Goal: Task Accomplishment & Management: Manage account settings

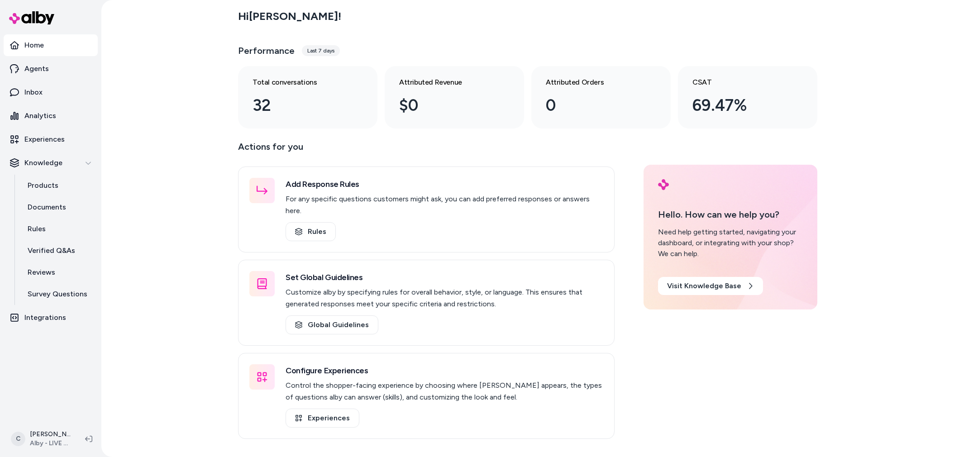
click at [46, 439] on html "Home Agents Inbox Analytics Experiences Knowledge Products Documents Rules Veri…" at bounding box center [477, 228] width 954 height 457
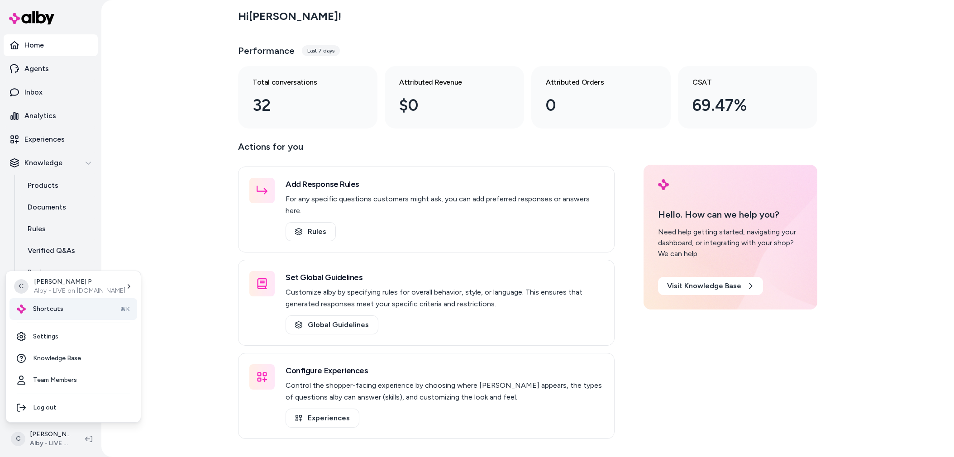
click at [71, 312] on div "Shortcuts ⌘K" at bounding box center [73, 309] width 128 height 22
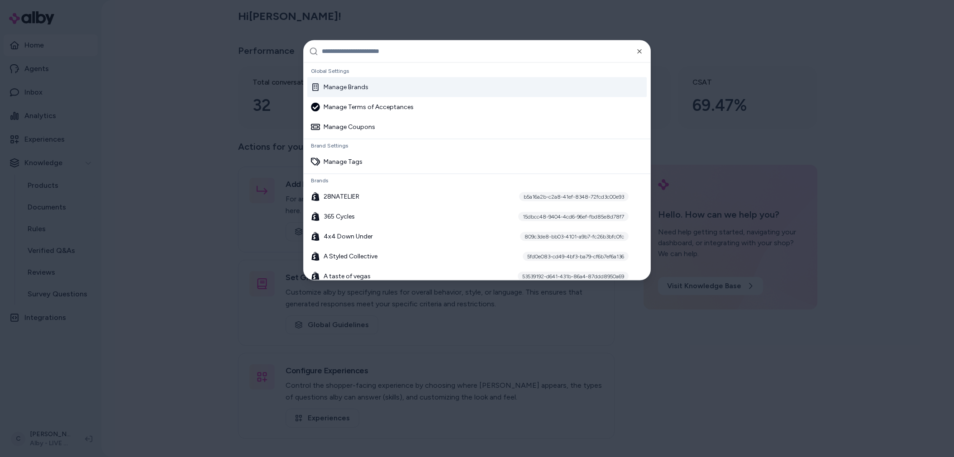
click at [410, 45] on input "text" at bounding box center [483, 51] width 323 height 22
drag, startPoint x: 416, startPoint y: 49, endPoint x: 431, endPoint y: 71, distance: 26.9
click at [416, 49] on input "text" at bounding box center [483, 51] width 323 height 22
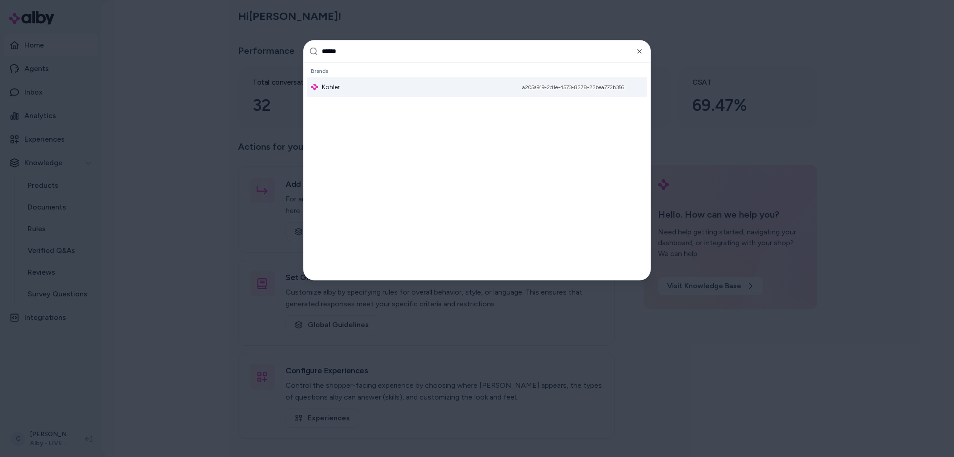
type input "******"
click at [402, 83] on div "Kohler a205a919-2d1e-4573-8278-22bea772b356" at bounding box center [476, 87] width 339 height 20
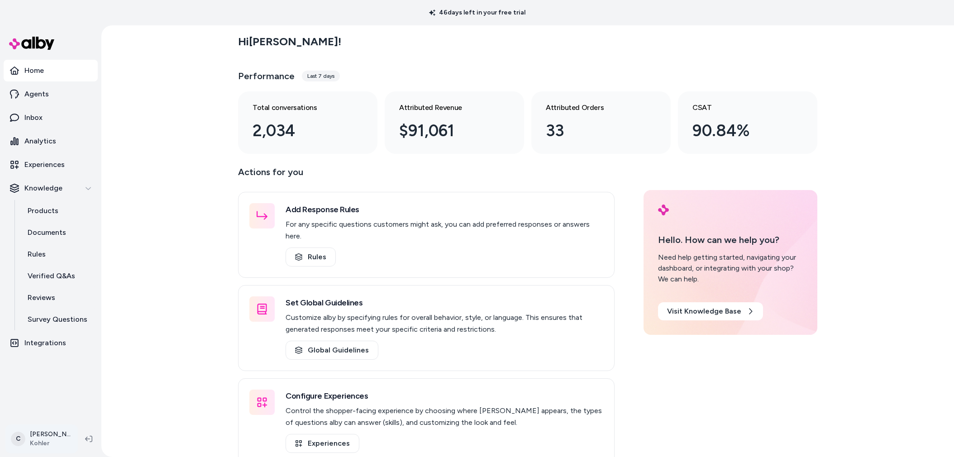
click at [43, 432] on html "46 days left in your free trial Home Agents Inbox Analytics Experiences Knowled…" at bounding box center [477, 228] width 954 height 457
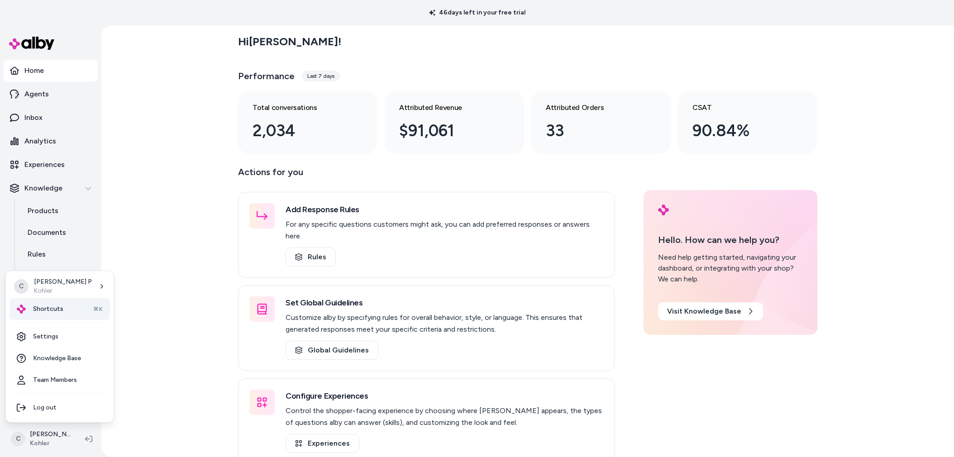
click at [97, 307] on span "⌘K" at bounding box center [97, 308] width 9 height 7
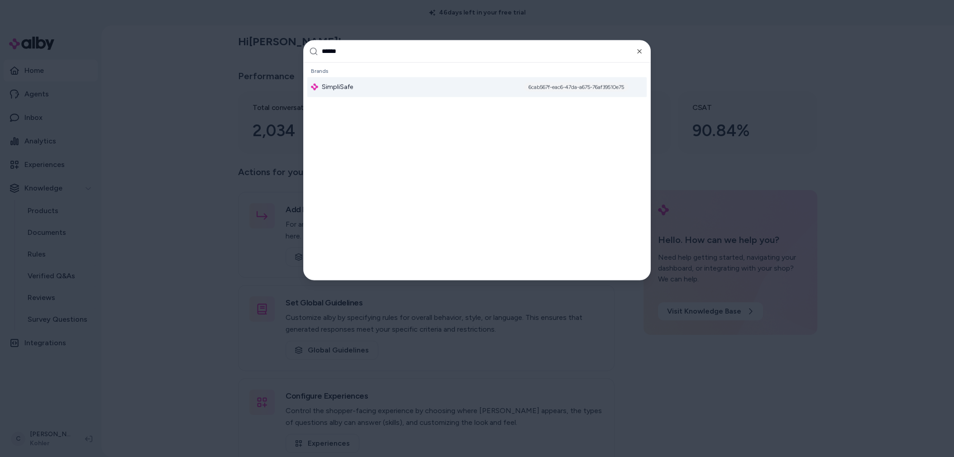
type input "******"
click at [379, 93] on div "SimpliSafe 6cab567f-eac6-47da-a675-76af39510e75" at bounding box center [476, 87] width 339 height 20
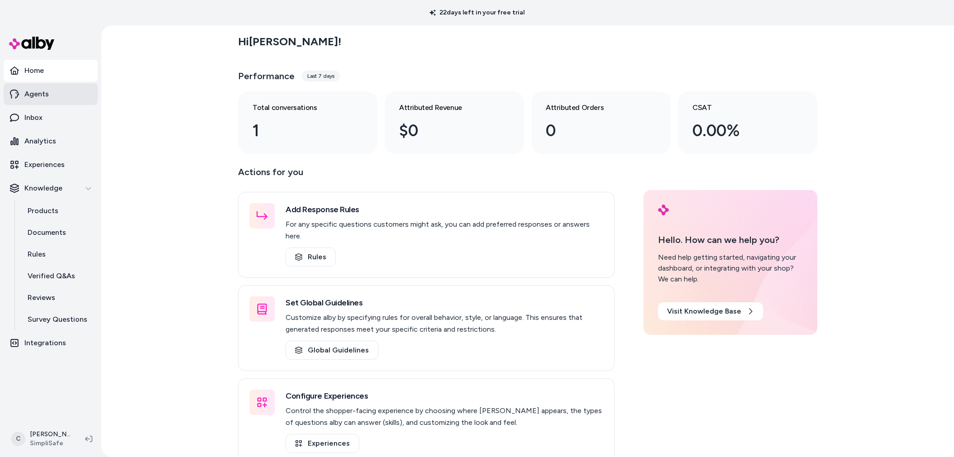
click at [58, 94] on link "Agents" at bounding box center [51, 94] width 94 height 22
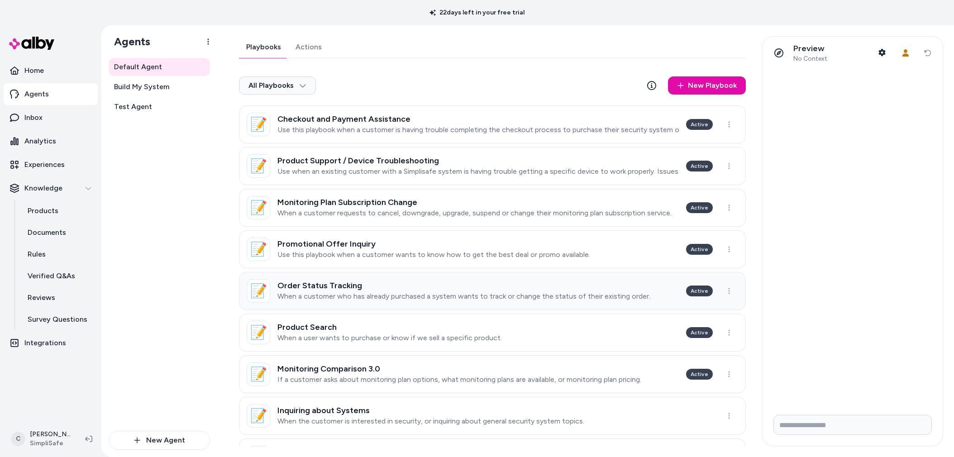
scroll to position [124, 0]
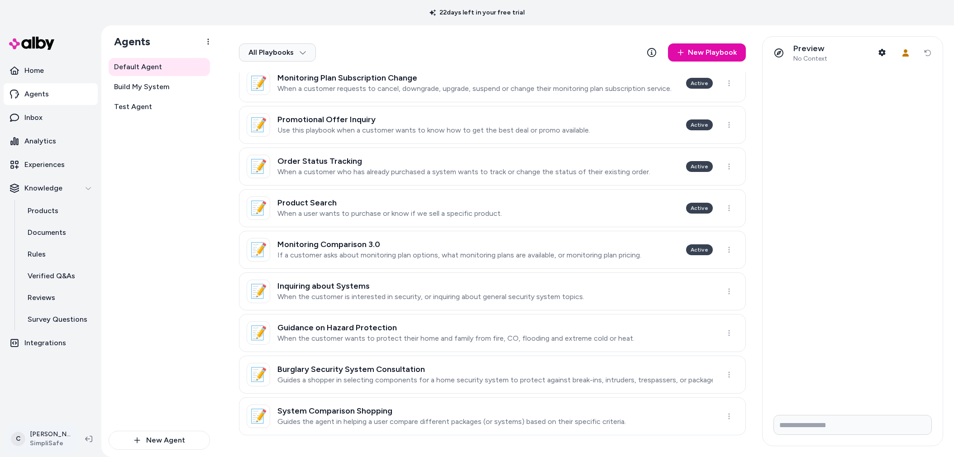
click at [49, 432] on html "22 days left in your free trial Home Agents Inbox Analytics Experiences Knowled…" at bounding box center [477, 228] width 954 height 457
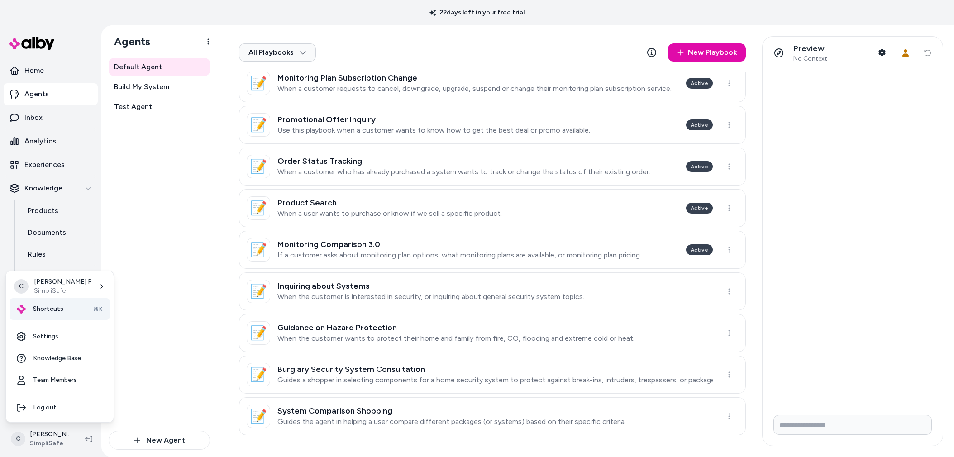
click at [46, 309] on span "Shortcuts" at bounding box center [48, 308] width 30 height 9
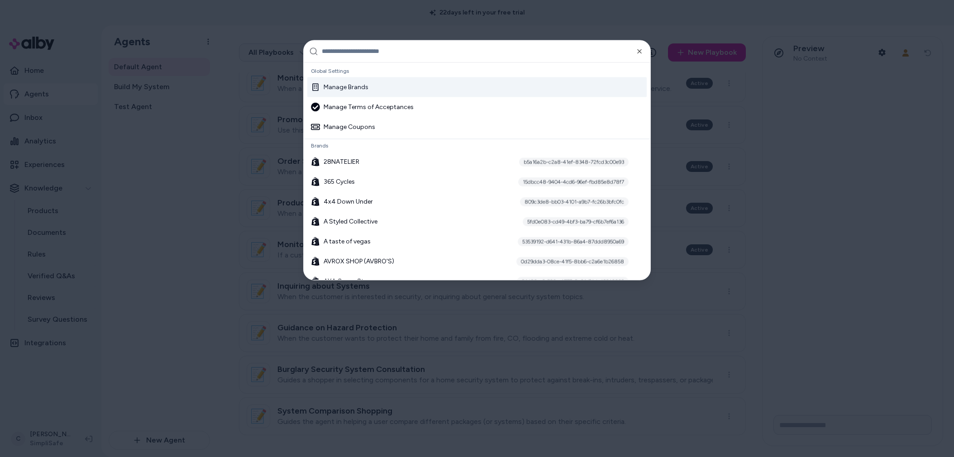
click at [337, 50] on input "text" at bounding box center [483, 51] width 323 height 22
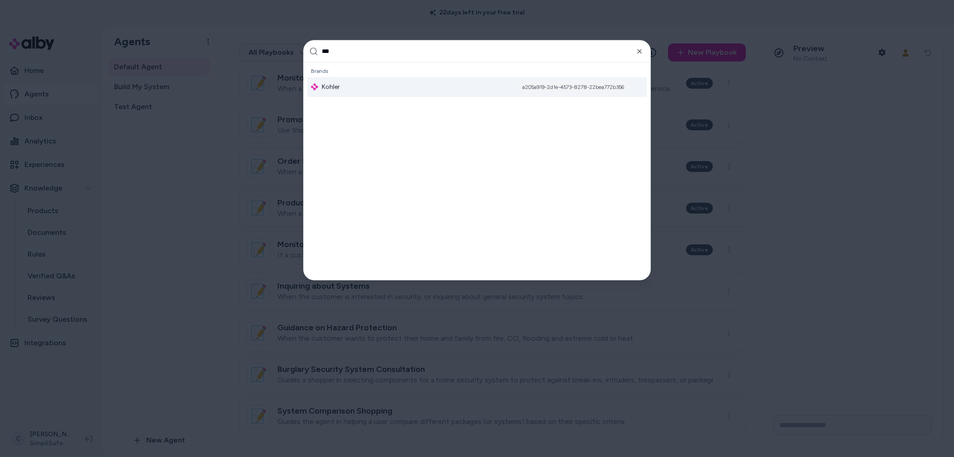
type input "***"
drag, startPoint x: 345, startPoint y: 83, endPoint x: 341, endPoint y: 89, distance: 7.5
click at [341, 89] on div "Kohler a205a919-2d1e-4573-8278-22bea772b356" at bounding box center [476, 87] width 339 height 20
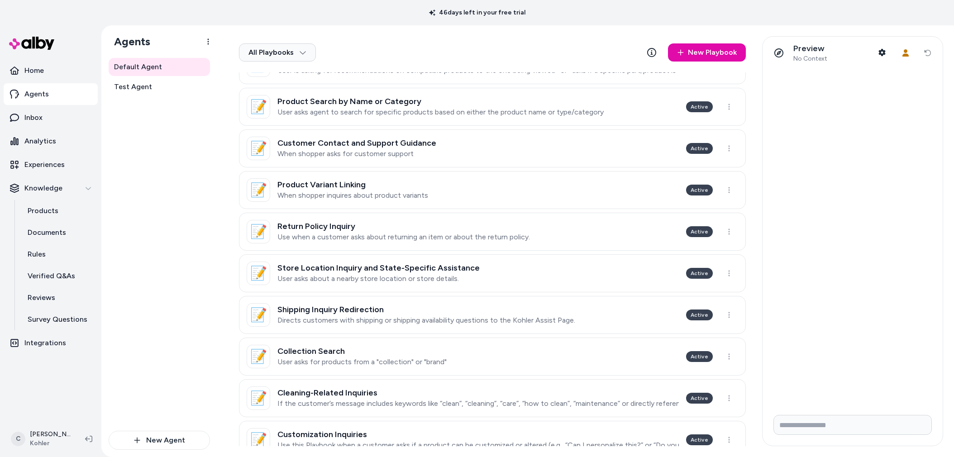
scroll to position [107, 0]
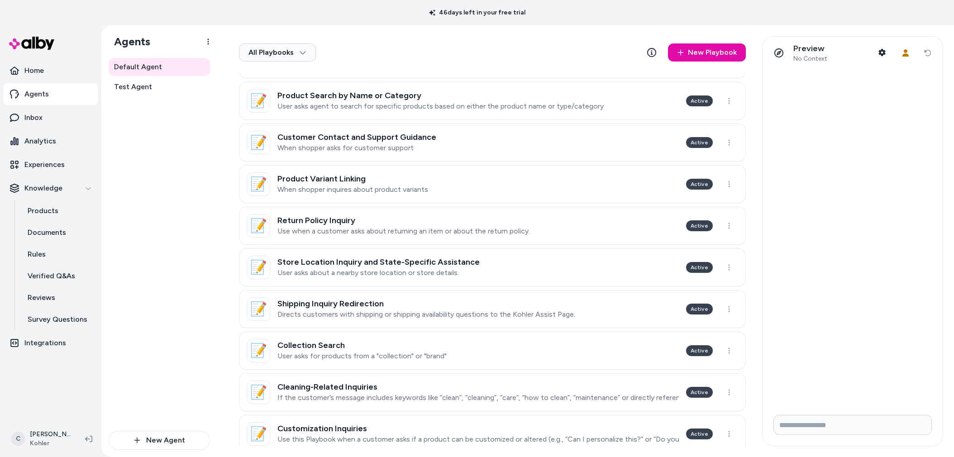
click at [207, 314] on div "Default Agent Test Agent" at bounding box center [159, 244] width 101 height 373
click at [356, 264] on h3 "Store Location Inquiry and State-Specific Assistance" at bounding box center [378, 261] width 202 height 9
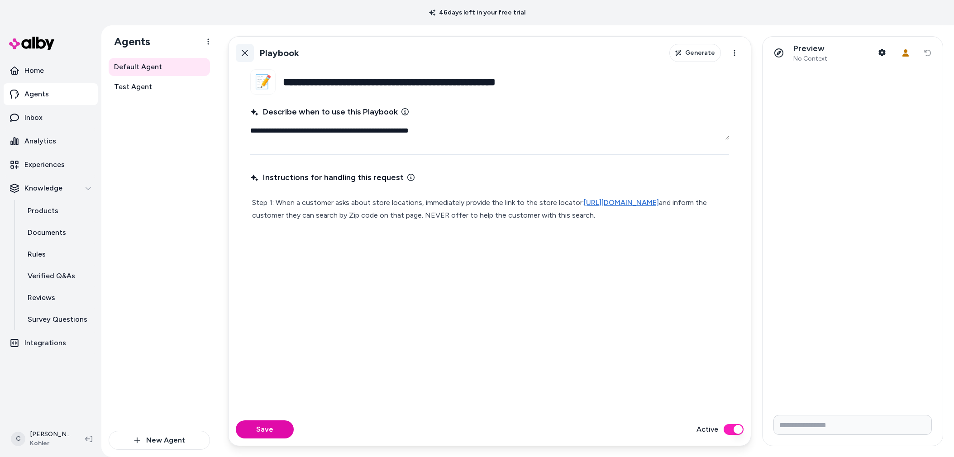
click at [244, 48] on link "Back" at bounding box center [245, 53] width 18 height 18
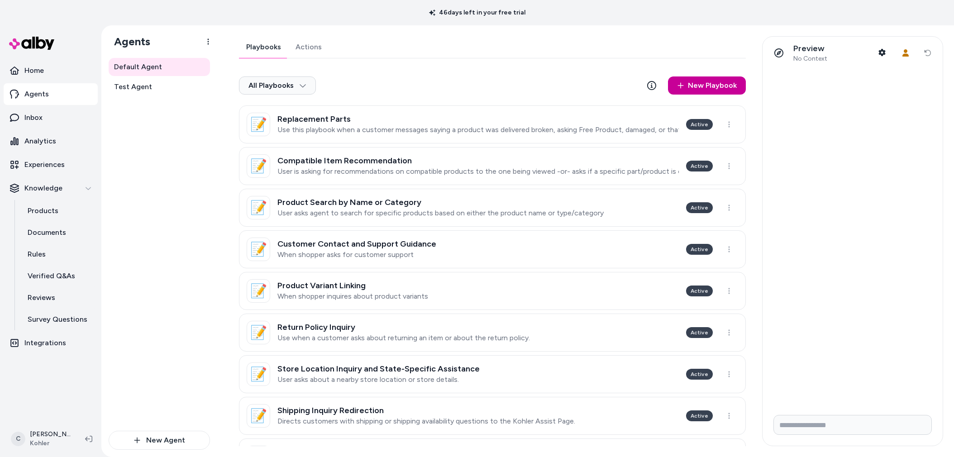
click at [688, 88] on link "New Playbook" at bounding box center [707, 85] width 78 height 18
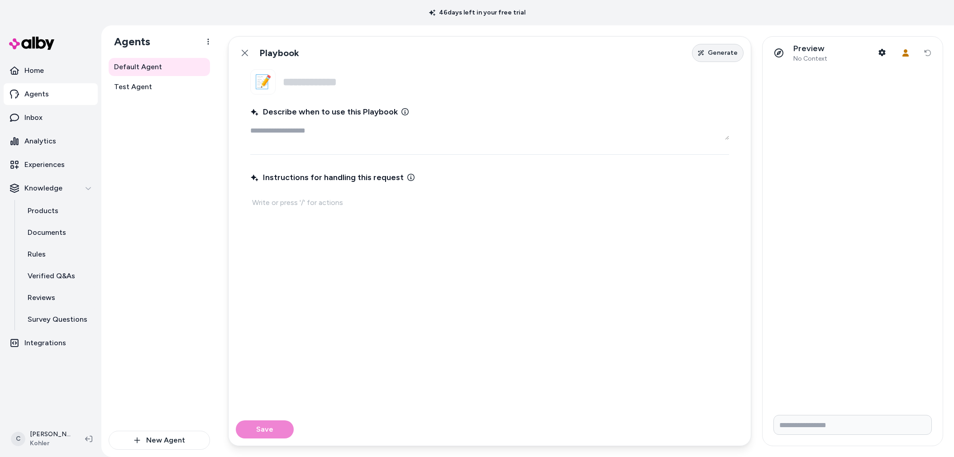
click at [710, 51] on button "Generate" at bounding box center [718, 53] width 52 height 18
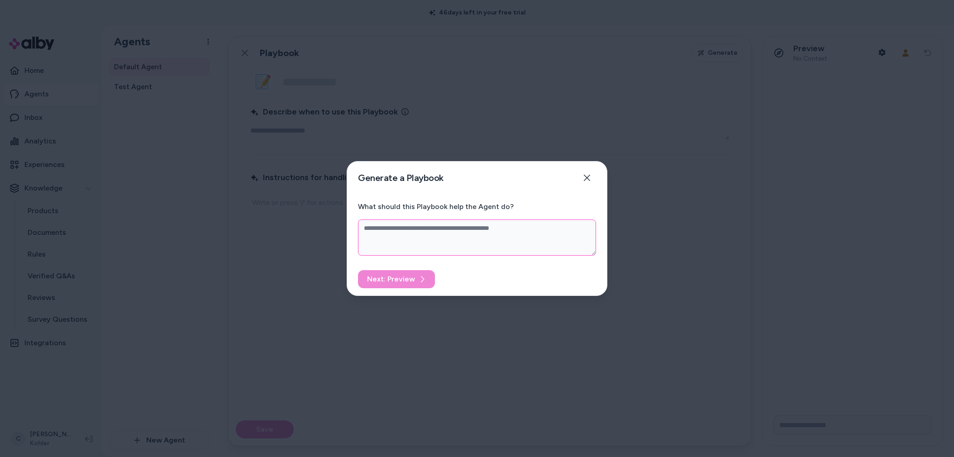
click at [467, 233] on textarea "What should this Playbook help the Agent do?" at bounding box center [477, 237] width 238 height 36
click at [589, 180] on icon "button" at bounding box center [587, 178] width 6 height 6
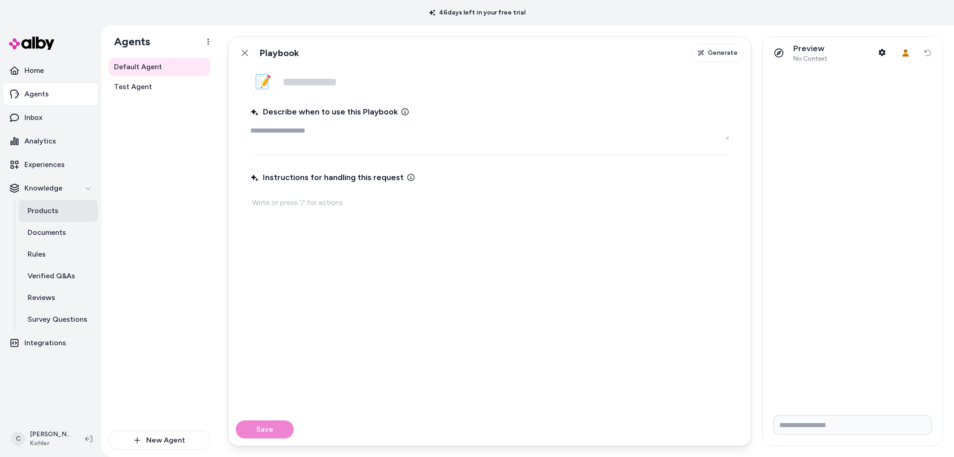
click at [85, 202] on link "Products" at bounding box center [58, 211] width 79 height 22
type textarea "*"
click at [48, 433] on html "46 days left in your free trial Home Agents Inbox Analytics Experiences Knowled…" at bounding box center [477, 228] width 954 height 457
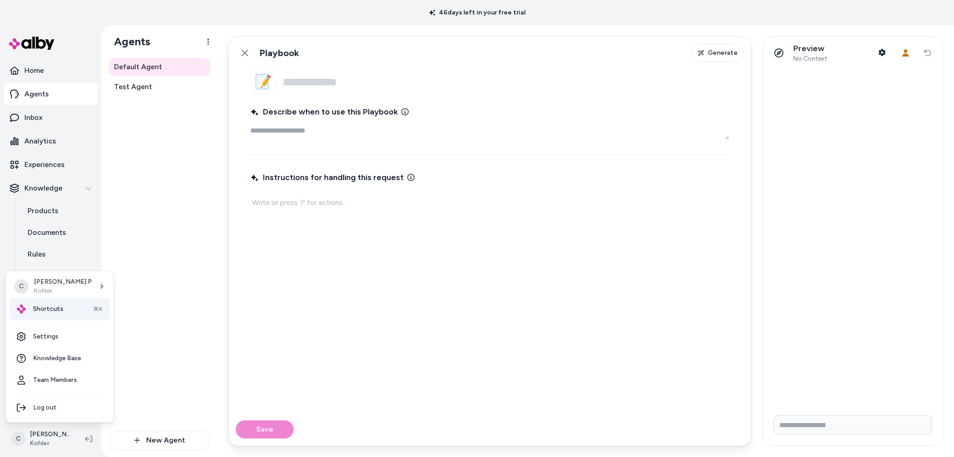
click at [66, 304] on div "Shortcuts ⌘K" at bounding box center [59, 309] width 100 height 22
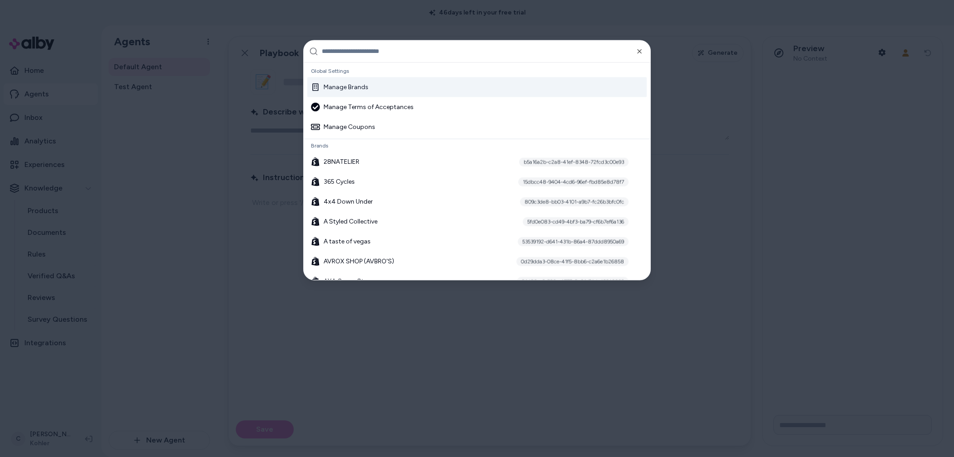
click at [481, 44] on input "text" at bounding box center [483, 51] width 323 height 22
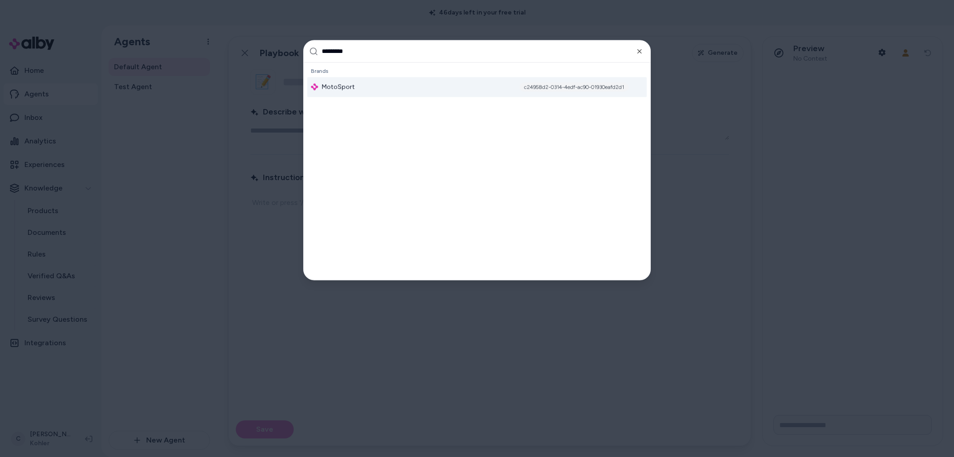
type input "*********"
click at [483, 96] on div "MotoSport c24958d2-0314-4edf-ac90-01930eafd2d1" at bounding box center [476, 87] width 339 height 20
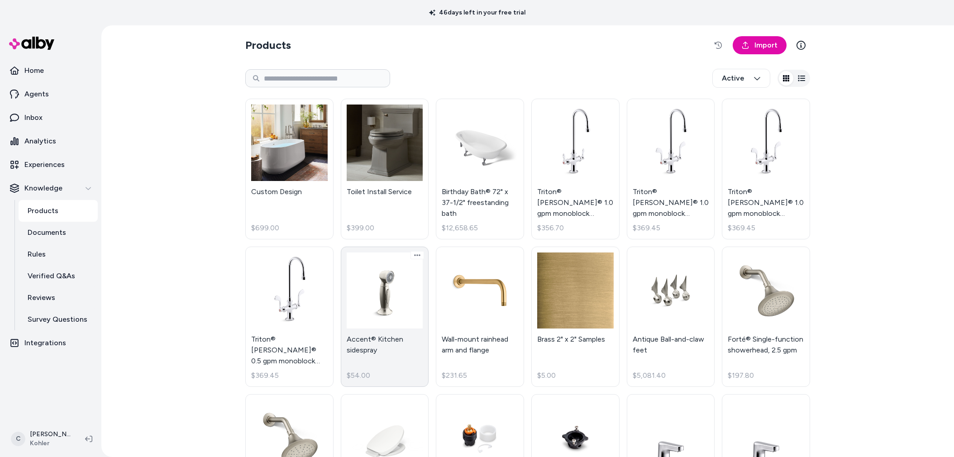
click at [397, 352] on link "Accent® Kitchen sidespray $54.00" at bounding box center [385, 317] width 88 height 141
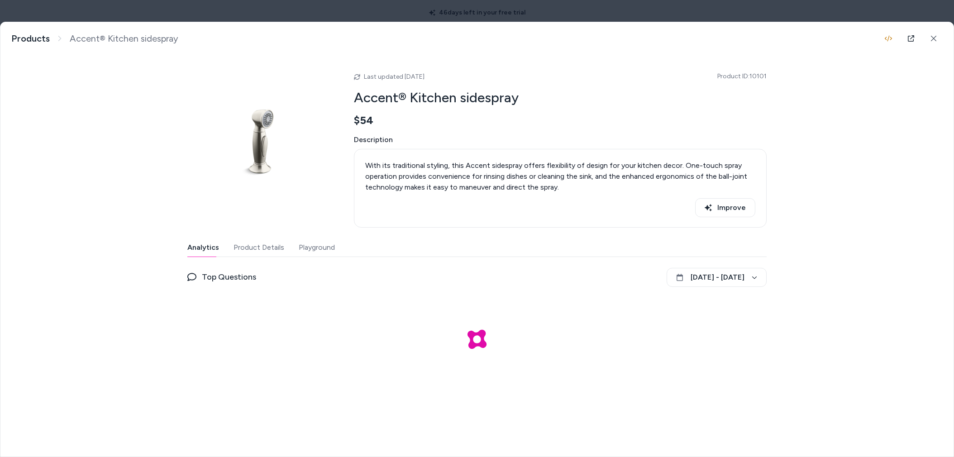
click at [325, 240] on button "Playground" at bounding box center [317, 247] width 36 height 18
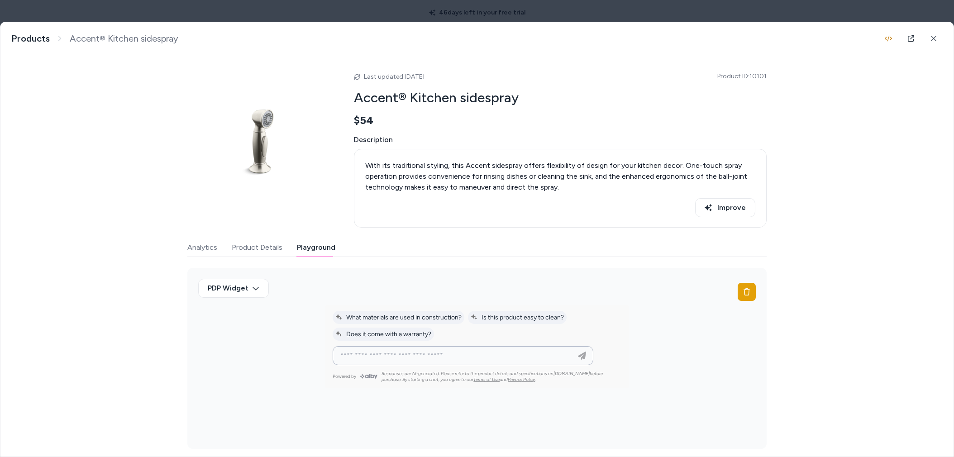
click at [414, 351] on input at bounding box center [454, 355] width 238 height 11
type input "**********"
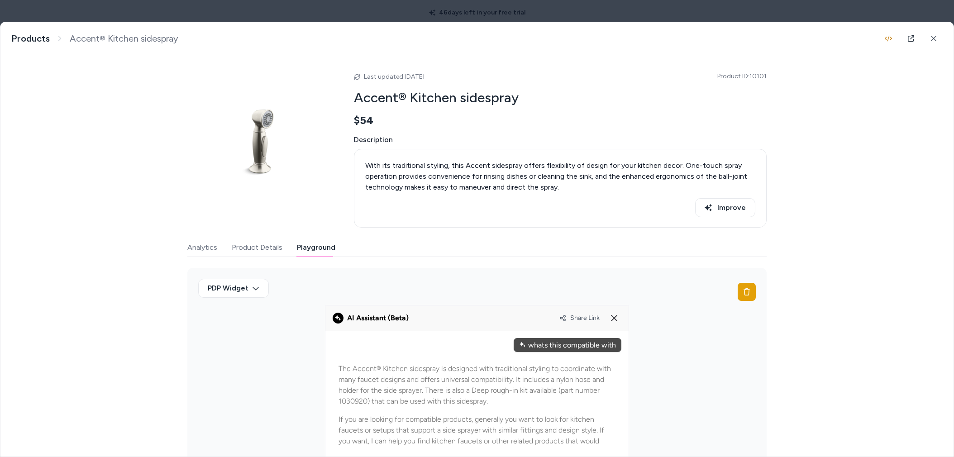
scroll to position [82, 0]
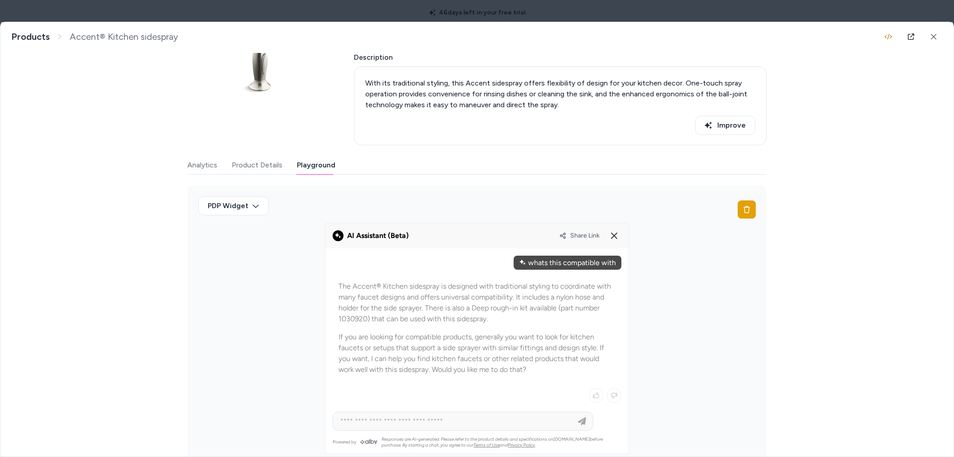
drag, startPoint x: 559, startPoint y: 309, endPoint x: 564, endPoint y: 311, distance: 5.7
click at [560, 310] on p "The Accent® Kitchen sidespray is designed with traditional styling to coordinat…" at bounding box center [476, 302] width 277 height 43
drag, startPoint x: 449, startPoint y: 309, endPoint x: 402, endPoint y: 312, distance: 47.2
click at [401, 312] on p "The Accent® Kitchen sidespray is designed with traditional styling to coordinat…" at bounding box center [476, 302] width 277 height 43
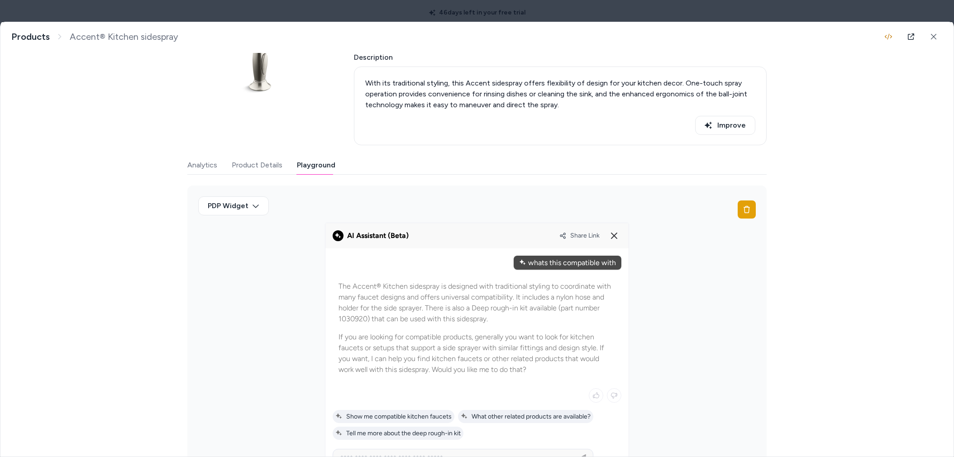
drag, startPoint x: 408, startPoint y: 314, endPoint x: 793, endPoint y: 272, distance: 386.4
click at [411, 319] on p "The Accent® Kitchen sidespray is designed with traditional styling to coordinat…" at bounding box center [476, 302] width 277 height 43
click at [597, 228] on div "Share Link" at bounding box center [590, 235] width 62 height 14
click at [584, 235] on span "Share Link" at bounding box center [584, 236] width 29 height 8
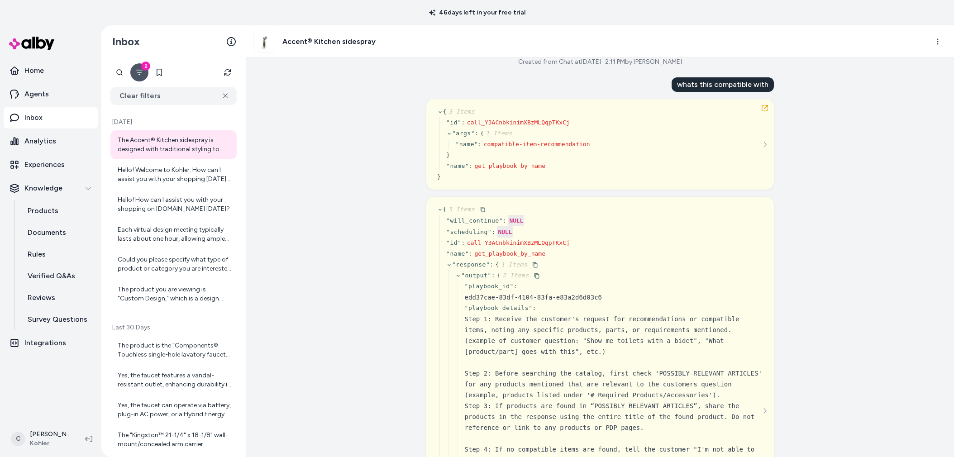
scroll to position [136, 0]
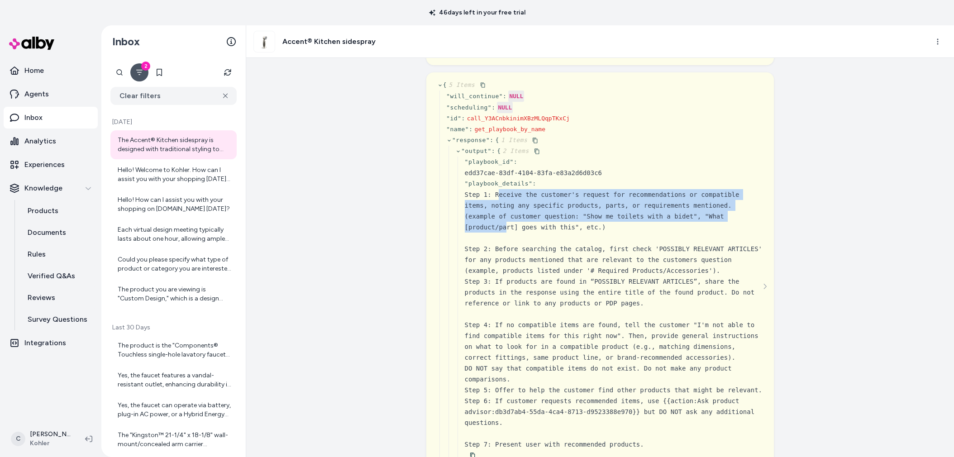
drag, startPoint x: 507, startPoint y: 218, endPoint x: 498, endPoint y: 197, distance: 23.1
click at [498, 197] on div "Step 1: Receive the customer's request for recommendations or compatible items,…" at bounding box center [614, 232] width 298 height 87
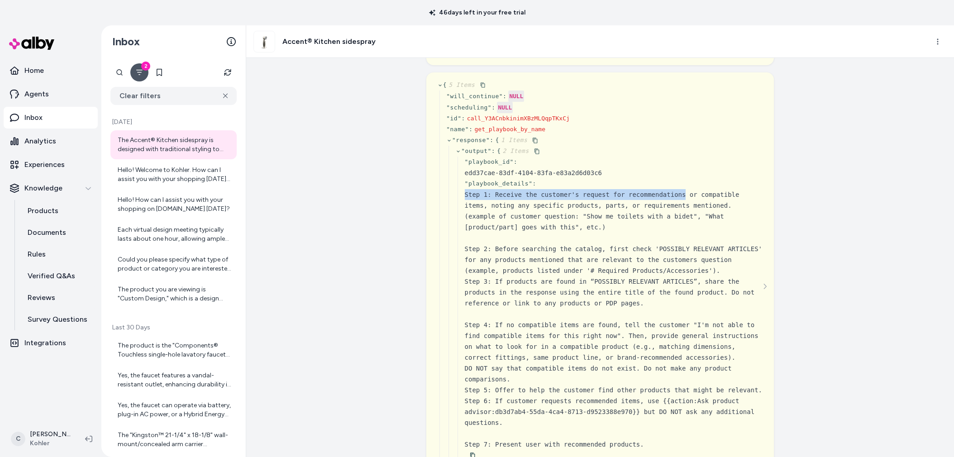
drag, startPoint x: 688, startPoint y: 188, endPoint x: 682, endPoint y: 190, distance: 6.6
click at [682, 190] on div "" playbook_details " : Step 1: Receive the customer's request for recommendatio…" at bounding box center [614, 319] width 298 height 282
click at [690, 206] on div "Step 1: Receive the customer's request for recommendations or compatible items,…" at bounding box center [614, 232] width 298 height 87
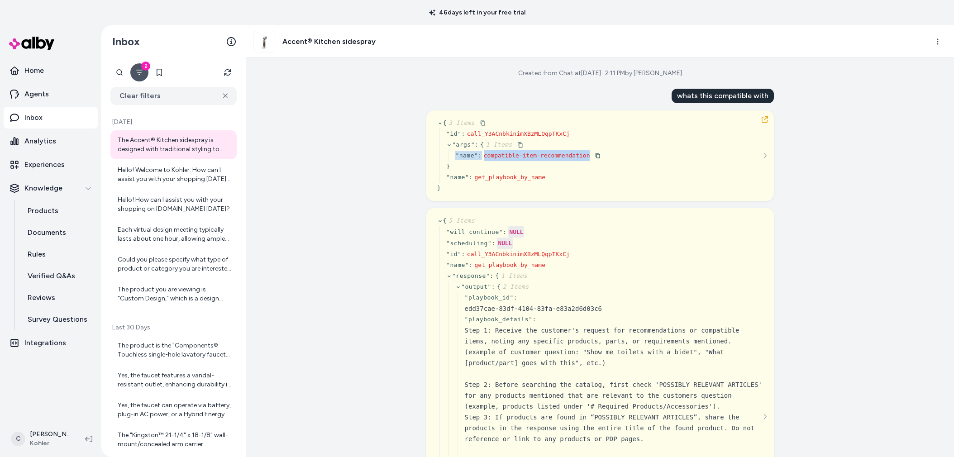
drag, startPoint x: 586, startPoint y: 152, endPoint x: 522, endPoint y: 149, distance: 64.3
click at [521, 149] on div "" args " : { 1 Items " name " : compatible-item-recommendation }" at bounding box center [523, 155] width 154 height 33
click at [934, 40] on html "46 days left in your free trial Home Agents Inbox Analytics Experiences Knowled…" at bounding box center [477, 228] width 954 height 457
click at [863, 115] on link "View in LangFuse" at bounding box center [897, 112] width 97 height 16
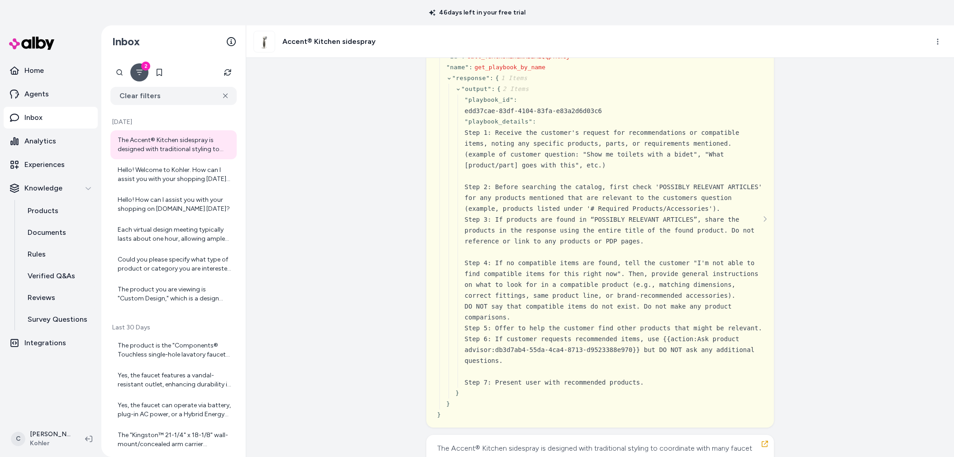
click at [343, 261] on div "Created from Chat at Sep 29, 2025 · 2:11 PM by Chris P whats this compatible wi…" at bounding box center [600, 257] width 708 height 399
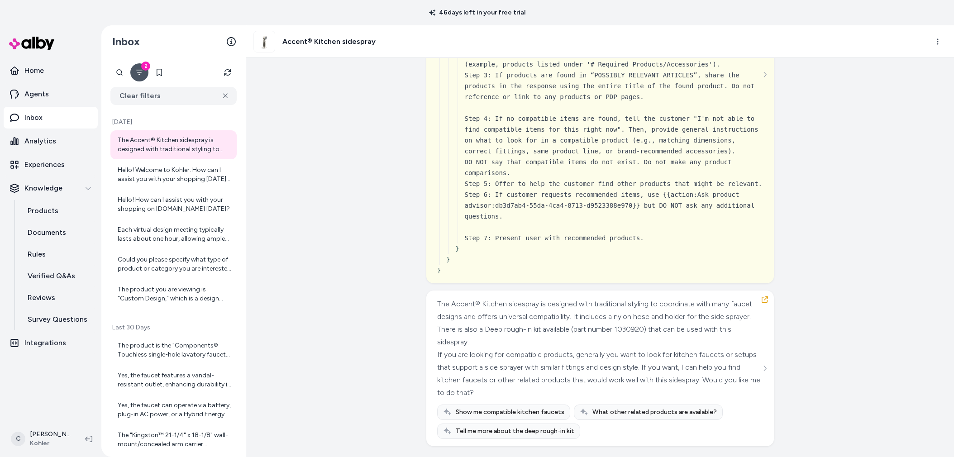
scroll to position [145, 0]
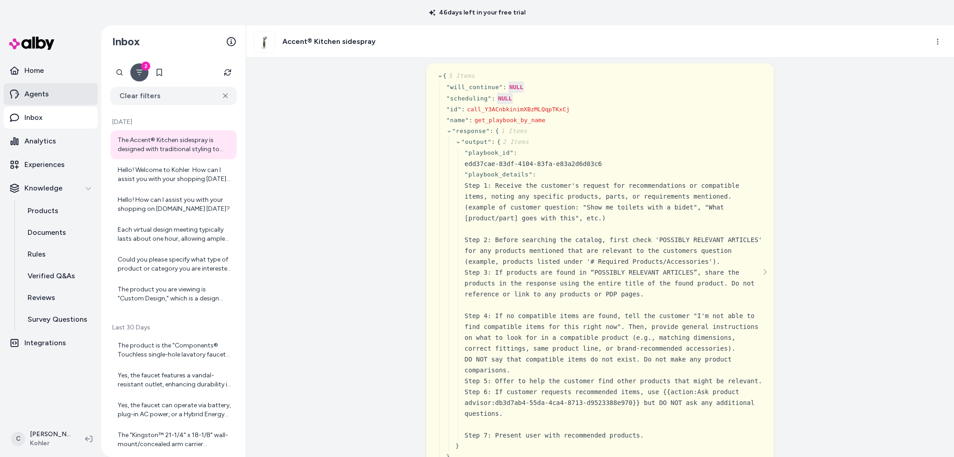
click at [59, 95] on link "Agents" at bounding box center [51, 94] width 94 height 22
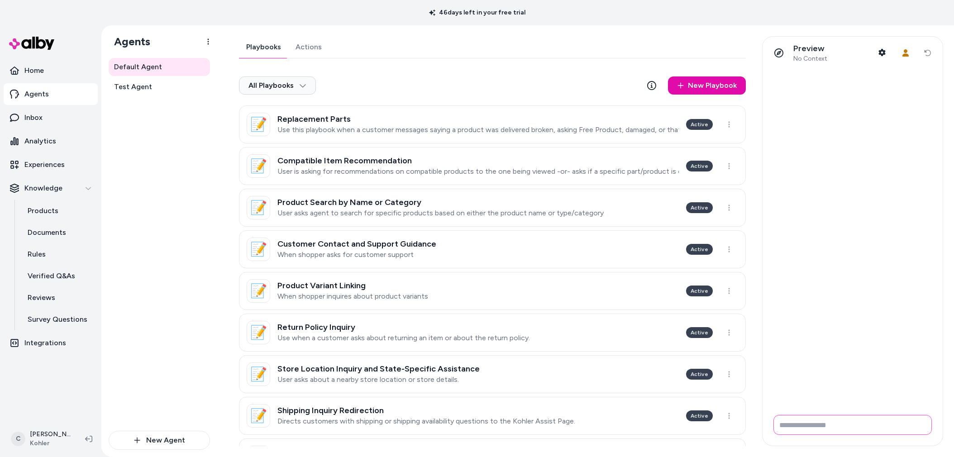
click at [805, 430] on input "Write your prompt here" at bounding box center [852, 425] width 158 height 20
click at [44, 247] on link "Rules" at bounding box center [58, 254] width 79 height 22
click at [831, 433] on input "Write your prompt here" at bounding box center [852, 425] width 158 height 20
type input "**********"
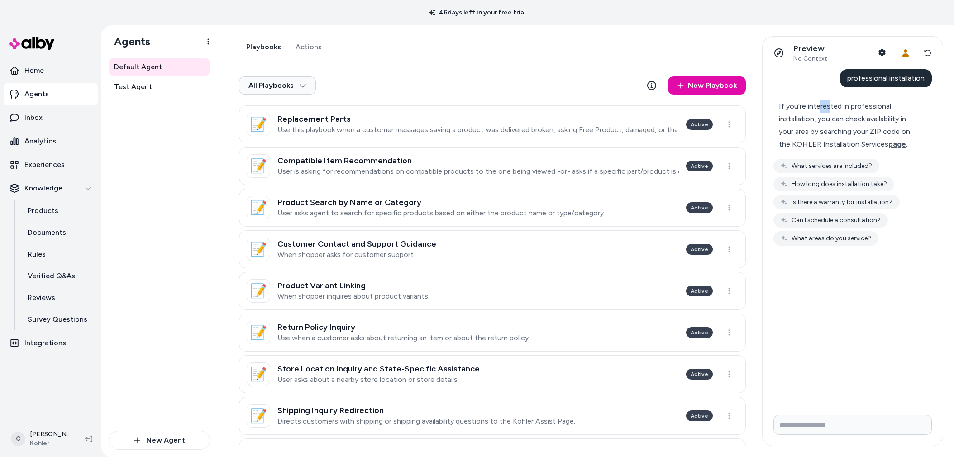
drag, startPoint x: 818, startPoint y: 104, endPoint x: 828, endPoint y: 112, distance: 12.3
click at [828, 112] on div "If you’re interested in professional installation, you can check availability i…" at bounding box center [849, 125] width 140 height 51
drag, startPoint x: 873, startPoint y: 123, endPoint x: 876, endPoint y: 138, distance: 14.8
click at [874, 125] on div "If you’re interested in professional installation, you can check availability i…" at bounding box center [849, 125] width 140 height 51
click at [898, 146] on span "page" at bounding box center [897, 144] width 18 height 9
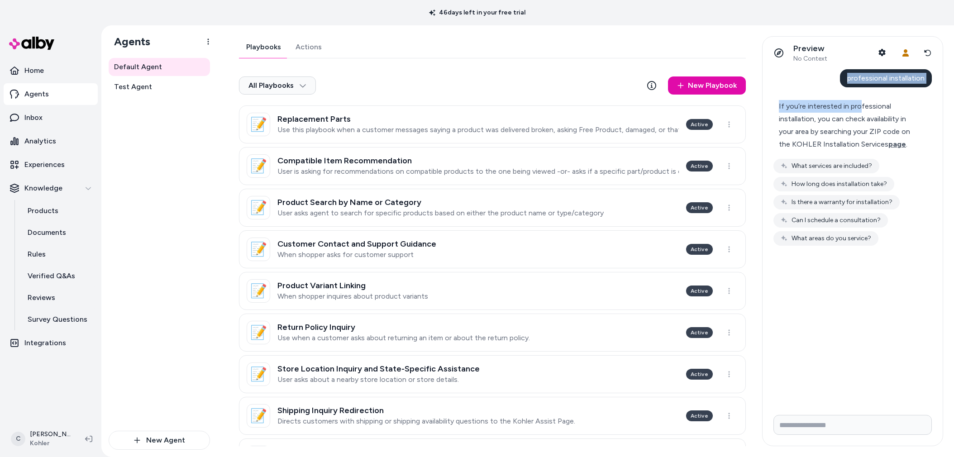
drag, startPoint x: 798, startPoint y: 70, endPoint x: 829, endPoint y: 72, distance: 31.3
click at [798, 71] on div "professional installation If you’re interested in professional installation, yo…" at bounding box center [852, 157] width 158 height 176
click at [837, 105] on div "If you’re interested in professional installation, you can check availability i…" at bounding box center [849, 125] width 140 height 51
drag, startPoint x: 821, startPoint y: 114, endPoint x: 848, endPoint y: 119, distance: 27.6
click at [844, 131] on div "If you’re interested in professional installation, you can check availability i…" at bounding box center [849, 125] width 140 height 51
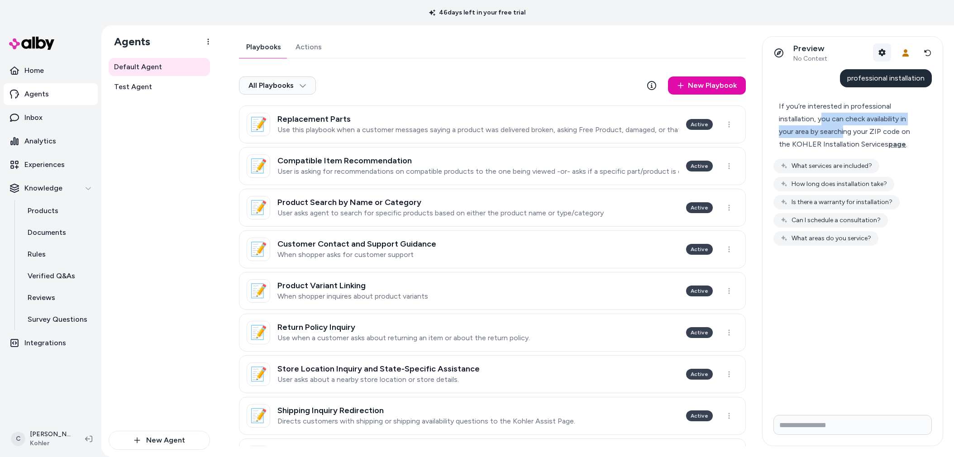
click at [881, 45] on button "Shopper Context" at bounding box center [882, 52] width 18 height 18
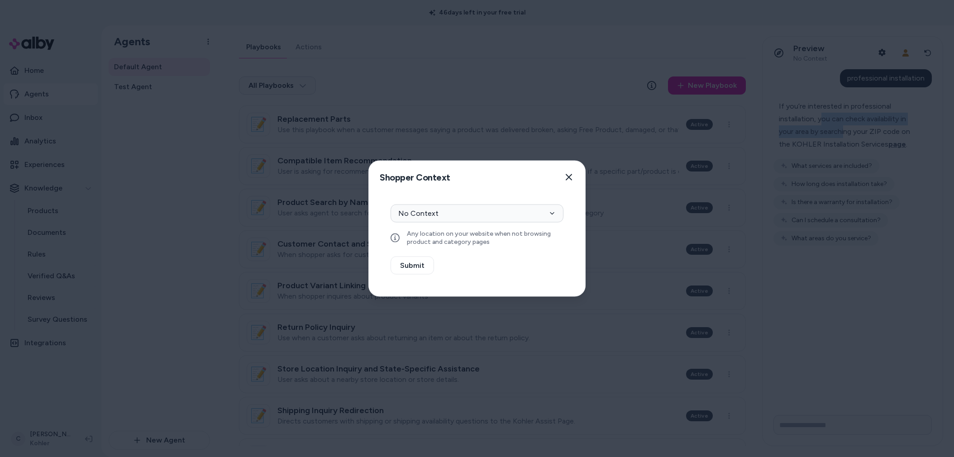
click at [879, 51] on div at bounding box center [477, 228] width 954 height 457
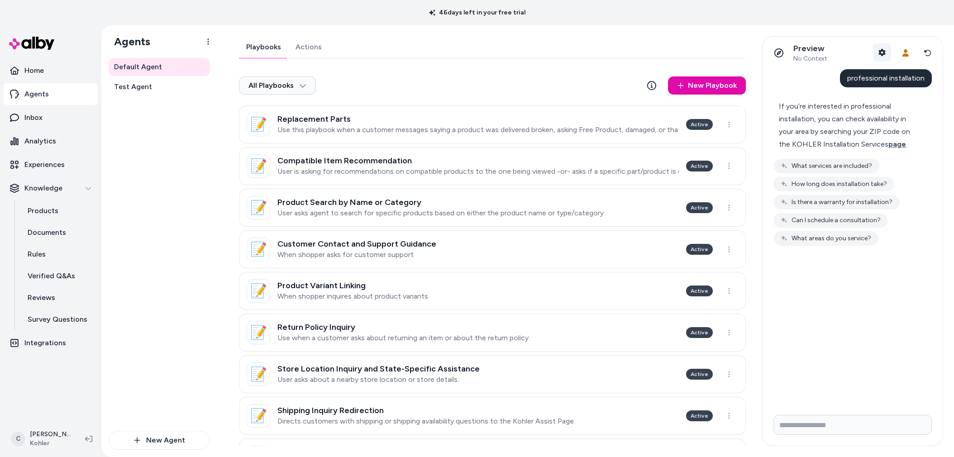
click at [884, 52] on icon "button" at bounding box center [882, 52] width 7 height 7
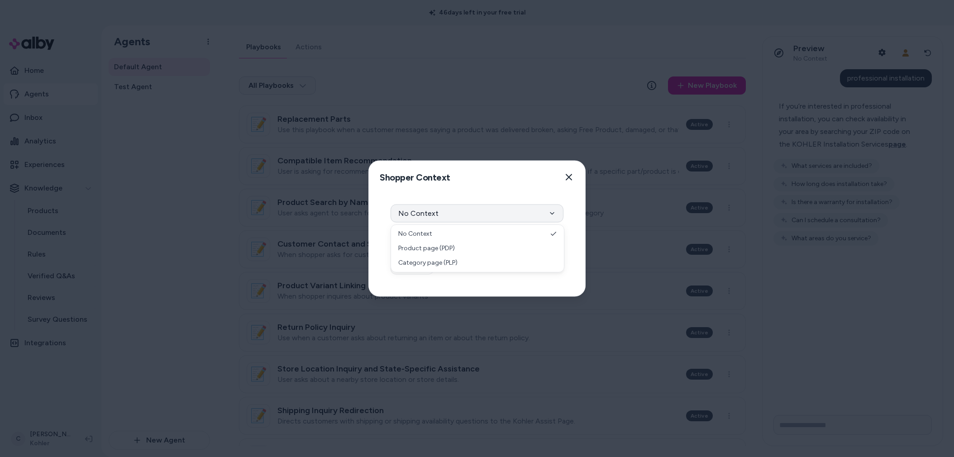
click at [500, 207] on button "No Context" at bounding box center [476, 213] width 173 height 18
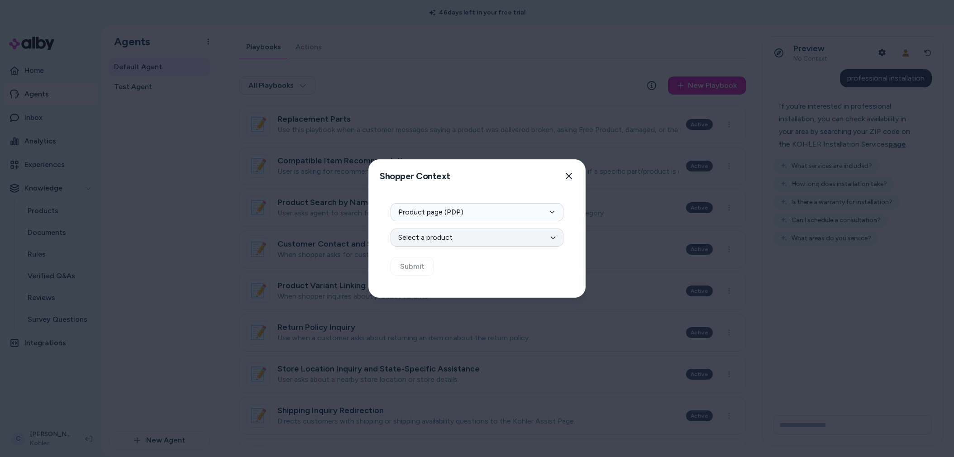
click at [522, 237] on button "Select a product" at bounding box center [476, 237] width 173 height 18
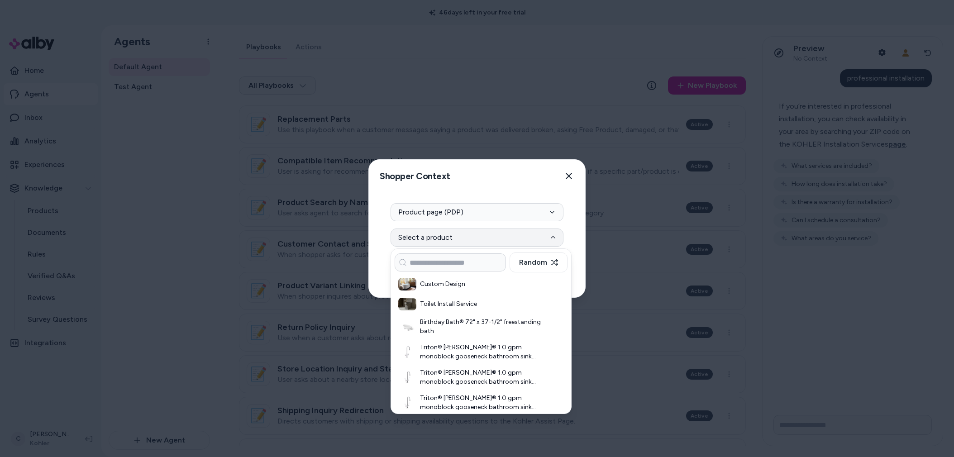
click at [568, 292] on div "Random Custom Design Toilet Install Service Birthday Bath® 72" x 37-1/2" freest…" at bounding box center [480, 331] width 181 height 166
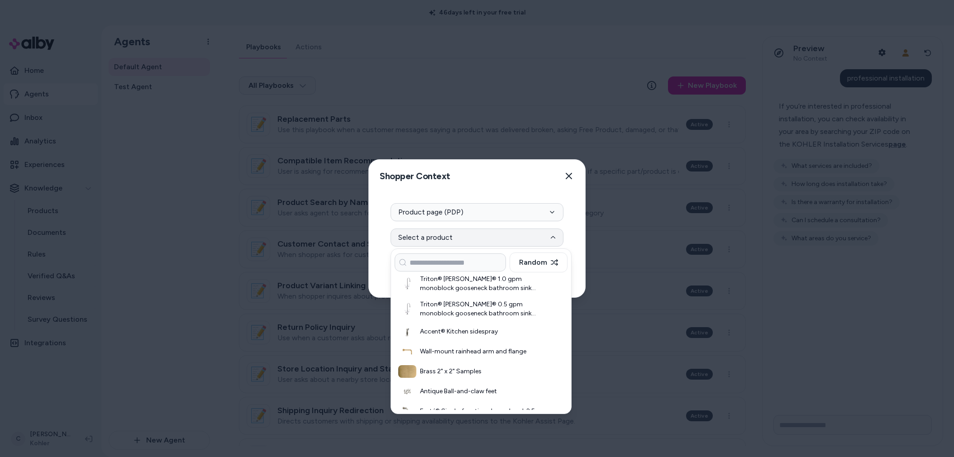
scroll to position [120, 0]
click at [492, 349] on h3 "Wall-mount rainhead arm and flange" at bounding box center [485, 350] width 131 height 9
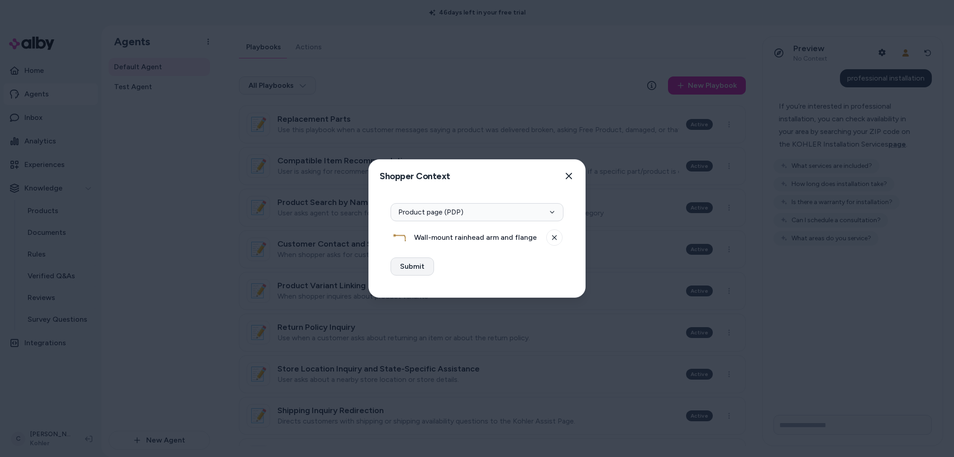
click at [403, 261] on button "Submit" at bounding box center [411, 266] width 43 height 18
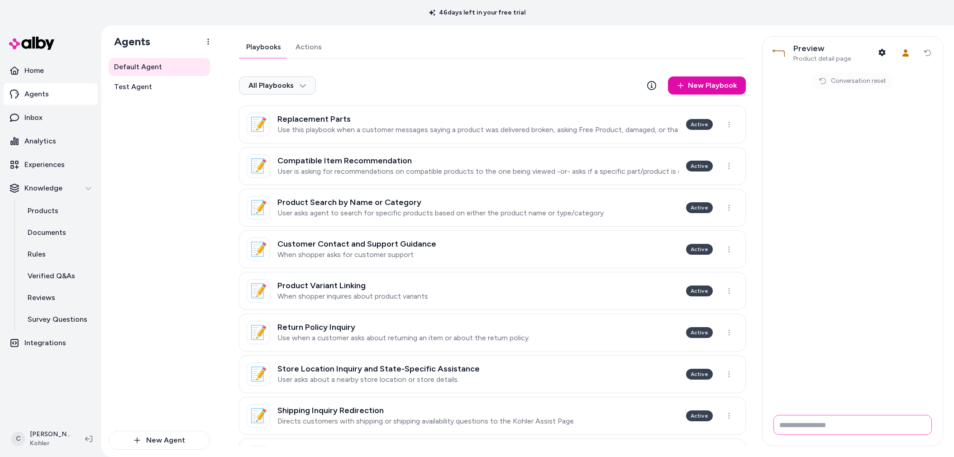
drag, startPoint x: 801, startPoint y: 418, endPoint x: 824, endPoint y: 414, distance: 23.4
click at [801, 418] on input "Write your prompt here" at bounding box center [852, 425] width 158 height 20
drag, startPoint x: 865, startPoint y: 81, endPoint x: 875, endPoint y: 84, distance: 10.8
click at [864, 81] on span "Conversation reset" at bounding box center [858, 80] width 55 height 9
click at [801, 426] on input "Write your prompt here" at bounding box center [852, 425] width 158 height 20
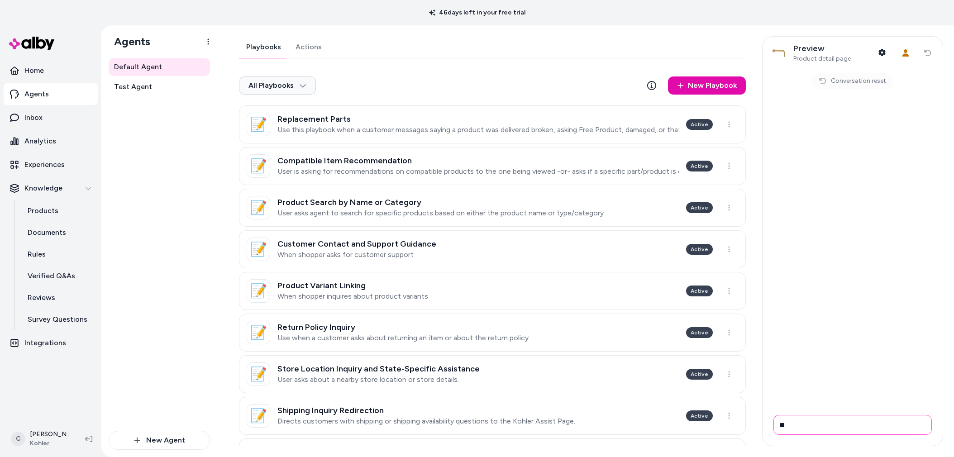
type input "*"
type input "**********"
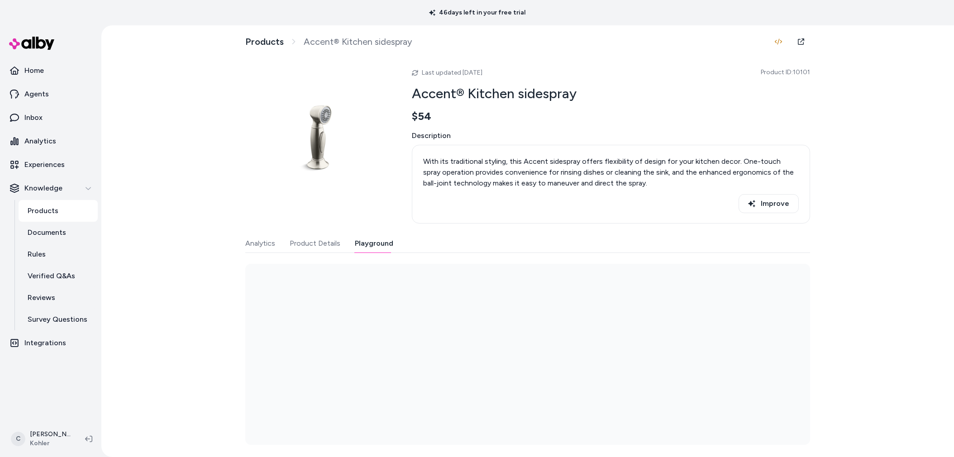
drag, startPoint x: 363, startPoint y: 245, endPoint x: 395, endPoint y: 259, distance: 35.3
click at [363, 245] on button "Playground" at bounding box center [374, 243] width 38 height 18
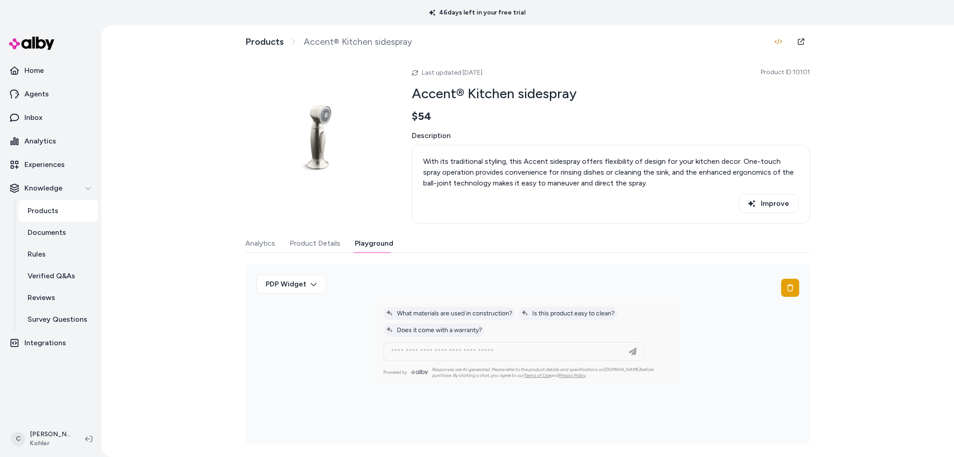
click at [185, 237] on div "Products Accent® Kitchen sidespray Last updated [DATE] Product ID: 10101 Accent…" at bounding box center [527, 241] width 852 height 432
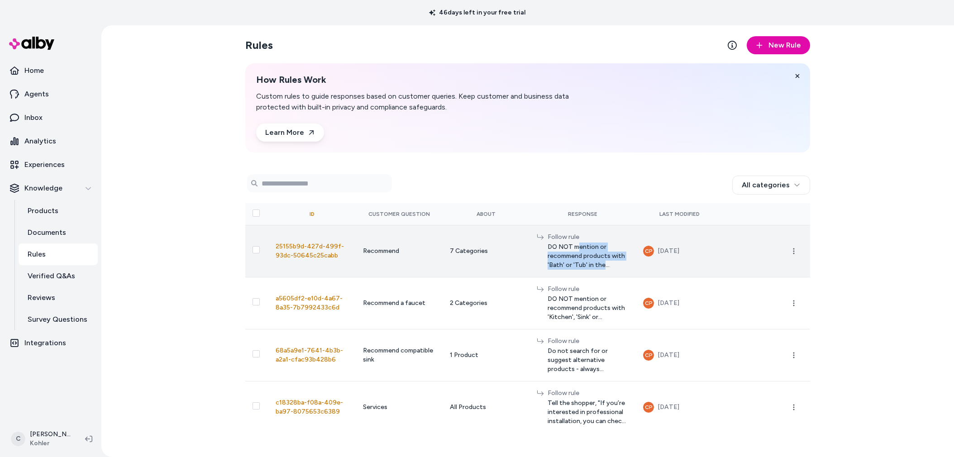
drag, startPoint x: 525, startPoint y: 247, endPoint x: 534, endPoint y: 265, distance: 20.2
click at [534, 265] on td "Follow rule DO NOT mention or recommend products with 'Bath' or 'Tub' in the pr…" at bounding box center [582, 251] width 106 height 52
click at [547, 249] on span "DO NOT mention or recommend products with 'Bath' or 'Tub' in the product title." at bounding box center [587, 255] width 81 height 27
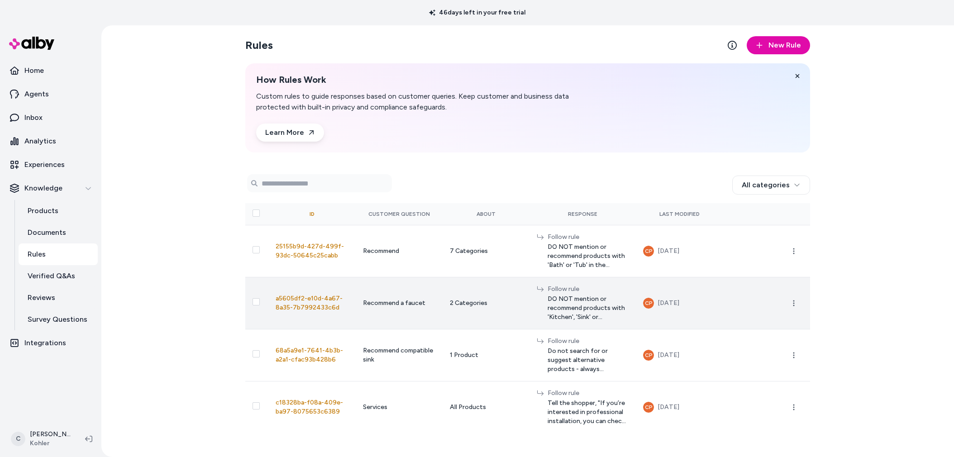
click at [547, 297] on span "DO NOT mention or recommend products with 'Kitchen', 'Sink' or 'Bathroom' in th…" at bounding box center [587, 307] width 81 height 27
drag, startPoint x: 621, startPoint y: 297, endPoint x: 620, endPoint y: 292, distance: 5.0
click at [620, 297] on span "DO NOT mention or recommend products with 'Kitchen', 'Sink' or 'Bathroom' in th…" at bounding box center [587, 307] width 81 height 27
drag, startPoint x: 624, startPoint y: 283, endPoint x: 571, endPoint y: 291, distance: 53.5
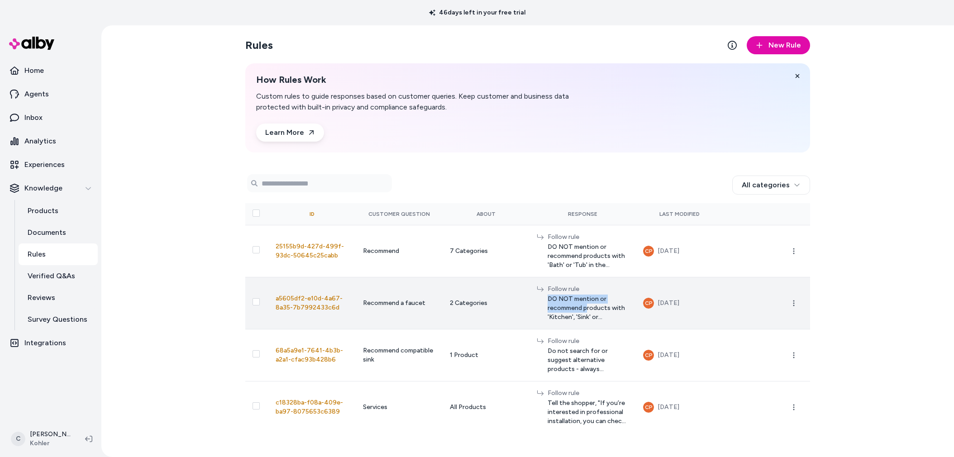
click at [571, 291] on div "Follow rule DO NOT mention or recommend products with 'Kitchen', 'Sink' or 'Bat…" at bounding box center [587, 303] width 81 height 37
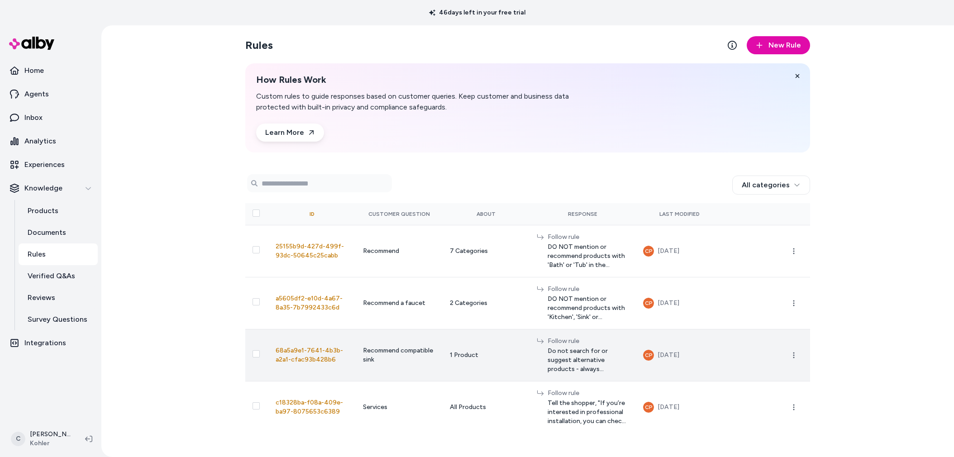
drag, startPoint x: 571, startPoint y: 291, endPoint x: 583, endPoint y: 318, distance: 30.0
click at [573, 294] on span "DO NOT mention or recommend products with 'Kitchen', 'Sink' or 'Bathroom' in th…" at bounding box center [587, 307] width 81 height 27
click at [577, 329] on td "Follow rule Do not search for or suggest alternative products - always recommen…" at bounding box center [582, 355] width 106 height 52
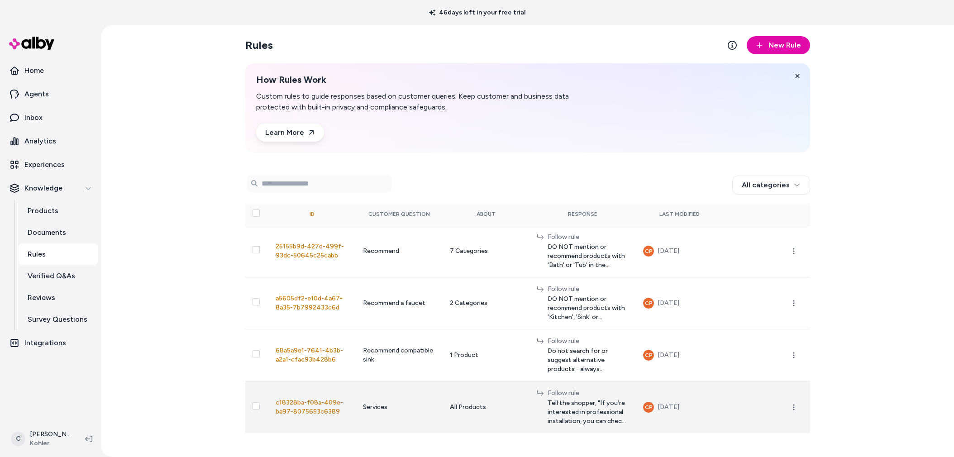
click at [581, 399] on span "Tell the shopper, "If you’re interested in professional installation, you can c…" at bounding box center [587, 412] width 81 height 27
drag, startPoint x: 610, startPoint y: 399, endPoint x: 560, endPoint y: 398, distance: 49.3
click at [560, 399] on span "Tell the shopper, "If you’re interested in professional installation, you can c…" at bounding box center [587, 412] width 81 height 27
drag, startPoint x: 532, startPoint y: 389, endPoint x: 551, endPoint y: 395, distance: 20.6
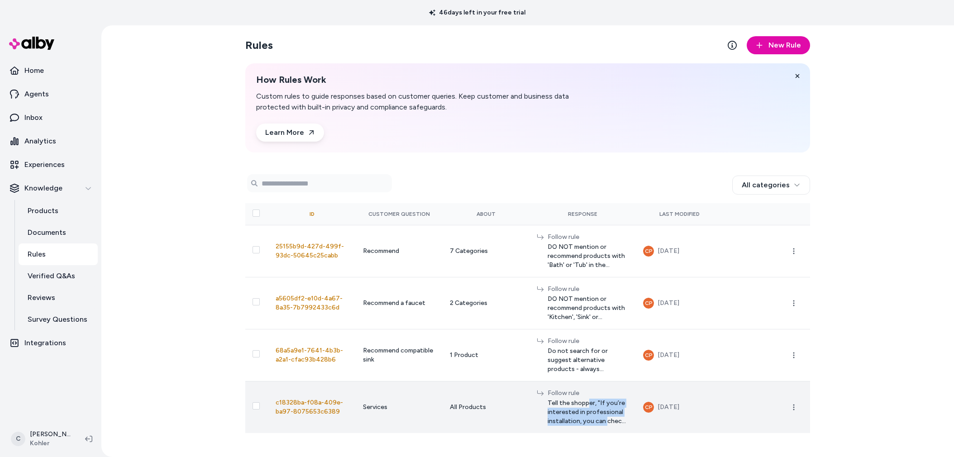
click at [551, 399] on span "Tell the shopper, "If you’re interested in professional installation, you can c…" at bounding box center [587, 412] width 81 height 27
drag, startPoint x: 551, startPoint y: 395, endPoint x: 545, endPoint y: 383, distance: 14.0
click at [551, 399] on span "Tell the shopper, "If you’re interested in professional installation, you can c…" at bounding box center [587, 412] width 81 height 27
click at [788, 398] on button "button" at bounding box center [793, 407] width 18 height 18
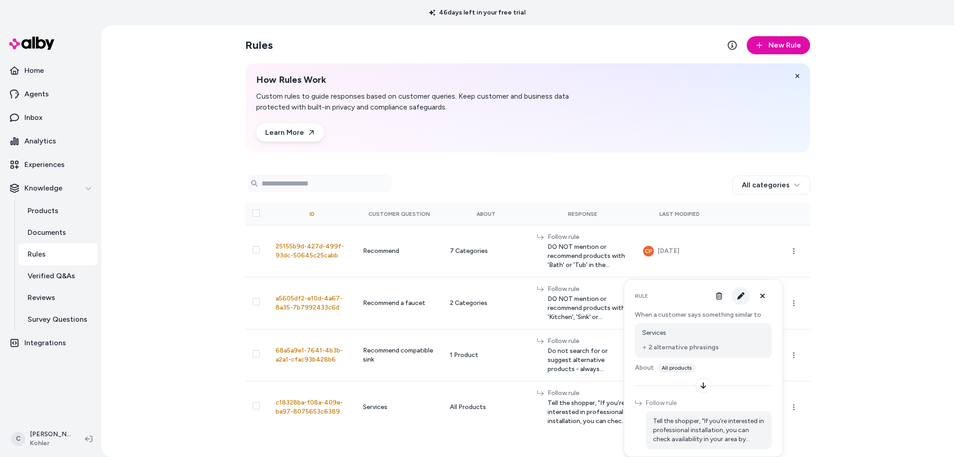
click at [739, 294] on icon "button" at bounding box center [740, 295] width 7 height 7
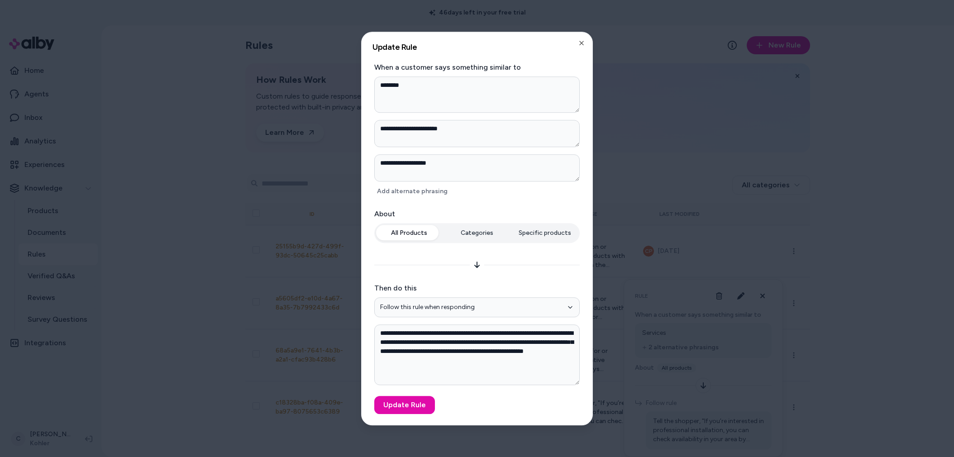
drag, startPoint x: 576, startPoint y: 368, endPoint x: 577, endPoint y: 396, distance: 27.6
click at [577, 396] on form "**********" at bounding box center [476, 238] width 209 height 352
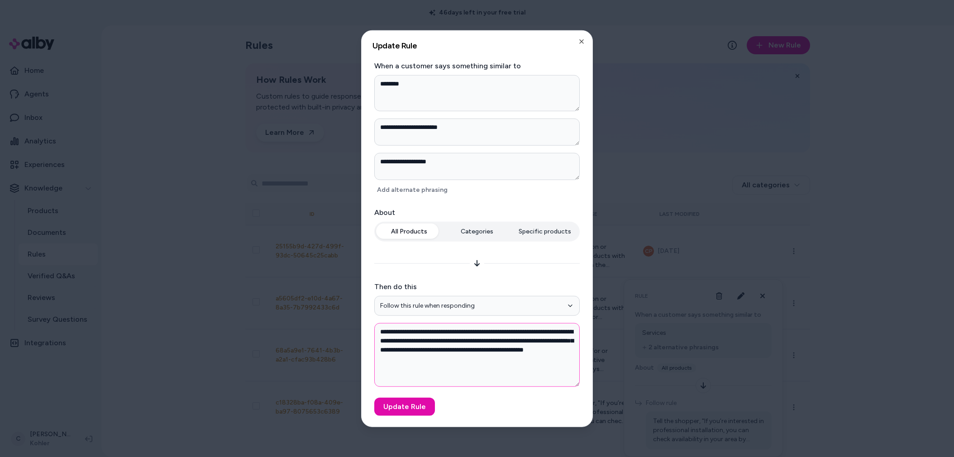
drag, startPoint x: 561, startPoint y: 361, endPoint x: 379, endPoint y: 325, distance: 186.1
click at [379, 325] on textarea "**********" at bounding box center [476, 355] width 205 height 64
click at [524, 370] on textarea "**********" at bounding box center [476, 355] width 205 height 64
type textarea "*"
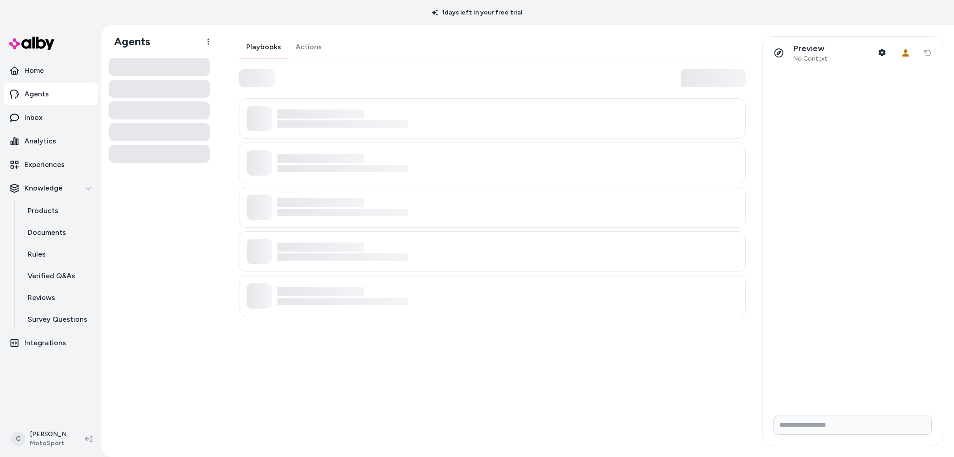
click at [131, 369] on div at bounding box center [159, 254] width 101 height 392
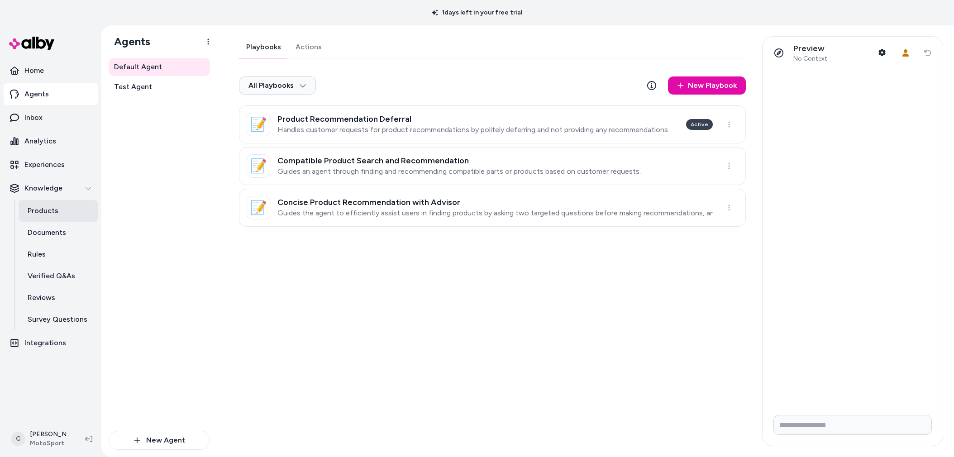
click at [43, 216] on link "Products" at bounding box center [58, 211] width 79 height 22
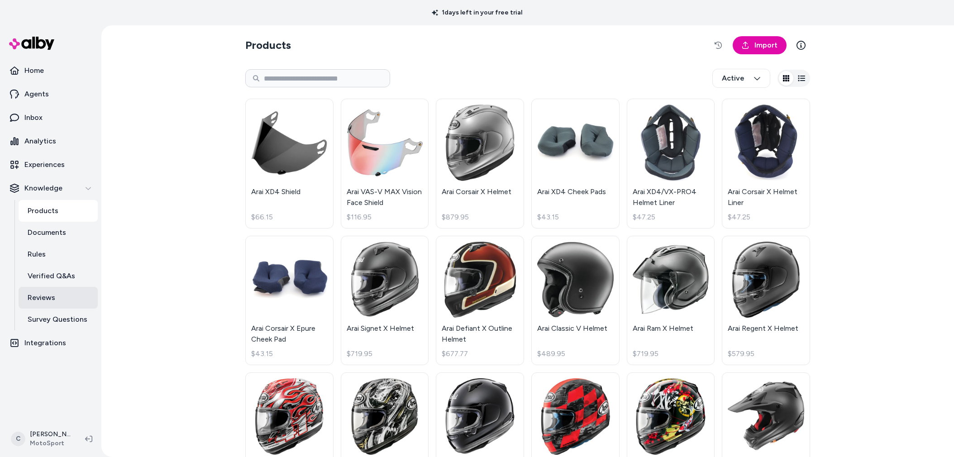
click at [48, 300] on p "Reviews" at bounding box center [42, 297] width 28 height 11
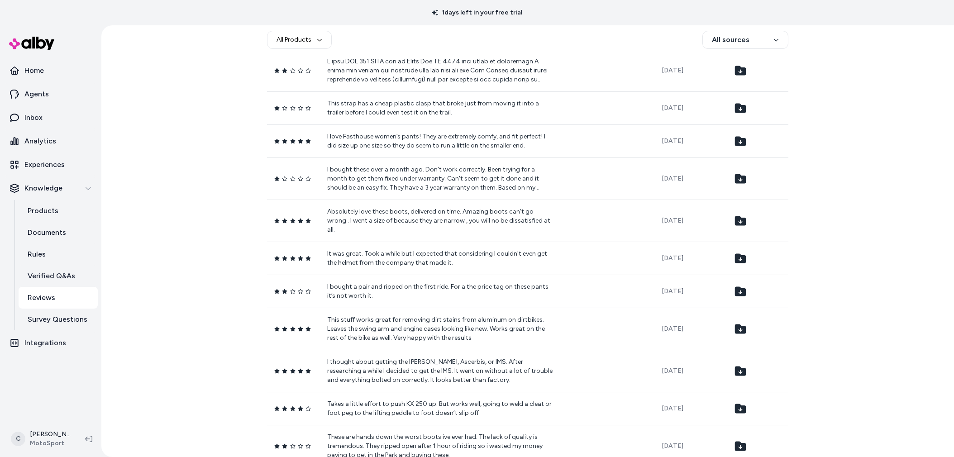
scroll to position [1861, 0]
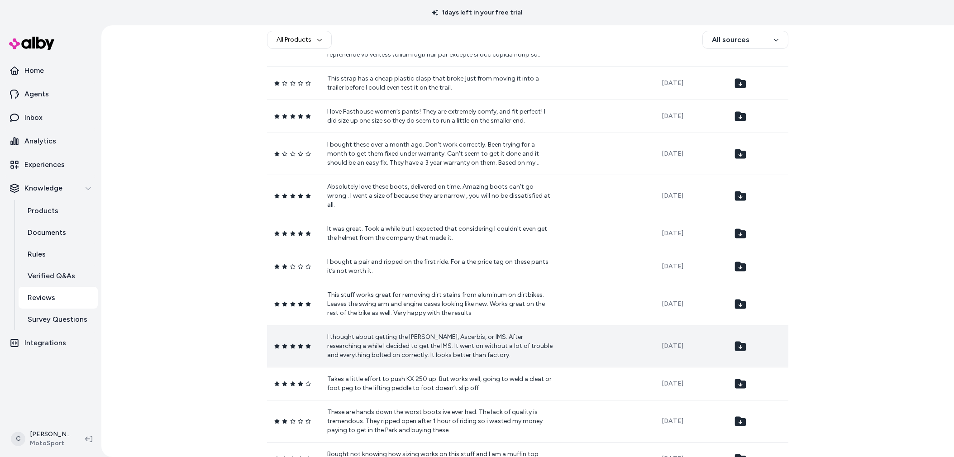
click at [526, 332] on p "I thought about getting the [PERSON_NAME], Ascerbis, or IMS. After researching …" at bounding box center [440, 345] width 226 height 27
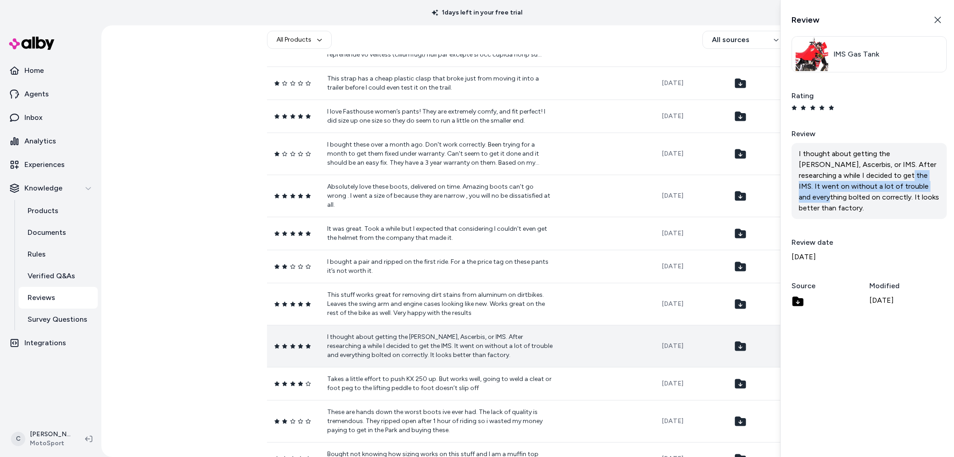
drag, startPoint x: 902, startPoint y: 186, endPoint x: 852, endPoint y: 175, distance: 51.9
click at [852, 175] on div "I thought about getting the Clarke, Ascerbis, or IMS. After researching a while…" at bounding box center [868, 181] width 155 height 76
drag, startPoint x: 850, startPoint y: 174, endPoint x: 856, endPoint y: 188, distance: 15.0
click at [850, 174] on div "I thought about getting the Clarke, Ascerbis, or IMS. After researching a while…" at bounding box center [868, 181] width 155 height 76
click at [870, 55] on span "IMS Gas Tank" at bounding box center [856, 54] width 46 height 11
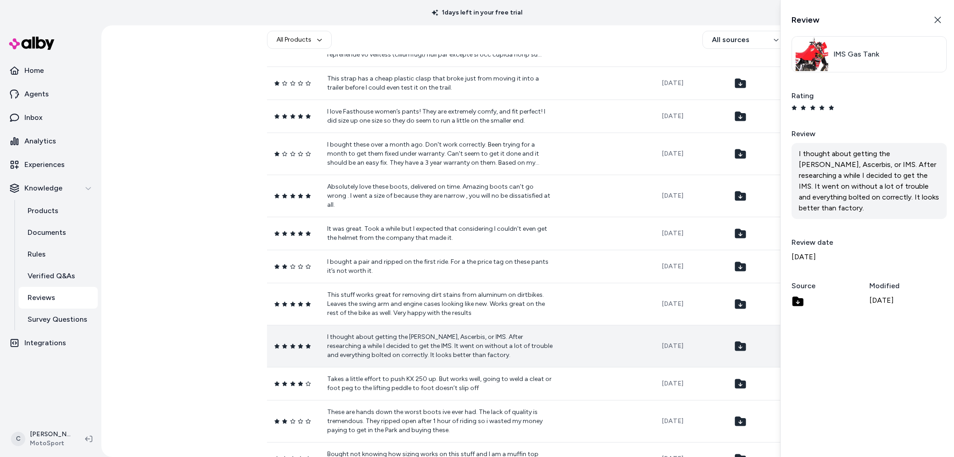
scroll to position [1903, 0]
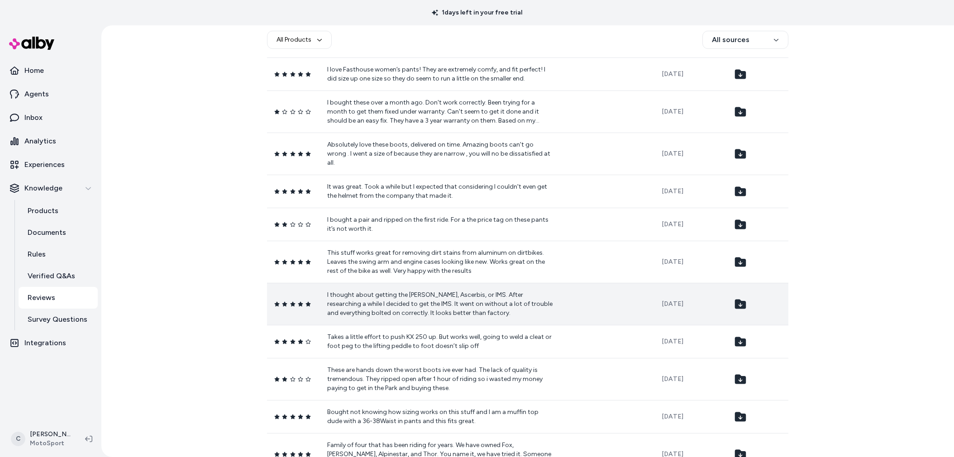
click at [439, 290] on p "I thought about getting the Clarke, Ascerbis, or IMS. After researching a while…" at bounding box center [440, 303] width 226 height 27
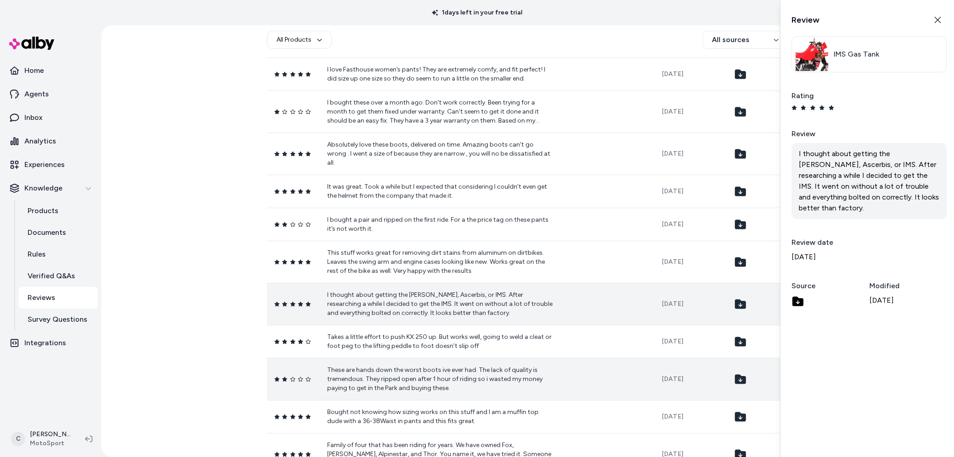
click at [448, 358] on td "These are hands down the worst boots ive ever had. The lack of quality is treme…" at bounding box center [487, 379] width 334 height 42
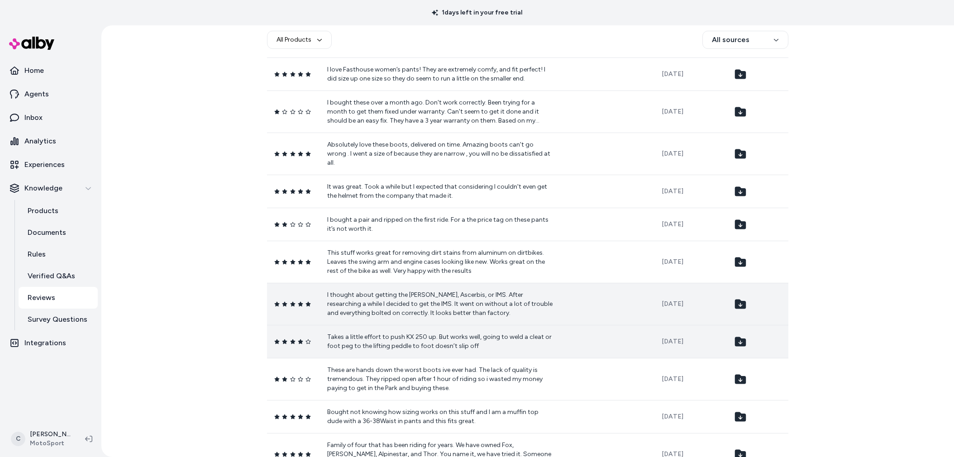
click at [485, 332] on p "Takes a little effort to push KX 250 up. But works well, going to weld a cleat …" at bounding box center [440, 341] width 226 height 18
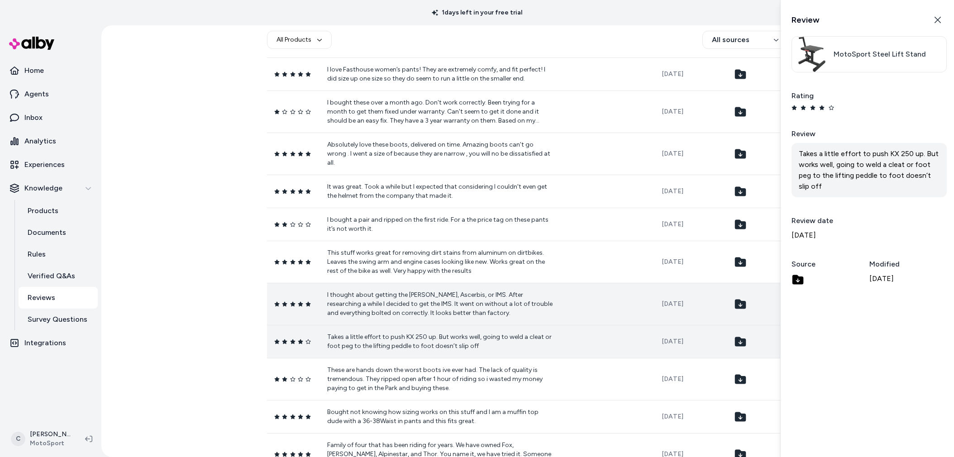
click at [877, 64] on link "MotoSport Steel Lift Stand" at bounding box center [860, 54] width 130 height 35
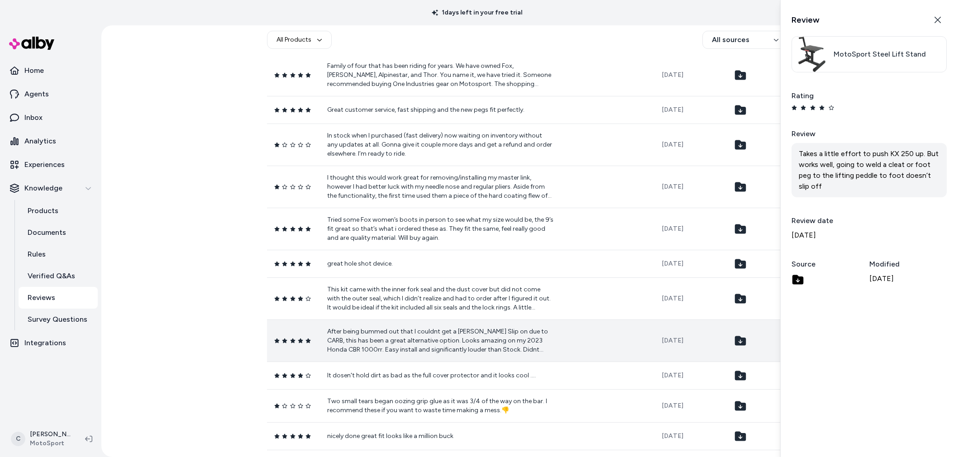
scroll to position [2417, 0]
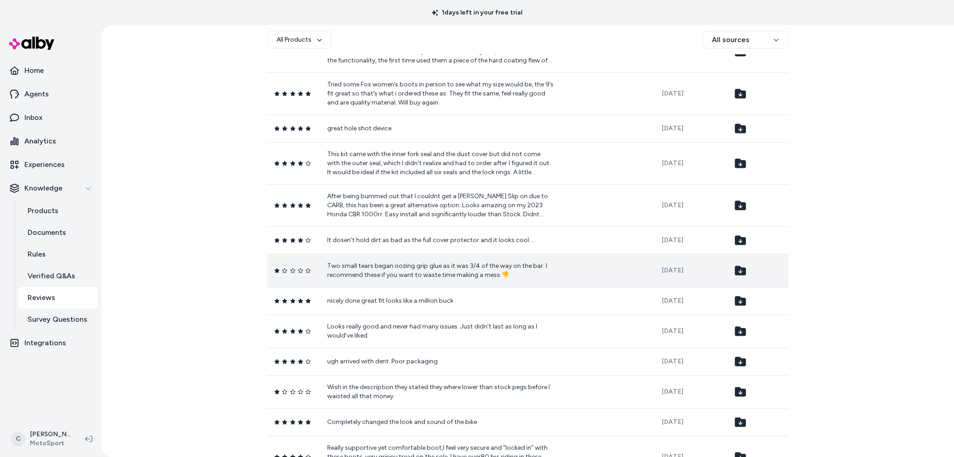
click at [442, 261] on p "Two small tears began oozing grip glue as it was 3/4 of the way on the bar. I r…" at bounding box center [440, 270] width 226 height 18
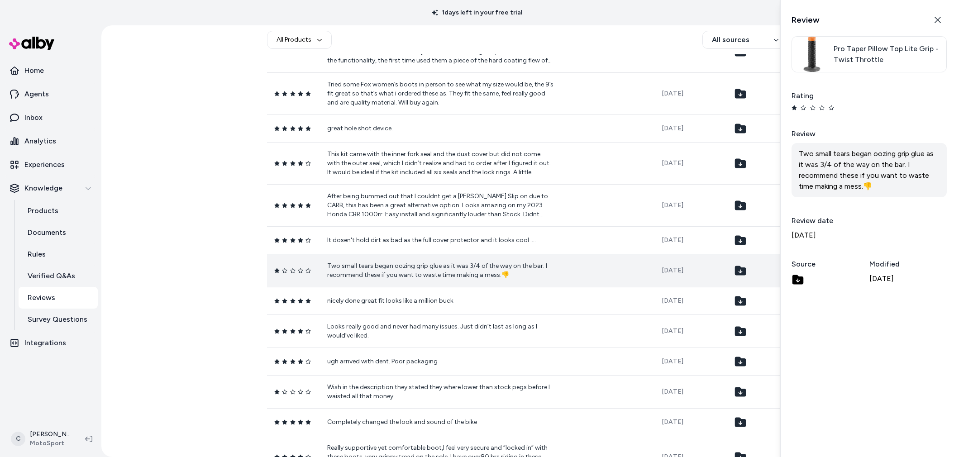
click at [892, 56] on span "Pro Taper Pillow Top Lite Grip - Twist Throttle" at bounding box center [887, 54] width 109 height 22
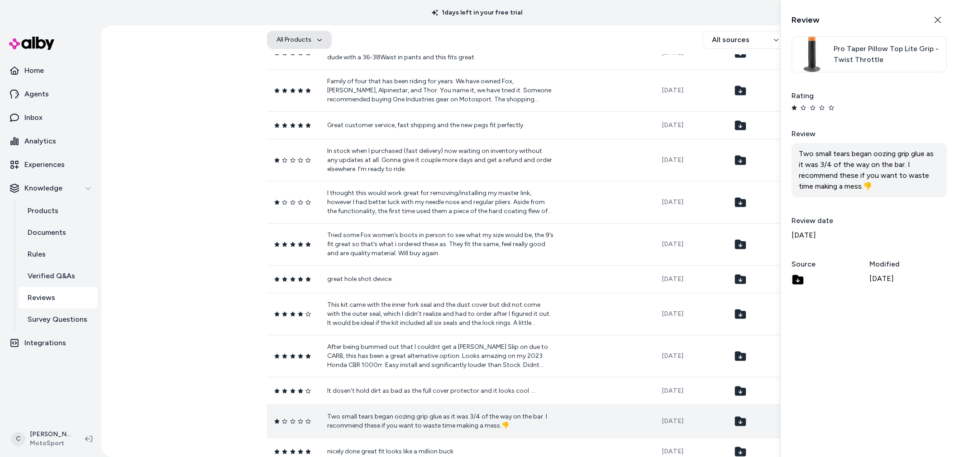
click at [300, 35] on button "All Products" at bounding box center [299, 40] width 65 height 18
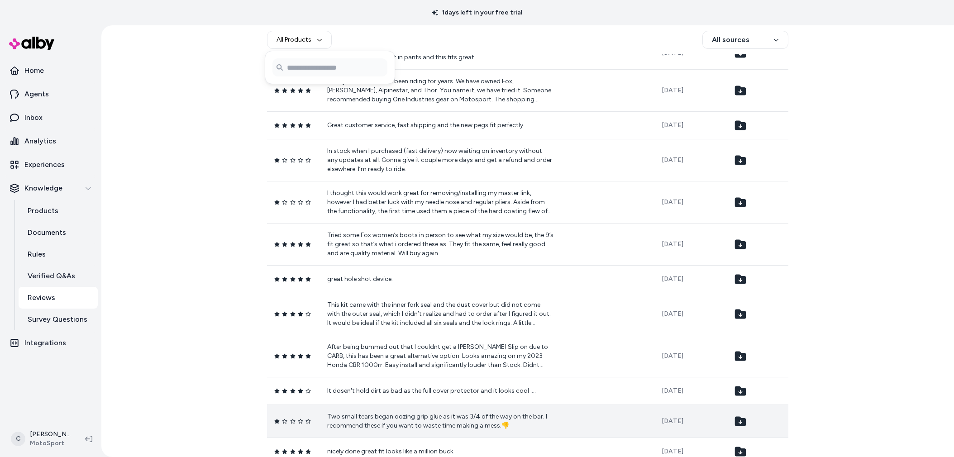
click at [311, 69] on input "Search products..." at bounding box center [329, 67] width 115 height 18
type input "*******"
click at [330, 85] on li "Pro Taper Pillow Top Lite Grip - Twist Throttle" at bounding box center [330, 93] width 110 height 24
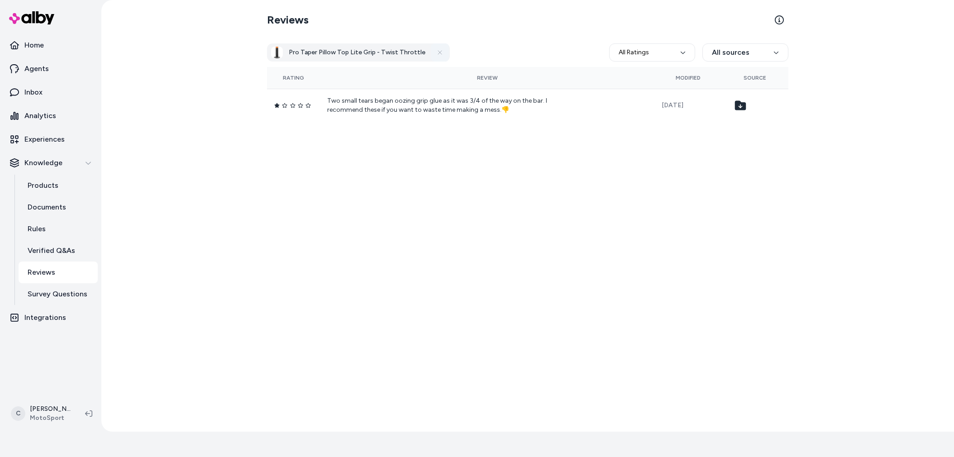
click at [436, 54] on icon at bounding box center [439, 52] width 7 height 7
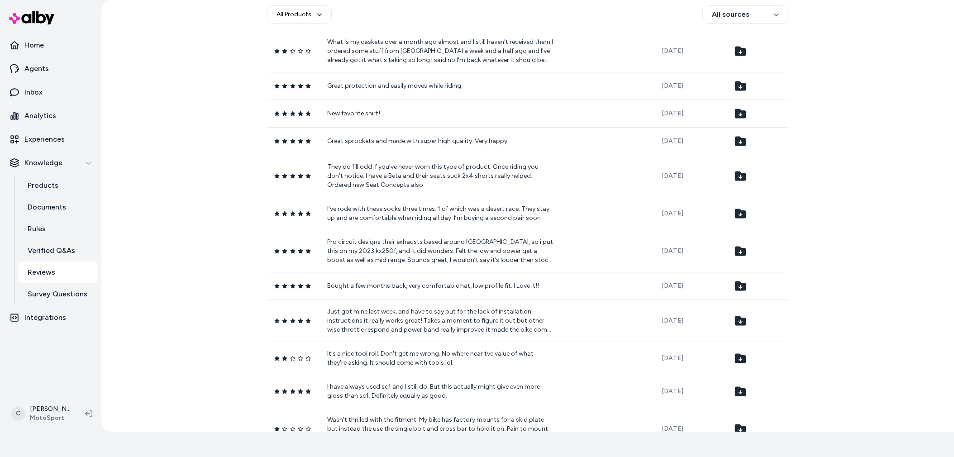
scroll to position [1622, 0]
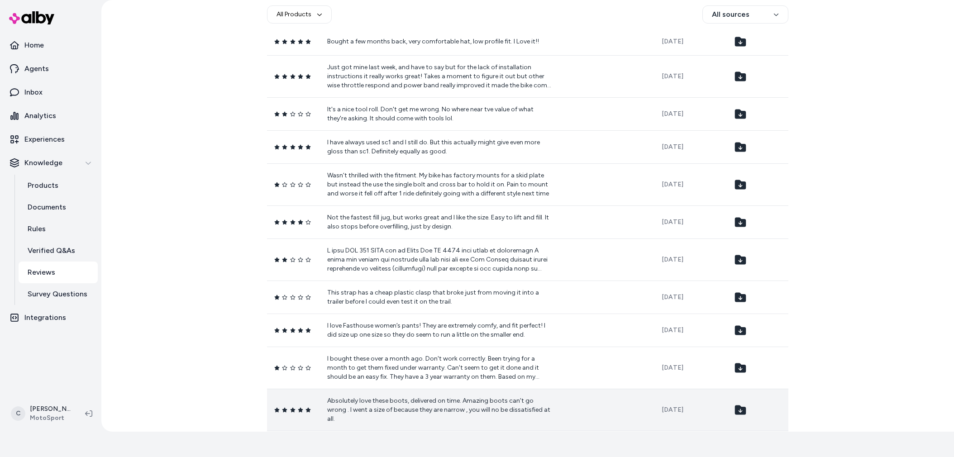
click at [428, 396] on p "Absolutely love these boots, delivered on time. Amazing boots can’t go wrong . …" at bounding box center [440, 409] width 226 height 27
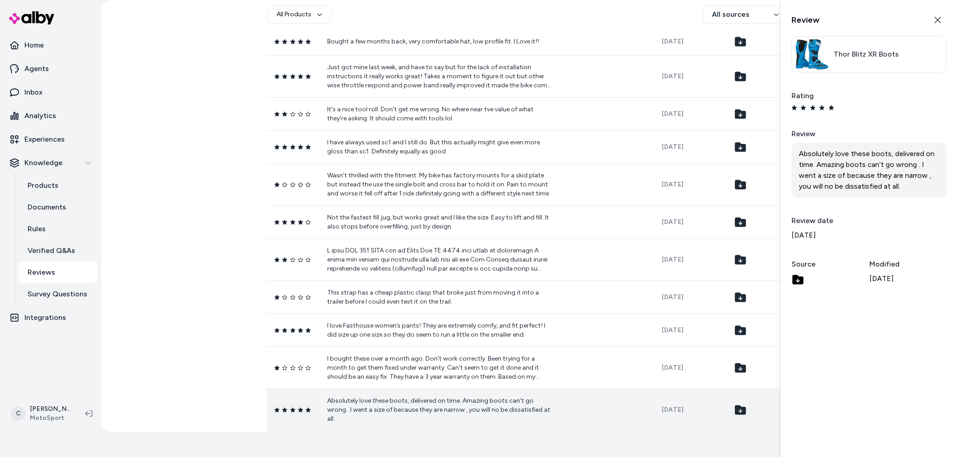
click at [876, 56] on span "Thor Blitz XR Boots" at bounding box center [865, 54] width 65 height 11
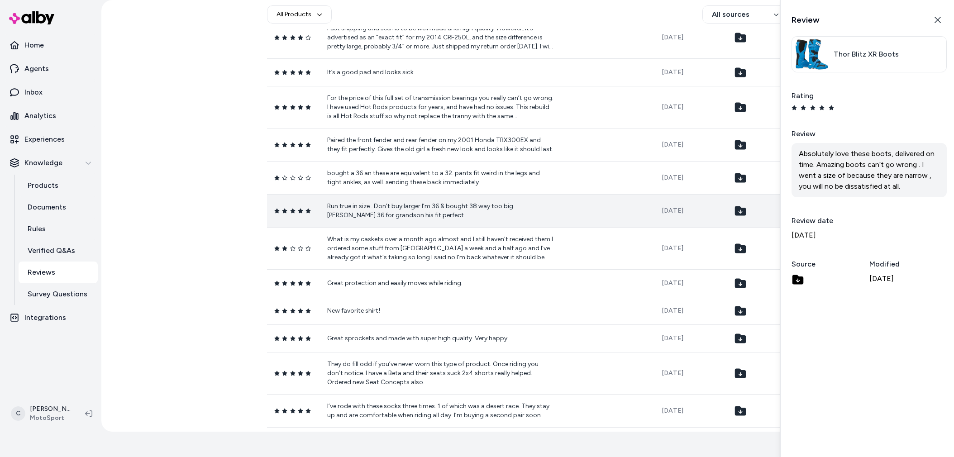
scroll to position [1134, 0]
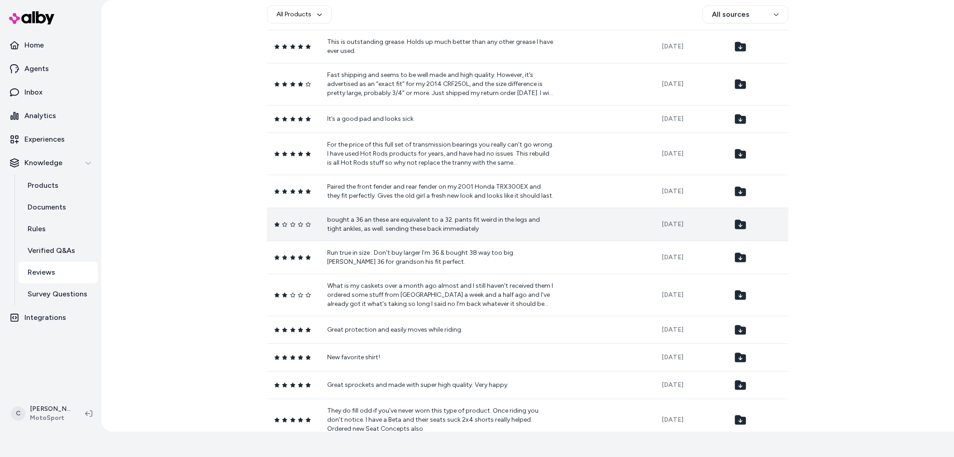
click at [456, 228] on td "bought a 36 an these are equivalent to a 32. pants fit weird in the legs and ti…" at bounding box center [487, 224] width 334 height 33
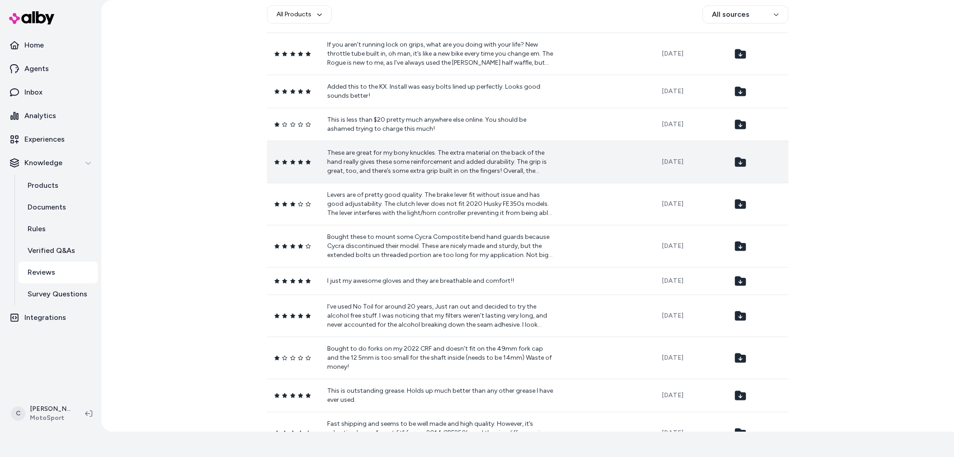
scroll to position [700, 0]
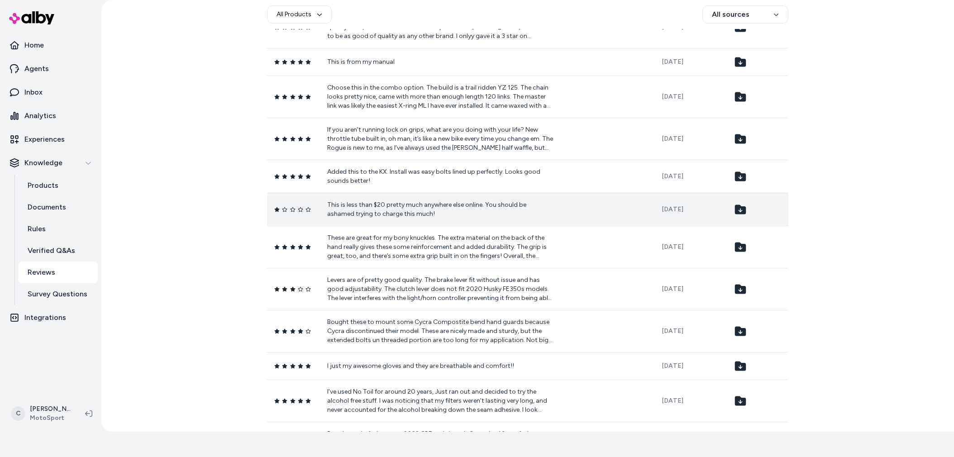
click at [375, 193] on td "This is less than $20 pretty much anywhere else online. You should be ashamed t…" at bounding box center [487, 209] width 334 height 33
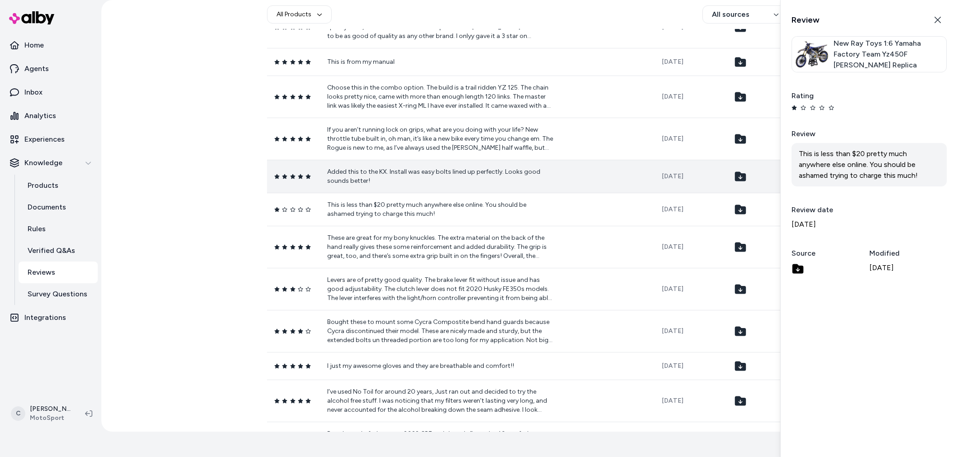
click at [413, 160] on td "Added this to the KX. Install was easy bolts lined up perfectly. Looks good sou…" at bounding box center [487, 176] width 334 height 33
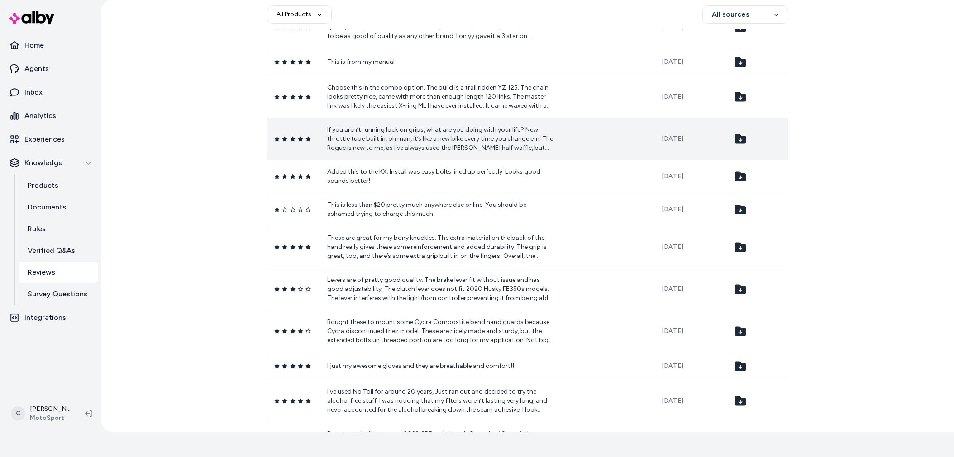
click at [404, 134] on p "If you aren’t running lock on grips, what are you doing with your life? New thr…" at bounding box center [440, 138] width 226 height 27
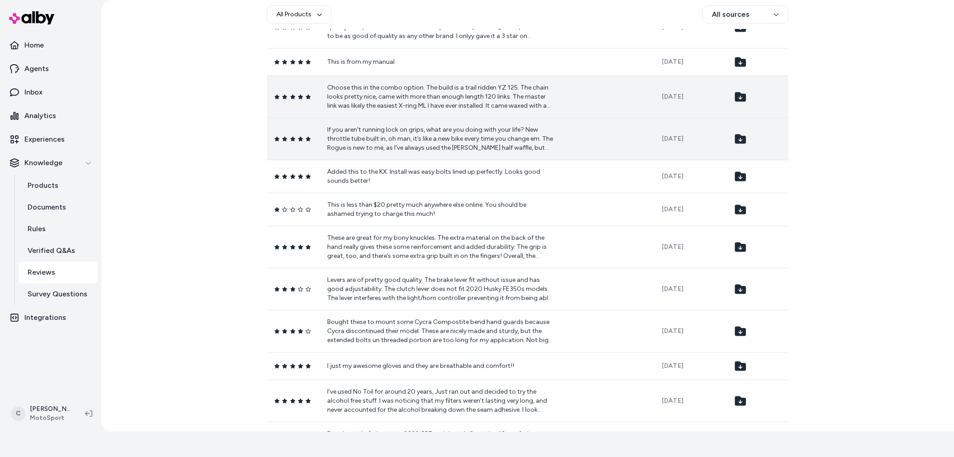
click at [391, 99] on p "Choose this in the combo option. The build is a trail ridden YZ 125. The chain …" at bounding box center [440, 96] width 226 height 27
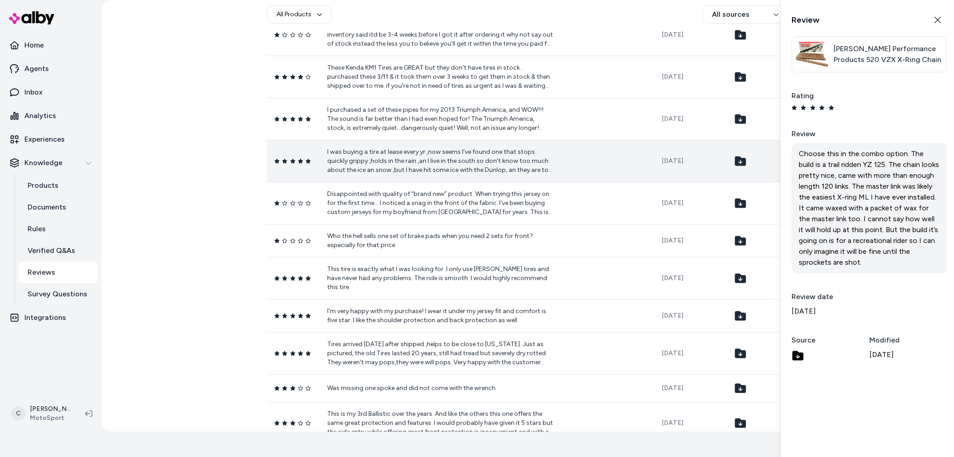
scroll to position [24, 0]
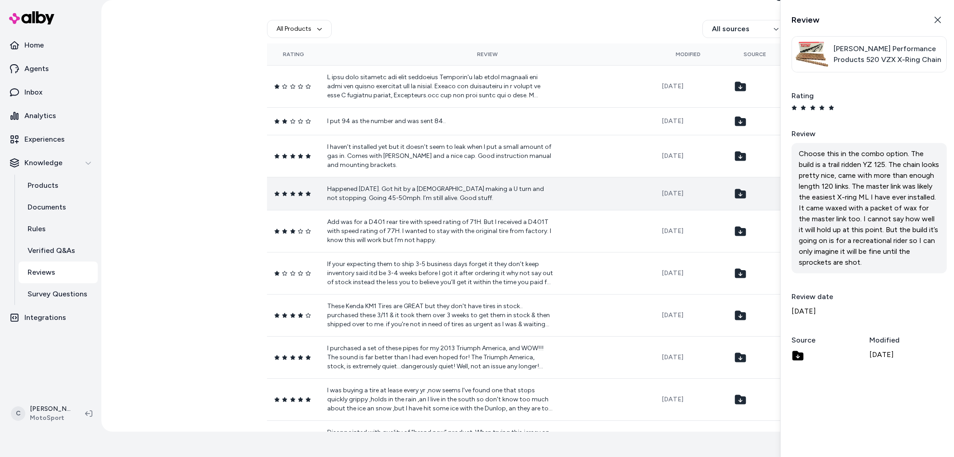
click at [379, 203] on td "Happened yesterday. Got hit by a lady making a U turn and not stopping. Going 4…" at bounding box center [487, 193] width 334 height 33
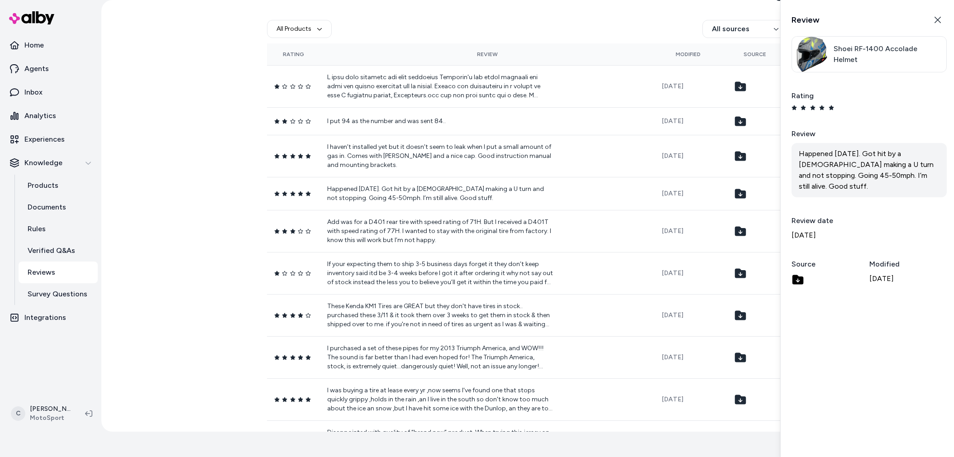
click at [867, 61] on link "Shoei RF-1400 Accolade Helmet" at bounding box center [868, 54] width 147 height 35
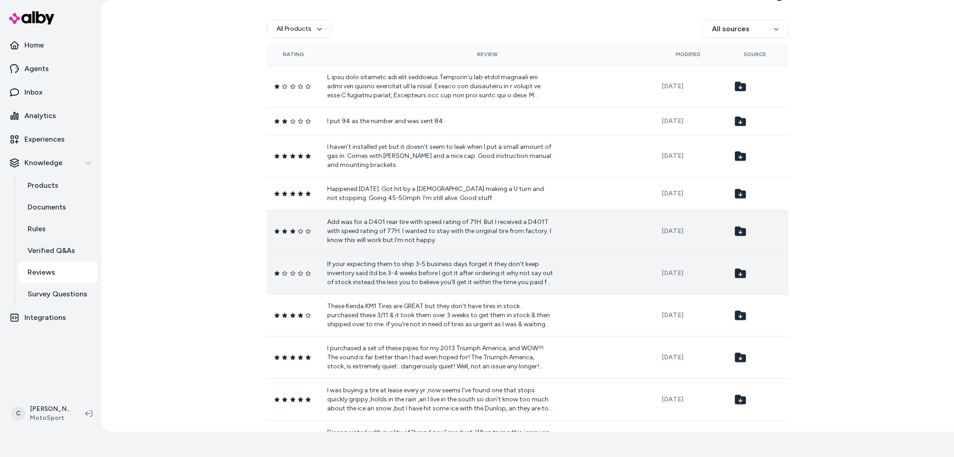
click at [358, 282] on p "If your expecting them to ship 3-5 business days forget it they don’t keep inve…" at bounding box center [440, 273] width 226 height 27
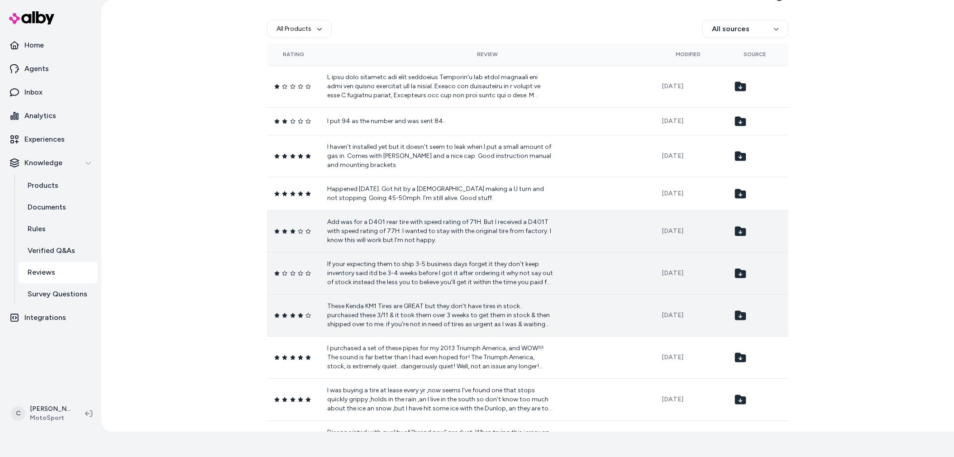
click at [350, 307] on p "These Kenda KM1 Tires are GREAT but they don't have tires in stock.. purchased …" at bounding box center [440, 315] width 226 height 27
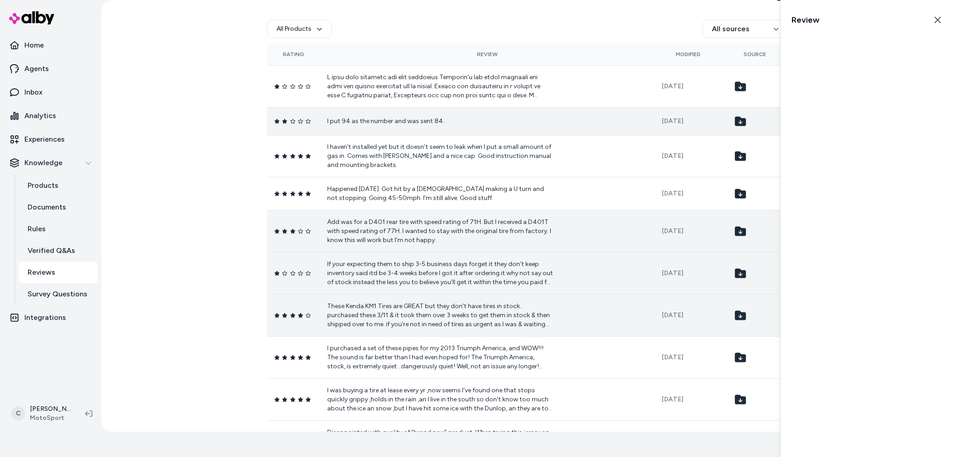
click at [373, 130] on td "I put 94 as the number and was sent 84.." at bounding box center [487, 121] width 334 height 28
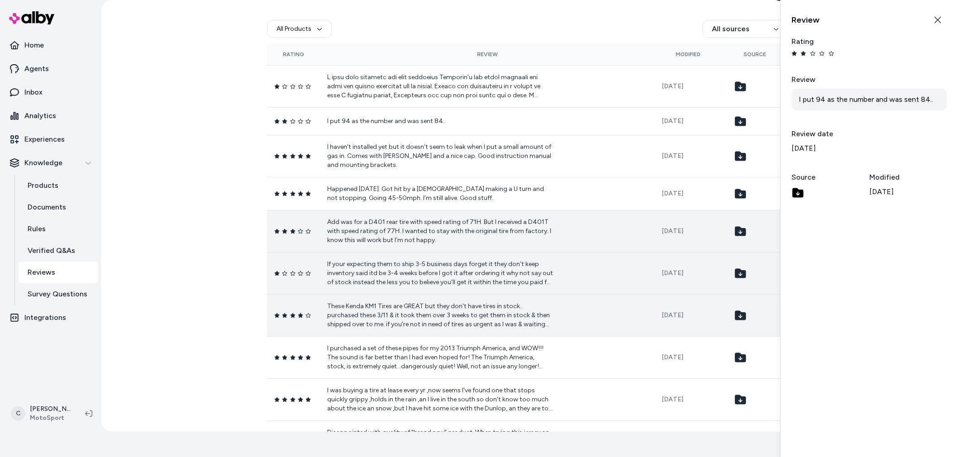
scroll to position [340, 0]
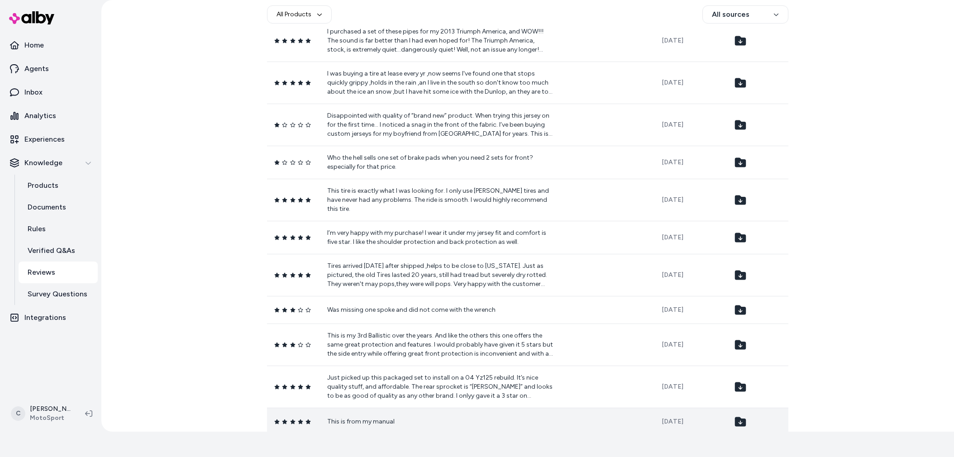
click at [367, 417] on p "This is from my manual" at bounding box center [440, 421] width 226 height 9
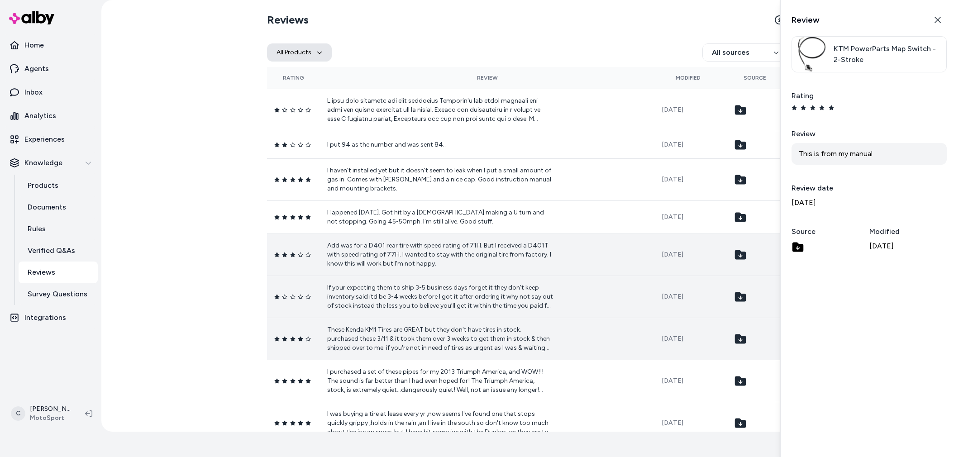
click at [301, 53] on button "All Products" at bounding box center [299, 52] width 65 height 18
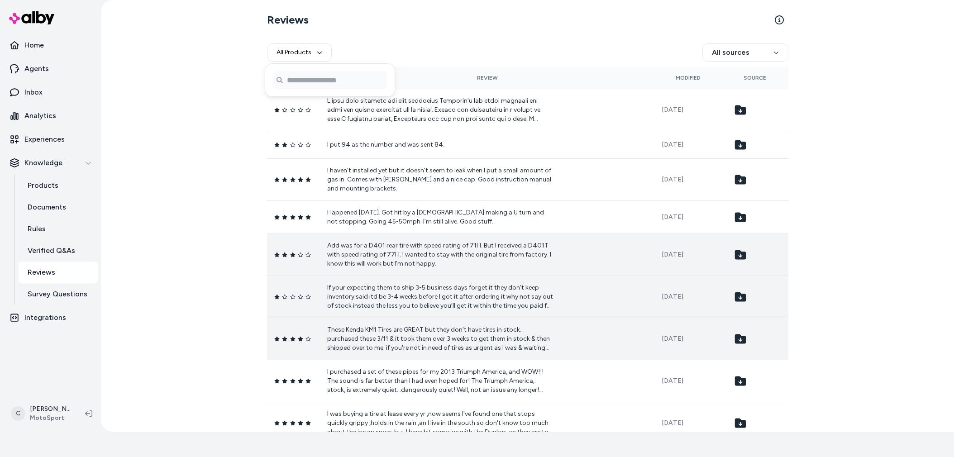
type input "*******"
drag, startPoint x: 323, startPoint y: 106, endPoint x: 319, endPoint y: 101, distance: 6.2
click at [323, 105] on span "Thor Blitz XR Boots" at bounding box center [327, 105] width 56 height 9
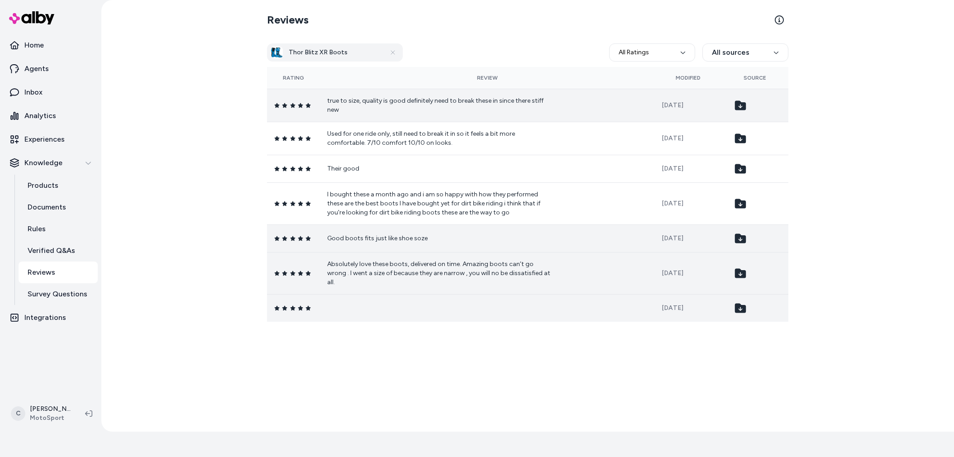
click at [385, 106] on p "true to size, quality is good definitely need to break these in since there sti…" at bounding box center [440, 105] width 226 height 18
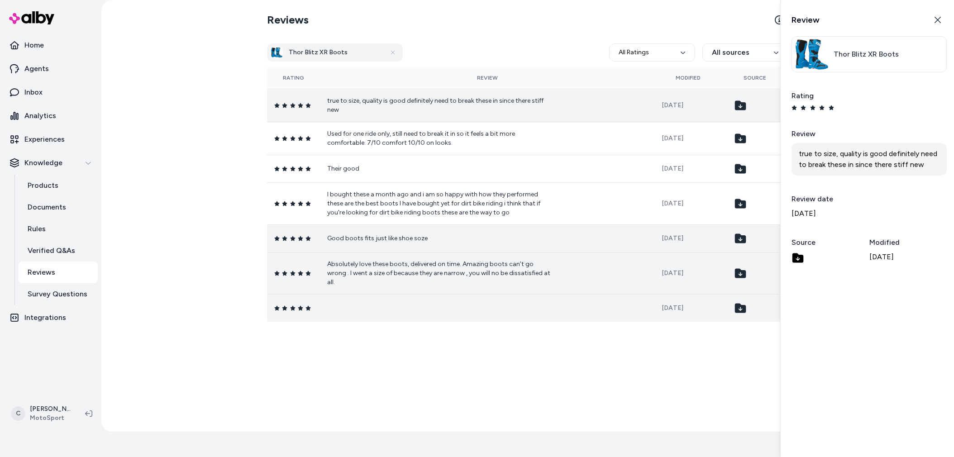
click at [849, 53] on span "Thor Blitz XR Boots" at bounding box center [865, 54] width 65 height 11
click at [938, 18] on icon "button" at bounding box center [937, 19] width 7 height 7
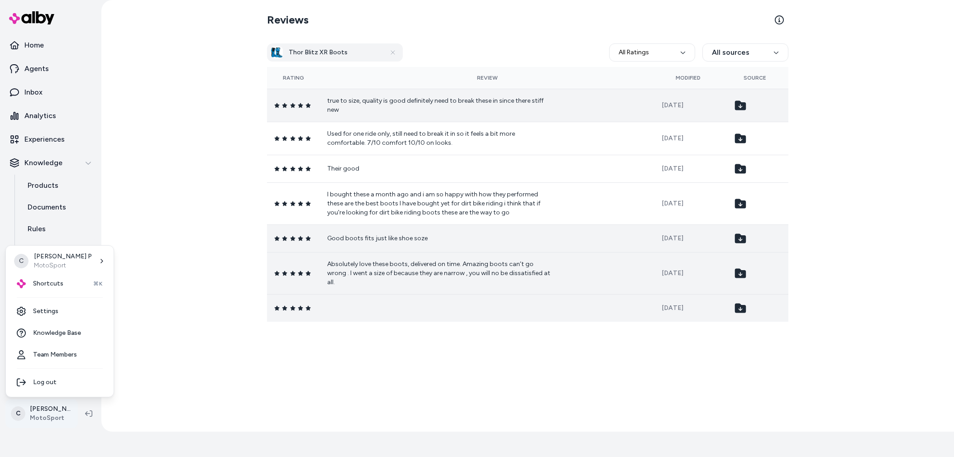
click at [39, 413] on html "1 days left in your free trial Home Agents Inbox Analytics Experiences Knowledg…" at bounding box center [477, 203] width 954 height 457
click at [81, 284] on div "Shortcuts ⌘K" at bounding box center [59, 284] width 100 height 22
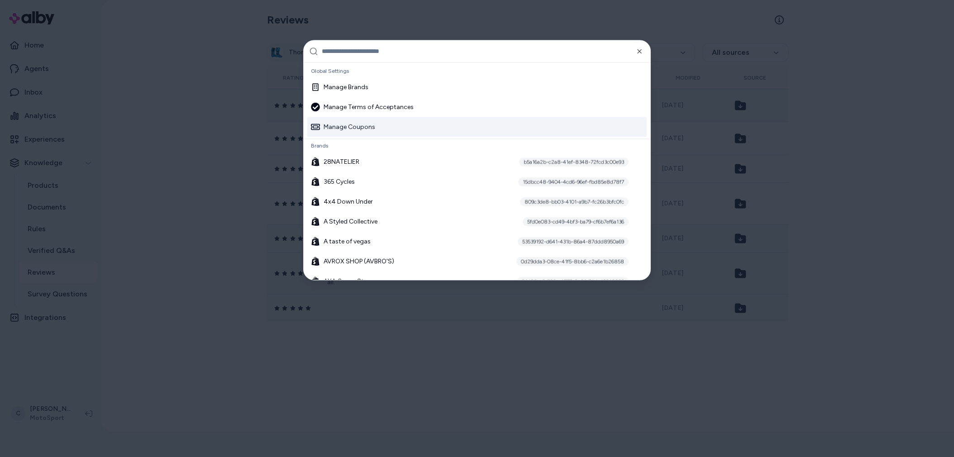
click at [362, 49] on input "text" at bounding box center [483, 51] width 323 height 22
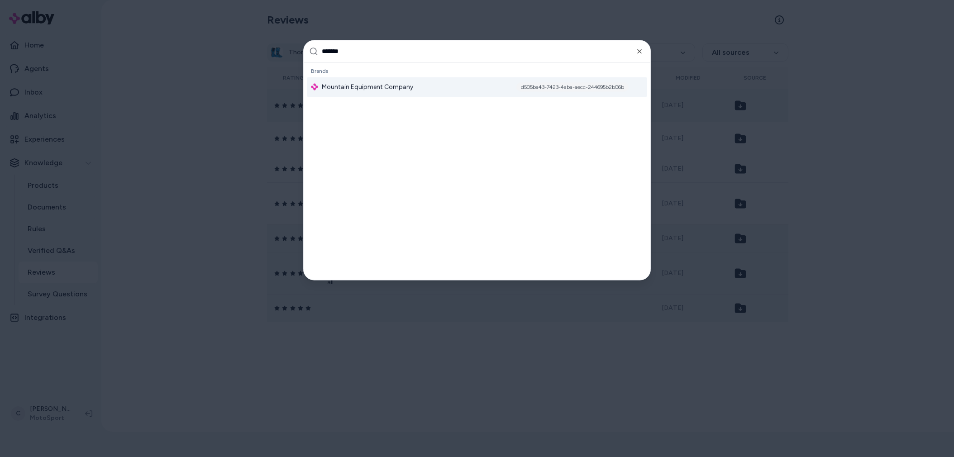
type input "********"
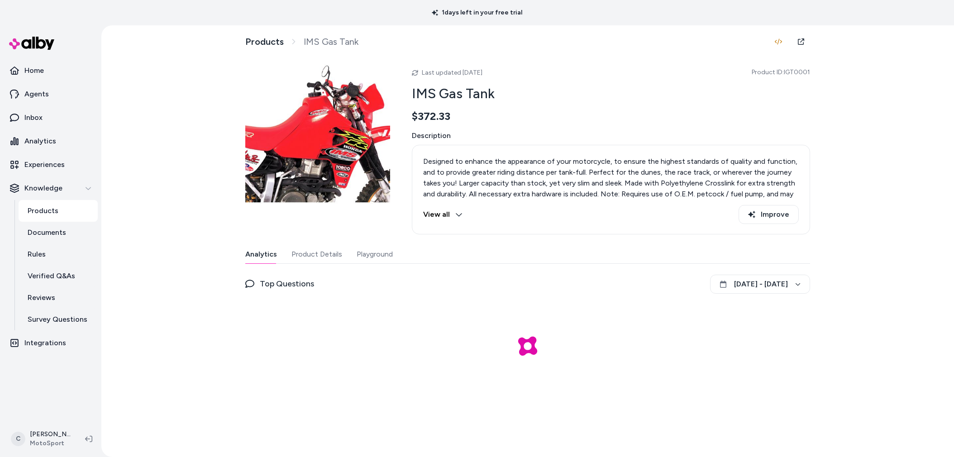
click at [379, 259] on button "Playground" at bounding box center [374, 254] width 36 height 18
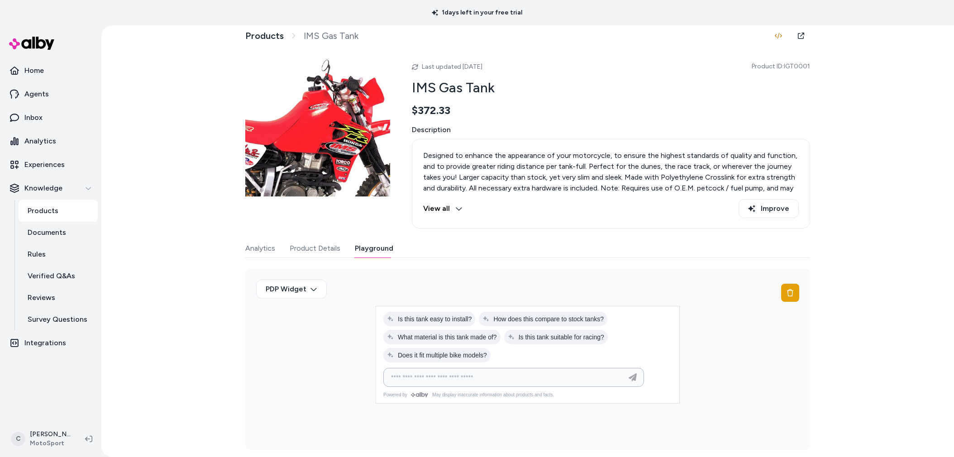
click at [480, 382] on input at bounding box center [504, 377] width 238 height 11
type input "**********"
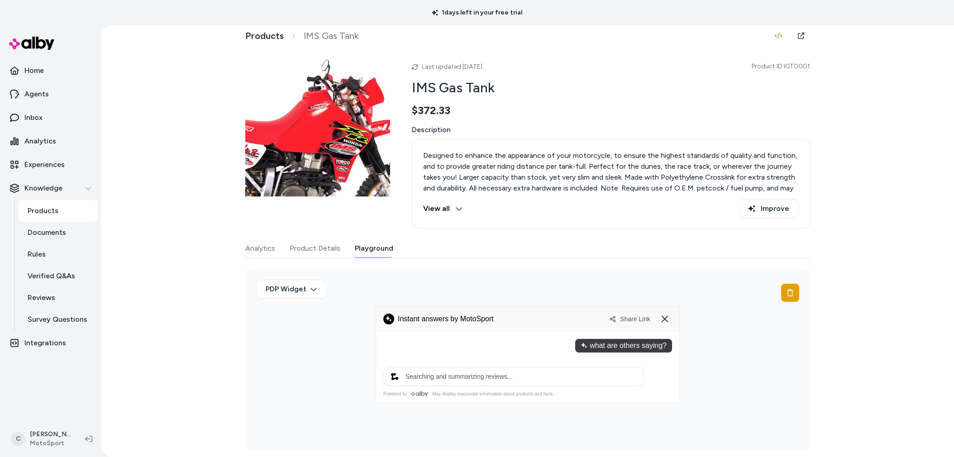
click at [202, 330] on div "Products IMS Gas Tank Last updated Sep 27, 2025 Product ID: IGT0001 IMS Gas Tan…" at bounding box center [527, 241] width 852 height 432
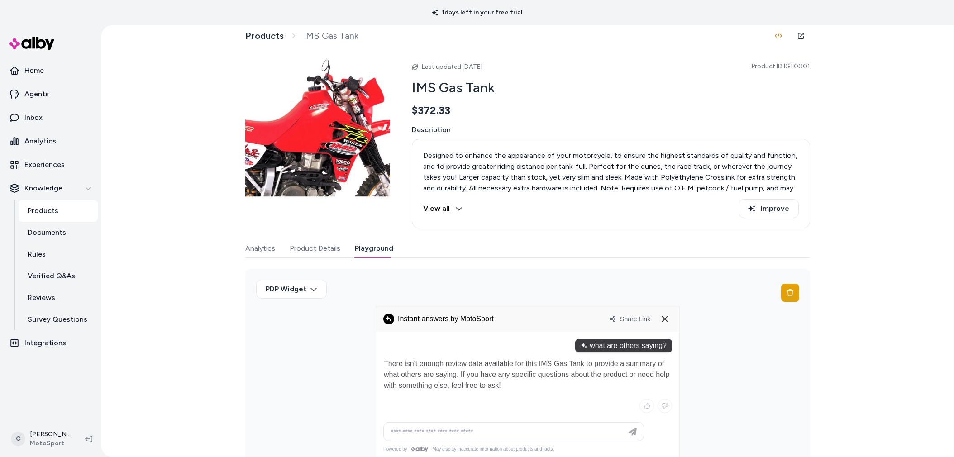
drag, startPoint x: 503, startPoint y: 378, endPoint x: 464, endPoint y: 374, distance: 39.1
click at [464, 374] on p "There isn't enough review data available for this IMS Gas Tank to provide a sum…" at bounding box center [528, 374] width 288 height 33
drag, startPoint x: 464, startPoint y: 374, endPoint x: 468, endPoint y: 378, distance: 5.8
click at [464, 374] on p "There isn't enough review data available for this IMS Gas Tank to provide a sum…" at bounding box center [528, 374] width 288 height 33
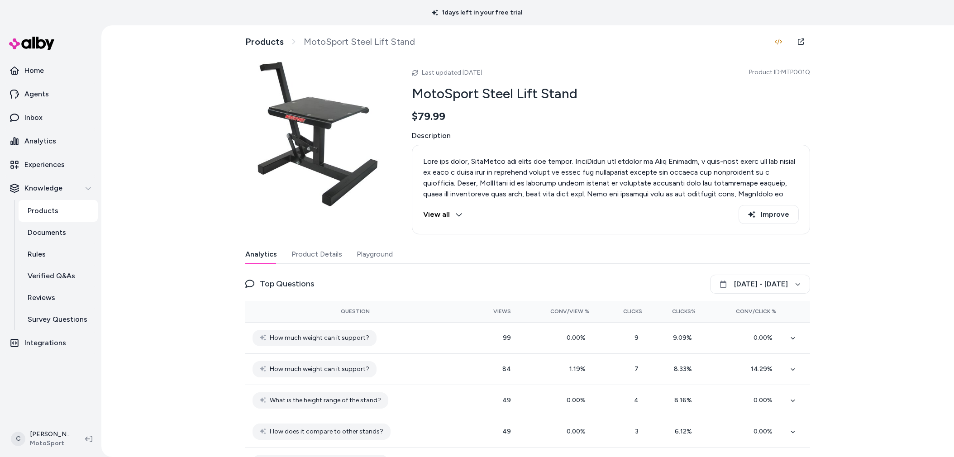
click at [343, 249] on div "Analytics Product Details Playground" at bounding box center [527, 254] width 565 height 19
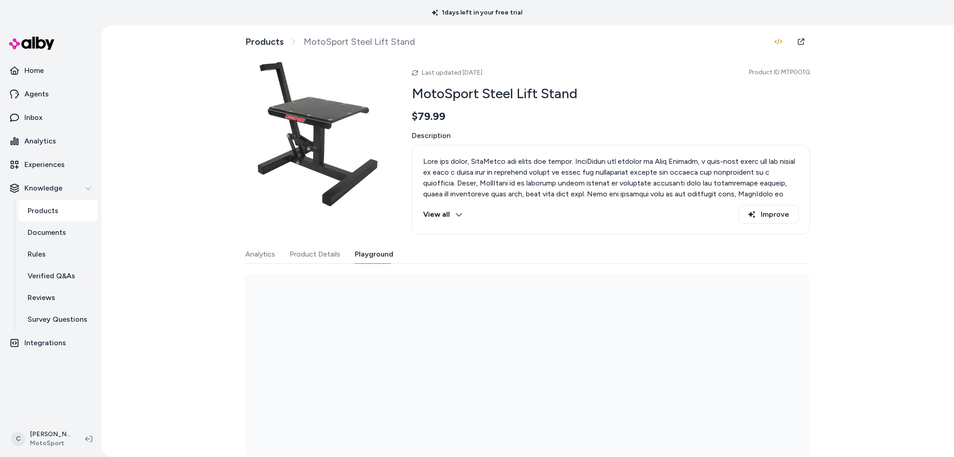
click at [365, 255] on button "Playground" at bounding box center [374, 254] width 38 height 18
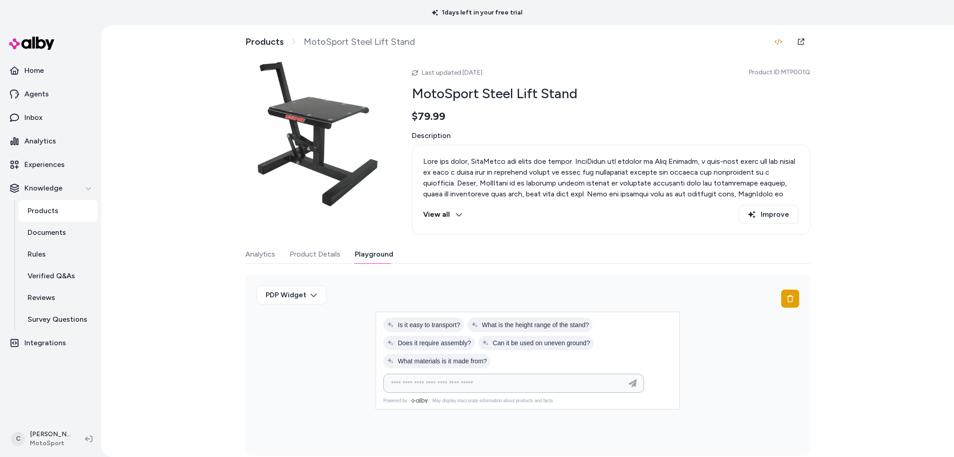
click at [451, 380] on input at bounding box center [504, 383] width 238 height 11
type input "**********"
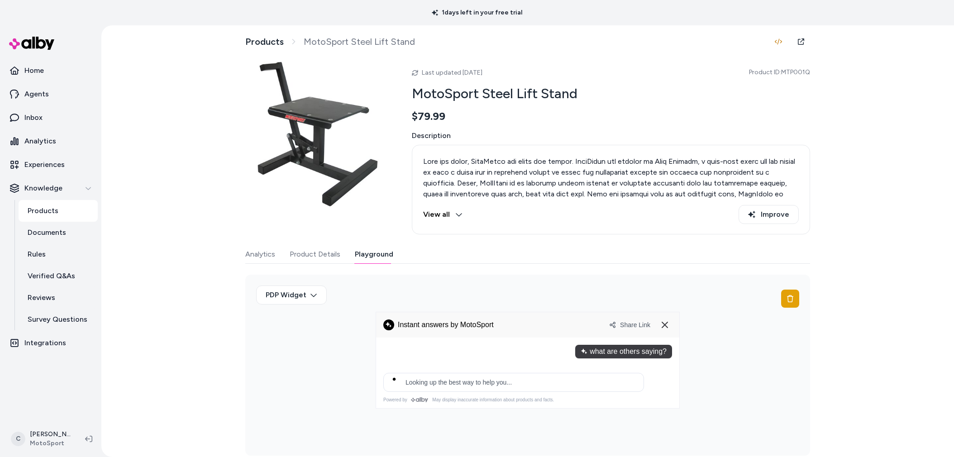
scroll to position [6, 0]
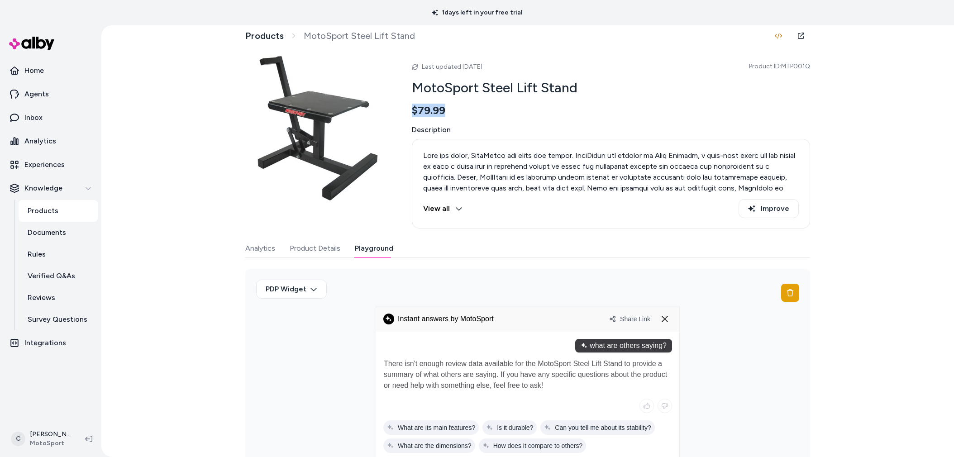
click at [754, 105] on div "Last updated Sep 27, 2025 Product ID: MTP001Q MotoSport Steel Lift Stand $79.99…" at bounding box center [611, 142] width 398 height 173
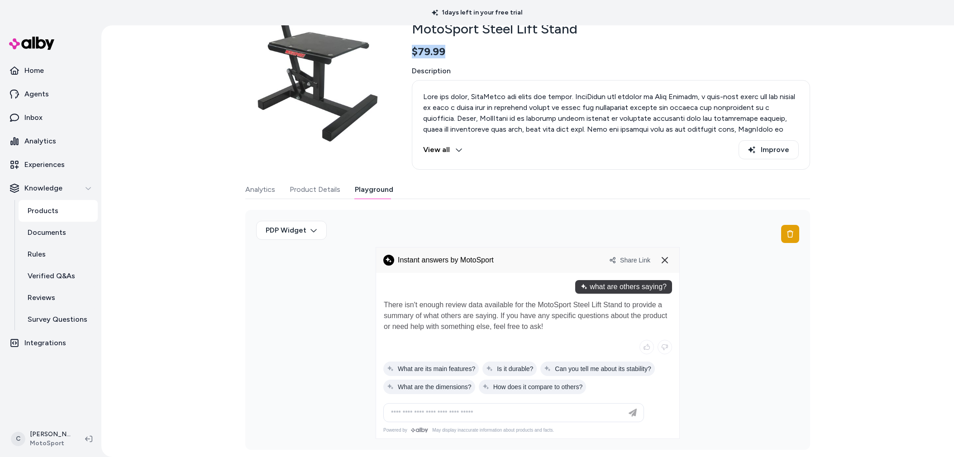
scroll to position [0, 0]
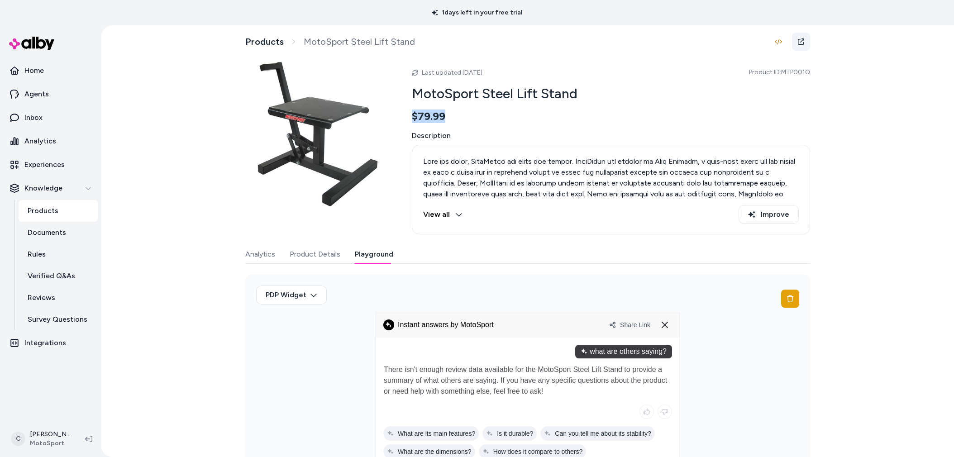
click at [798, 38] on icon at bounding box center [800, 41] width 7 height 7
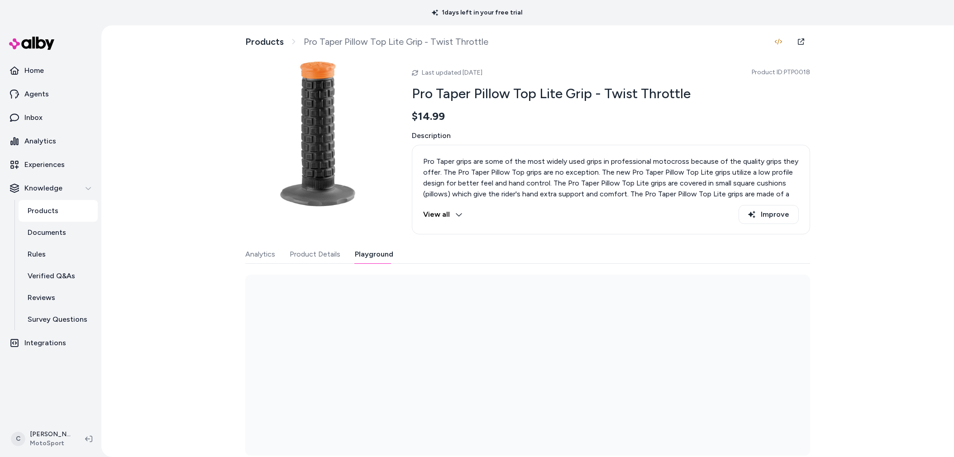
click at [385, 247] on button "Playground" at bounding box center [374, 254] width 38 height 18
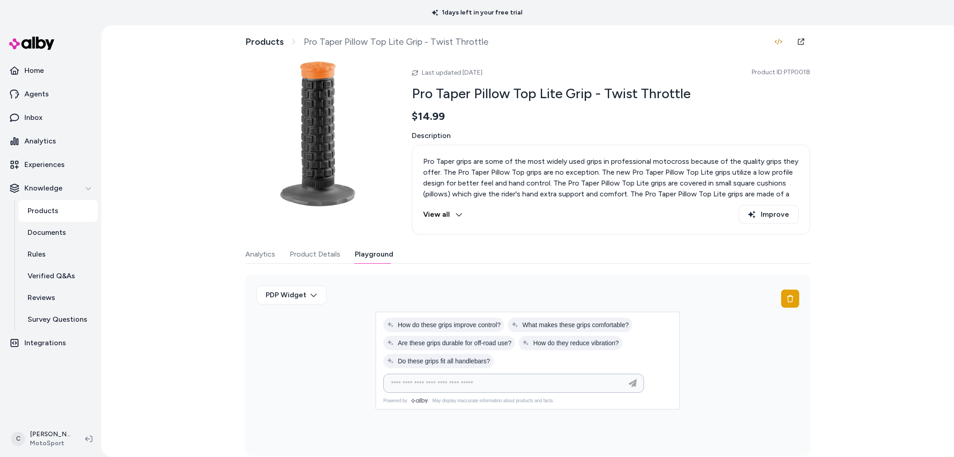
click at [445, 385] on input at bounding box center [504, 383] width 238 height 11
type input "**********"
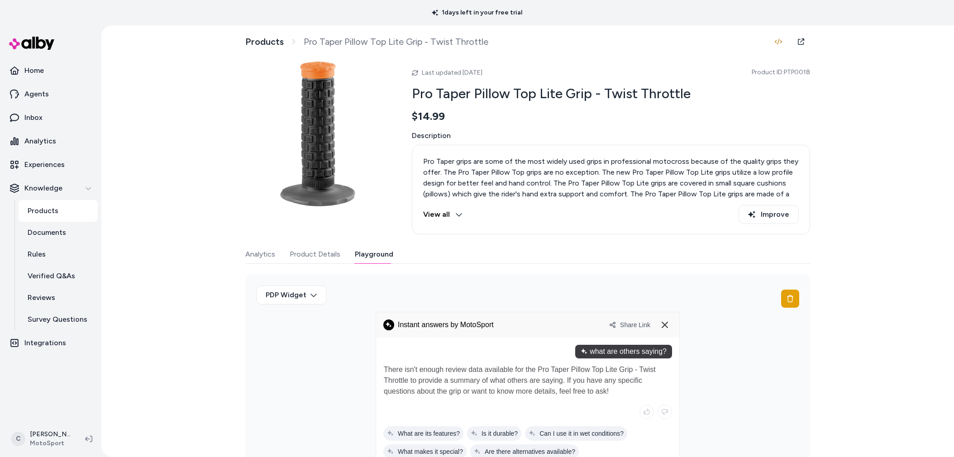
drag, startPoint x: 472, startPoint y: 377, endPoint x: 466, endPoint y: 380, distance: 6.3
click at [466, 380] on p "There isn't enough review data available for the Pro Taper Pillow Top Lite Grip…" at bounding box center [528, 380] width 288 height 33
drag, startPoint x: 466, startPoint y: 380, endPoint x: 474, endPoint y: 375, distance: 9.0
click at [466, 380] on p "There isn't enough review data available for the Pro Taper Pillow Top Lite Grip…" at bounding box center [528, 380] width 288 height 33
drag, startPoint x: 807, startPoint y: 147, endPoint x: 801, endPoint y: 139, distance: 9.3
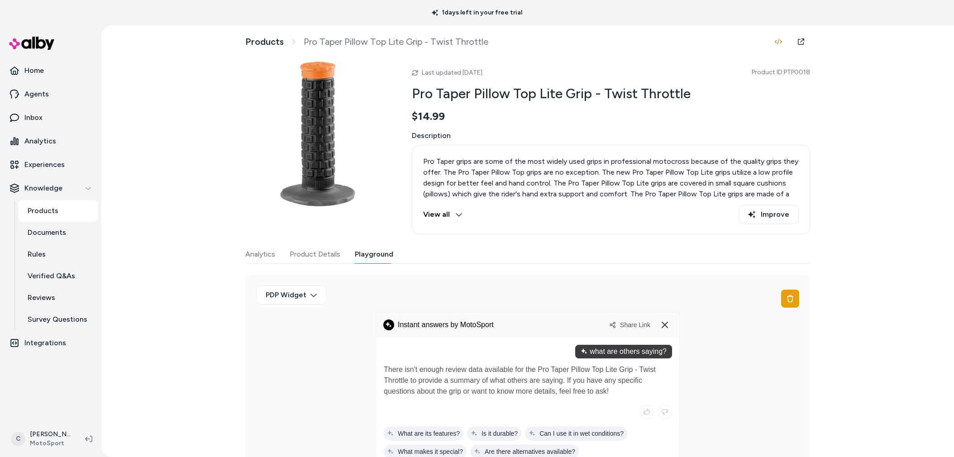
click at [801, 139] on div "Products Pro Taper Pillow Top Lite Grip - Twist Throttle Last updated [DATE] Pr…" at bounding box center [527, 273] width 579 height 496
click at [792, 70] on span "Product ID: PTP0018" at bounding box center [780, 72] width 58 height 9
copy span "PTP0018"
click at [797, 43] on icon at bounding box center [800, 41] width 7 height 7
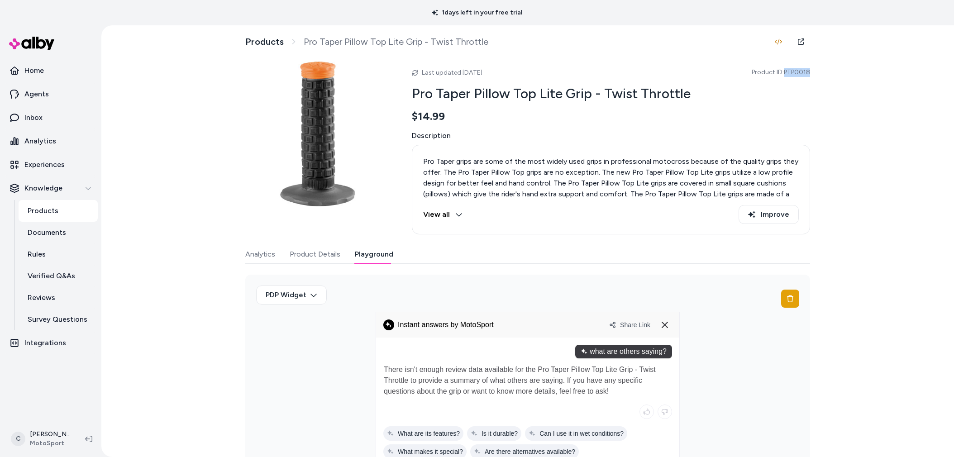
click at [312, 254] on button "Product Details" at bounding box center [315, 254] width 51 height 18
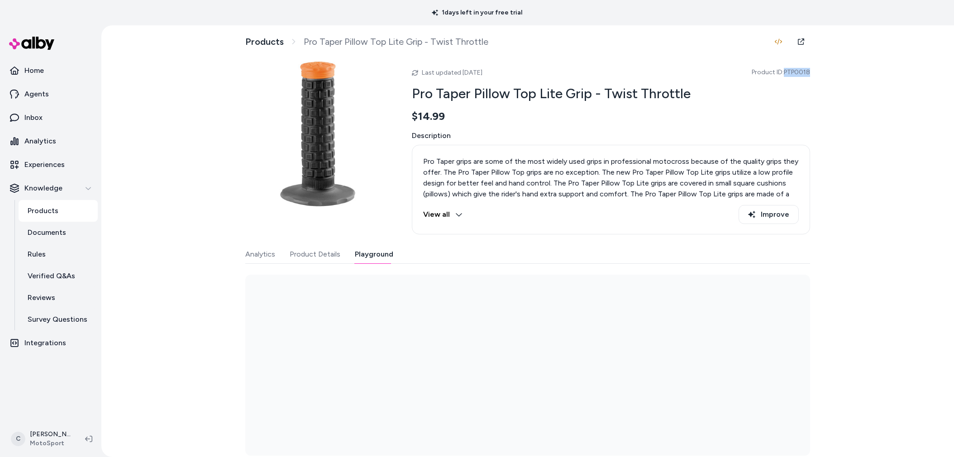
click at [367, 259] on button "Playground" at bounding box center [374, 254] width 38 height 18
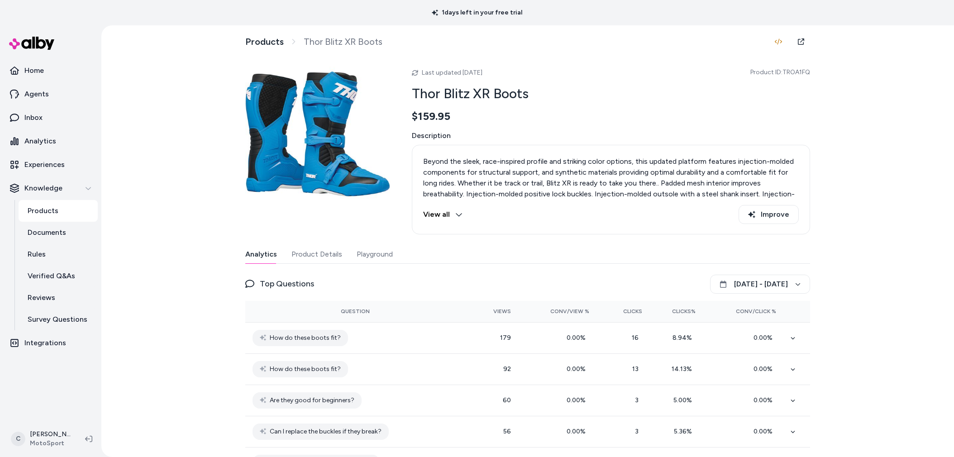
drag, startPoint x: 323, startPoint y: 256, endPoint x: 356, endPoint y: 258, distance: 33.6
click at [323, 256] on button "Product Details" at bounding box center [316, 254] width 51 height 18
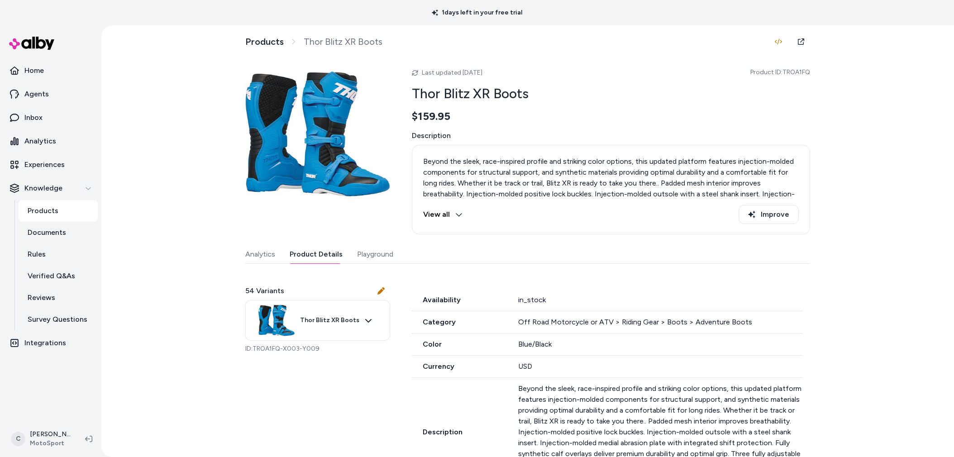
click at [360, 257] on button "Playground" at bounding box center [375, 254] width 36 height 18
drag, startPoint x: 291, startPoint y: 254, endPoint x: 292, endPoint y: 271, distance: 16.8
click at [291, 254] on button "Product Details" at bounding box center [316, 254] width 53 height 18
click at [201, 339] on div "Products Thor Blitz XR Boots Last updated Sep 27, 2025 Product ID: TROA1FQ Thor…" at bounding box center [527, 241] width 852 height 432
click at [800, 71] on span "Product ID: TROA1FQ" at bounding box center [780, 72] width 60 height 9
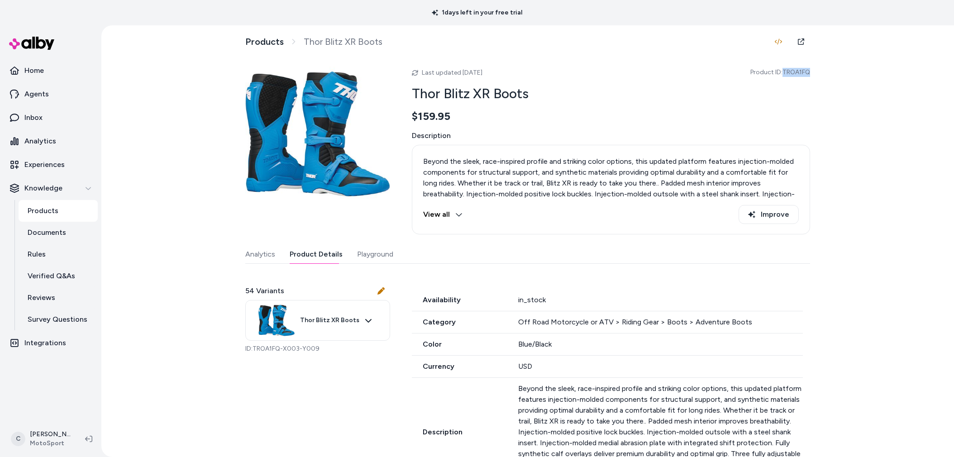
click at [800, 71] on span "Product ID: TROA1FQ" at bounding box center [780, 72] width 60 height 9
copy span "TROA1FQ"
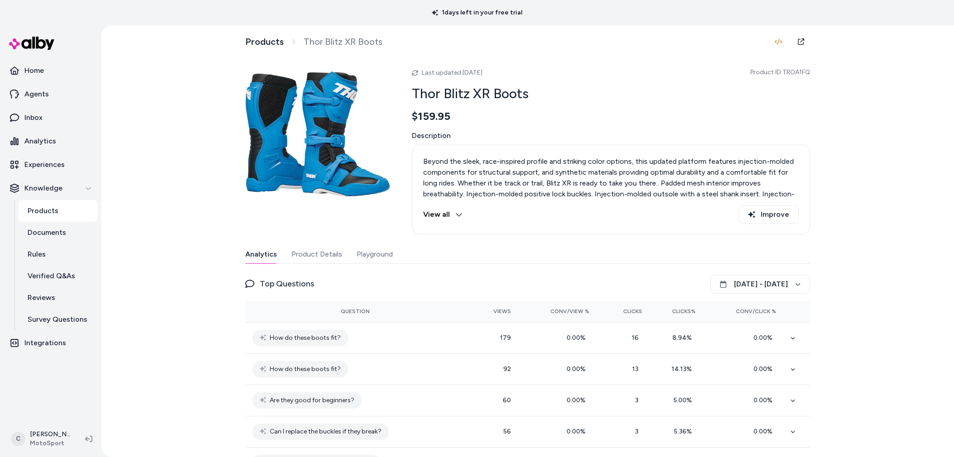
click at [378, 258] on button "Playground" at bounding box center [374, 254] width 36 height 18
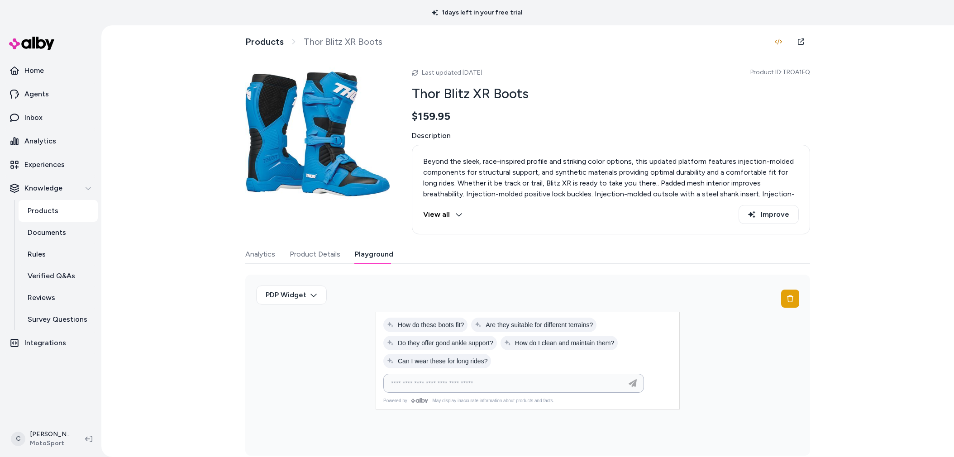
click at [418, 388] on input at bounding box center [504, 383] width 238 height 11
click at [445, 384] on input at bounding box center [504, 383] width 238 height 11
type input "**********"
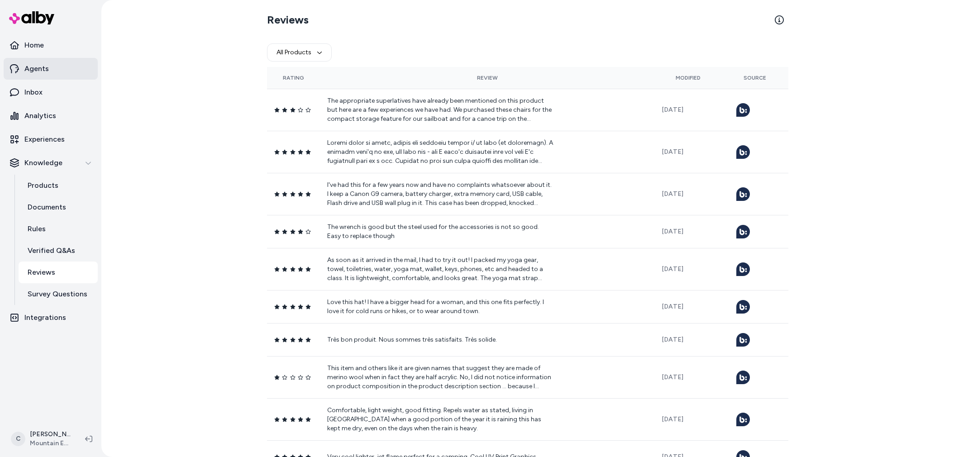
click at [44, 74] on p "Agents" at bounding box center [36, 68] width 24 height 11
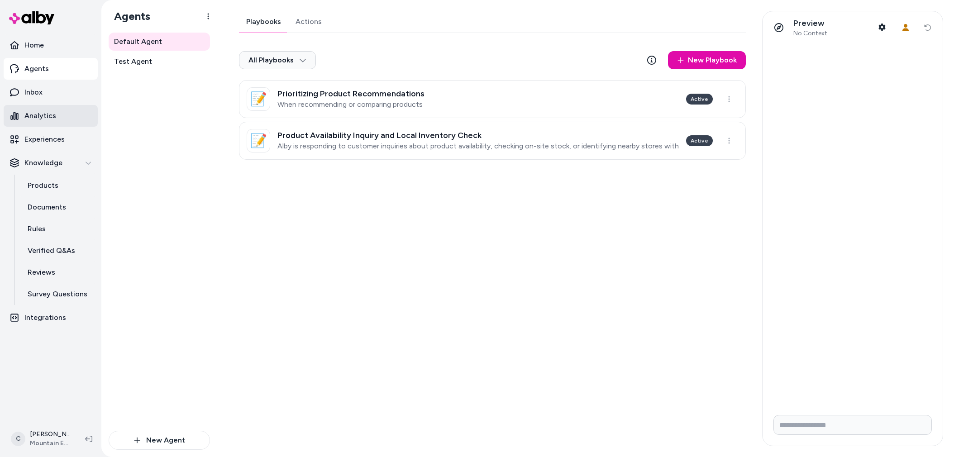
click at [73, 125] on link "Analytics" at bounding box center [51, 116] width 94 height 22
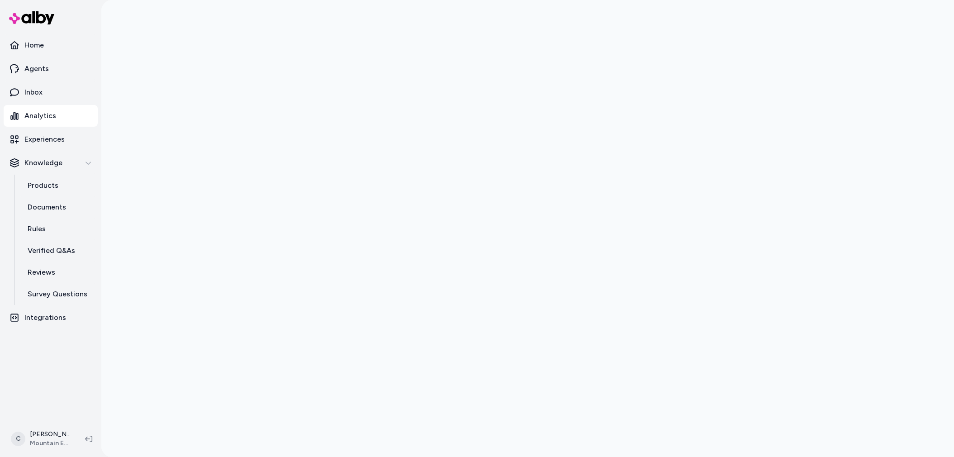
drag, startPoint x: 233, startPoint y: 368, endPoint x: 236, endPoint y: 363, distance: 5.5
click at [229, 363] on div at bounding box center [527, 228] width 852 height 457
click at [53, 430] on html "Home Agents Inbox Analytics Experiences Knowledge Products Documents Rules Veri…" at bounding box center [477, 228] width 954 height 457
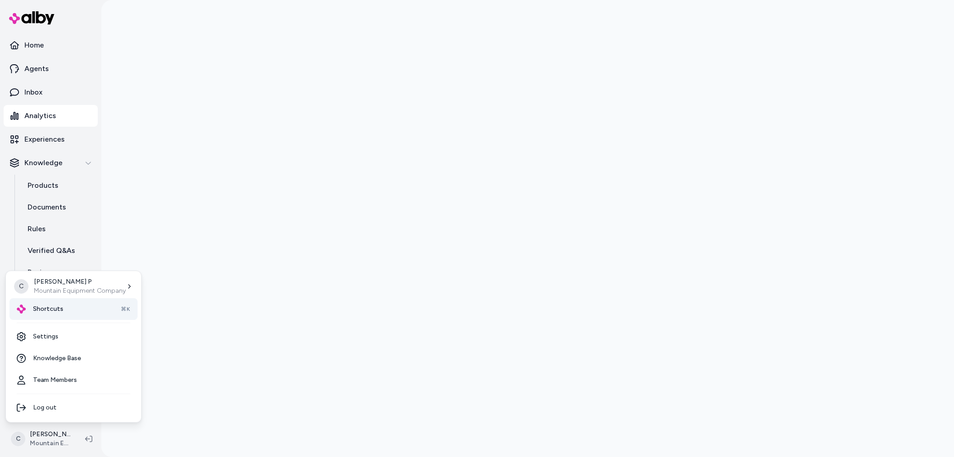
click at [38, 298] on div "Shortcuts ⌘K" at bounding box center [73, 309] width 128 height 22
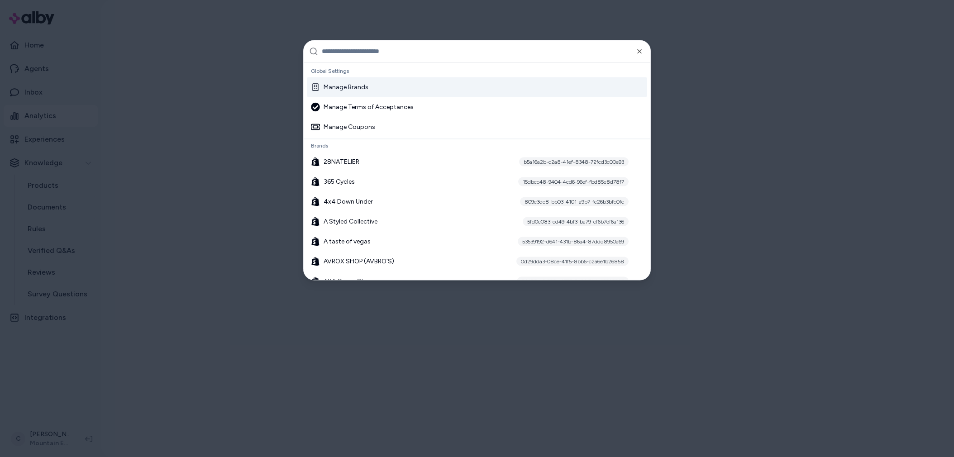
click at [439, 48] on input "text" at bounding box center [483, 51] width 323 height 22
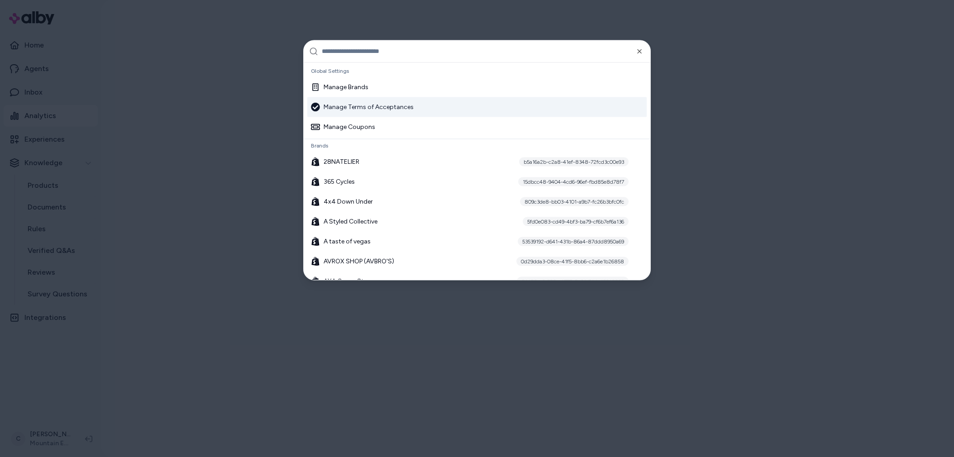
click at [187, 307] on div at bounding box center [477, 228] width 954 height 457
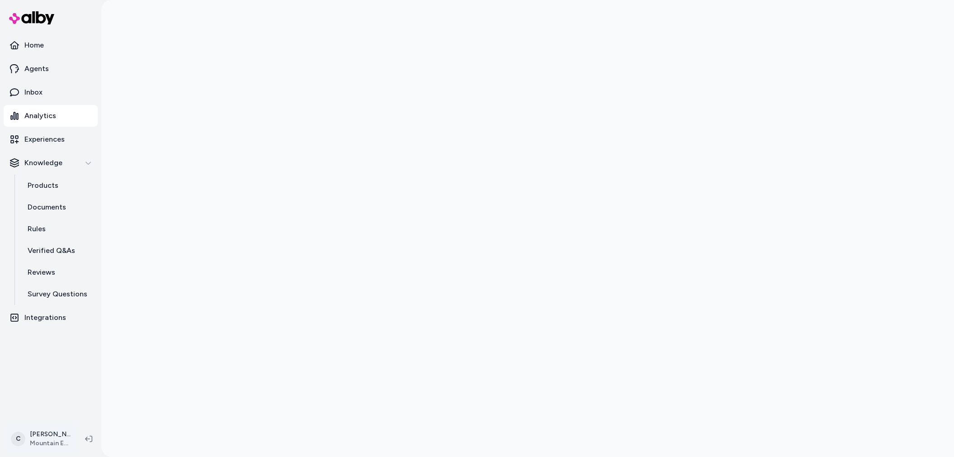
click at [42, 437] on html "Home Agents Inbox Analytics Experiences Knowledge Products Documents Rules Veri…" at bounding box center [477, 228] width 954 height 457
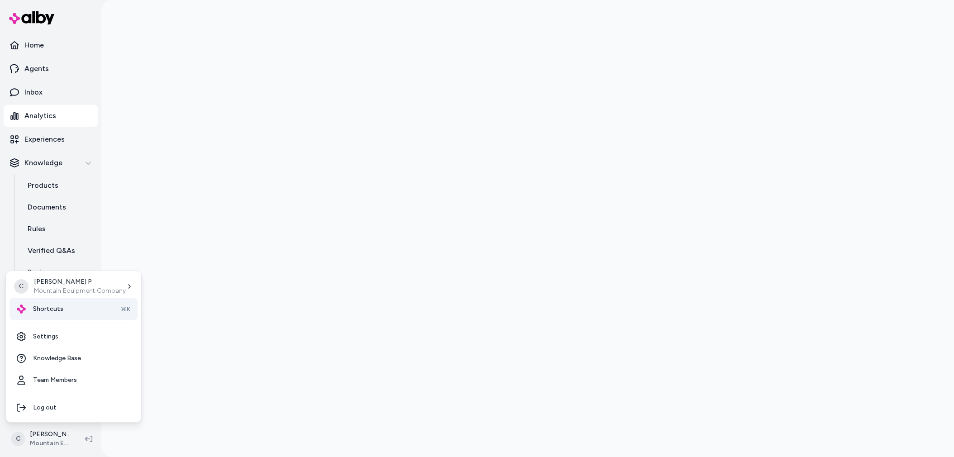
click at [114, 299] on div "Shortcuts ⌘K" at bounding box center [73, 309] width 128 height 22
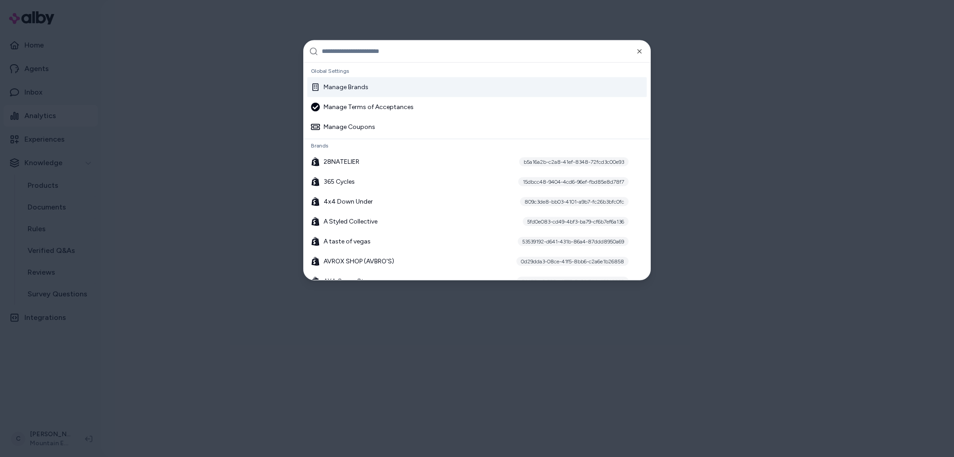
click at [381, 50] on input "text" at bounding box center [483, 51] width 323 height 22
click at [374, 54] on input "text" at bounding box center [483, 51] width 323 height 22
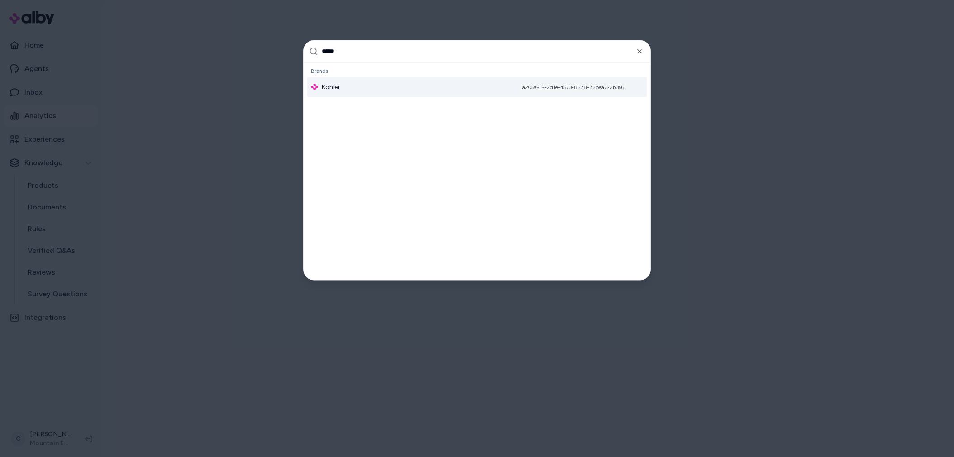
type input "******"
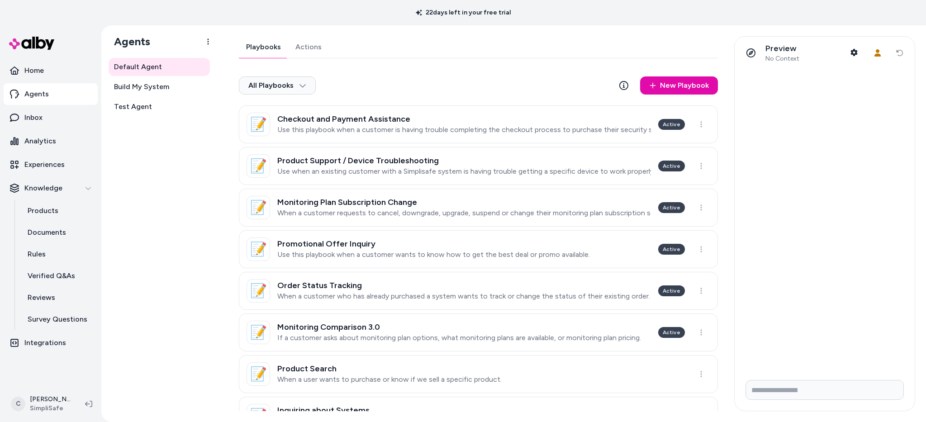
scroll to position [25, 0]
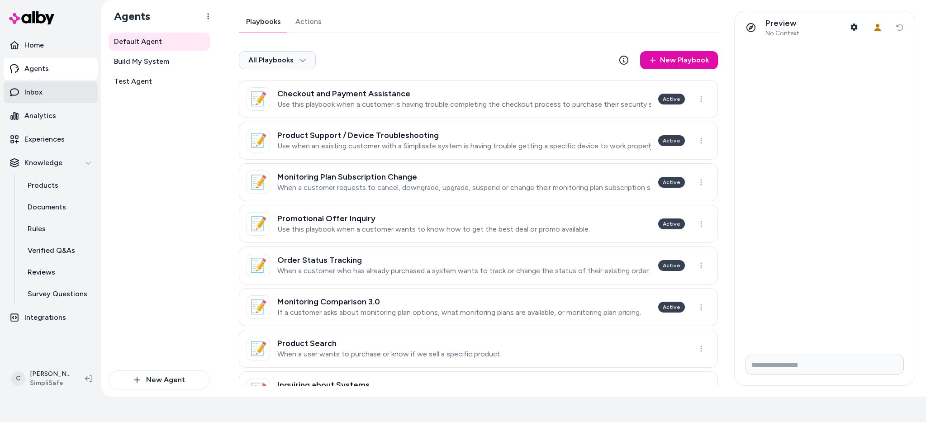
click at [50, 90] on link "Inbox" at bounding box center [51, 92] width 94 height 22
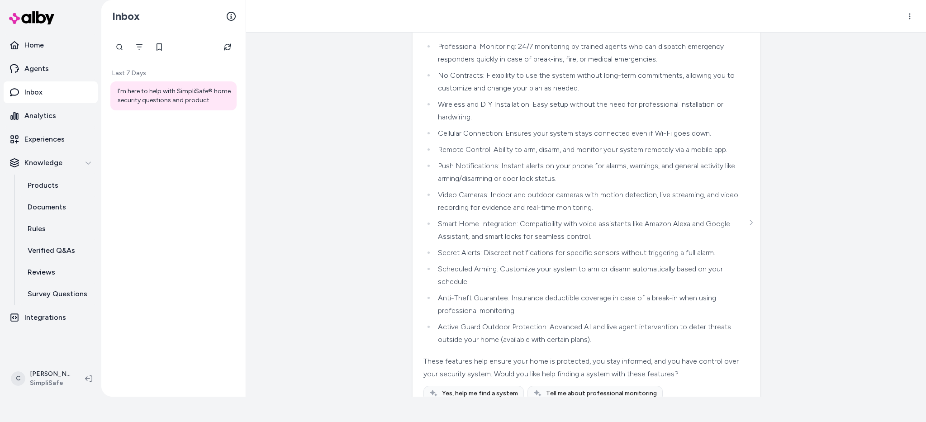
scroll to position [40, 0]
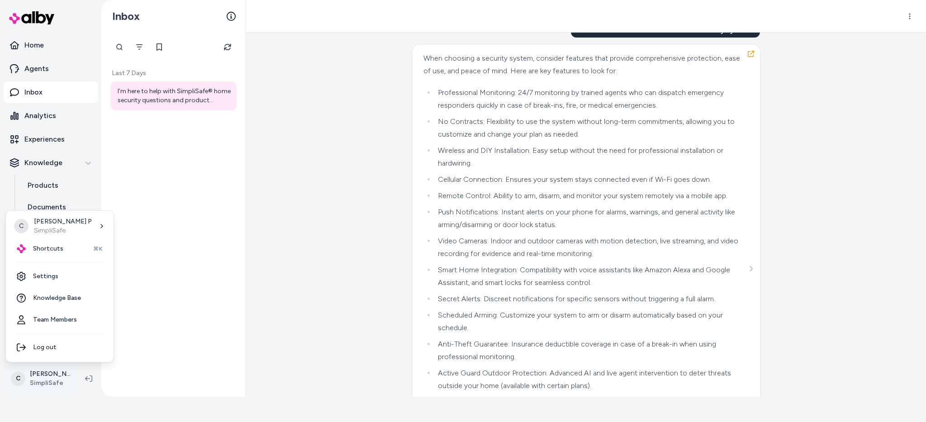
click at [44, 379] on html "22 days left in your free trial Home Agents Inbox Analytics Experiences Knowled…" at bounding box center [463, 186] width 926 height 422
click at [258, 317] on html "22 days left in your free trial Home Agents Inbox Analytics Experiences Knowled…" at bounding box center [463, 186] width 926 height 422
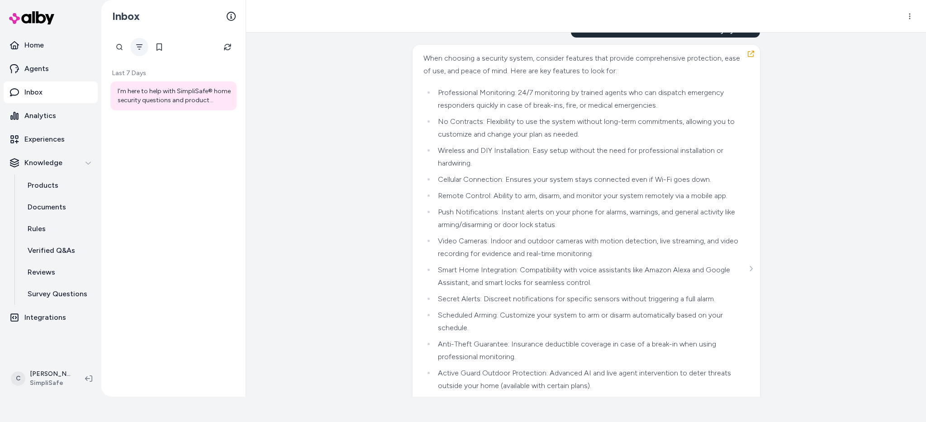
click at [139, 47] on icon "Filter" at bounding box center [139, 46] width 7 height 7
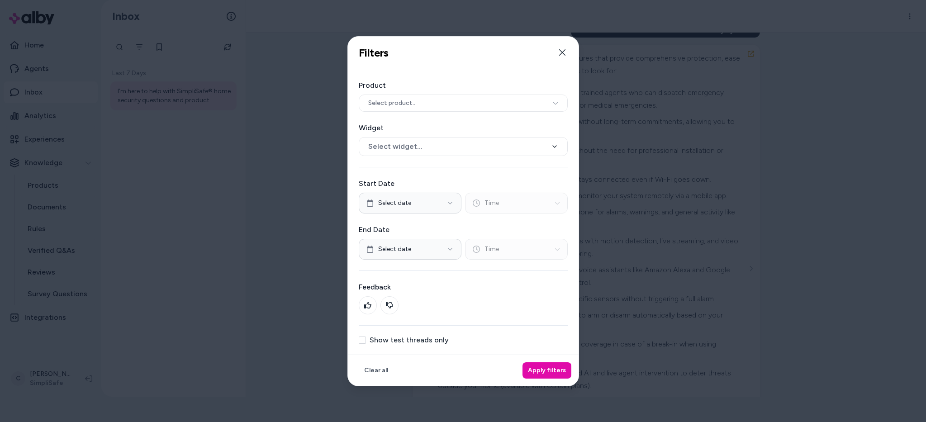
click at [383, 342] on label "Show test threads only" at bounding box center [409, 340] width 79 height 7
click at [366, 342] on button "Show test threads only" at bounding box center [362, 340] width 7 height 7
click at [531, 370] on button "Apply filters" at bounding box center [546, 370] width 49 height 16
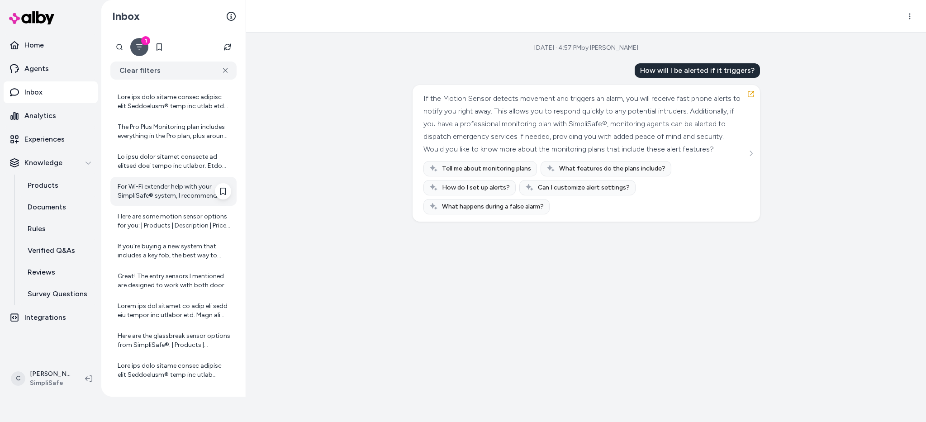
scroll to position [444, 0]
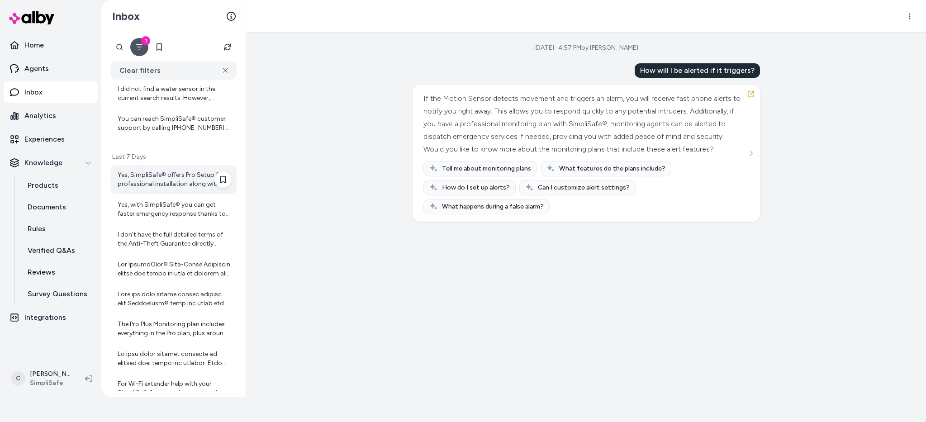
click at [197, 188] on div "Yes, SimpliSafe® offers Pro Setup for professional installation along with supp…" at bounding box center [175, 180] width 114 height 18
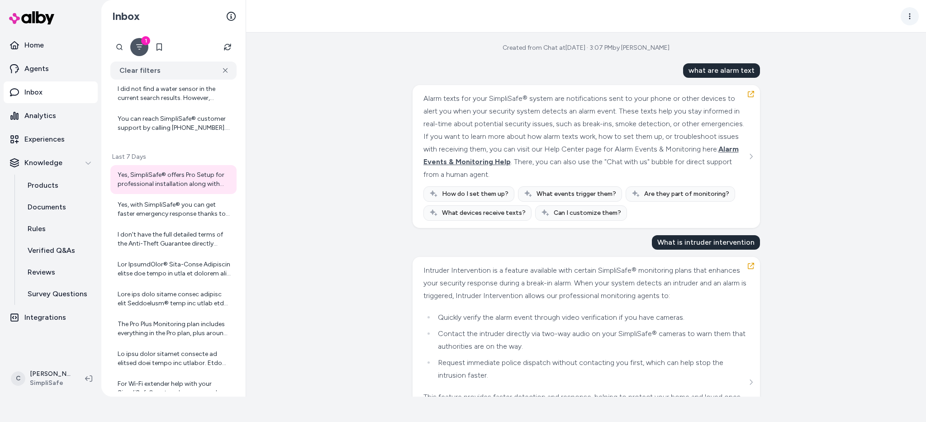
click at [907, 18] on html "22 days left in your free trial Home Agents Inbox Analytics Experiences Knowled…" at bounding box center [463, 186] width 926 height 422
click at [878, 40] on link "View in LangFuse" at bounding box center [875, 37] width 88 height 16
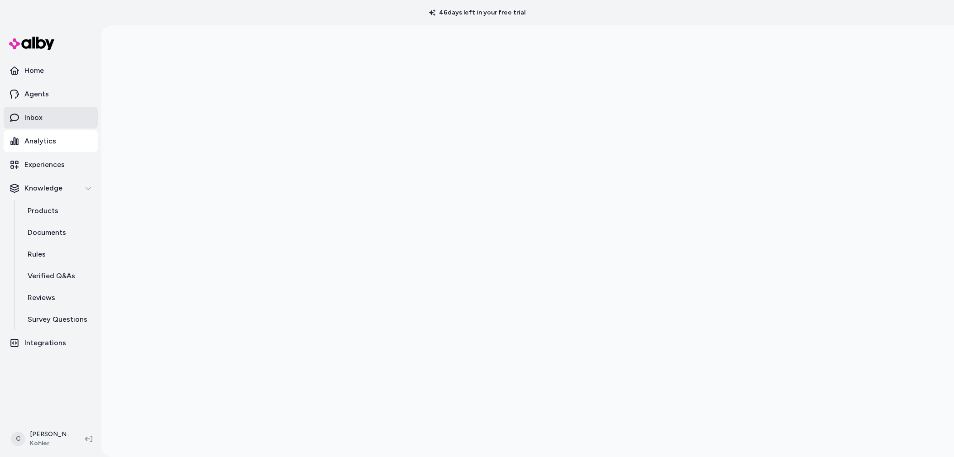
click at [44, 125] on link "Inbox" at bounding box center [51, 118] width 94 height 22
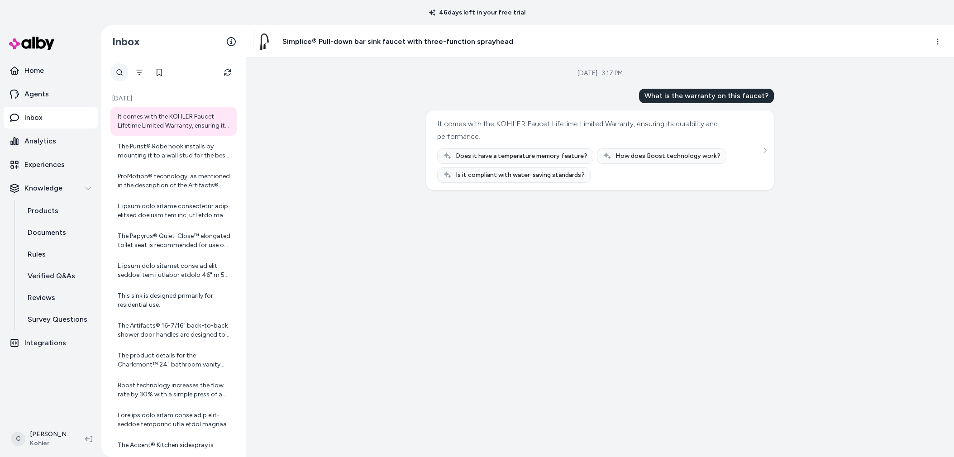
click at [122, 72] on div at bounding box center [119, 72] width 18 height 18
type input "**********"
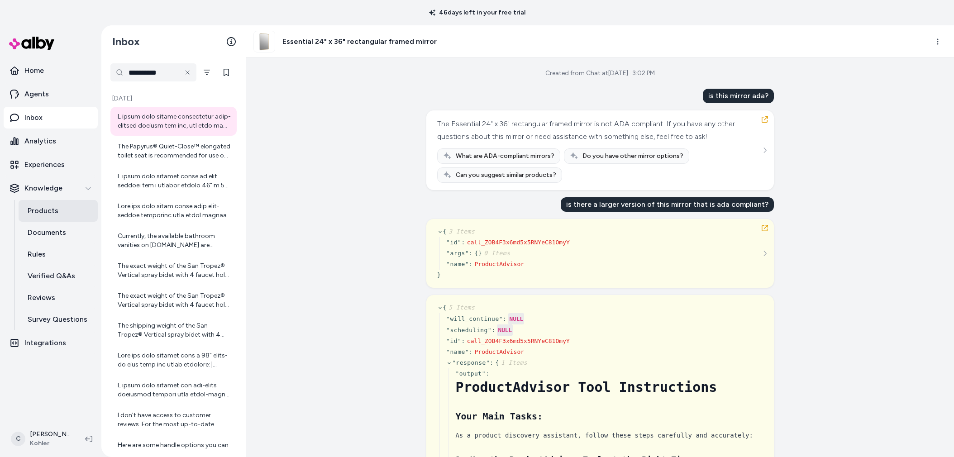
click at [57, 207] on p "Products" at bounding box center [43, 210] width 31 height 11
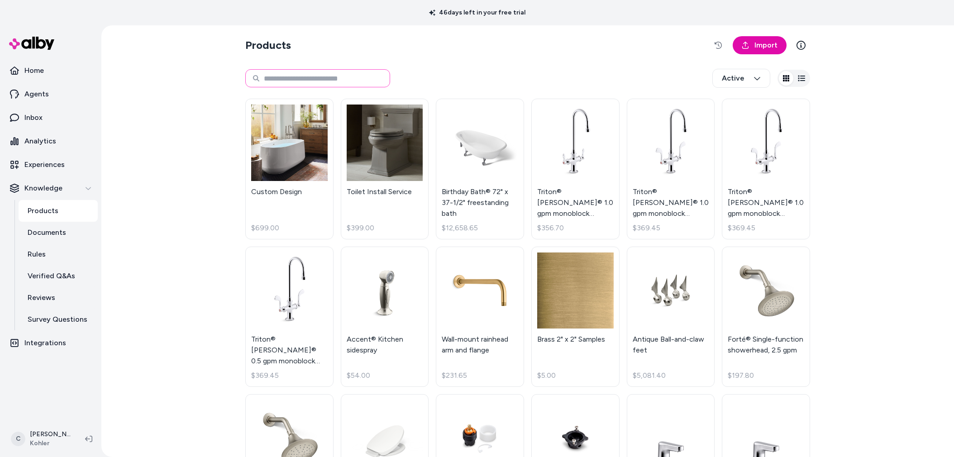
click at [327, 71] on input at bounding box center [317, 78] width 145 height 18
type input "**********"
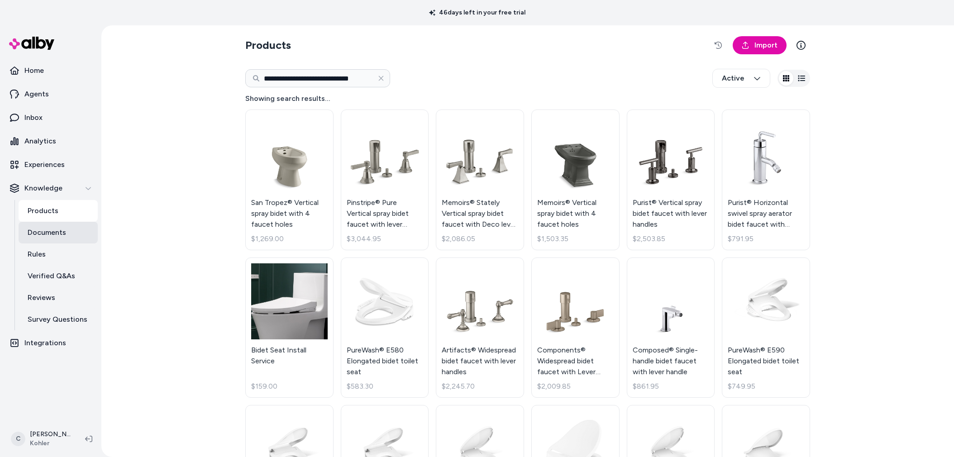
click at [62, 222] on link "Documents" at bounding box center [58, 233] width 79 height 22
click at [48, 445] on html "**********" at bounding box center [477, 228] width 954 height 457
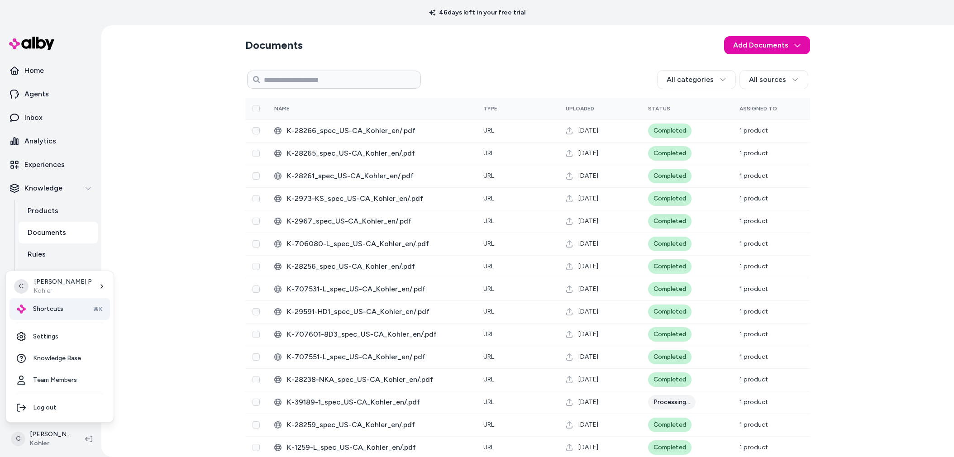
click at [59, 312] on span "Shortcuts" at bounding box center [48, 308] width 30 height 9
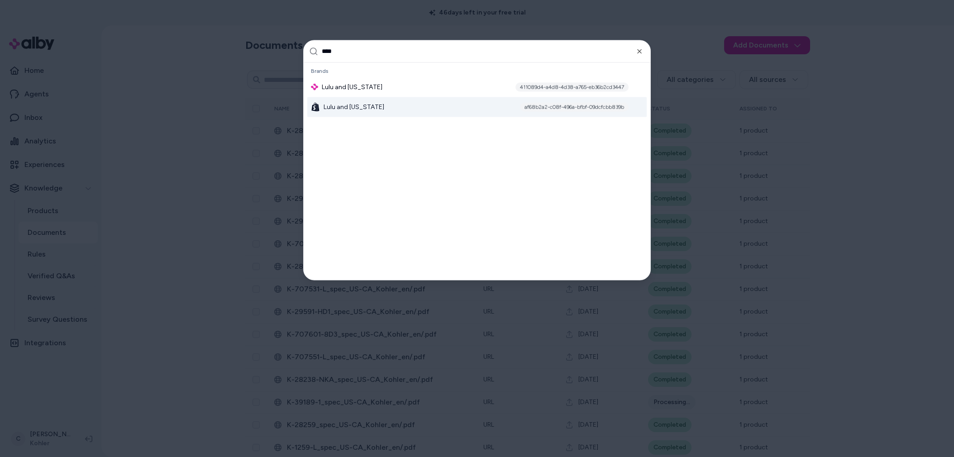
type input "****"
click at [372, 103] on div "Lulu and Georgia af68b2a2-c08f-496a-bfbf-09dcfcbb839b" at bounding box center [476, 107] width 339 height 20
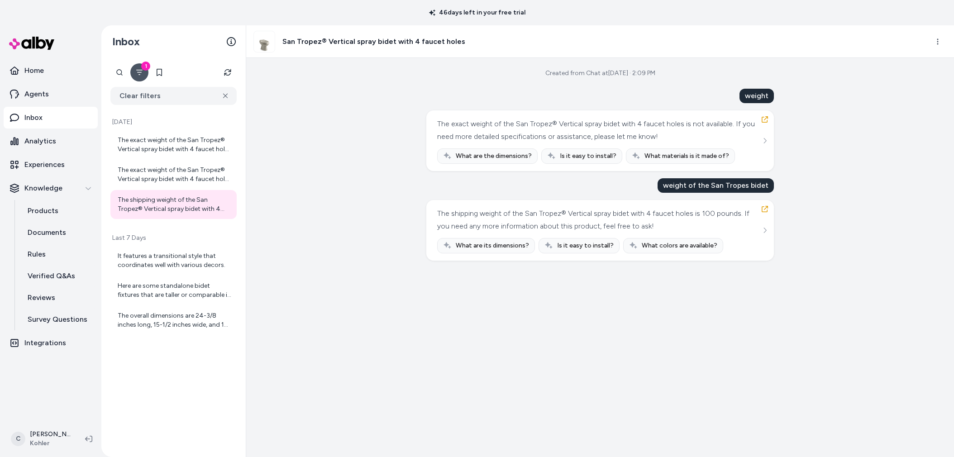
click at [761, 232] on icon "See more" at bounding box center [764, 230] width 6 height 6
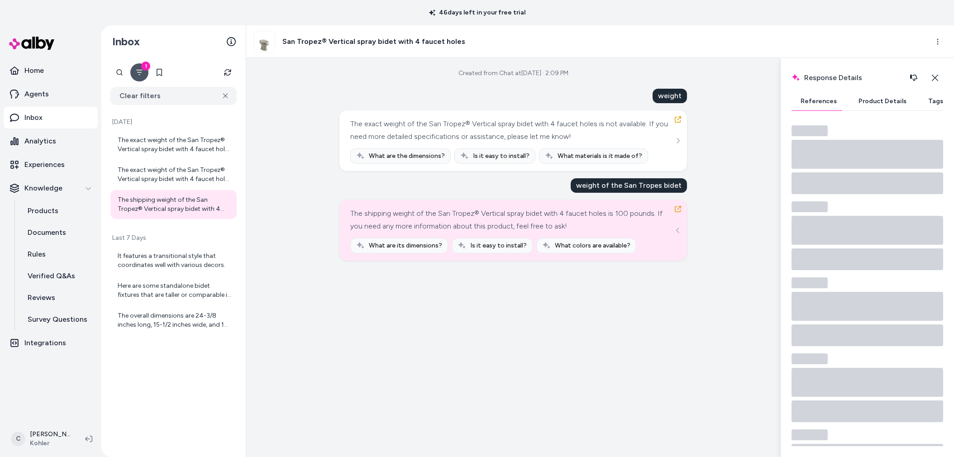
click at [822, 103] on button "References" at bounding box center [818, 101] width 54 height 18
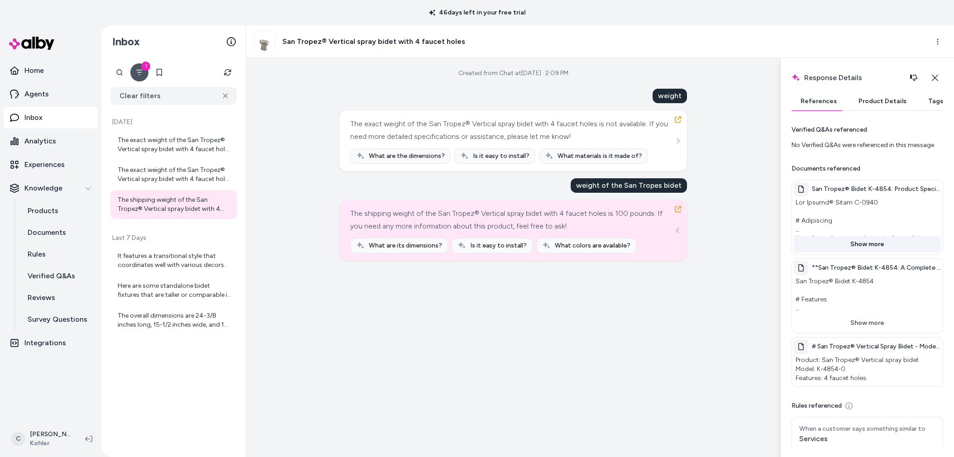
click at [864, 248] on button "Show more" at bounding box center [866, 244] width 147 height 16
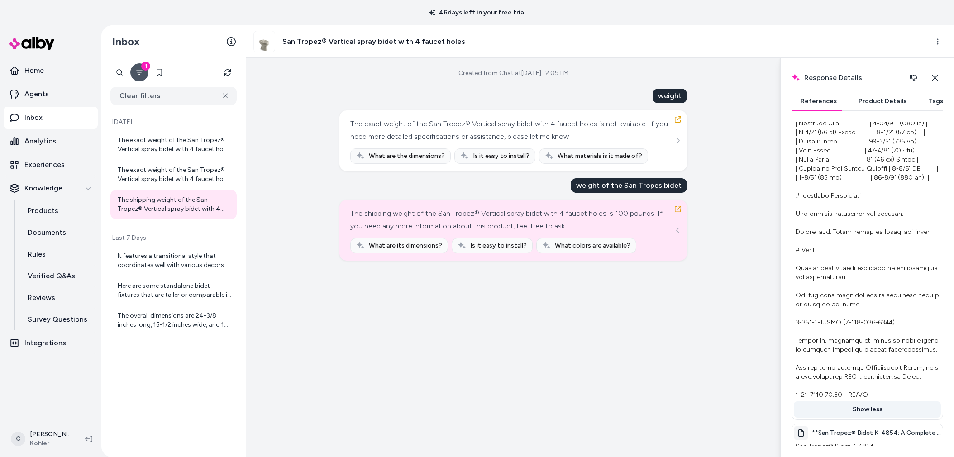
scroll to position [242, 0]
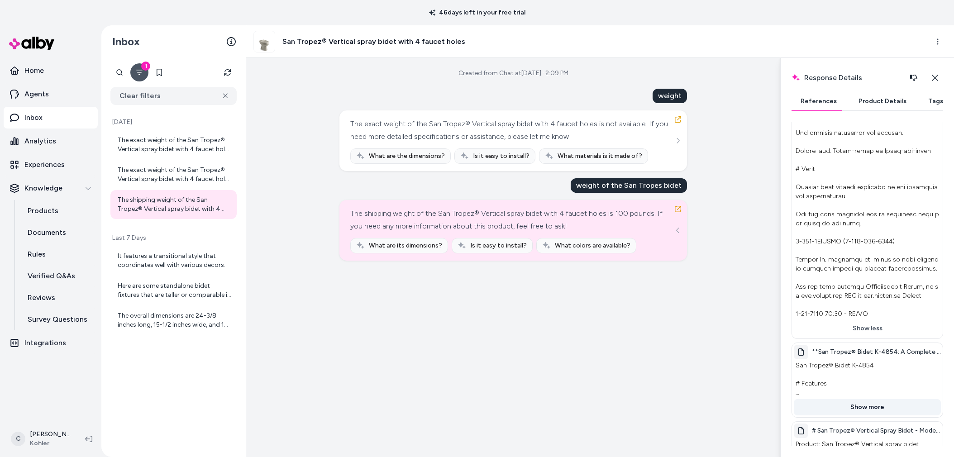
click at [865, 412] on button "Show more" at bounding box center [866, 407] width 147 height 16
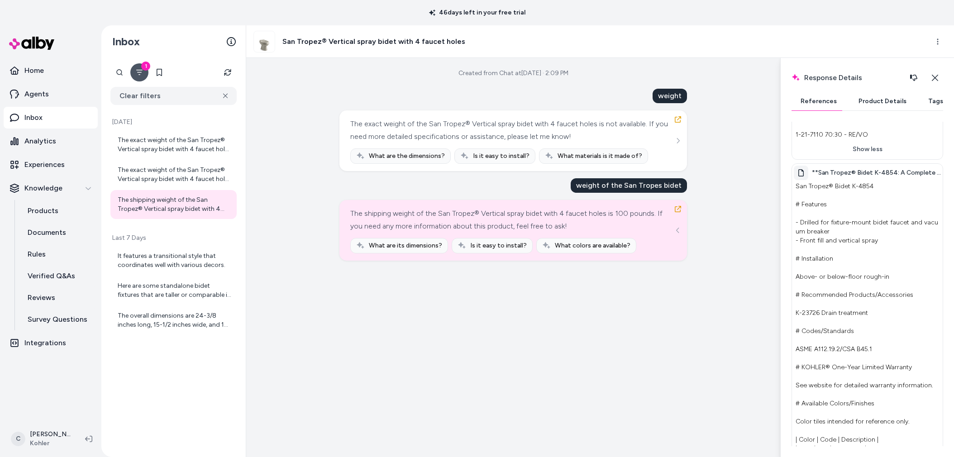
scroll to position [514, 0]
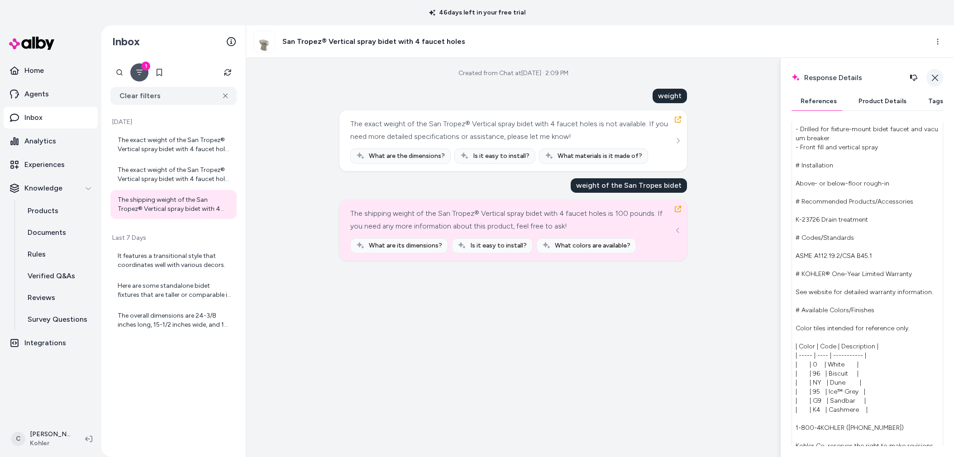
click at [933, 78] on icon "button" at bounding box center [934, 77] width 7 height 7
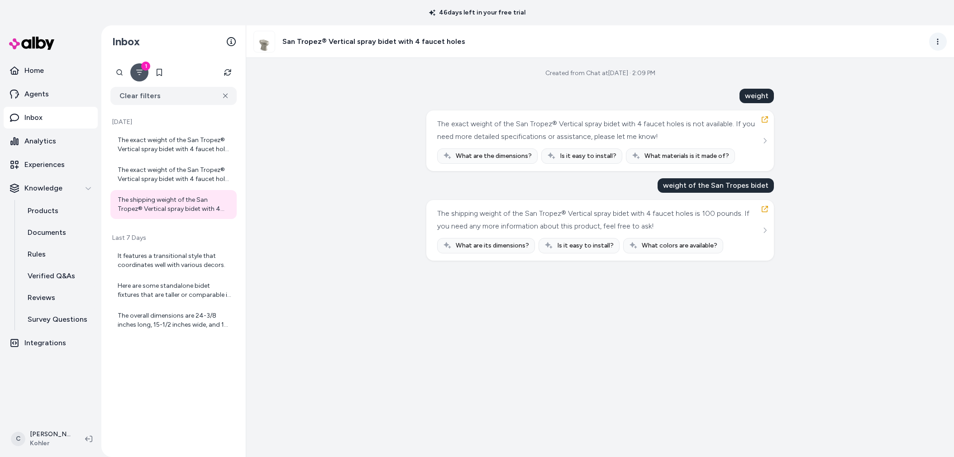
click at [946, 40] on div "San Tropez® Vertical spray bidet with 4 faucet holes" at bounding box center [600, 41] width 708 height 33
click at [942, 34] on html "46 days left in your free trial Home Agents Inbox Analytics Experiences Knowled…" at bounding box center [477, 228] width 954 height 457
drag, startPoint x: 815, startPoint y: 213, endPoint x: 728, endPoint y: 242, distance: 92.0
click at [815, 213] on html "46 days left in your free trial Home Agents Inbox Analytics Experiences Knowled…" at bounding box center [477, 228] width 954 height 457
click at [936, 45] on html "46 days left in your free trial Home Agents Inbox Analytics Experiences Knowled…" at bounding box center [477, 228] width 954 height 457
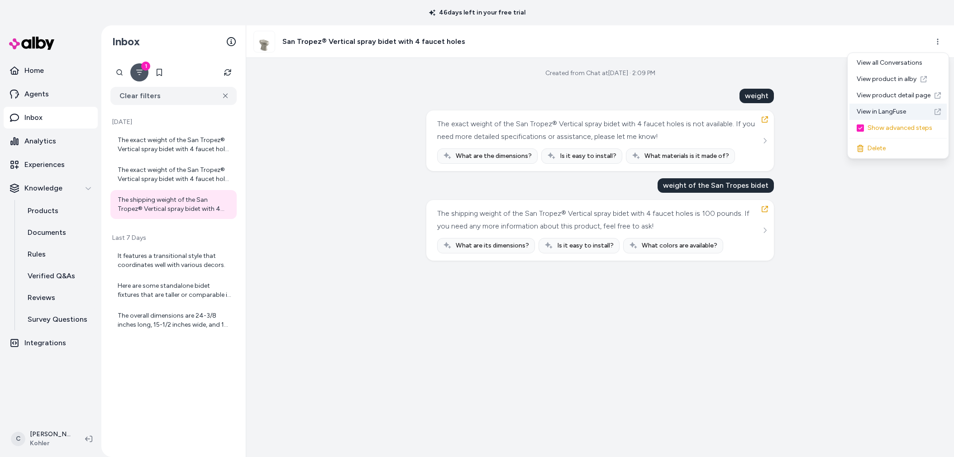
click at [903, 110] on link "View in LangFuse" at bounding box center [897, 112] width 97 height 16
click at [938, 34] on html "46 days left in your free trial Home Agents Inbox Analytics Experiences Knowled…" at bounding box center [477, 228] width 954 height 457
click at [888, 108] on link "View in LangFuse" at bounding box center [897, 112] width 97 height 16
click at [766, 233] on icon "See more" at bounding box center [764, 230] width 6 height 6
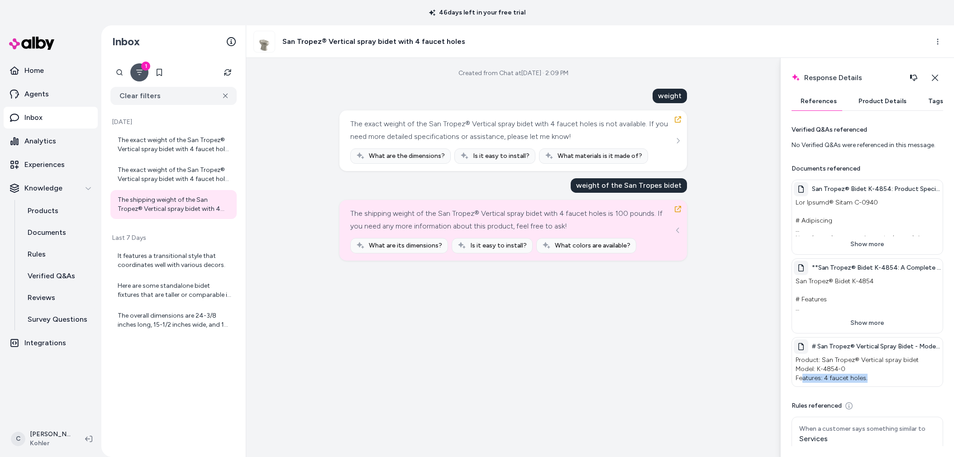
drag, startPoint x: 839, startPoint y: 378, endPoint x: 801, endPoint y: 377, distance: 37.6
click at [801, 377] on p "Product: San Tropez® Vertical spray bidet Model: K-4854-0 Features: 4 faucet ho…" at bounding box center [866, 369] width 147 height 31
click at [801, 378] on p "Product: San Tropez® Vertical spray bidet Model: K-4854-0 Features: 4 faucet ho…" at bounding box center [866, 369] width 147 height 31
click at [891, 351] on div "# San Tropez® Vertical Spray Bidet - Model K-4854-0 with 4 Faucet Holes: Produc…" at bounding box center [866, 346] width 147 height 14
click at [870, 319] on button "Show more" at bounding box center [866, 323] width 147 height 16
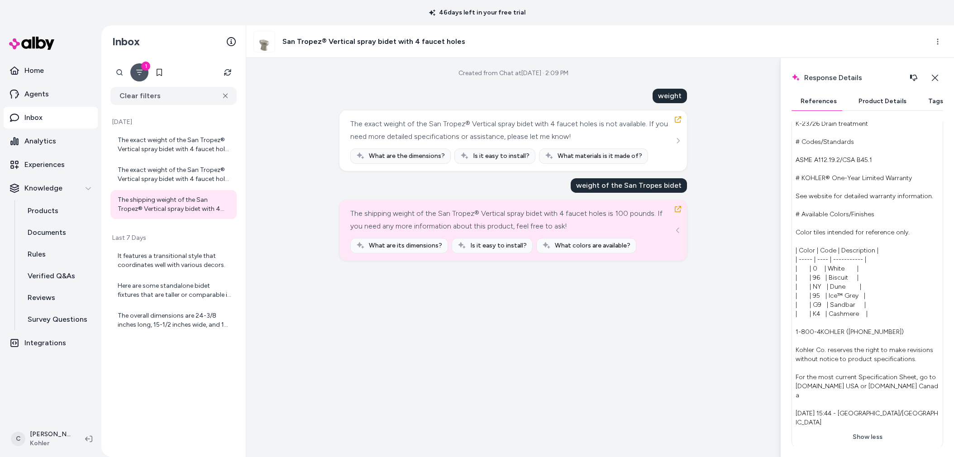
scroll to position [290, 0]
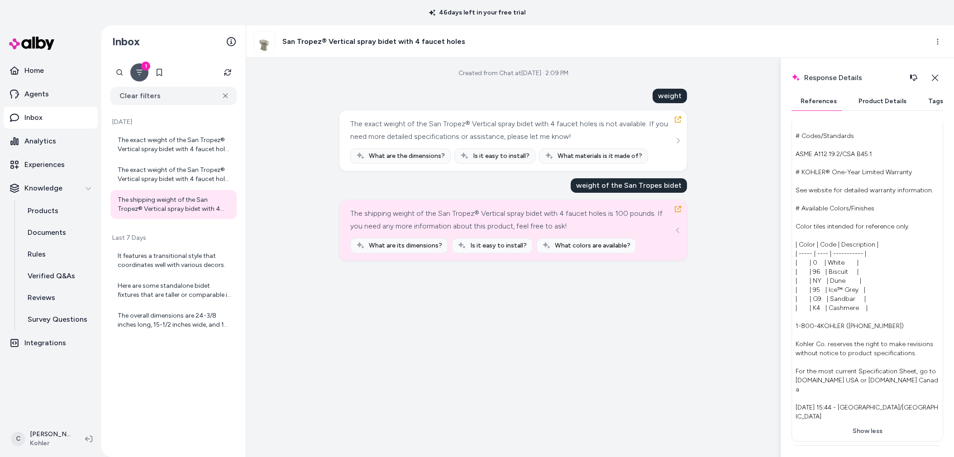
click at [874, 393] on p "San Tropez® Bidet K-4854 # Features - Drilled for fixture-mount bidet faucet an…" at bounding box center [866, 204] width 147 height 438
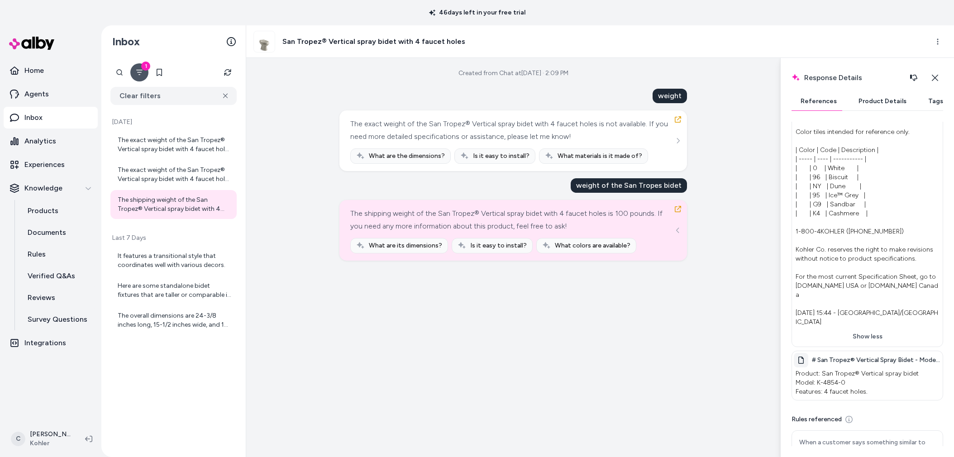
scroll to position [473, 0]
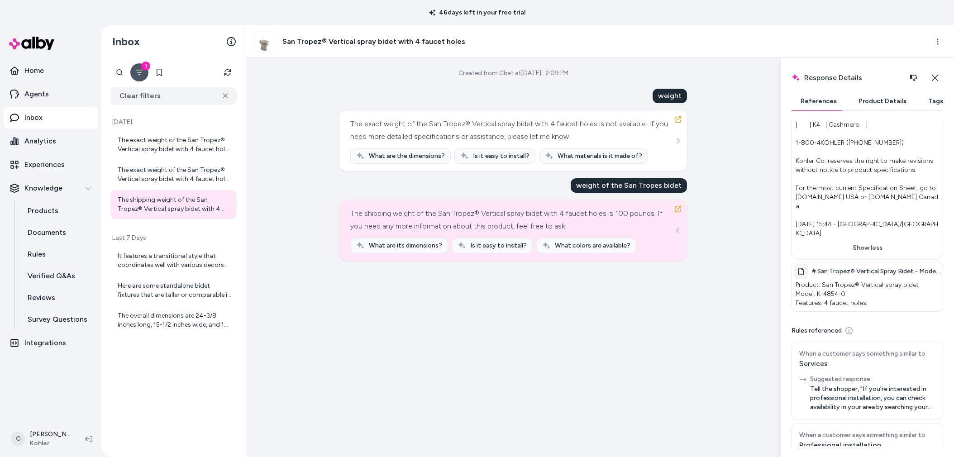
drag, startPoint x: 936, startPoint y: 72, endPoint x: 935, endPoint y: 54, distance: 18.6
click at [936, 73] on button "Close" at bounding box center [934, 78] width 17 height 18
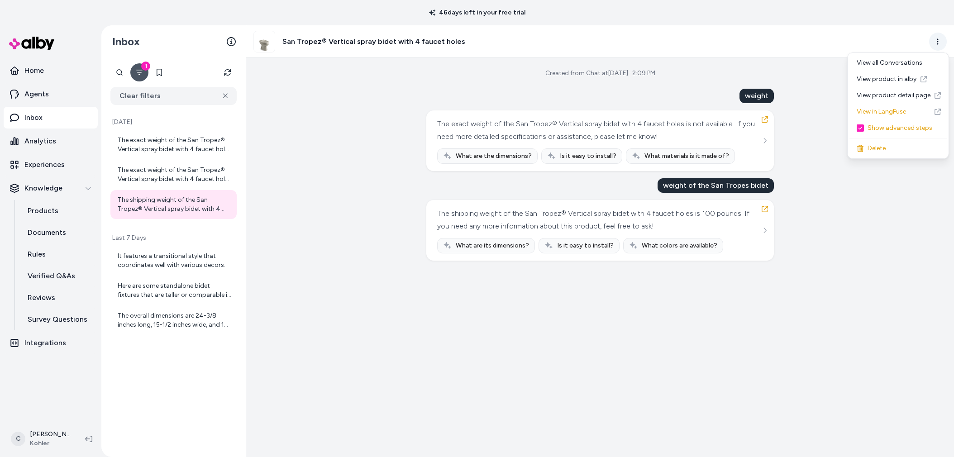
click at [938, 43] on html "46 days left in your free trial Home Agents Inbox Analytics Experiences Knowled…" at bounding box center [477, 228] width 954 height 457
click at [886, 79] on link "View product in alby" at bounding box center [897, 79] width 97 height 16
click at [761, 95] on div "weight" at bounding box center [756, 96] width 34 height 14
click at [753, 99] on div "weight" at bounding box center [756, 96] width 34 height 14
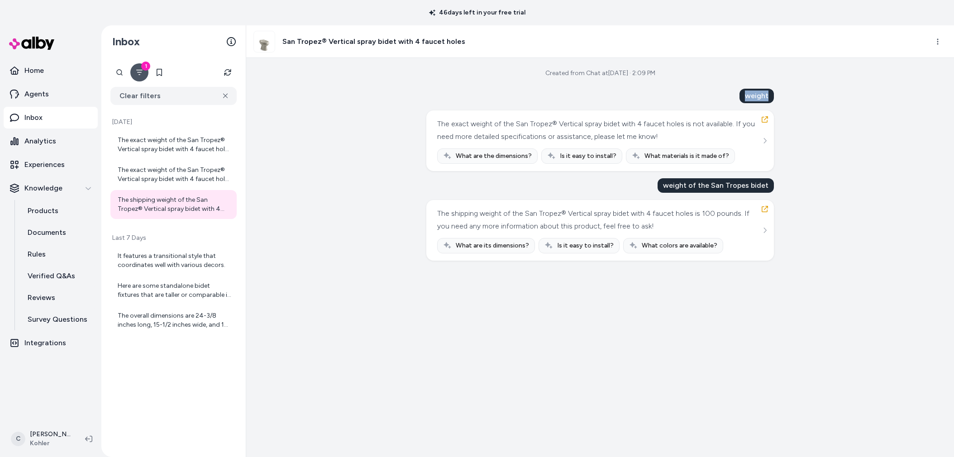
click at [753, 99] on div "weight" at bounding box center [756, 96] width 34 height 14
click at [768, 231] on button "See more" at bounding box center [764, 230] width 11 height 11
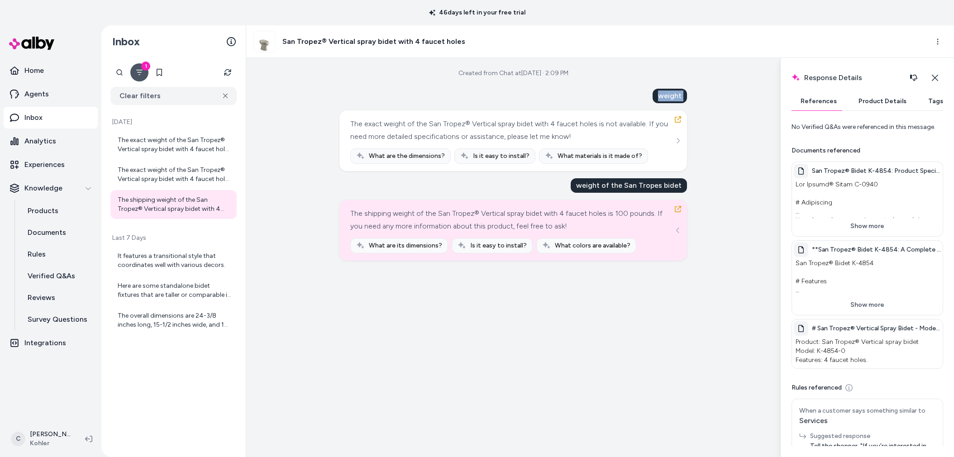
scroll to position [0, 0]
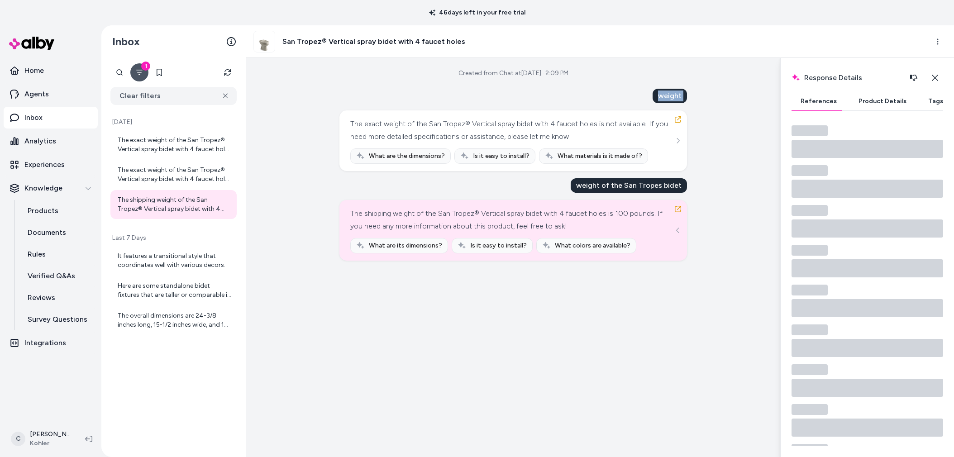
click at [875, 104] on button "Product Details" at bounding box center [882, 101] width 66 height 18
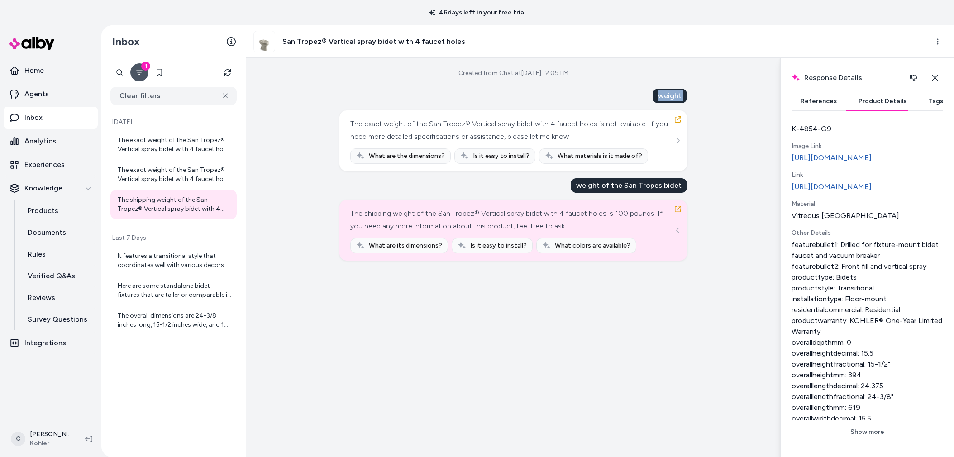
scroll to position [298, 0]
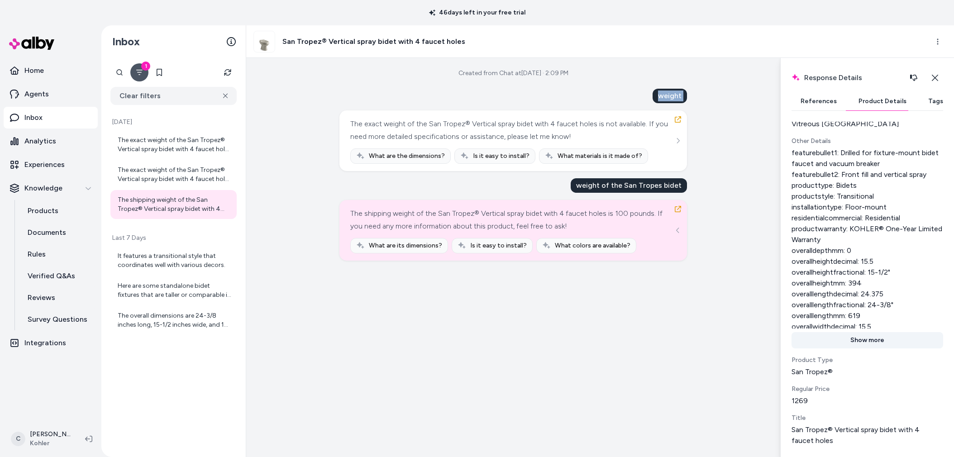
click at [858, 348] on button "Show more" at bounding box center [867, 340] width 152 height 16
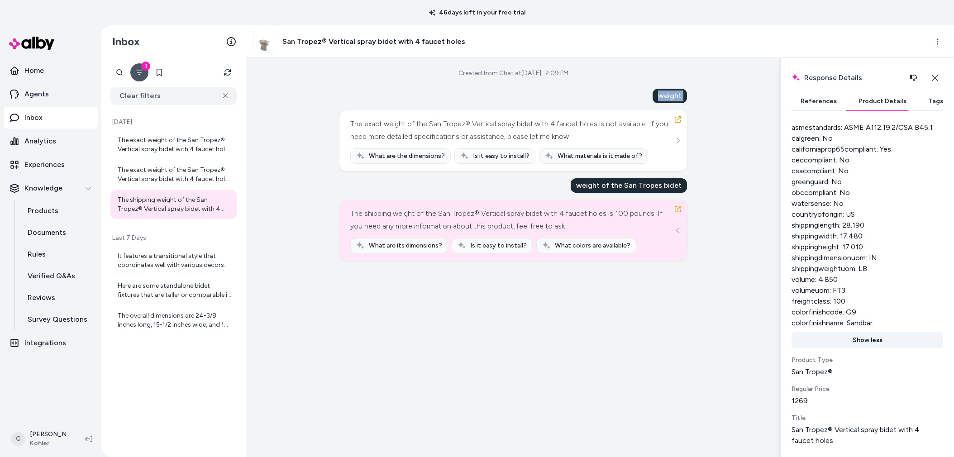
scroll to position [571, 0]
click at [753, 252] on div "Created from Chat at Sep 29, 2025 · 2:09 PM weight The exact weight of the San …" at bounding box center [513, 257] width 534 height 399
click at [939, 47] on html "46 days left in your free trial Home Agents Inbox Analytics Experiences Knowled…" at bounding box center [477, 228] width 954 height 457
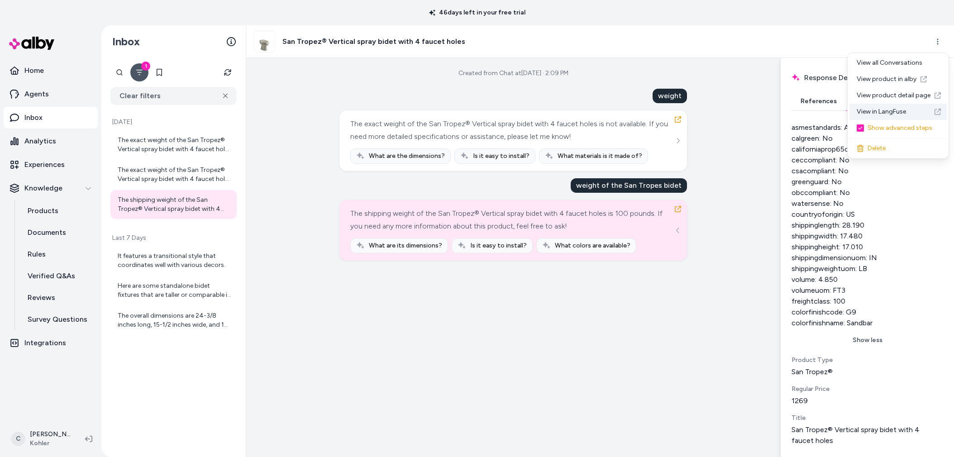
click at [885, 105] on link "View in LangFuse" at bounding box center [897, 112] width 97 height 16
click at [886, 311] on div "featurebullet1: Drilled for fixture-mount bidet faucet and vacuum breaker featu…" at bounding box center [867, 111] width 152 height 434
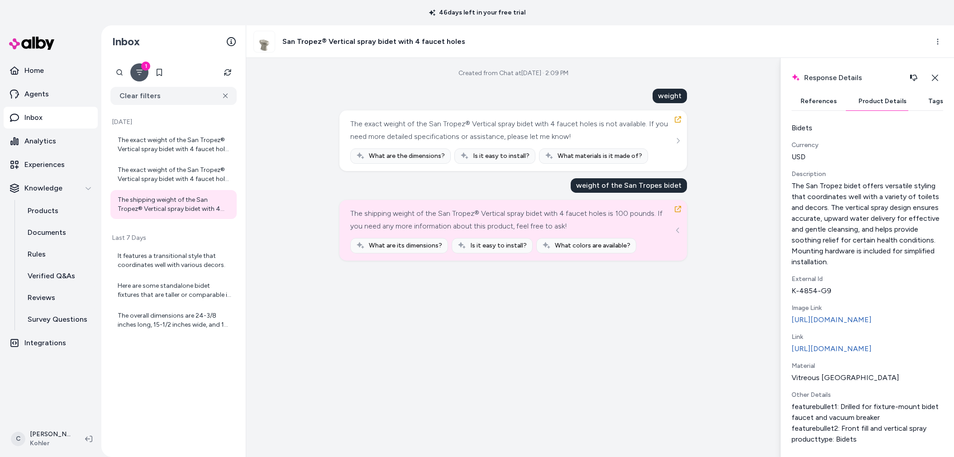
scroll to position [0, 0]
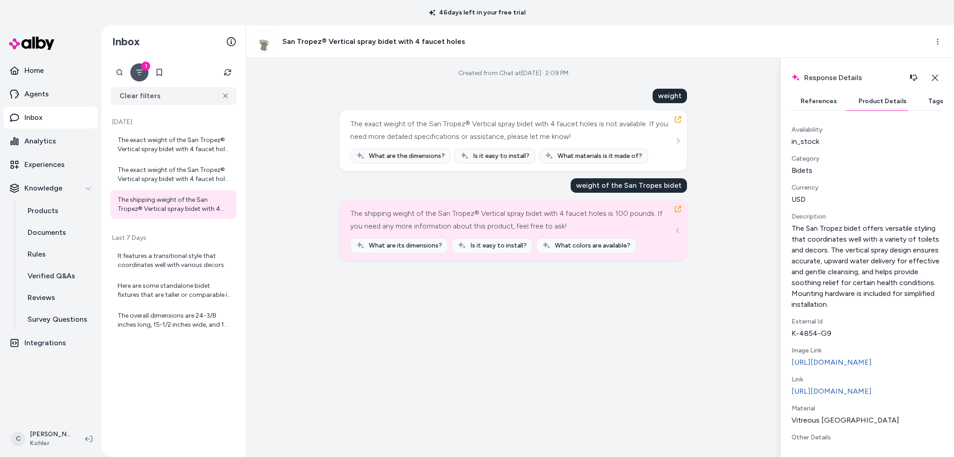
drag, startPoint x: 823, startPoint y: 96, endPoint x: 826, endPoint y: 103, distance: 7.1
click at [824, 99] on button "References" at bounding box center [818, 101] width 54 height 18
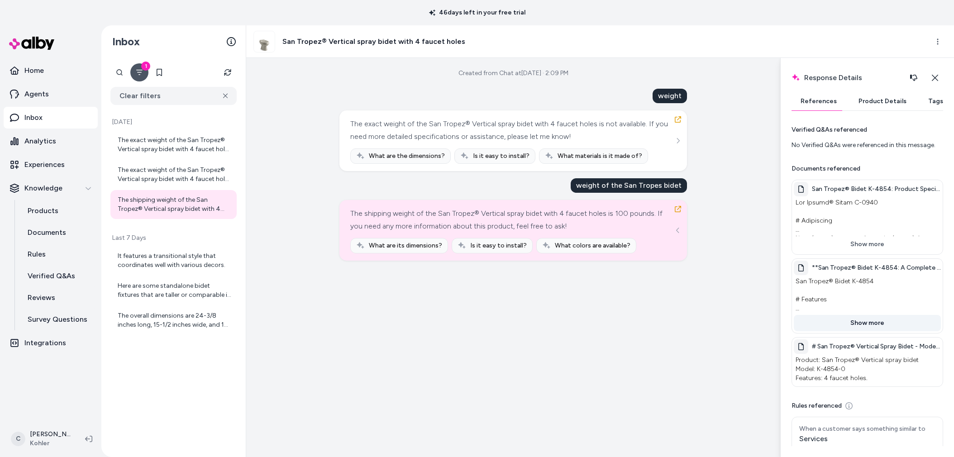
click at [865, 317] on button "Show more" at bounding box center [866, 323] width 147 height 16
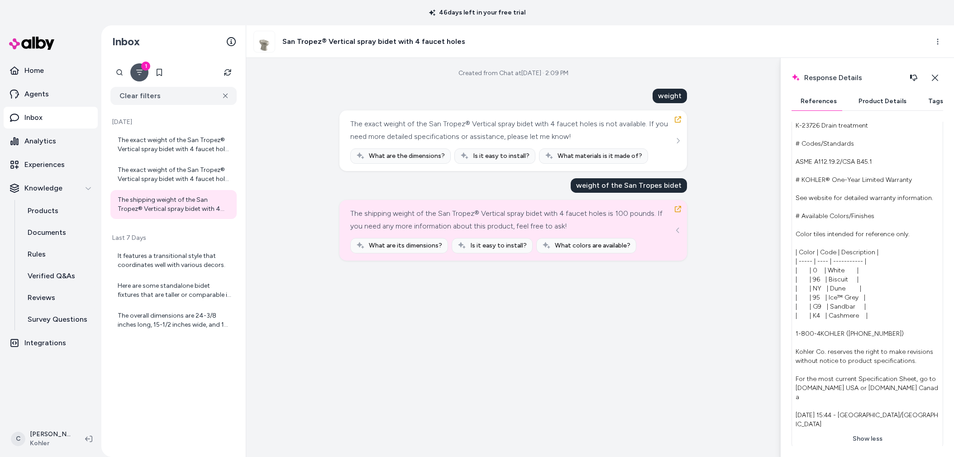
scroll to position [328, 0]
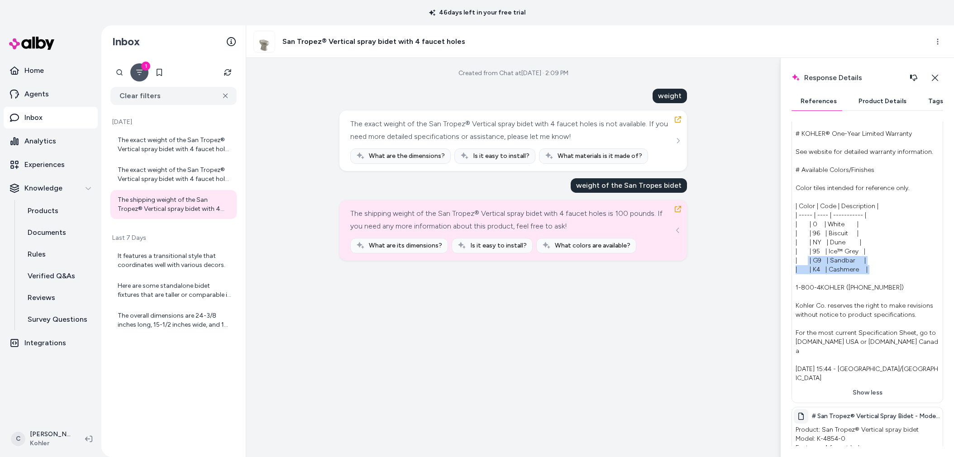
drag, startPoint x: 810, startPoint y: 261, endPoint x: 832, endPoint y: 274, distance: 25.1
click at [832, 274] on p "San Tropez® Bidet K-4854 # Features - Drilled for fixture-mount bidet faucet an…" at bounding box center [866, 166] width 147 height 438
drag, startPoint x: 833, startPoint y: 275, endPoint x: 839, endPoint y: 285, distance: 12.3
click at [833, 275] on p "San Tropez® Bidet K-4854 # Features - Drilled for fixture-mount bidet faucet an…" at bounding box center [866, 166] width 147 height 438
drag, startPoint x: 841, startPoint y: 290, endPoint x: 804, endPoint y: 289, distance: 37.1
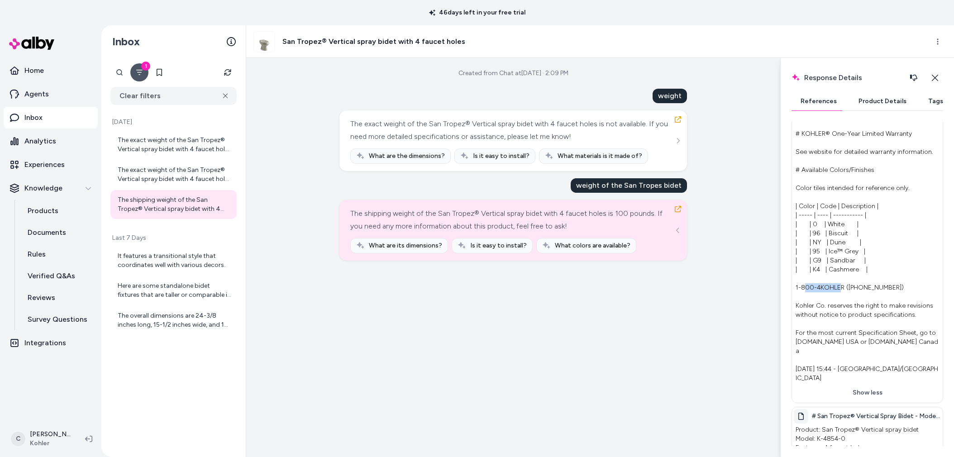
click at [803, 289] on p "San Tropez® Bidet K-4854 # Features - Drilled for fixture-mount bidet faucet an…" at bounding box center [866, 166] width 147 height 438
click at [826, 305] on p "San Tropez® Bidet K-4854 # Features - Drilled for fixture-mount bidet faucet an…" at bounding box center [866, 166] width 147 height 438
click at [847, 335] on p "San Tropez® Bidet K-4854 # Features - Drilled for fixture-mount bidet faucet an…" at bounding box center [866, 166] width 147 height 438
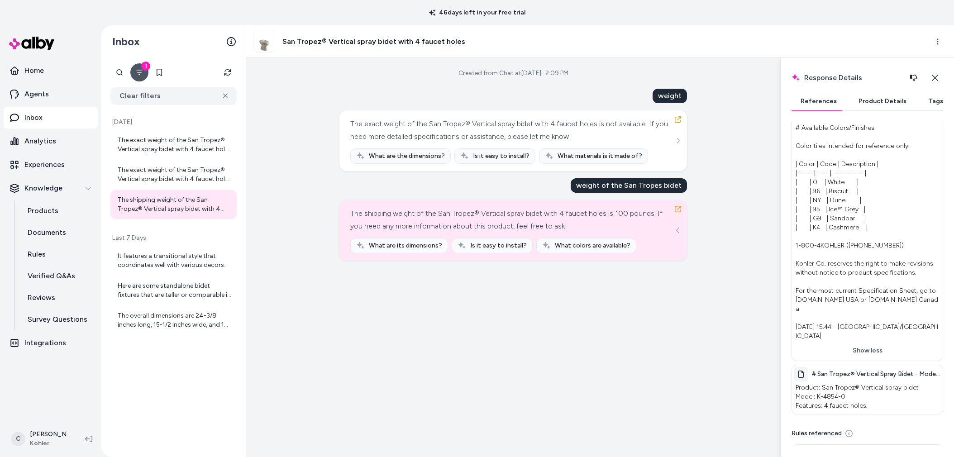
scroll to position [464, 0]
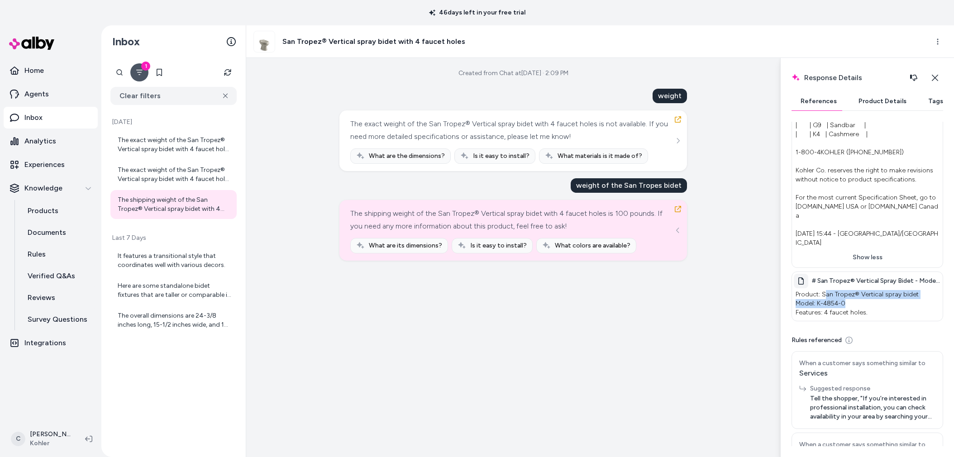
drag, startPoint x: 851, startPoint y: 288, endPoint x: 824, endPoint y: 278, distance: 28.5
click at [824, 288] on p "Product: San Tropez® Vertical spray bidet Model: K-4854-0 Features: 4 faucet ho…" at bounding box center [866, 303] width 147 height 31
click at [826, 288] on p "Product: San Tropez® Vertical spray bidet Model: K-4854-0 Features: 4 faucet ho…" at bounding box center [866, 303] width 147 height 31
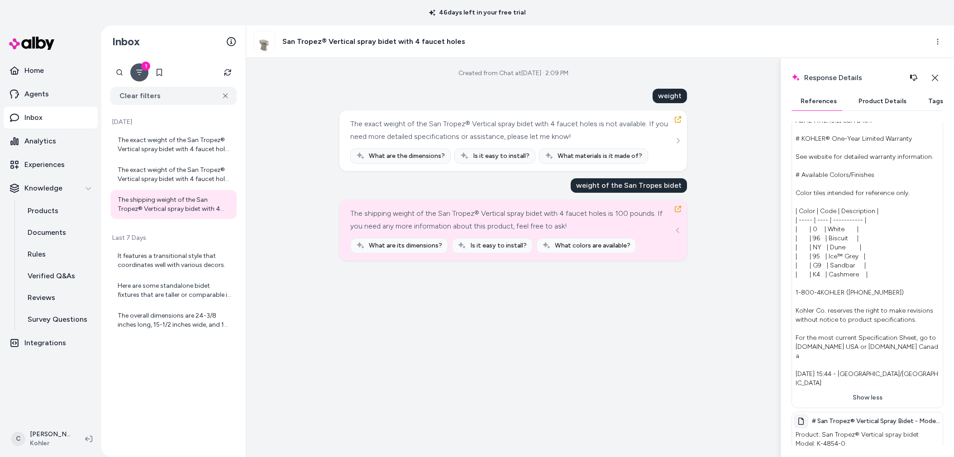
scroll to position [125, 0]
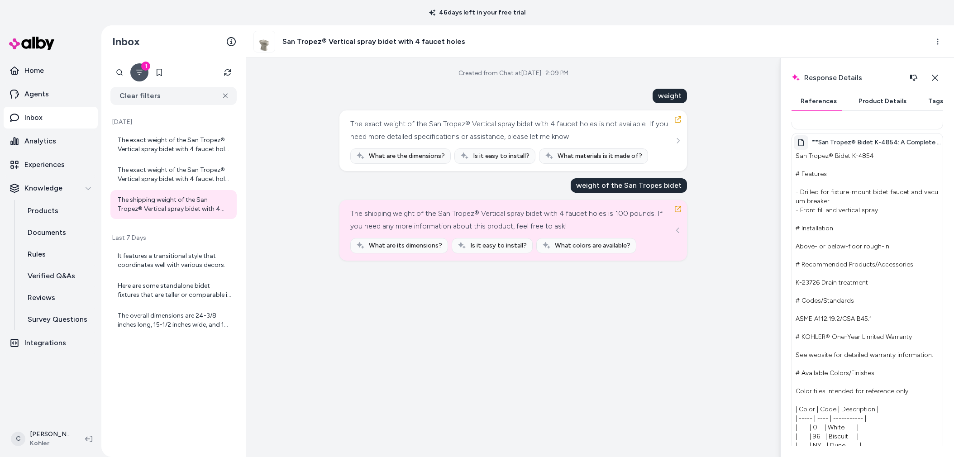
click at [661, 188] on div "weight of the San Tropes bidet" at bounding box center [628, 185] width 116 height 14
copy div "weight of the San Tropes bidet"
click at [53, 258] on link "Rules" at bounding box center [58, 254] width 79 height 22
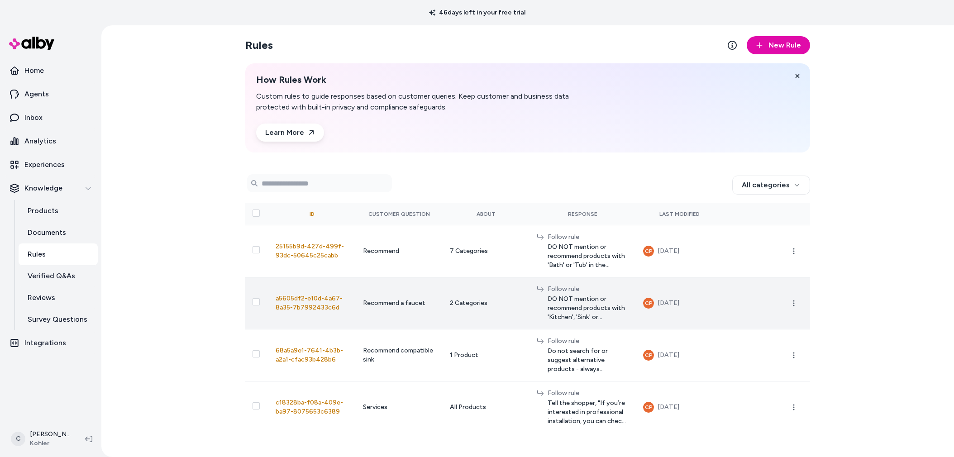
click at [547, 297] on span "DO NOT mention or recommend products with 'Kitchen', 'Sink' or 'Bathroom' in th…" at bounding box center [587, 307] width 81 height 27
drag, startPoint x: 536, startPoint y: 297, endPoint x: 568, endPoint y: 300, distance: 32.8
click at [547, 297] on span "DO NOT mention or recommend products with 'Kitchen', 'Sink' or 'Bathroom' in th…" at bounding box center [587, 307] width 81 height 27
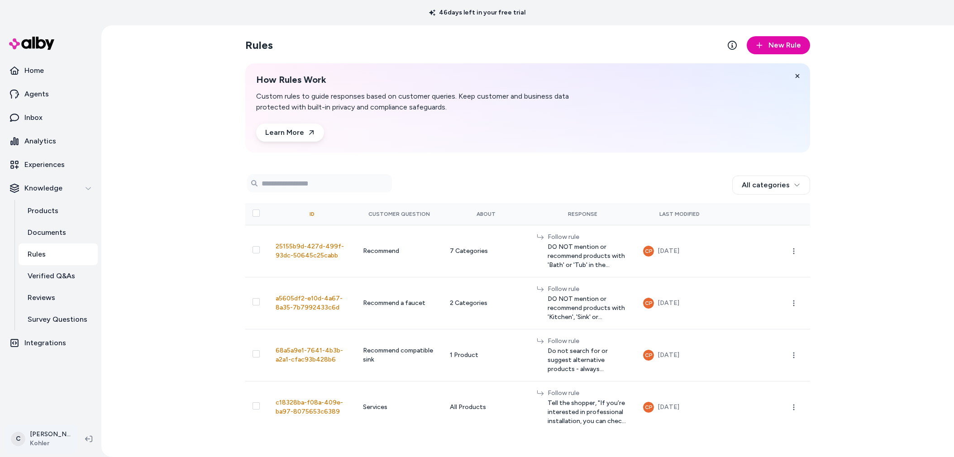
click at [67, 435] on html "46 days left in your free trial Home Agents Inbox Analytics Experiences Knowled…" at bounding box center [477, 228] width 954 height 457
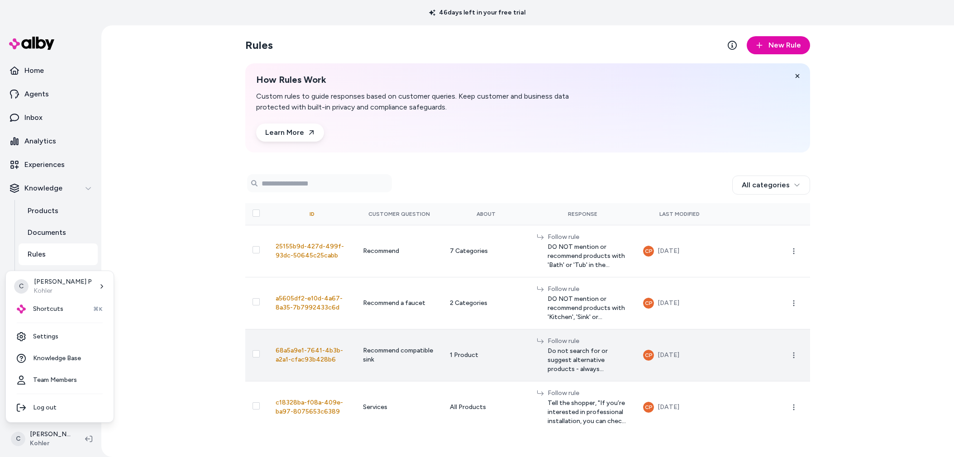
drag, startPoint x: 606, startPoint y: 342, endPoint x: 614, endPoint y: 347, distance: 9.3
click at [582, 345] on html "46 days left in your free trial Home Agents Inbox Analytics Experiences Knowled…" at bounding box center [477, 228] width 954 height 457
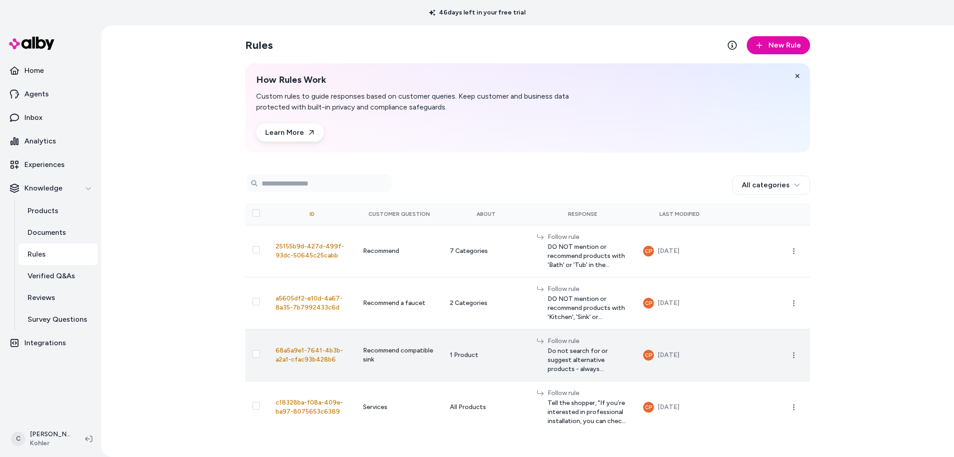
drag, startPoint x: 614, startPoint y: 347, endPoint x: 603, endPoint y: 347, distance: 10.4
click at [612, 347] on span "Do not search for or suggest alternative products - always recommend the follow…" at bounding box center [587, 360] width 81 height 27
click at [603, 347] on span "Do not search for or suggest alternative products - always recommend the follow…" at bounding box center [587, 360] width 81 height 27
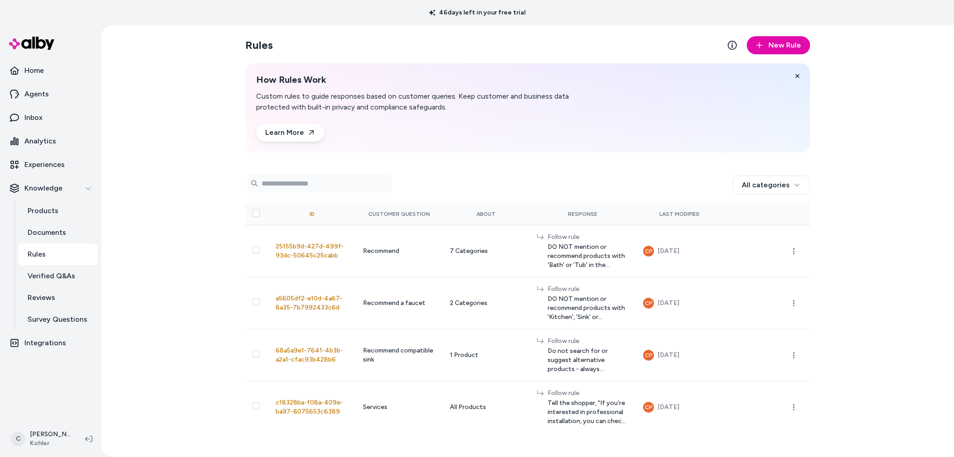
click at [47, 432] on html "46 days left in your free trial Home Agents Inbox Analytics Experiences Knowled…" at bounding box center [477, 228] width 954 height 457
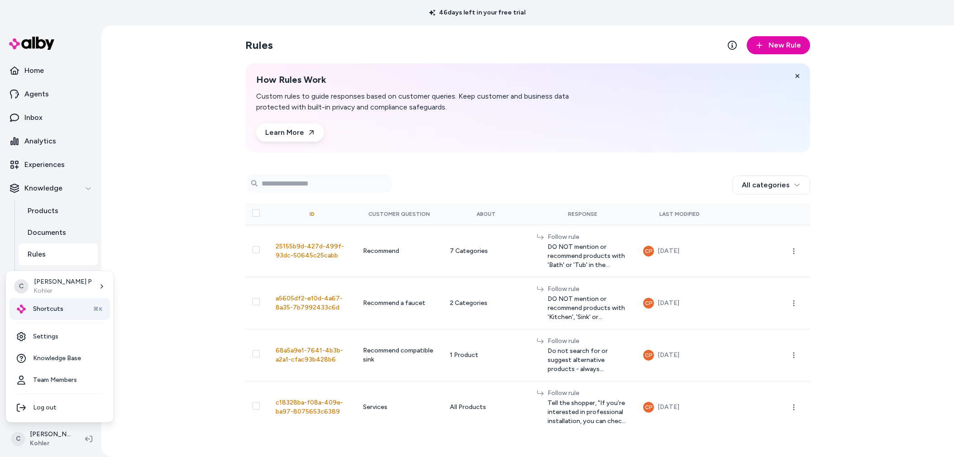
click at [40, 313] on span "Shortcuts" at bounding box center [48, 308] width 30 height 9
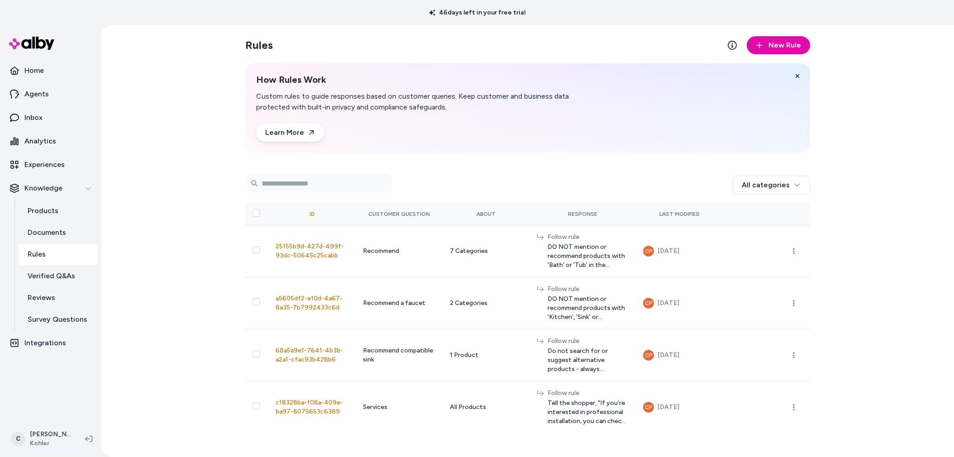
click at [47, 432] on html "46 days left in your free trial Home Agents Inbox Analytics Experiences Knowled…" at bounding box center [477, 228] width 954 height 457
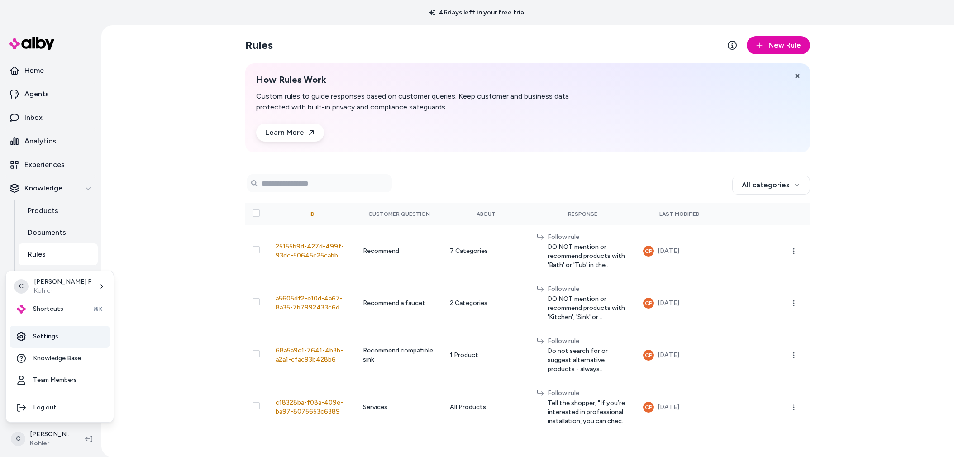
click at [39, 338] on link "Settings" at bounding box center [59, 337] width 100 height 22
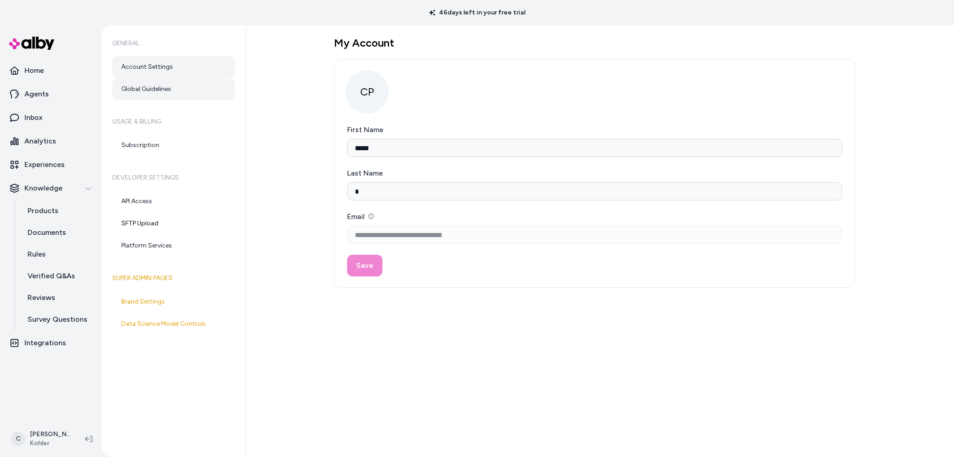
click at [197, 82] on link "Global Guidelines" at bounding box center [173, 89] width 123 height 22
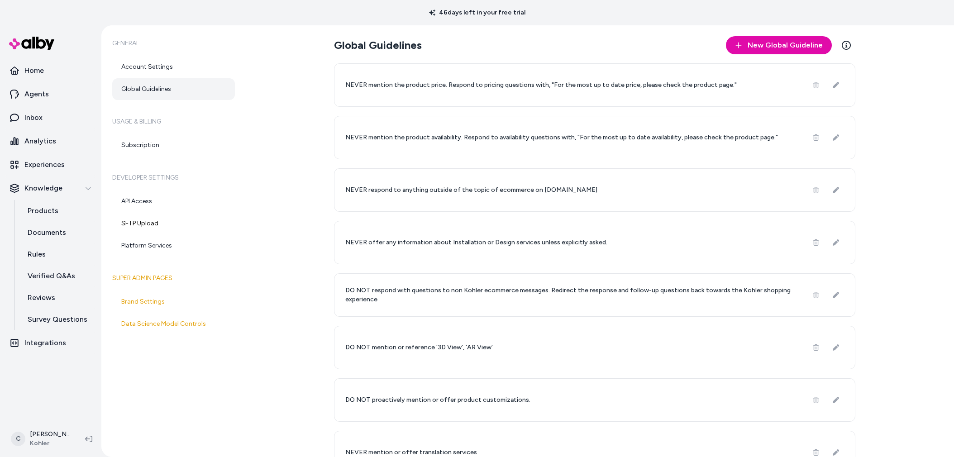
scroll to position [135, 0]
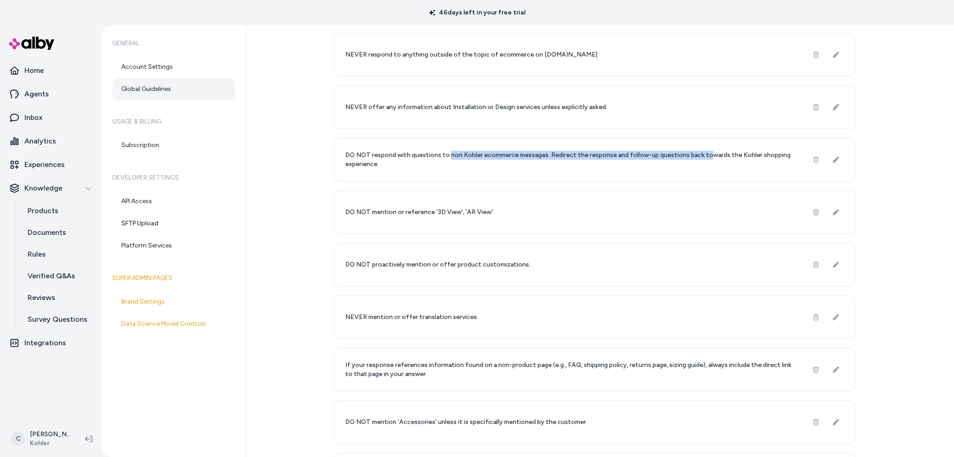
drag, startPoint x: 445, startPoint y: 157, endPoint x: 699, endPoint y: 155, distance: 253.8
click at [698, 155] on p "DO NOT respond with questions to non Kohler ecommerce messages. Redirect the re…" at bounding box center [570, 160] width 451 height 18
drag, startPoint x: 699, startPoint y: 155, endPoint x: 591, endPoint y: 155, distance: 107.7
click at [676, 157] on p "DO NOT respond with questions to non Kohler ecommerce messages. Redirect the re…" at bounding box center [570, 160] width 451 height 18
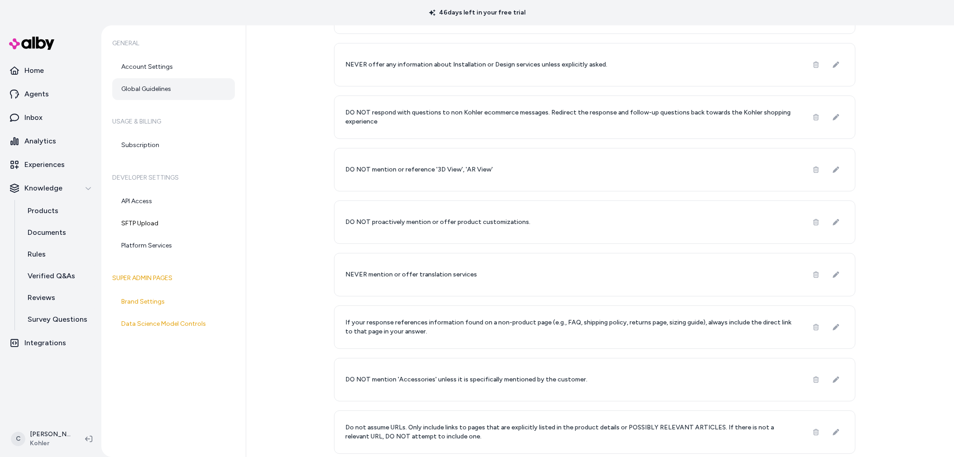
click at [391, 330] on p "If your response references information found on a non-product page (e.g., FAQ,…" at bounding box center [570, 327] width 451 height 18
click at [392, 329] on p "If your response references information found on a non-product page (e.g., FAQ,…" at bounding box center [570, 327] width 451 height 18
drag, startPoint x: 374, startPoint y: 326, endPoint x: 375, endPoint y: 331, distance: 5.5
click at [375, 331] on p "If your response references information found on a non-product page (e.g., FAQ,…" at bounding box center [570, 327] width 451 height 18
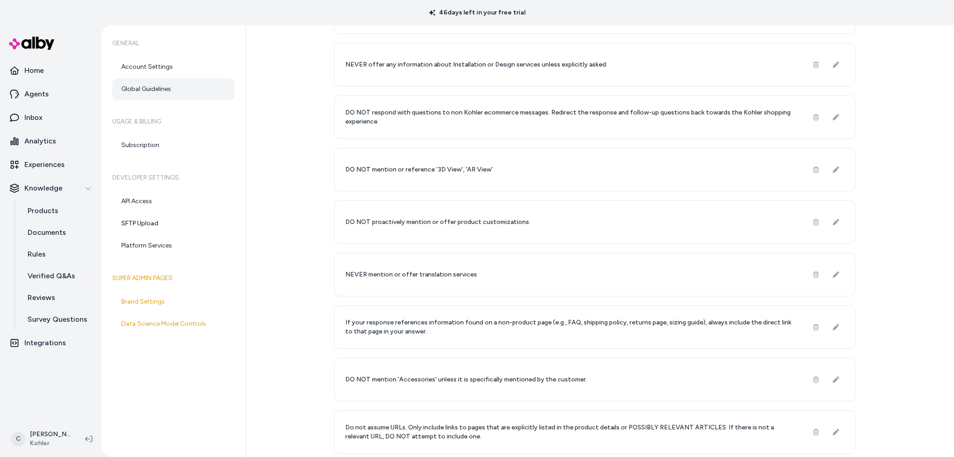
click at [417, 330] on p "If your response references information found on a non-product page (e.g., FAQ,…" at bounding box center [570, 327] width 451 height 18
drag, startPoint x: 416, startPoint y: 331, endPoint x: 370, endPoint y: 332, distance: 46.6
click at [369, 331] on p "If your response references information found on a non-product page (e.g., FAQ,…" at bounding box center [570, 327] width 451 height 18
click at [370, 332] on p "If your response references information found on a non-product page (e.g., FAQ,…" at bounding box center [570, 327] width 451 height 18
click at [358, 328] on p "If your response references information found on a non-product page (e.g., FAQ,…" at bounding box center [570, 327] width 451 height 18
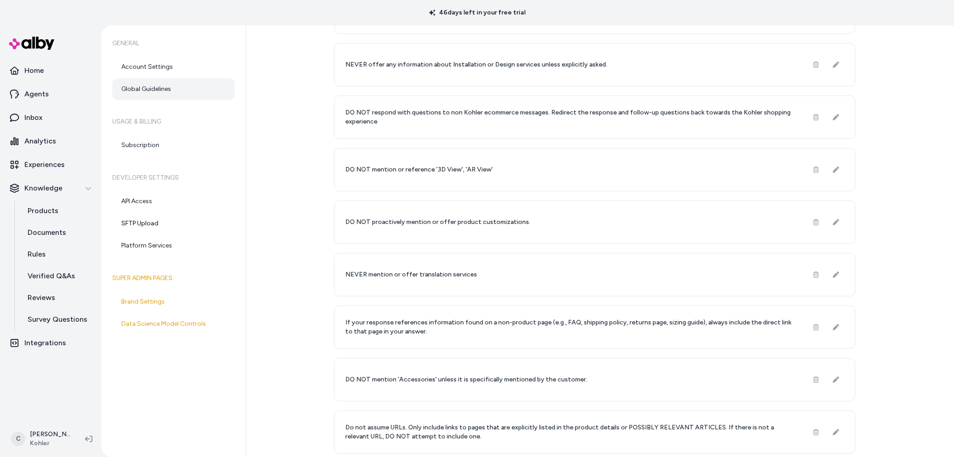
drag, startPoint x: 343, startPoint y: 325, endPoint x: 398, endPoint y: 332, distance: 54.8
click at [398, 332] on p "If your response references information found on a non-product page (e.g., FAQ,…" at bounding box center [570, 327] width 451 height 18
drag, startPoint x: 410, startPoint y: 334, endPoint x: 368, endPoint y: 336, distance: 42.1
click at [367, 335] on p "If your response references information found on a non-product page (e.g., FAQ,…" at bounding box center [570, 327] width 451 height 18
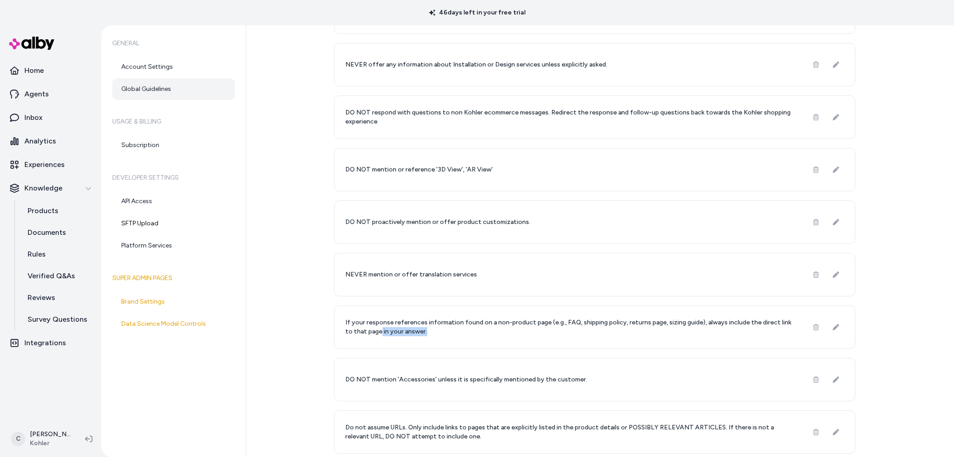
click at [369, 337] on div "If your response references information found on a non-product page (e.g., FAQ,…" at bounding box center [594, 326] width 521 height 43
click at [410, 334] on p "If your response references information found on a non-product page (e.g., FAQ,…" at bounding box center [570, 327] width 451 height 18
click at [705, 332] on p "If your response references information found on a non-product page (e.g., FAQ,…" at bounding box center [570, 327] width 451 height 18
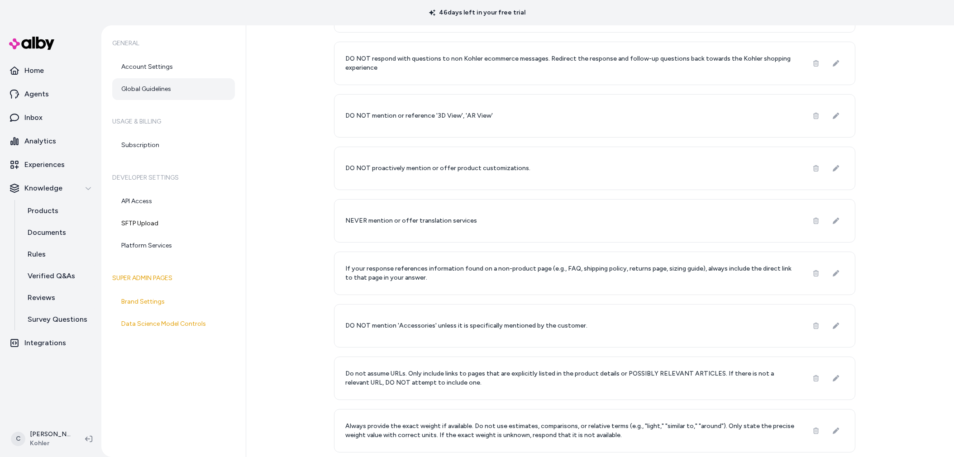
scroll to position [366, 0]
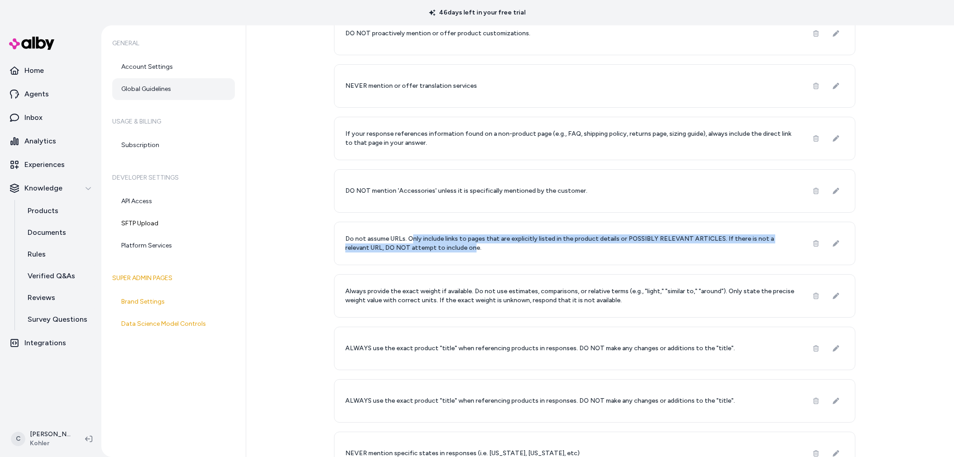
drag, startPoint x: 411, startPoint y: 237, endPoint x: 445, endPoint y: 248, distance: 35.1
click at [445, 248] on p "Do not assume URLs. Only include links to pages that are explicitly listed in t…" at bounding box center [570, 243] width 451 height 18
drag, startPoint x: 743, startPoint y: 237, endPoint x: 469, endPoint y: 246, distance: 274.3
click at [479, 245] on p "Do not assume URLs. Only include links to pages that are explicitly listed in t…" at bounding box center [570, 243] width 451 height 18
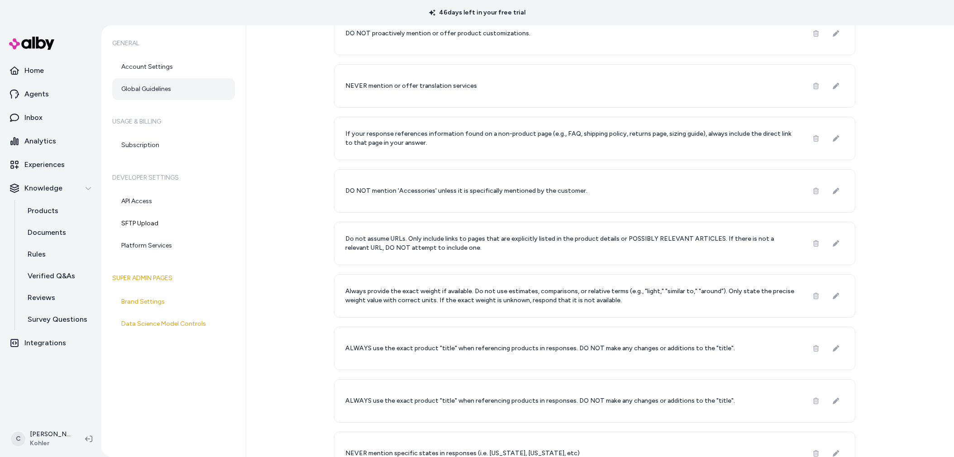
drag, startPoint x: 461, startPoint y: 247, endPoint x: 382, endPoint y: 243, distance: 78.4
click at [459, 248] on p "Do not assume URLs. Only include links to pages that are explicitly listed in t…" at bounding box center [570, 243] width 451 height 18
click at [387, 247] on p "Do not assume URLs. Only include links to pages that are explicitly listed in t…" at bounding box center [570, 243] width 451 height 18
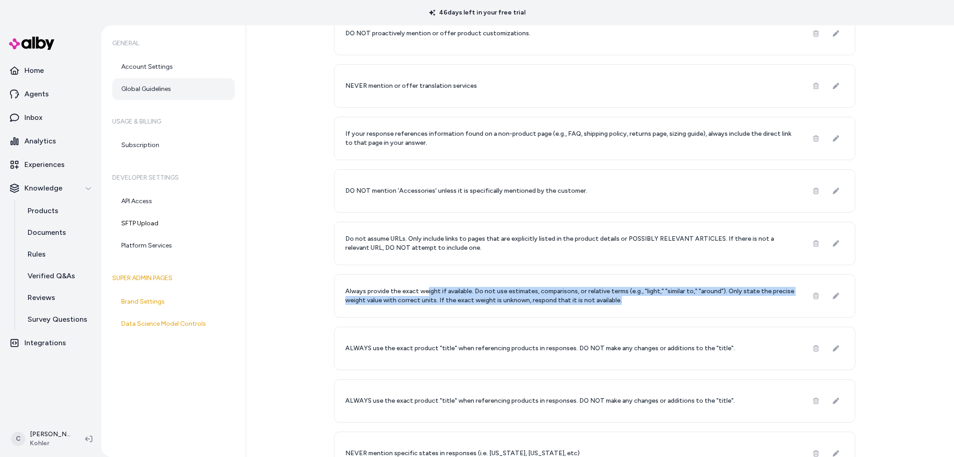
drag, startPoint x: 425, startPoint y: 295, endPoint x: 489, endPoint y: 306, distance: 64.8
click at [489, 306] on div "Always provide the exact weight if available. Do not use estimates, comparisons…" at bounding box center [594, 295] width 521 height 43
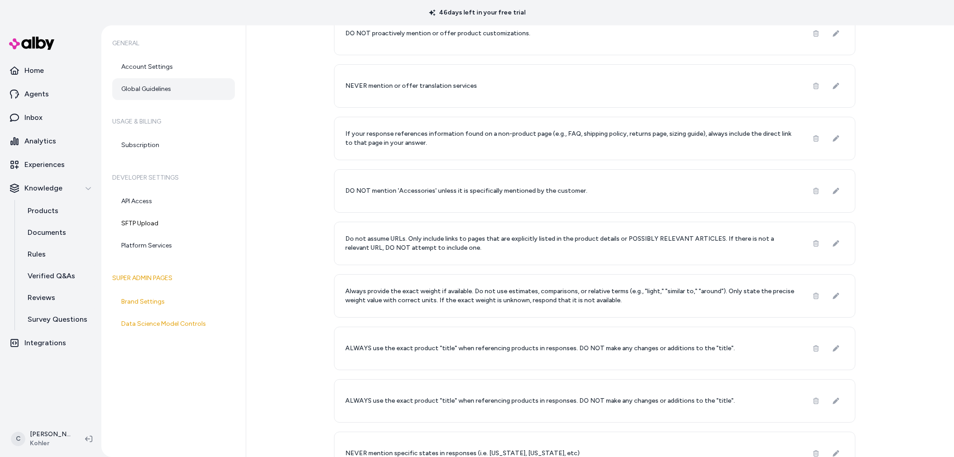
click at [525, 296] on p "Always provide the exact weight if available. Do not use estimates, comparisons…" at bounding box center [570, 296] width 451 height 18
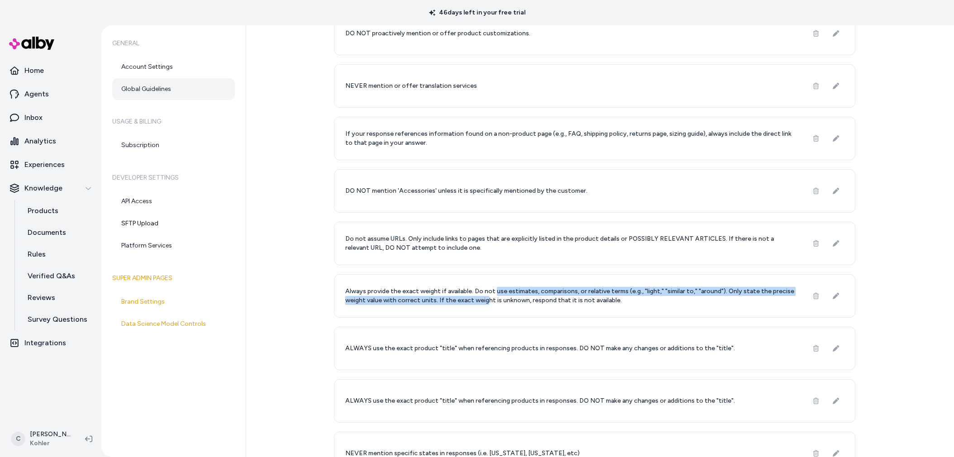
drag, startPoint x: 491, startPoint y: 290, endPoint x: 482, endPoint y: 303, distance: 15.3
click at [482, 303] on p "Always provide the exact weight if available. Do not use estimates, comparisons…" at bounding box center [570, 296] width 451 height 18
click at [501, 293] on p "Always provide the exact weight if available. Do not use estimates, comparisons…" at bounding box center [570, 296] width 451 height 18
drag, startPoint x: 646, startPoint y: 290, endPoint x: 521, endPoint y: 302, distance: 125.4
click at [521, 302] on p "Always provide the exact weight if available. Do not use estimates, comparisons…" at bounding box center [570, 296] width 451 height 18
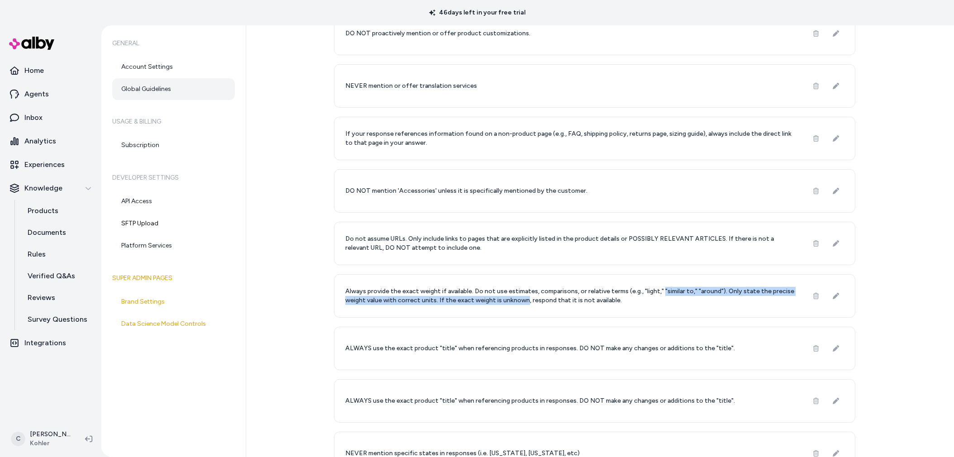
click at [521, 302] on p "Always provide the exact weight if available. Do not use estimates, comparisons…" at bounding box center [570, 296] width 451 height 18
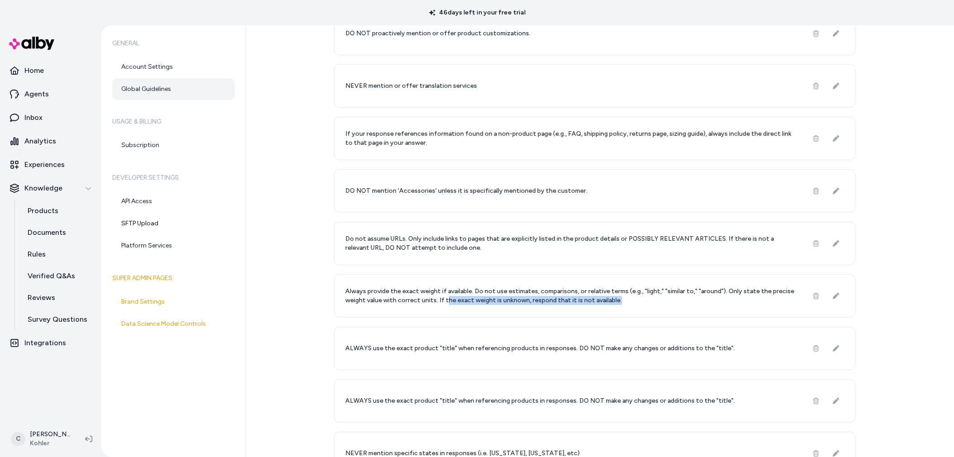
drag, startPoint x: 443, startPoint y: 297, endPoint x: 562, endPoint y: 305, distance: 118.8
click at [562, 305] on div "Always provide the exact weight if available. Do not use estimates, comparisons…" at bounding box center [594, 295] width 521 height 43
click at [563, 305] on div "Always provide the exact weight if available. Do not use estimates, comparisons…" at bounding box center [594, 295] width 521 height 43
click at [477, 350] on p "ALWAYS use the exact product "title" when referencing products in responses. DO…" at bounding box center [539, 348] width 389 height 9
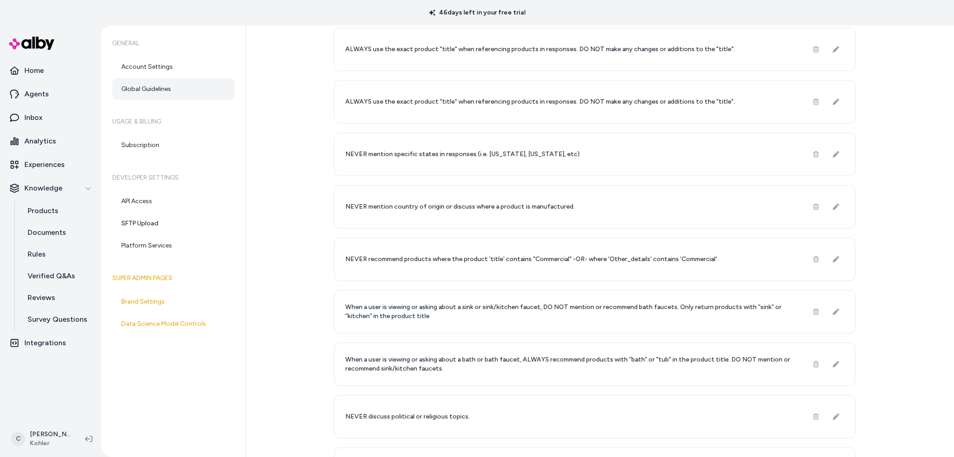
scroll to position [757, 0]
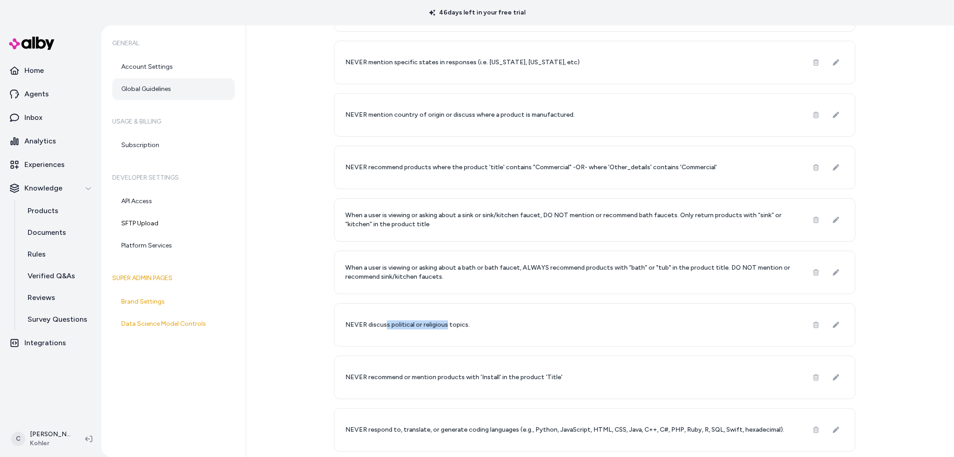
drag, startPoint x: 441, startPoint y: 327, endPoint x: 382, endPoint y: 324, distance: 58.4
click at [382, 324] on p "NEVER discuss political or religious topics." at bounding box center [407, 324] width 124 height 9
drag, startPoint x: 375, startPoint y: 369, endPoint x: 503, endPoint y: 376, distance: 127.3
click at [491, 375] on div "NEVER recommend or mention products with 'Install' in the product 'Title'" at bounding box center [594, 377] width 521 height 43
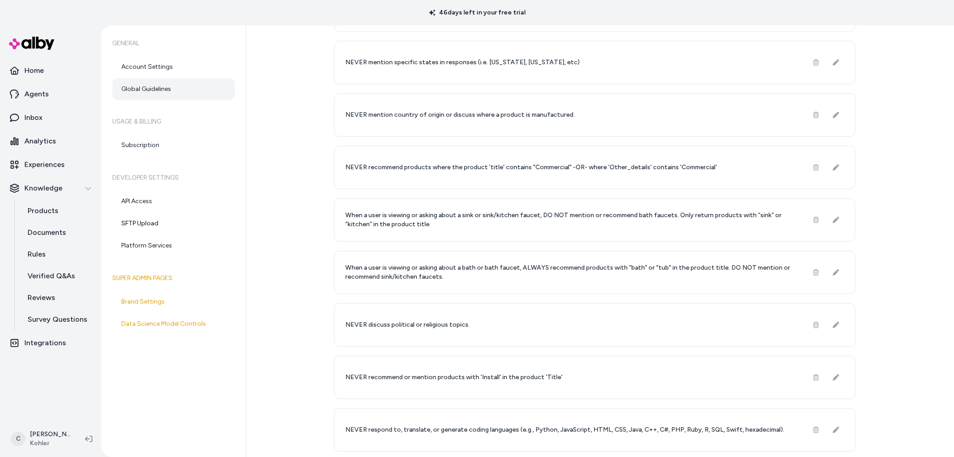
click at [508, 376] on p "NEVER recommend or mention products with 'Install' in the product 'Title'" at bounding box center [453, 377] width 217 height 9
drag, startPoint x: 546, startPoint y: 375, endPoint x: 481, endPoint y: 379, distance: 64.8
click at [481, 379] on p "NEVER recommend or mention products with 'Install' in the product 'Title'" at bounding box center [453, 377] width 217 height 9
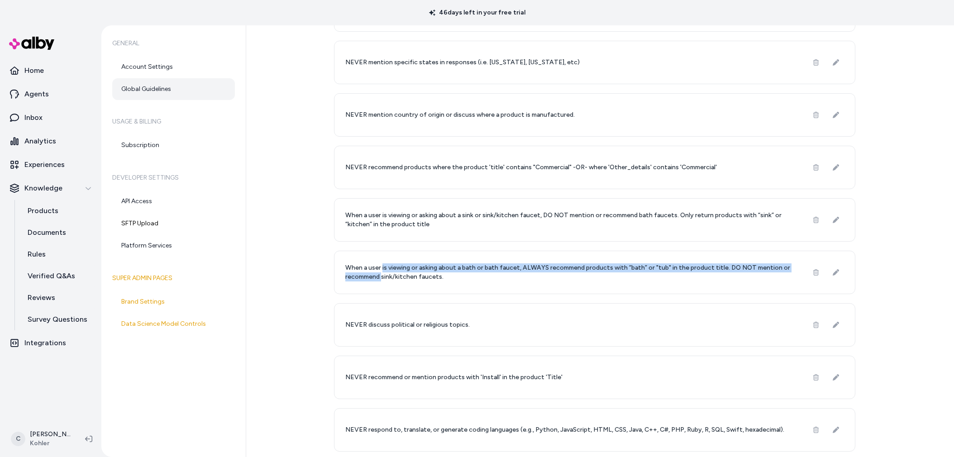
drag, startPoint x: 380, startPoint y: 272, endPoint x: 396, endPoint y: 272, distance: 16.3
click at [380, 272] on p "When a user is viewing or asking about a bath or bath faucet, ALWAYS recommend …" at bounding box center [570, 272] width 451 height 18
click at [396, 272] on p "When a user is viewing or asking about a bath or bath faucet, ALWAYS recommend …" at bounding box center [570, 272] width 451 height 18
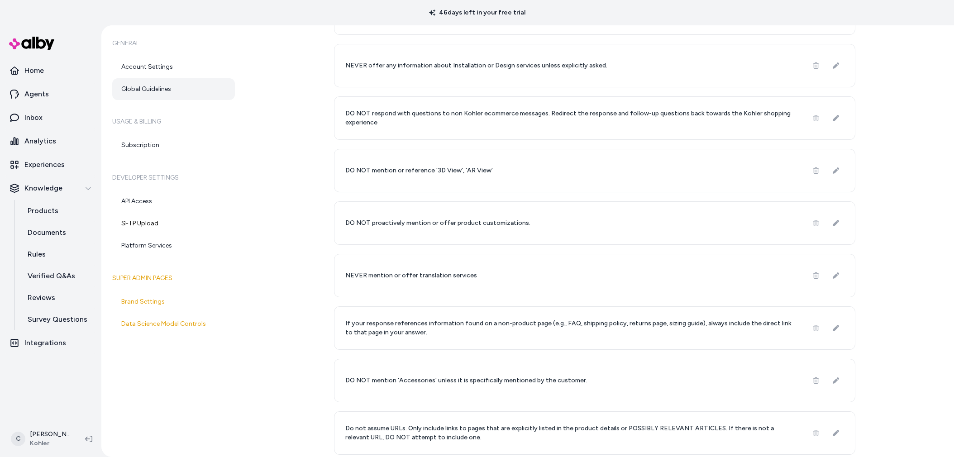
scroll to position [276, 0]
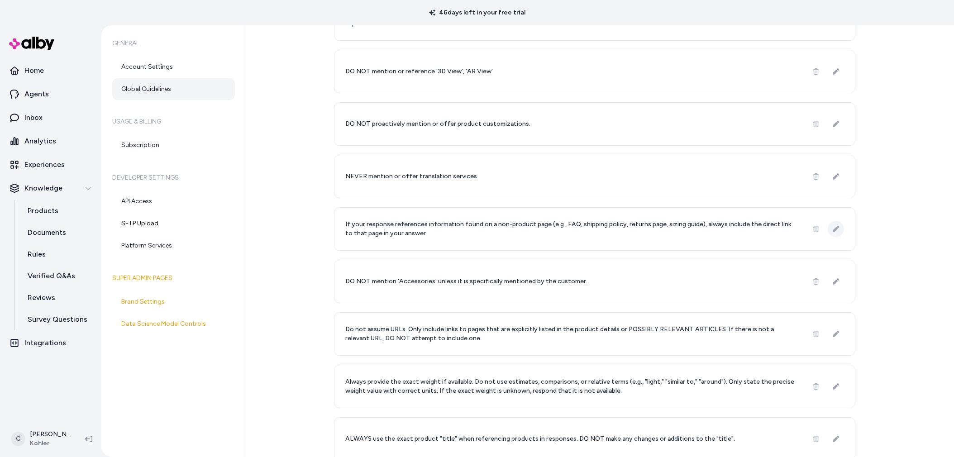
click at [833, 226] on icon at bounding box center [835, 229] width 6 height 6
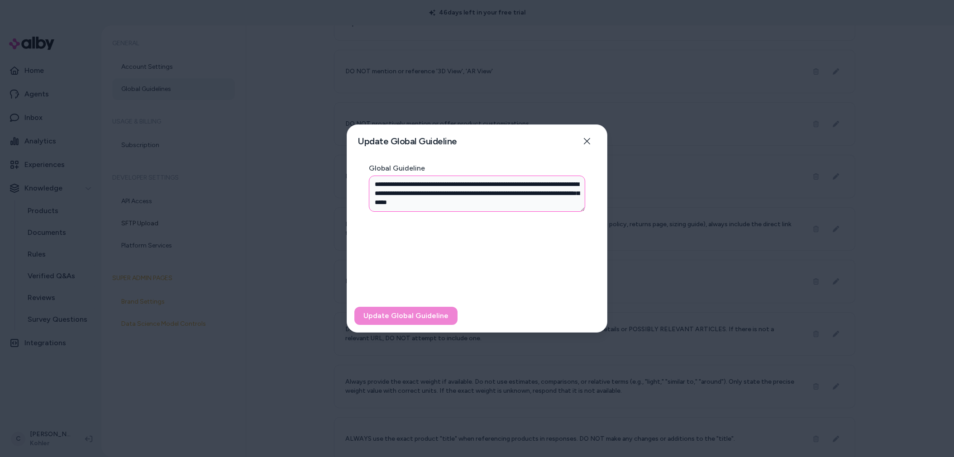
click at [517, 191] on textarea "**********" at bounding box center [477, 194] width 216 height 36
click at [570, 185] on textarea "**********" at bounding box center [477, 194] width 216 height 36
click at [481, 182] on textarea "**********" at bounding box center [477, 194] width 216 height 36
click at [523, 185] on textarea "**********" at bounding box center [477, 194] width 216 height 36
click at [558, 187] on textarea "**********" at bounding box center [477, 194] width 216 height 36
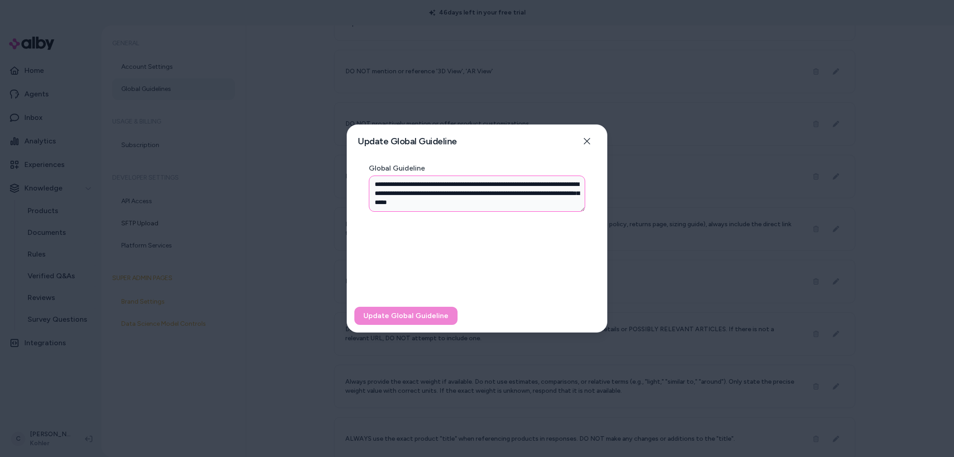
drag, startPoint x: 572, startPoint y: 184, endPoint x: 521, endPoint y: 184, distance: 51.1
click at [521, 184] on textarea "**********" at bounding box center [477, 194] width 216 height 36
type textarea "**********"
type textarea "*"
type textarea "**********"
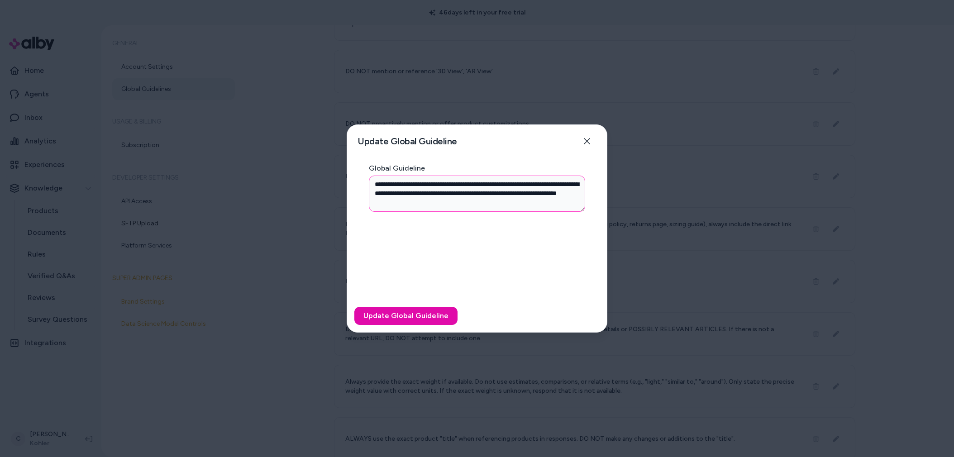
type textarea "*"
type textarea "**********"
type textarea "*"
type textarea "**********"
type textarea "*"
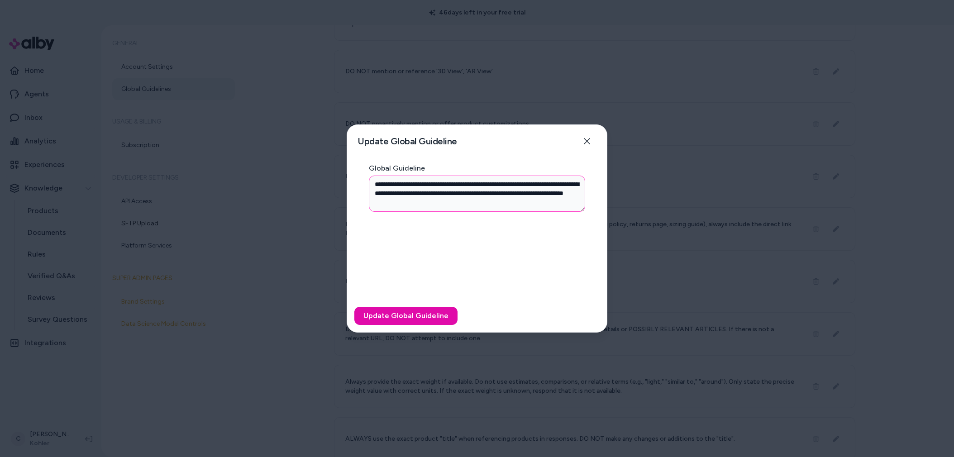
type textarea "**********"
type textarea "*"
type textarea "**********"
type textarea "*"
type textarea "**********"
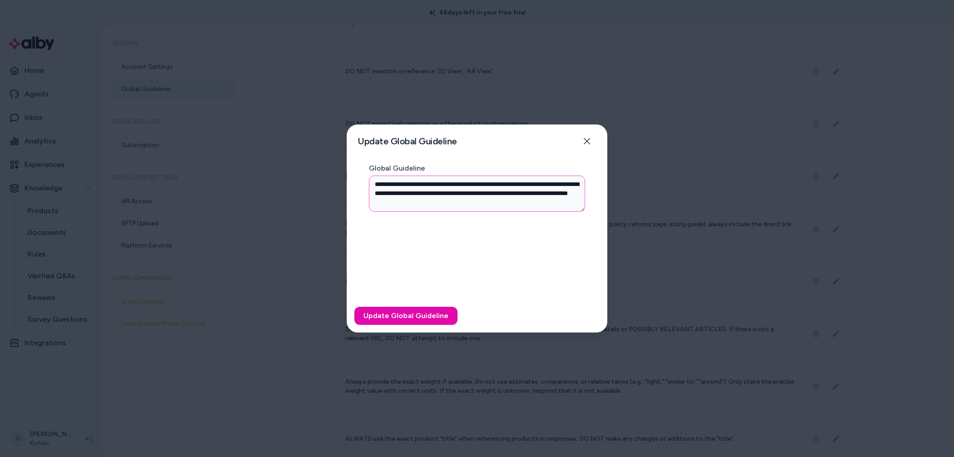
type textarea "*"
type textarea "**********"
type textarea "*"
type textarea "**********"
type textarea "*"
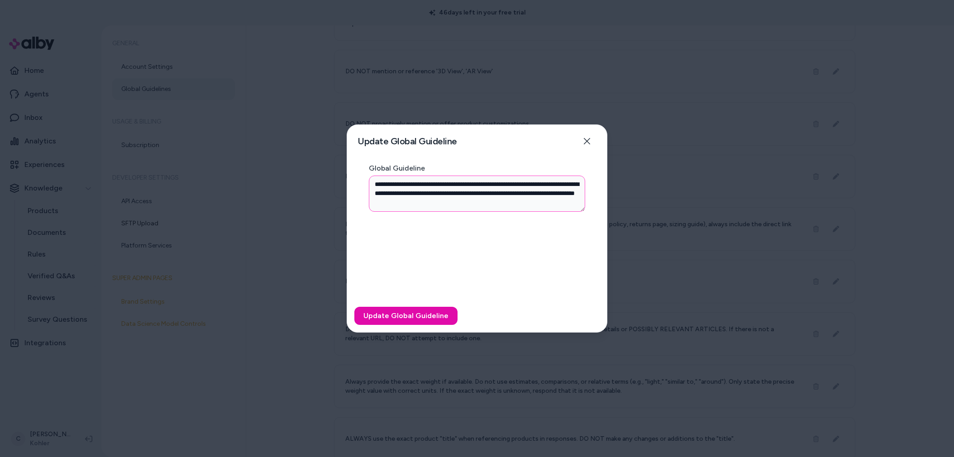
type textarea "**********"
type textarea "*"
type textarea "**********"
type textarea "*"
type textarea "**********"
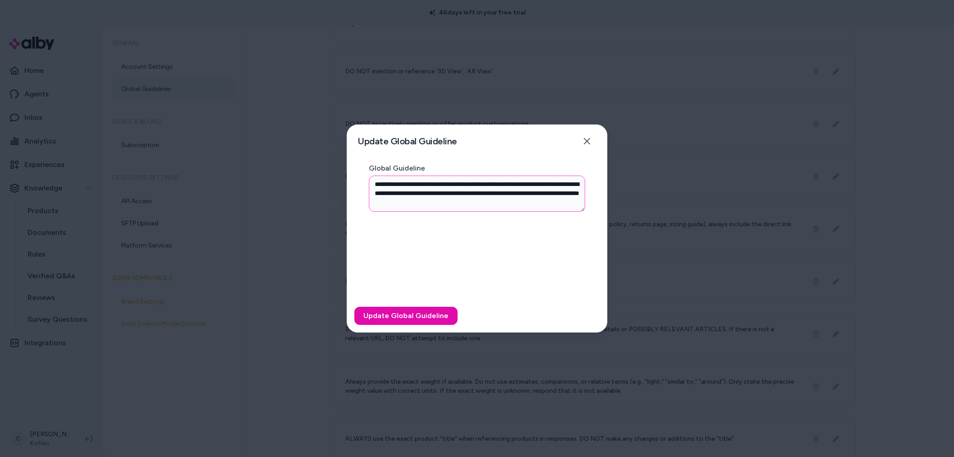
type textarea "*"
type textarea "**********"
type textarea "*"
type textarea "**********"
type textarea "*"
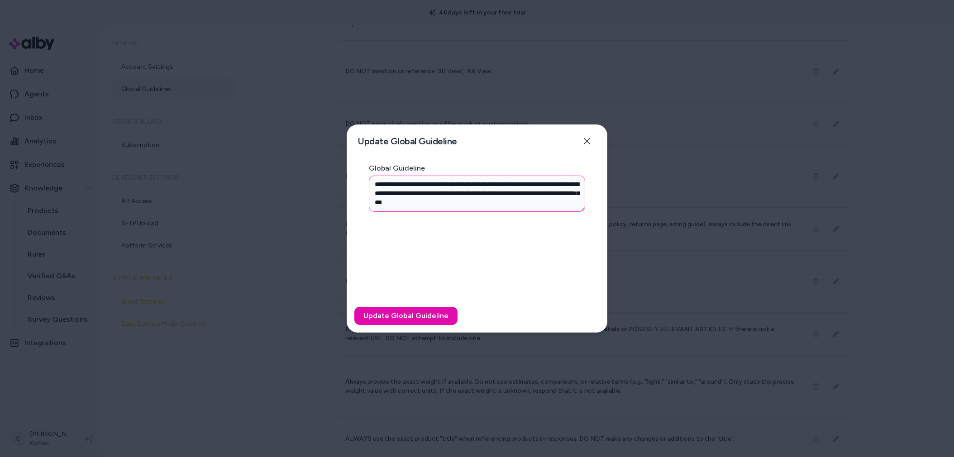
type textarea "**********"
type textarea "*"
type textarea "**********"
type textarea "*"
type textarea "**********"
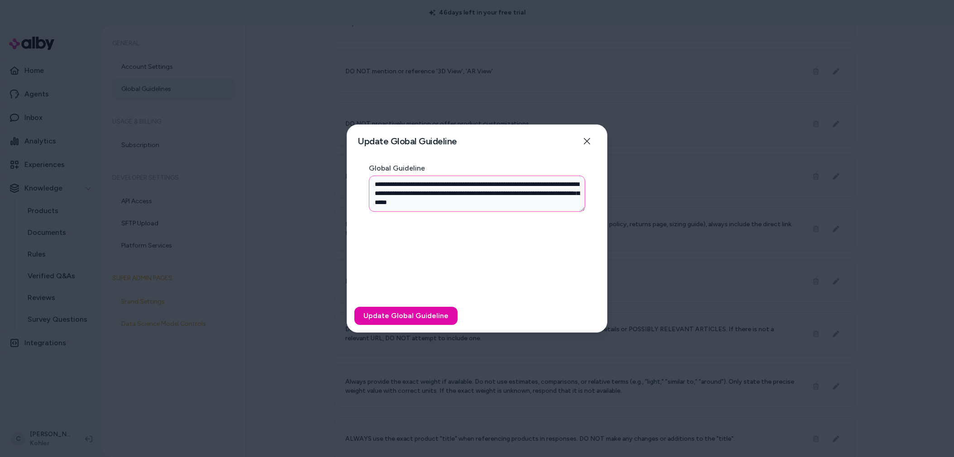
type textarea "*"
type textarea "**********"
type textarea "*"
type textarea "**********"
type textarea "*"
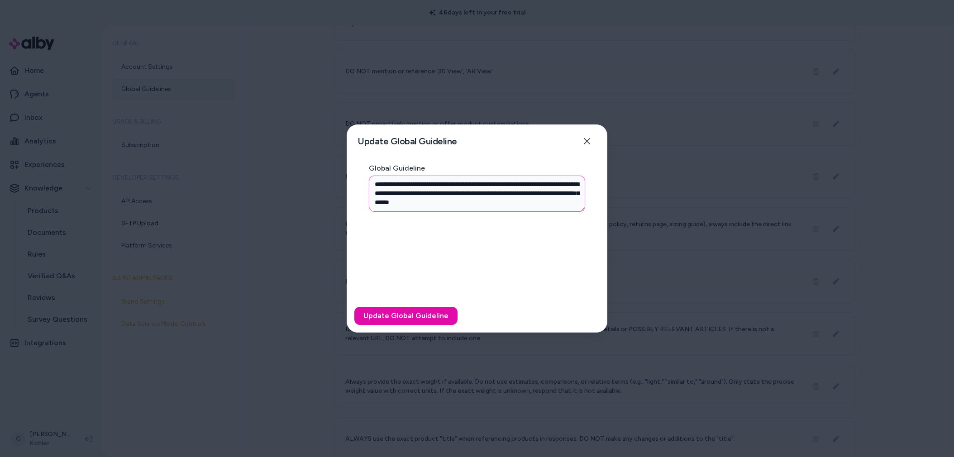
type textarea "**********"
type textarea "*"
type textarea "**********"
type textarea "*"
type textarea "**********"
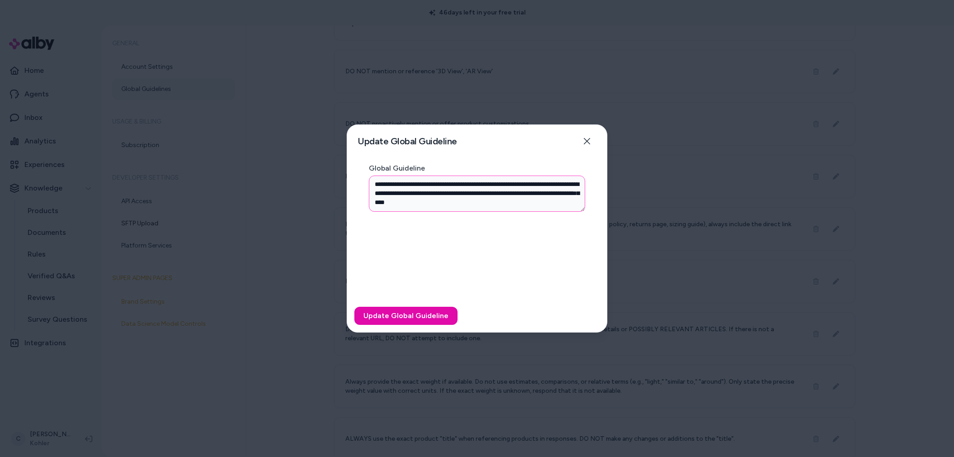
type textarea "*"
type textarea "**********"
type textarea "*"
type textarea "**********"
type textarea "*"
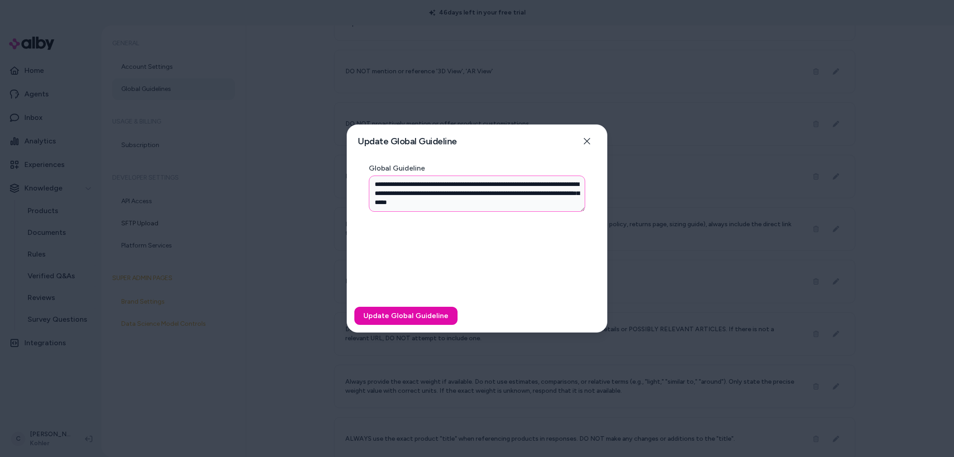
type textarea "**********"
type textarea "*"
type textarea "**********"
type textarea "*"
type textarea "**********"
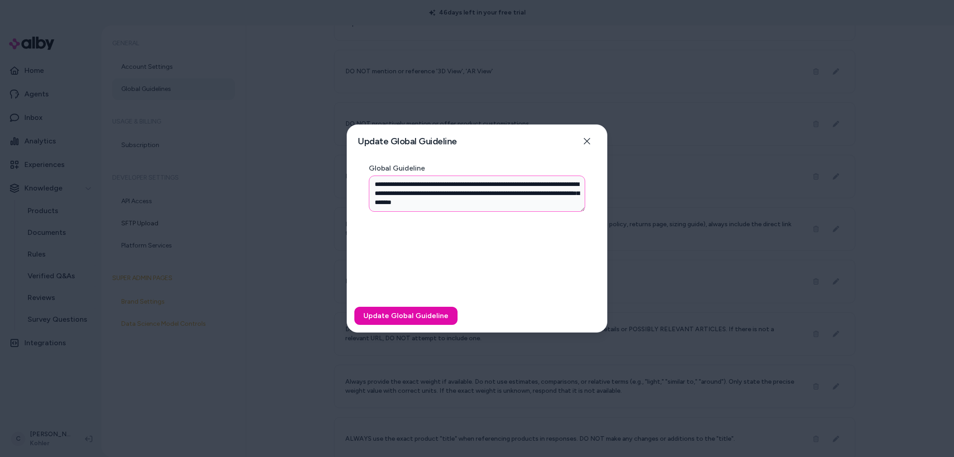
type textarea "*"
type textarea "**********"
type textarea "*"
type textarea "**********"
type textarea "*"
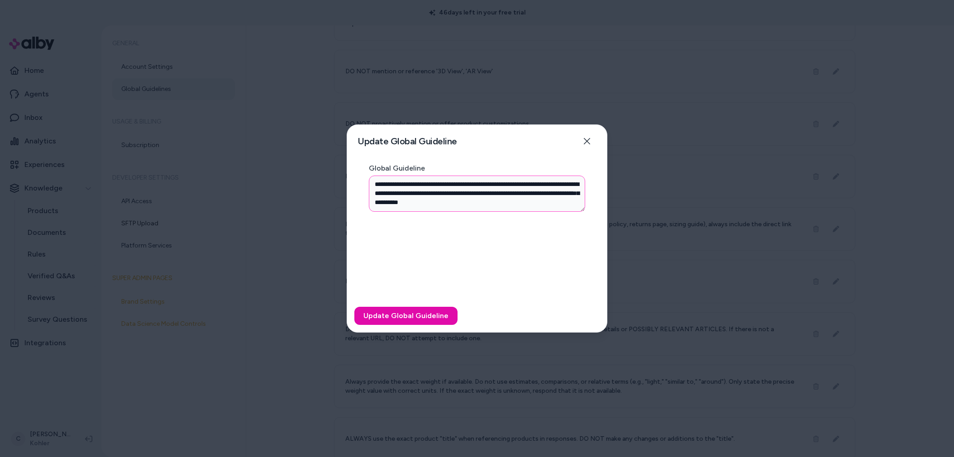
type textarea "**********"
type textarea "*"
type textarea "**********"
type textarea "*"
type textarea "**********"
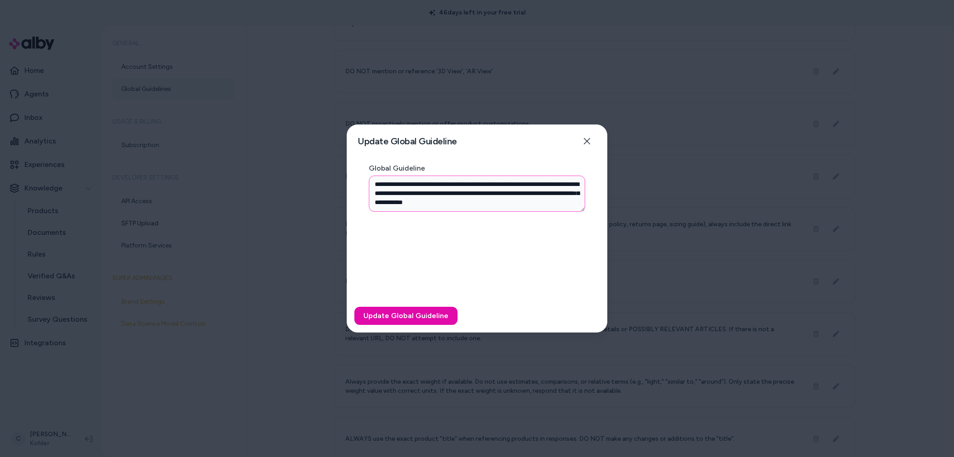
type textarea "*"
type textarea "**********"
type textarea "*"
type textarea "**********"
type textarea "*"
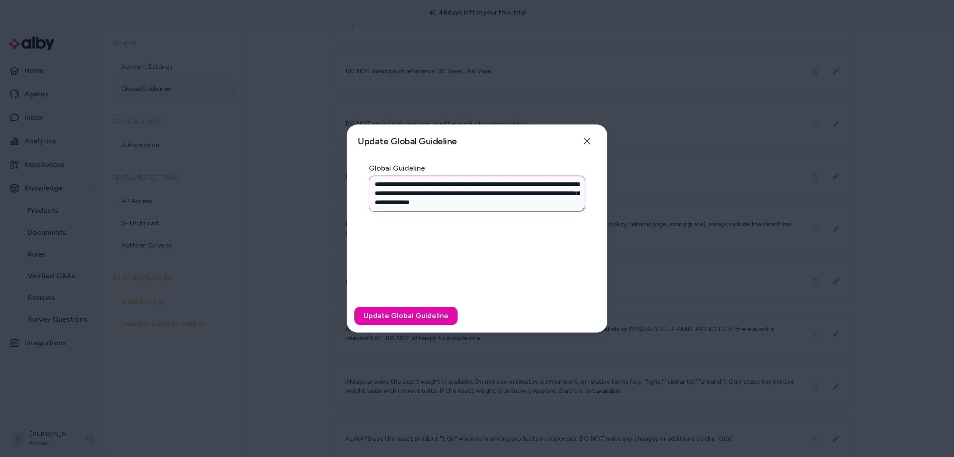
type textarea "**********"
type textarea "*"
type textarea "**********"
type textarea "*"
type textarea "**********"
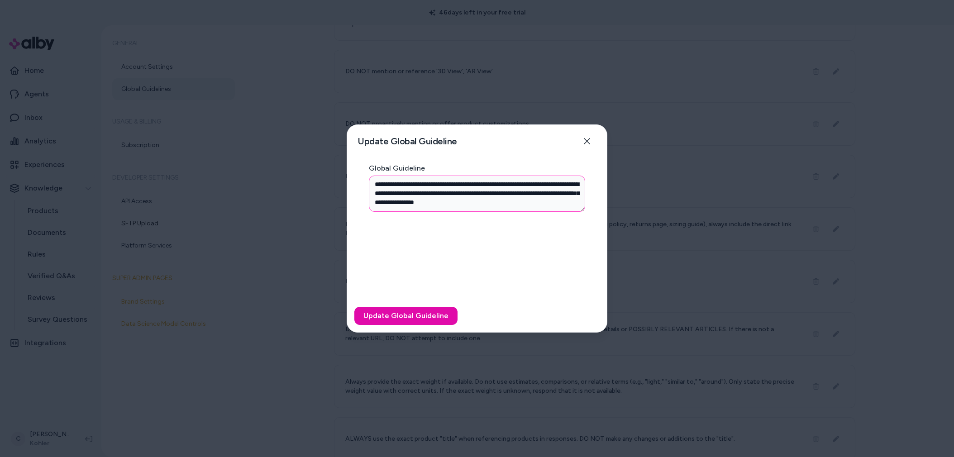
type textarea "*"
type textarea "**********"
type textarea "*"
type textarea "**********"
type textarea "*"
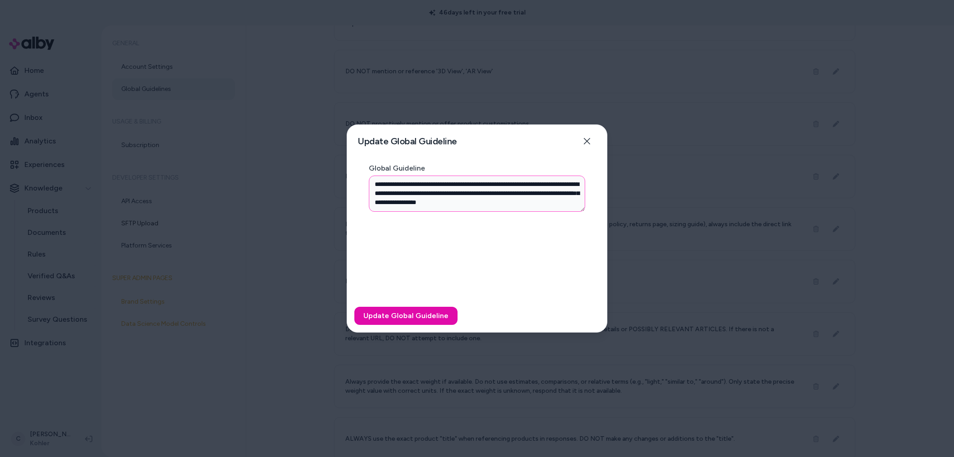
type textarea "**********"
type textarea "*"
type textarea "**********"
type textarea "*"
type textarea "**********"
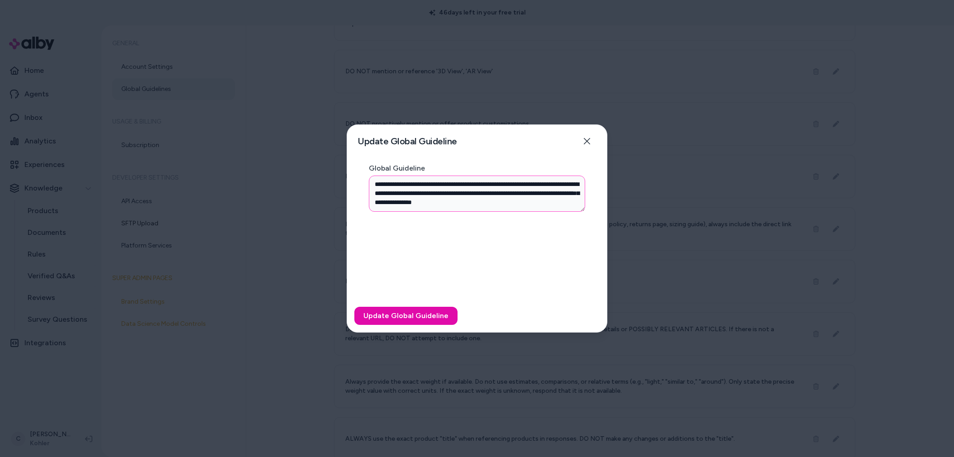
type textarea "*"
type textarea "**********"
type textarea "*"
type textarea "**********"
type textarea "*"
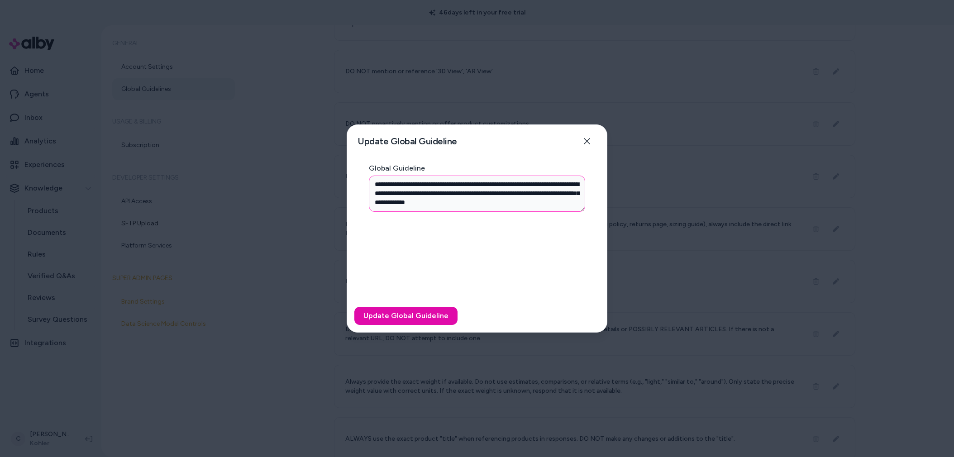
type textarea "**********"
type textarea "*"
type textarea "**********"
type textarea "*"
type textarea "**********"
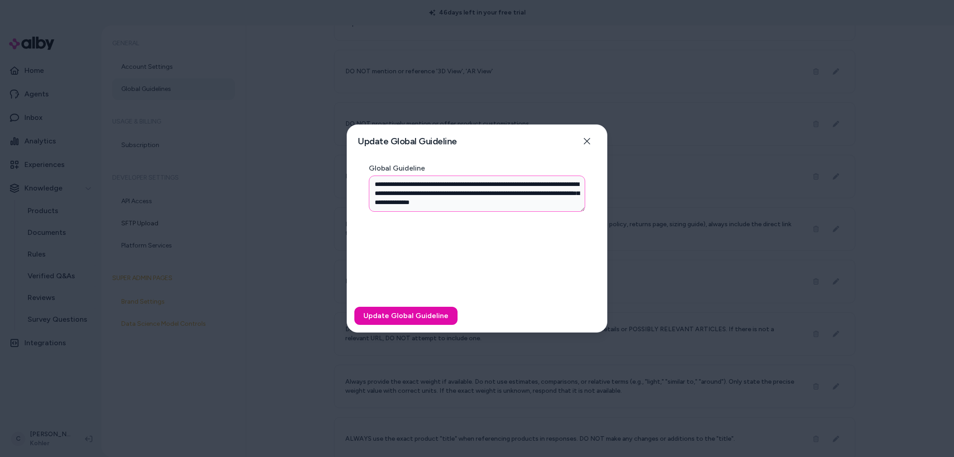
type textarea "*"
type textarea "**********"
type textarea "*"
type textarea "**********"
type textarea "*"
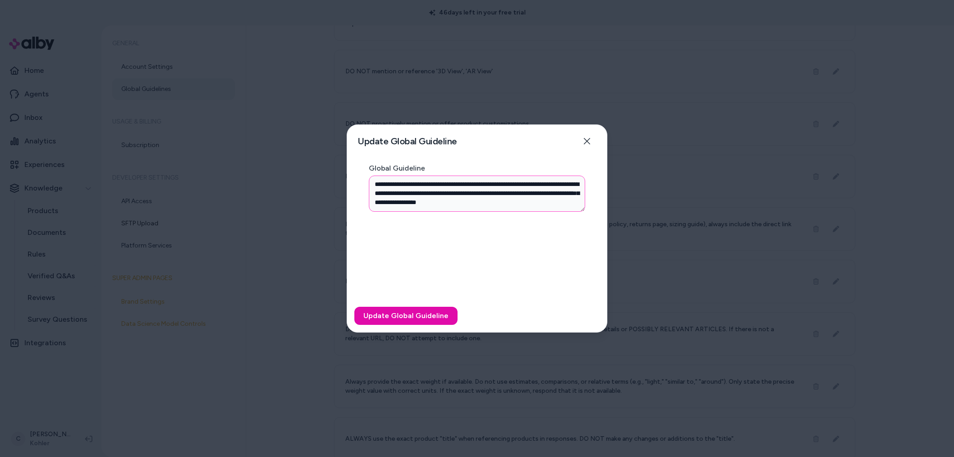
type textarea "**********"
type textarea "*"
type textarea "**********"
type textarea "*"
type textarea "**********"
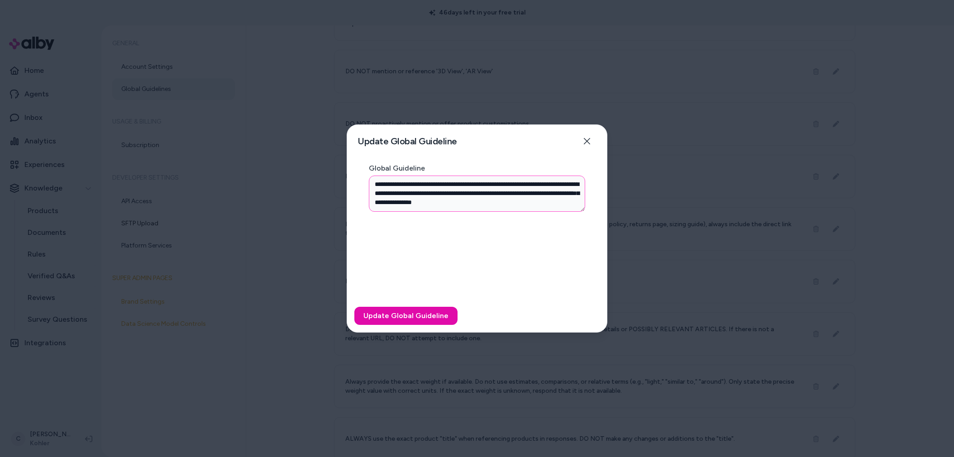
type textarea "*"
type textarea "**********"
type textarea "*"
type textarea "**********"
type textarea "*"
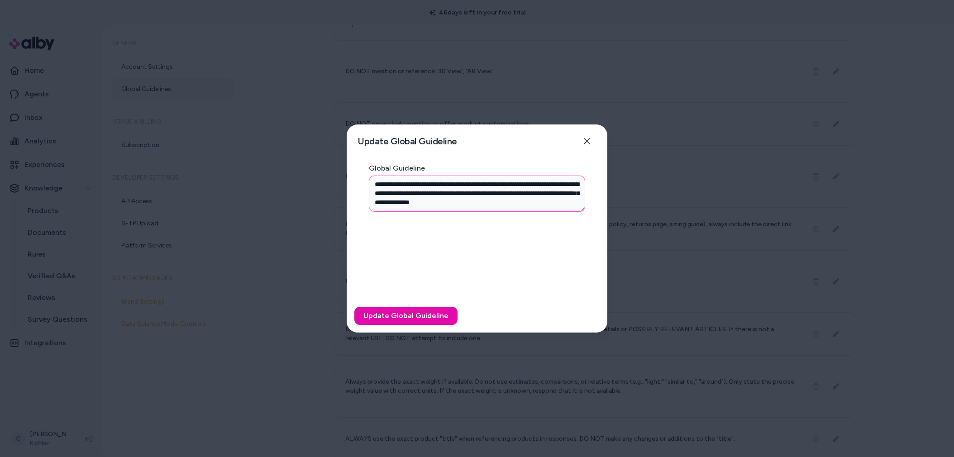
type textarea "**********"
type textarea "*"
type textarea "**********"
type textarea "*"
type textarea "**********"
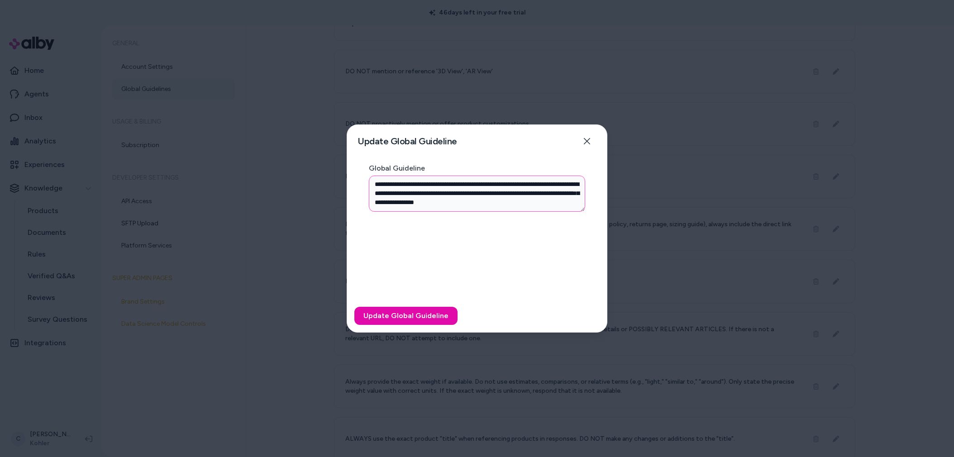
type textarea "*"
type textarea "**********"
type textarea "*"
type textarea "**********"
type textarea "*"
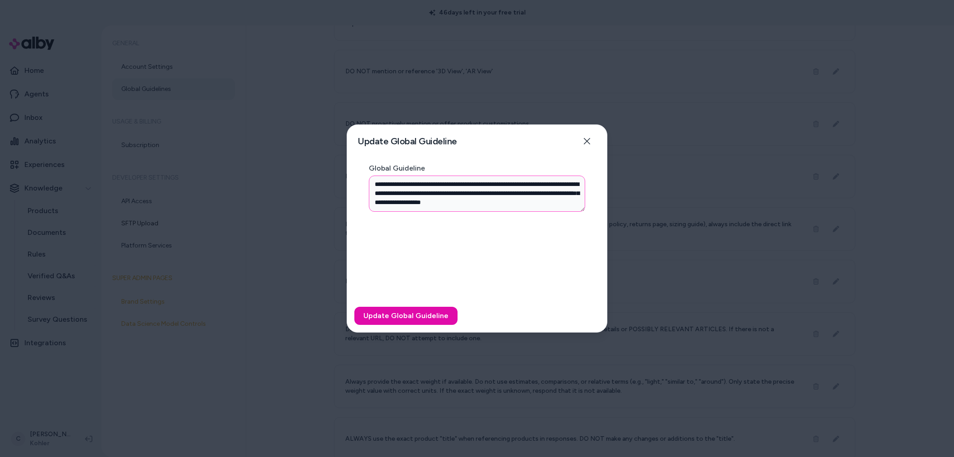
type textarea "**********"
type textarea "*"
type textarea "**********"
type textarea "*"
type textarea "**********"
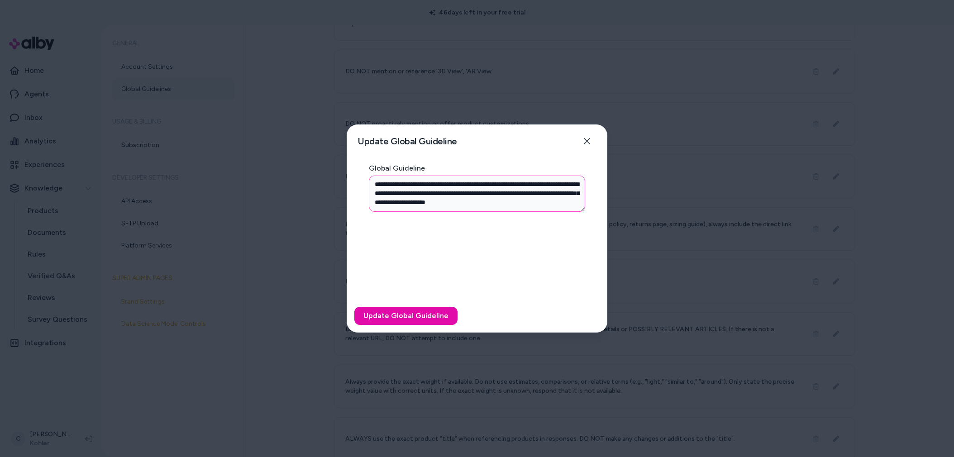
type textarea "*"
type textarea "**********"
type textarea "*"
type textarea "**********"
type textarea "*"
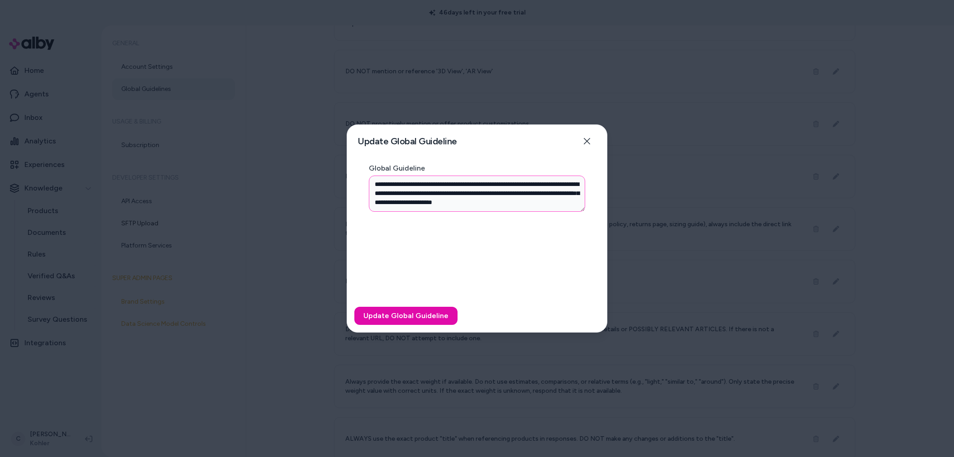
type textarea "**********"
type textarea "*"
type textarea "**********"
type textarea "*"
type textarea "**********"
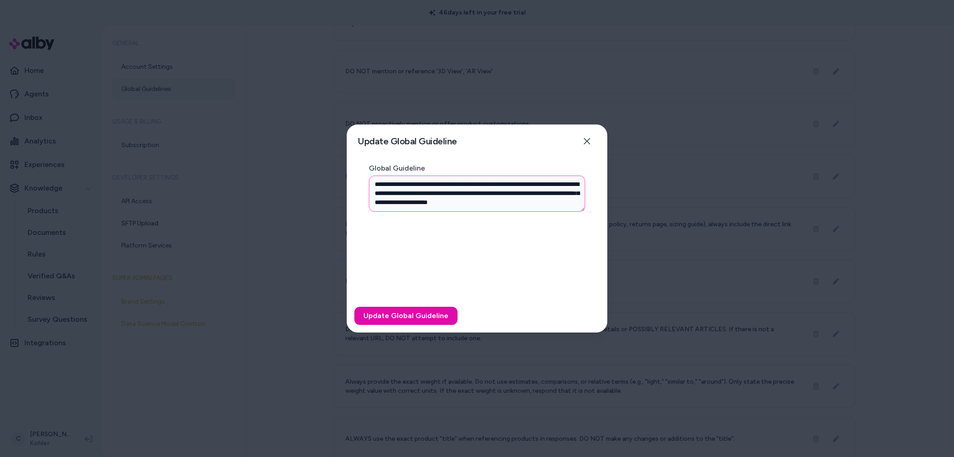
type textarea "*"
type textarea "**********"
type textarea "*"
type textarea "**********"
type textarea "*"
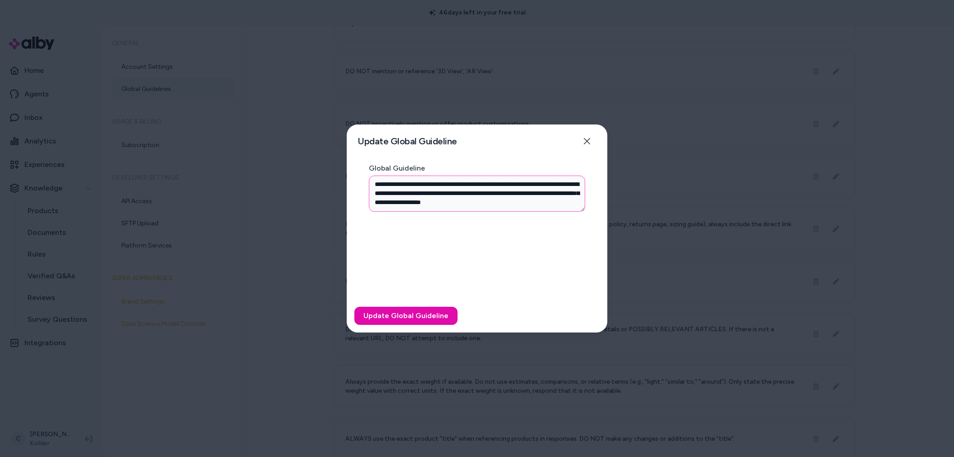
type textarea "**********"
type textarea "*"
type textarea "**********"
type textarea "*"
type textarea "**********"
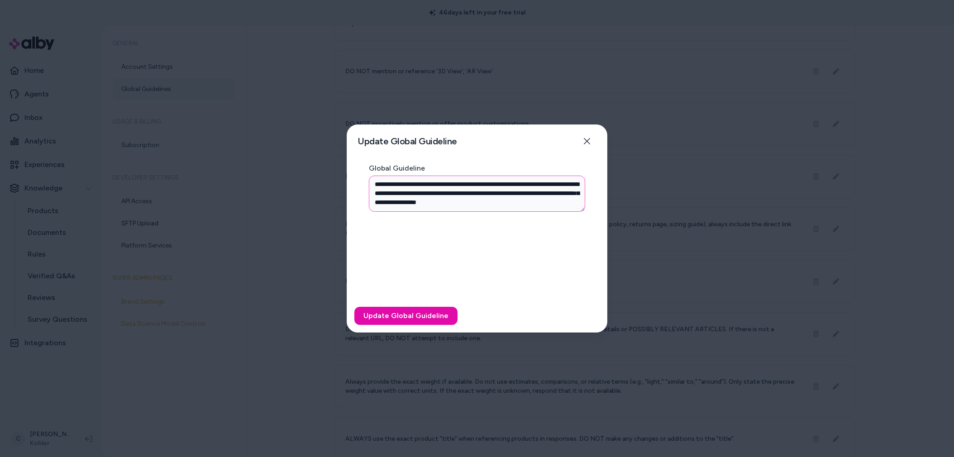
type textarea "*"
type textarea "**********"
type textarea "*"
type textarea "**********"
type textarea "*"
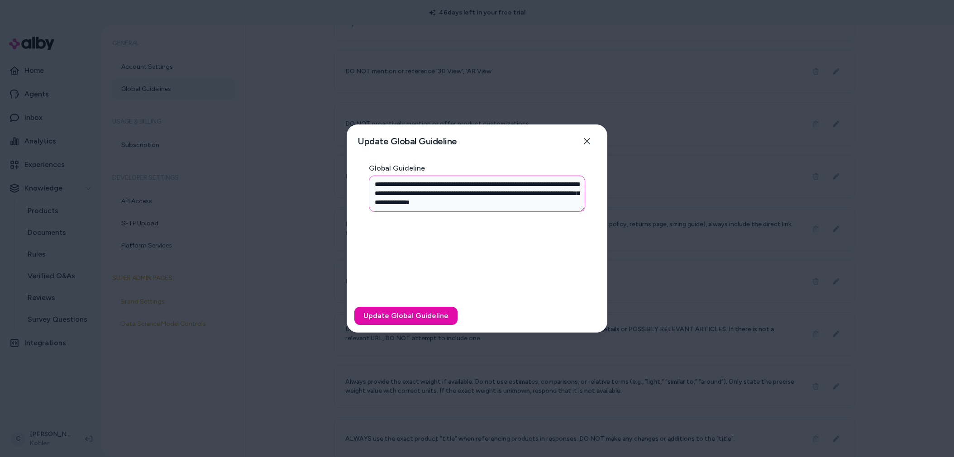
type textarea "**********"
type textarea "*"
type textarea "**********"
type textarea "*"
type textarea "**********"
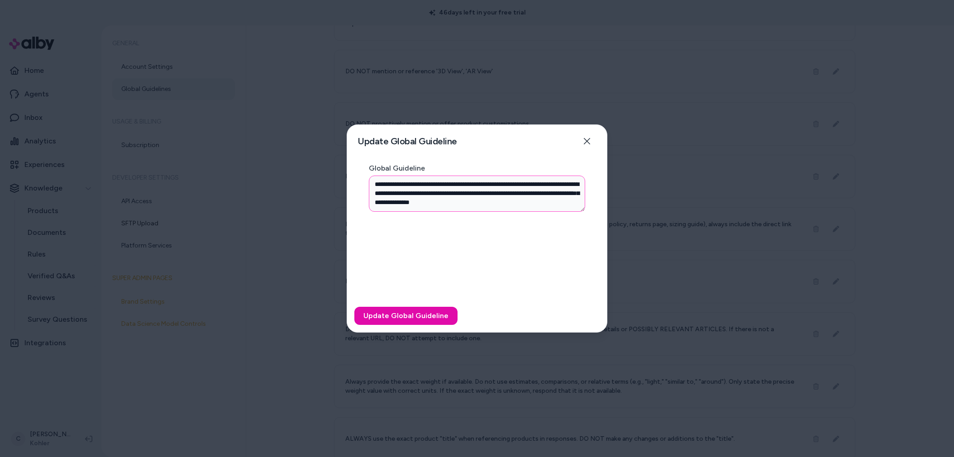
type textarea "*"
type textarea "**********"
type textarea "*"
type textarea "**********"
type textarea "*"
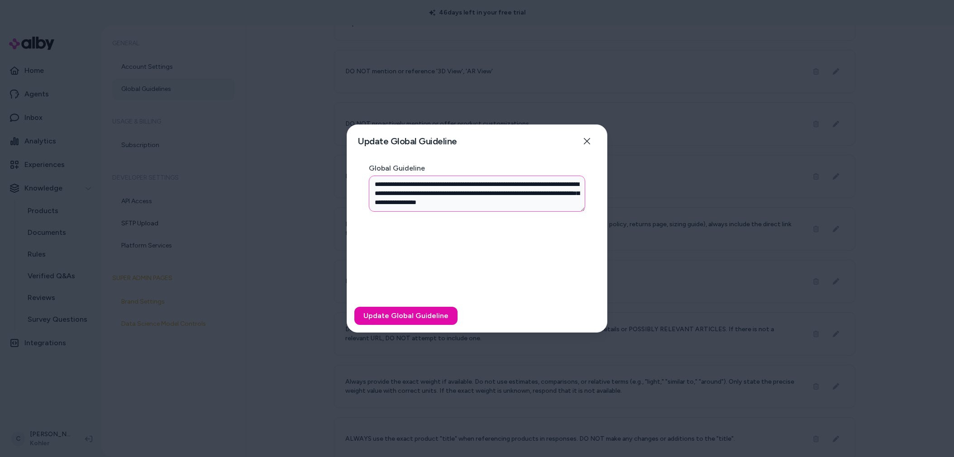
type textarea "**********"
type textarea "*"
type textarea "**********"
type textarea "*"
type textarea "**********"
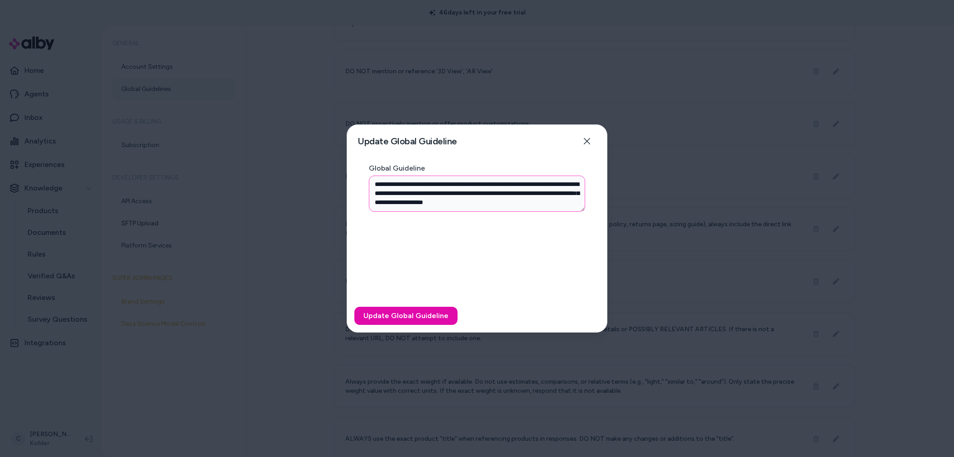
type textarea "*"
type textarea "**********"
type textarea "*"
type textarea "**********"
type textarea "*"
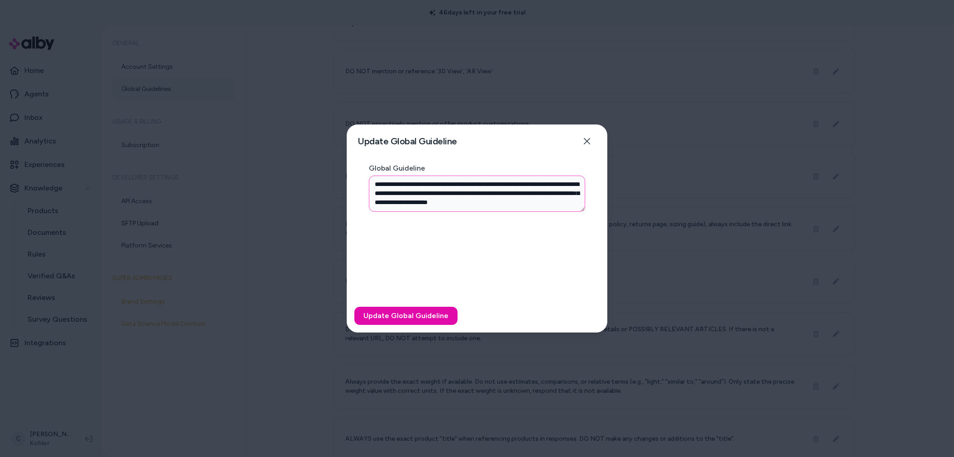
type textarea "**********"
type textarea "*"
type textarea "**********"
type textarea "*"
type textarea "**********"
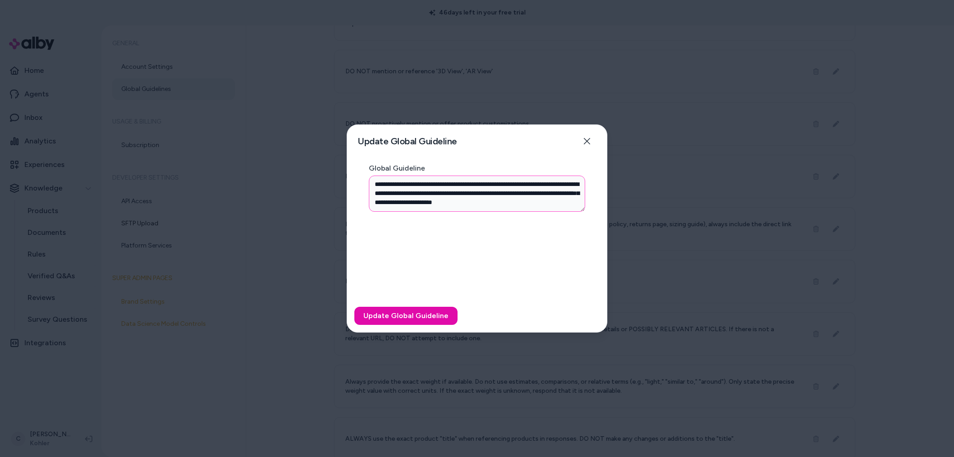
type textarea "*"
type textarea "**********"
type textarea "*"
type textarea "**********"
type textarea "*"
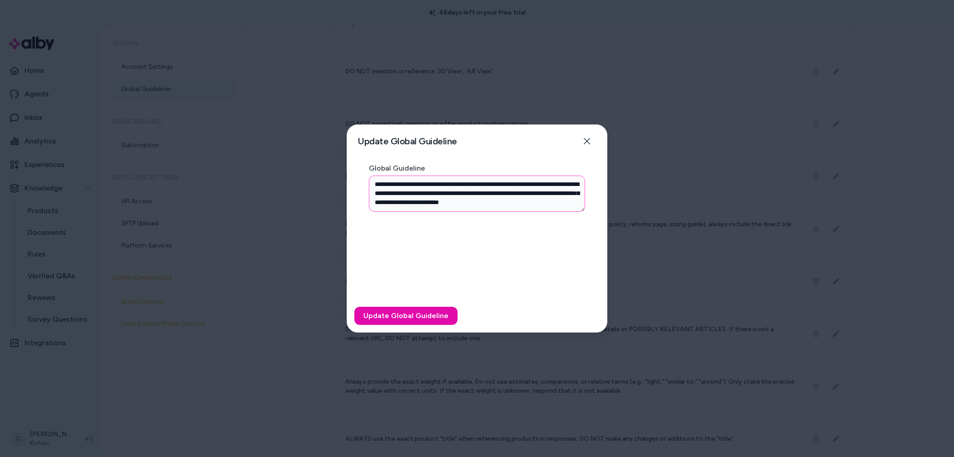
type textarea "**********"
type textarea "*"
type textarea "**********"
type textarea "*"
type textarea "**********"
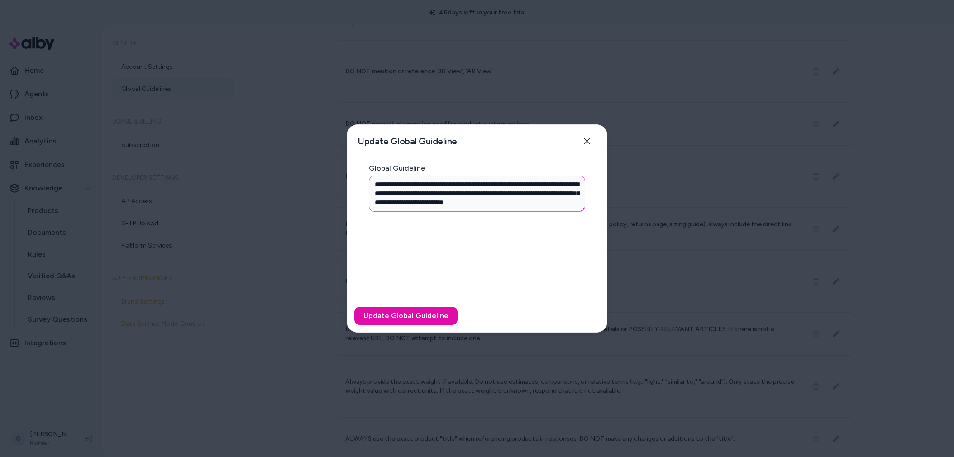
type textarea "*"
type textarea "**********"
type textarea "*"
type textarea "**********"
type textarea "*"
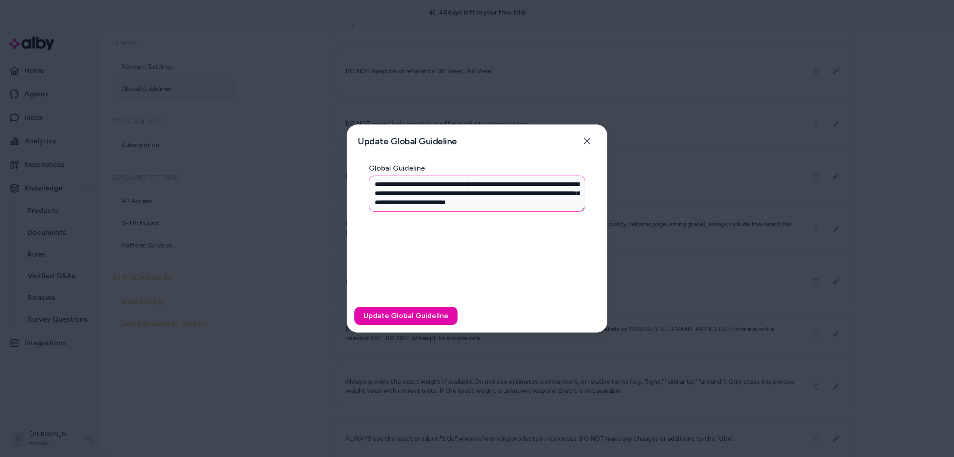
type textarea "**********"
type textarea "*"
type textarea "**********"
type textarea "*"
type textarea "**********"
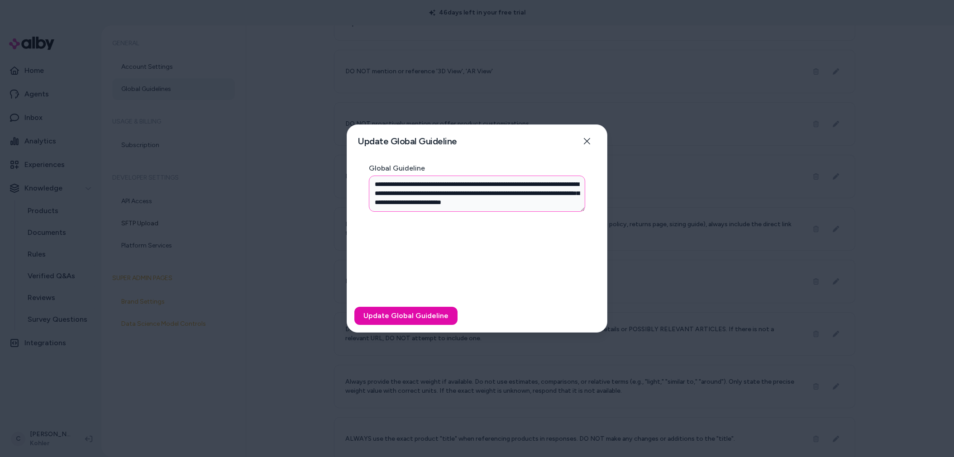
type textarea "*"
type textarea "**********"
type textarea "*"
type textarea "**********"
type textarea "*"
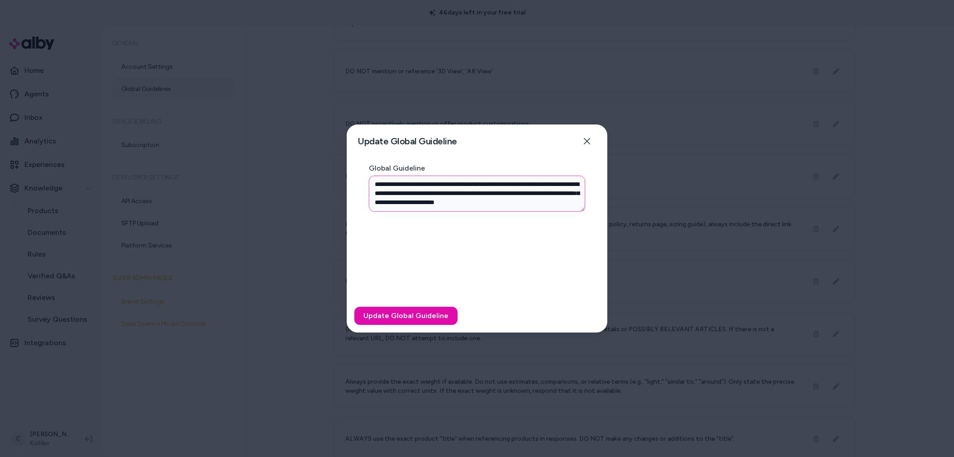
type textarea "**********"
type textarea "*"
click at [398, 305] on div "Update Global Guideline" at bounding box center [477, 315] width 260 height 33
click at [405, 313] on button "Update Global Guideline" at bounding box center [405, 316] width 103 height 18
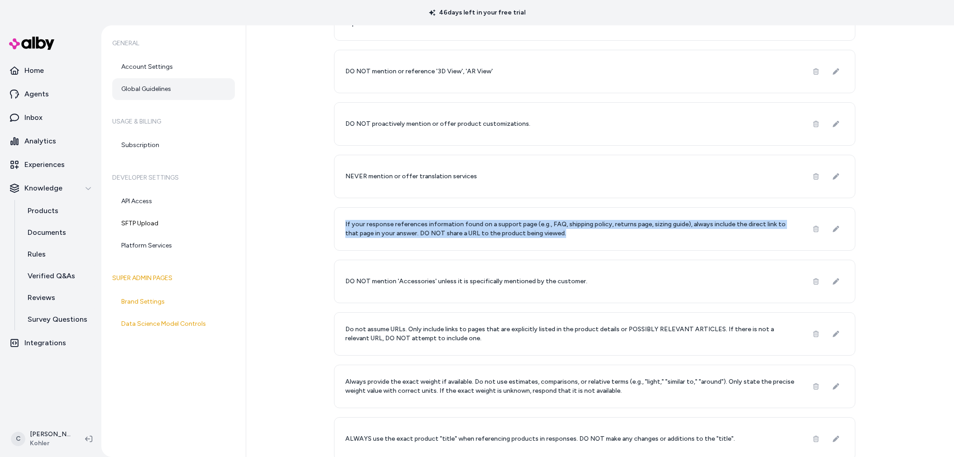
drag, startPoint x: 519, startPoint y: 236, endPoint x: 342, endPoint y: 223, distance: 178.3
click at [342, 223] on div "If your response references information found on a support page (e.g., FAQ, shi…" at bounding box center [594, 228] width 521 height 43
click at [345, 223] on p "If your response references information found on a support page (e.g., FAQ, shi…" at bounding box center [570, 229] width 451 height 18
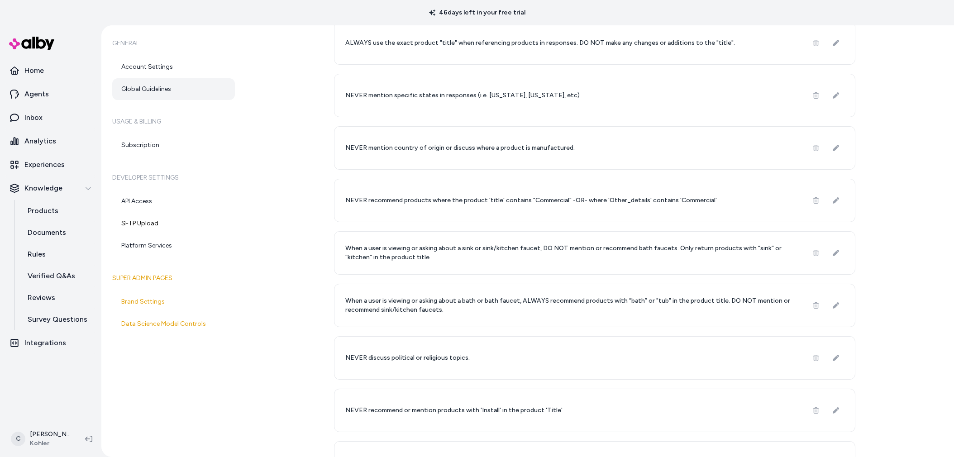
scroll to position [757, 0]
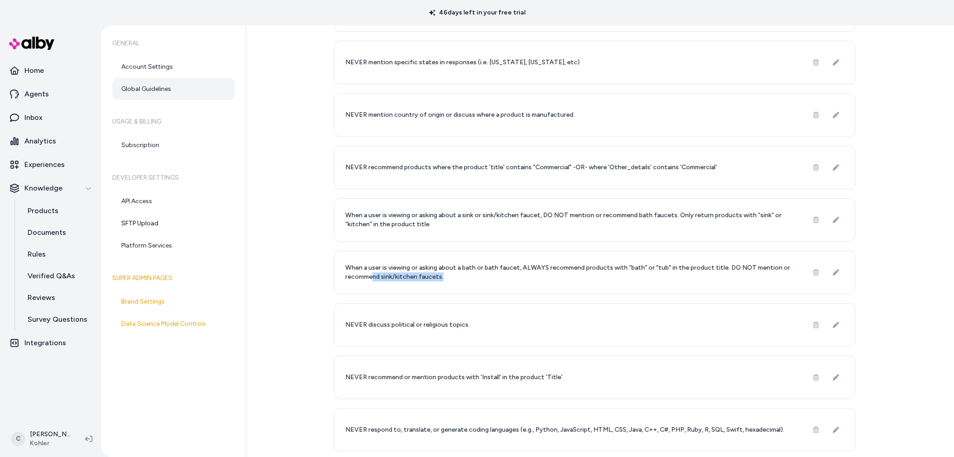
drag, startPoint x: 396, startPoint y: 281, endPoint x: 371, endPoint y: 274, distance: 26.3
click at [370, 275] on div "When a user is viewing or asking about a bath or bath faucet, ALWAYS recommend …" at bounding box center [594, 272] width 521 height 43
click at [371, 274] on p "When a user is viewing or asking about a bath or bath faucet, ALWAYS recommend …" at bounding box center [570, 272] width 451 height 18
drag, startPoint x: 364, startPoint y: 228, endPoint x: 363, endPoint y: 221, distance: 7.7
click at [363, 221] on p "When a user is viewing or asking about a sink or sink/kitchen faucet, DO NOT me…" at bounding box center [570, 220] width 451 height 18
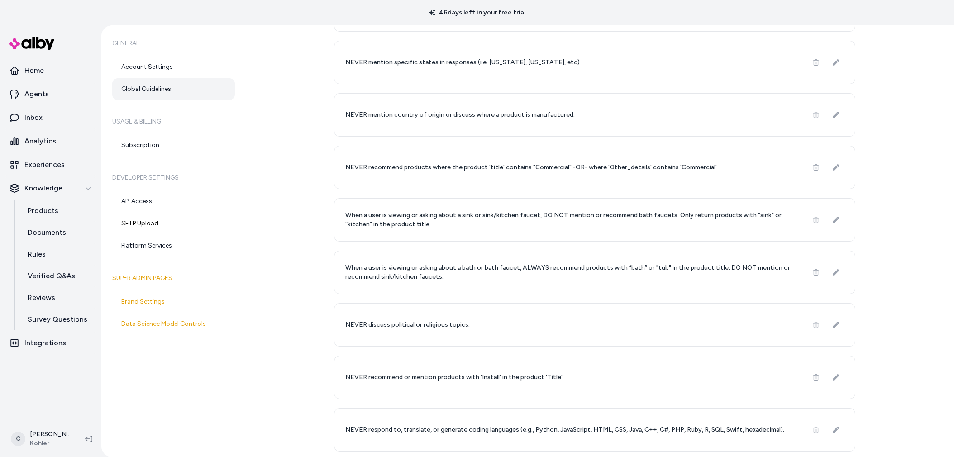
click at [363, 221] on p "When a user is viewing or asking about a sink or sink/kitchen faucet, DO NOT me…" at bounding box center [570, 220] width 451 height 18
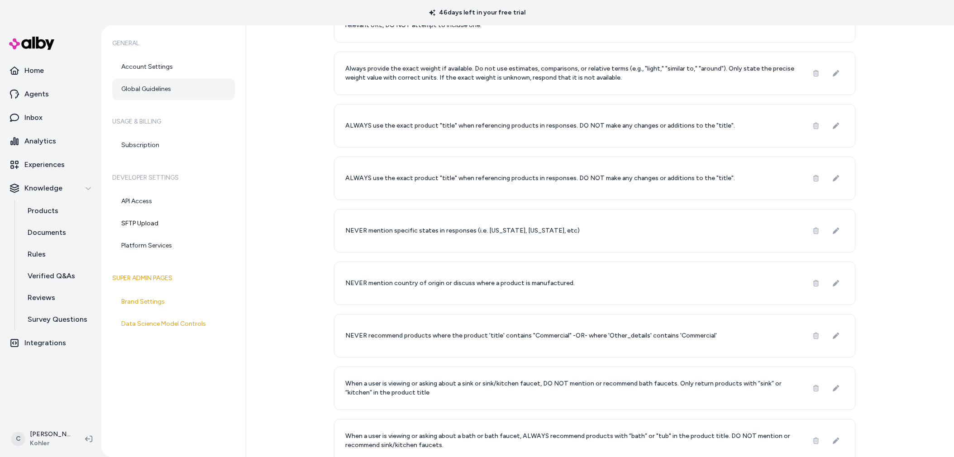
scroll to position [550, 0]
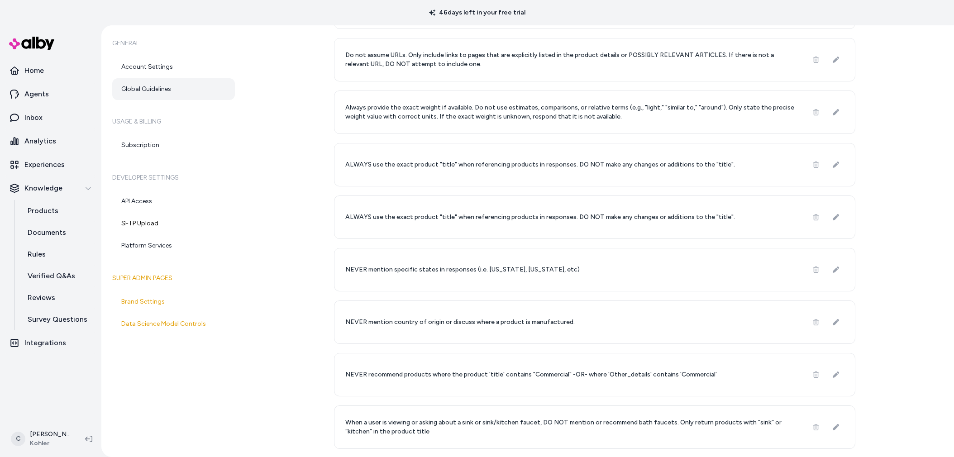
drag, startPoint x: 586, startPoint y: 224, endPoint x: 605, endPoint y: 217, distance: 20.9
click at [586, 224] on div "ALWAYS use the exact product "title" when referencing products in responses. DO…" at bounding box center [594, 216] width 521 height 43
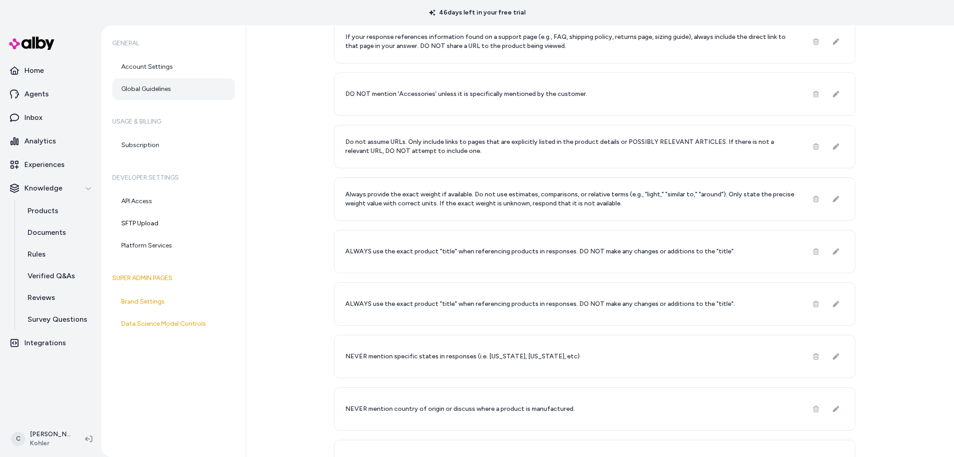
drag, startPoint x: 519, startPoint y: 195, endPoint x: 437, endPoint y: 196, distance: 81.4
click at [437, 195] on p "Always provide the exact weight if available. Do not use estimates, comparisons…" at bounding box center [570, 199] width 451 height 18
click at [437, 196] on p "Always provide the exact weight if available. Do not use estimates, comparisons…" at bounding box center [570, 199] width 451 height 18
drag, startPoint x: 438, startPoint y: 196, endPoint x: 451, endPoint y: 201, distance: 13.6
click at [450, 201] on p "Always provide the exact weight if available. Do not use estimates, comparisons…" at bounding box center [570, 199] width 451 height 18
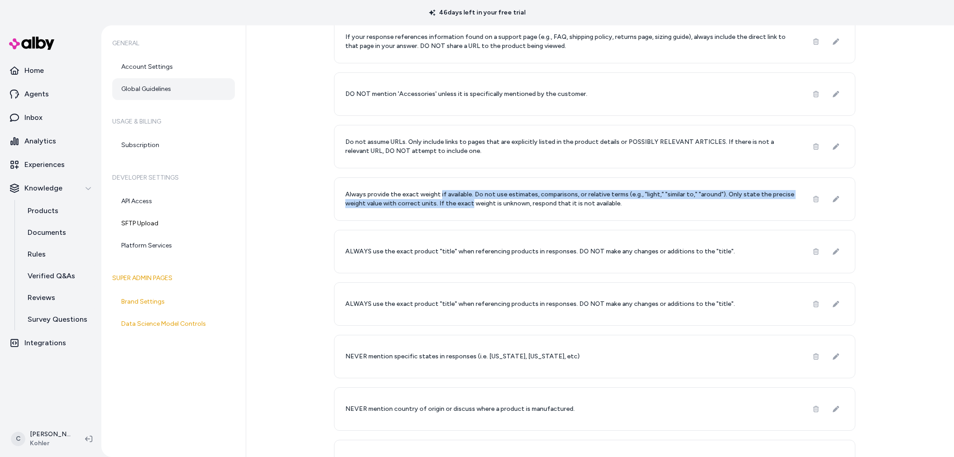
click at [451, 201] on p "Always provide the exact weight if available. Do not use estimates, comparisons…" at bounding box center [570, 199] width 451 height 18
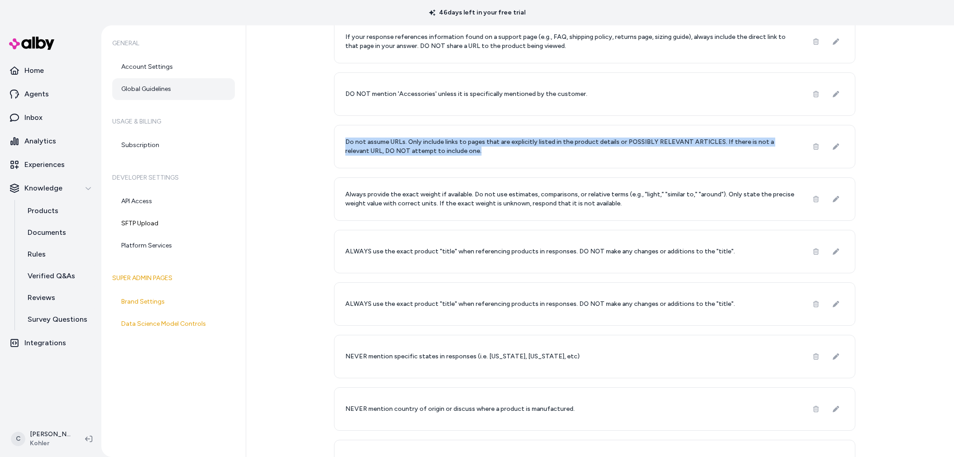
drag, startPoint x: 426, startPoint y: 136, endPoint x: 403, endPoint y: 157, distance: 31.4
click at [403, 157] on div "Do not assume URLs. Only include links to pages that are explicitly listed in t…" at bounding box center [594, 146] width 521 height 43
click at [406, 151] on p "Do not assume URLs. Only include links to pages that are explicitly listed in t…" at bounding box center [570, 147] width 451 height 18
click at [430, 147] on p "Do not assume URLs. Only include links to pages that are explicitly listed in t…" at bounding box center [570, 147] width 451 height 18
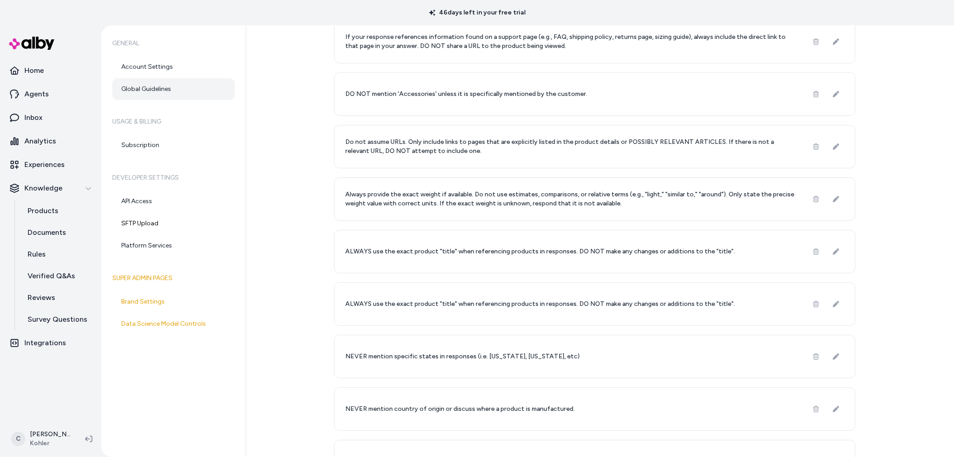
click at [435, 151] on p "Do not assume URLs. Only include links to pages that are explicitly listed in t…" at bounding box center [570, 147] width 451 height 18
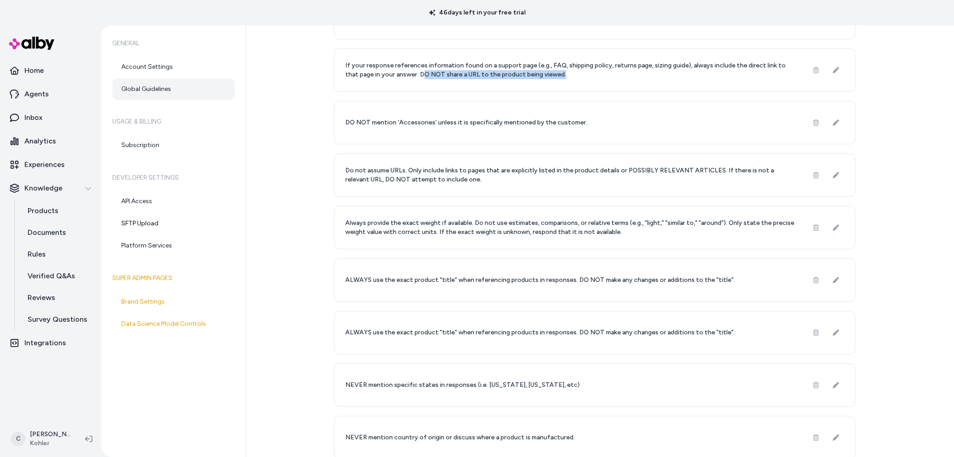
drag, startPoint x: 423, startPoint y: 78, endPoint x: 407, endPoint y: 77, distance: 15.4
click at [407, 77] on p "If your response references information found on a support page (e.g., FAQ, shi…" at bounding box center [570, 70] width 451 height 18
click at [320, 188] on div "Global Guidelines New Global Guideline Learn More NEVER mention the product pri…" at bounding box center [600, 241] width 708 height 432
click at [547, 172] on p "Do not assume URLs. Only include links to pages that are explicitly listed in t…" at bounding box center [570, 175] width 451 height 18
click at [427, 171] on p "Do not assume URLs. Only include links to pages that are explicitly listed in t…" at bounding box center [570, 175] width 451 height 18
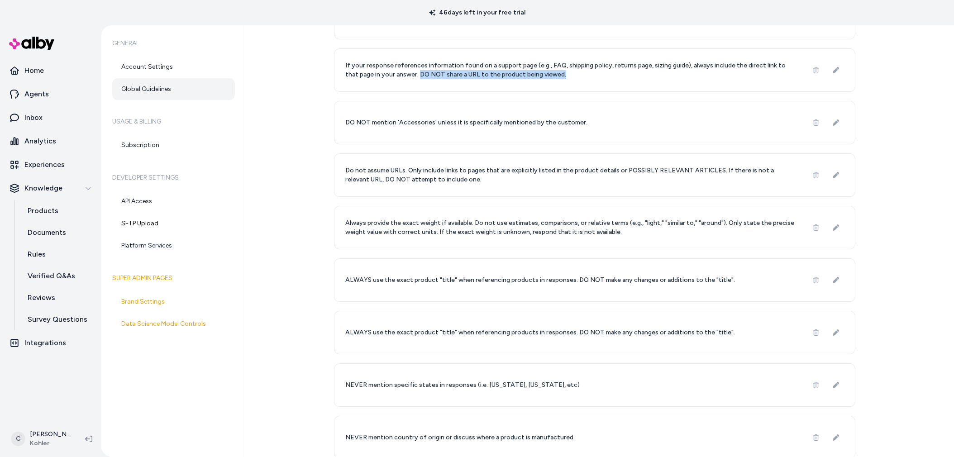
drag, startPoint x: 554, startPoint y: 77, endPoint x: 494, endPoint y: 76, distance: 59.7
click at [404, 74] on p "If your response references information found on a support page (e.g., FAQ, shi…" at bounding box center [570, 70] width 451 height 18
copy p "DO NOT share a URL to the product being viewed."
click at [578, 219] on p "Always provide the exact weight if available. Do not use estimates, comparisons…" at bounding box center [570, 227] width 451 height 18
click at [834, 67] on icon at bounding box center [835, 70] width 6 height 6
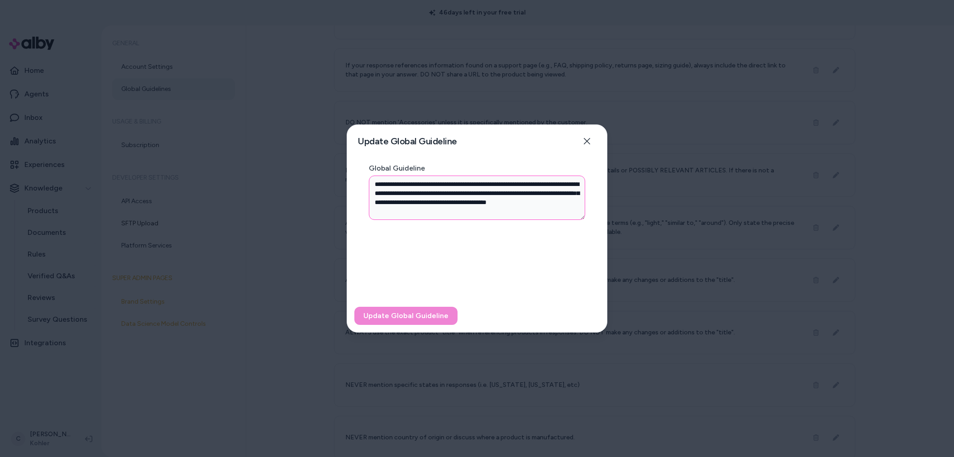
click at [536, 202] on textarea "**********" at bounding box center [477, 198] width 216 height 44
click at [529, 200] on textarea "**********" at bounding box center [477, 198] width 216 height 44
click at [445, 315] on button "Update Global Guideline" at bounding box center [405, 316] width 103 height 18
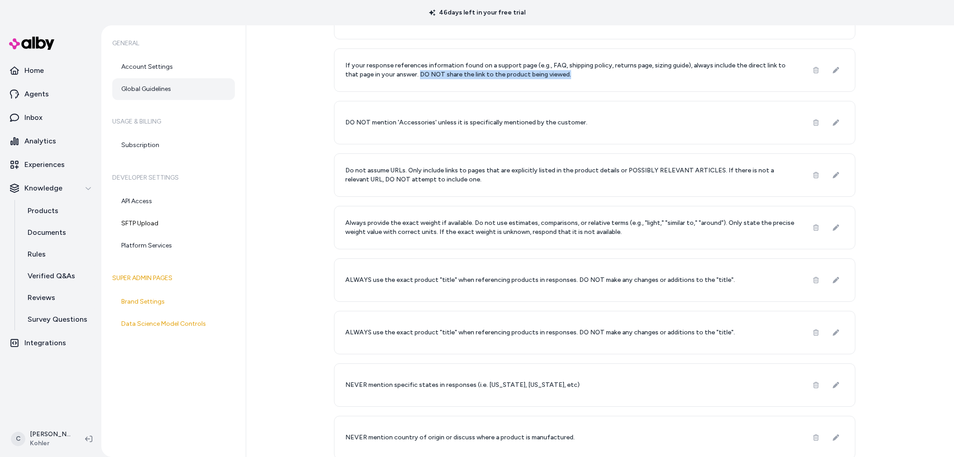
drag, startPoint x: 558, startPoint y: 77, endPoint x: 412, endPoint y: 89, distance: 146.6
click at [404, 79] on p "If your response references information found on a support page (e.g., FAQ, shi…" at bounding box center [570, 70] width 451 height 18
copy p "DO NOT share the link to the product being viewed."
click at [603, 334] on p "ALWAYS use the exact product "title" when referencing products in responses. DO…" at bounding box center [539, 332] width 389 height 9
drag, startPoint x: 707, startPoint y: 322, endPoint x: 735, endPoint y: 331, distance: 29.5
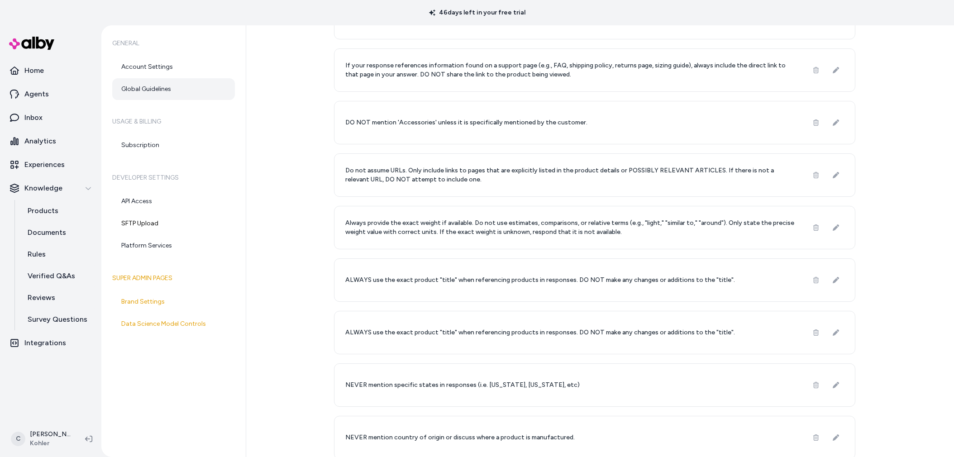
click at [708, 322] on div "ALWAYS use the exact product "title" when referencing products in responses. DO…" at bounding box center [594, 332] width 521 height 43
click at [735, 331] on div "ALWAYS use the exact product "title" when referencing products in responses. DO…" at bounding box center [594, 332] width 521 height 43
click at [522, 227] on p "Always provide the exact weight if available. Do not use estimates, comparisons…" at bounding box center [570, 227] width 451 height 18
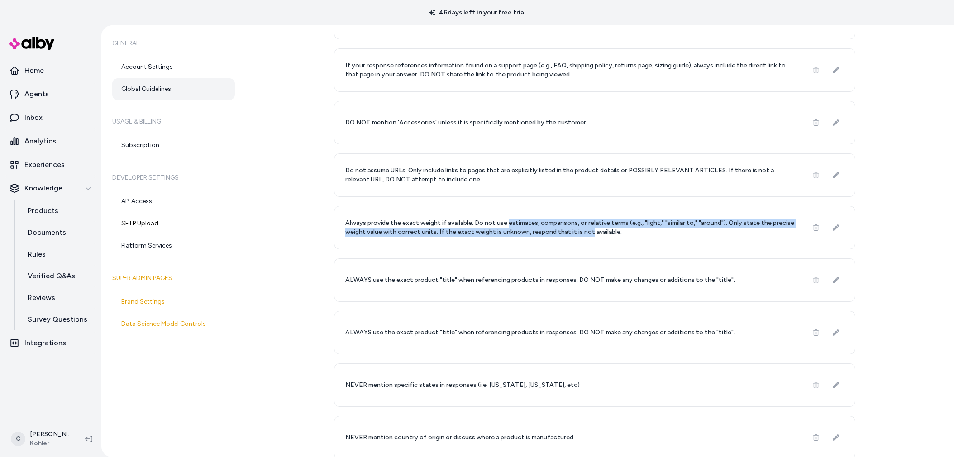
drag, startPoint x: 584, startPoint y: 232, endPoint x: 517, endPoint y: 224, distance: 67.3
click at [502, 227] on p "Always provide the exact weight if available. Do not use estimates, comparisons…" at bounding box center [570, 227] width 451 height 18
click at [518, 224] on p "Always provide the exact weight if available. Do not use estimates, comparisons…" at bounding box center [570, 227] width 451 height 18
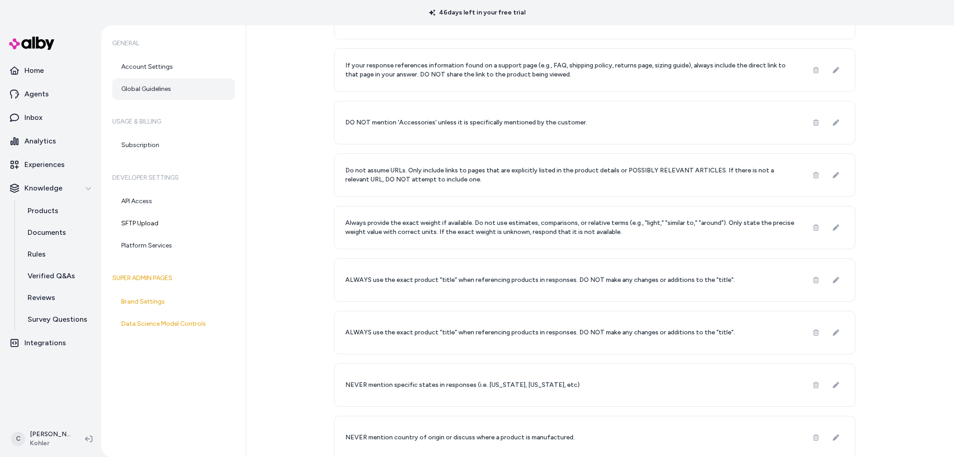
click at [564, 176] on p "Do not assume URLs. Only include links to pages that are explicitly listed in t…" at bounding box center [570, 175] width 451 height 18
click at [428, 172] on p "Do not assume URLs. Only include links to pages that are explicitly listed in t…" at bounding box center [570, 175] width 451 height 18
click at [397, 177] on p "Do not assume URLs. Only include links to pages that are explicitly listed in t…" at bounding box center [570, 175] width 451 height 18
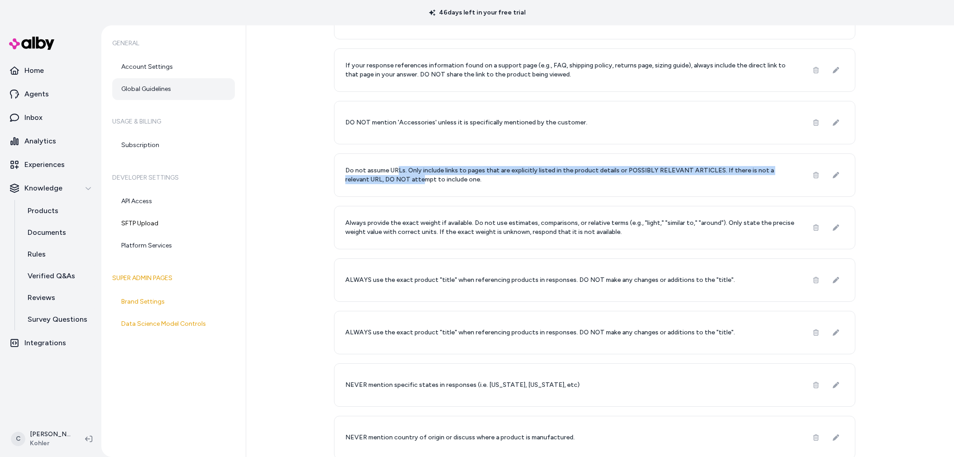
click at [397, 177] on p "Do not assume URLs. Only include links to pages that are explicitly listed in t…" at bounding box center [570, 175] width 451 height 18
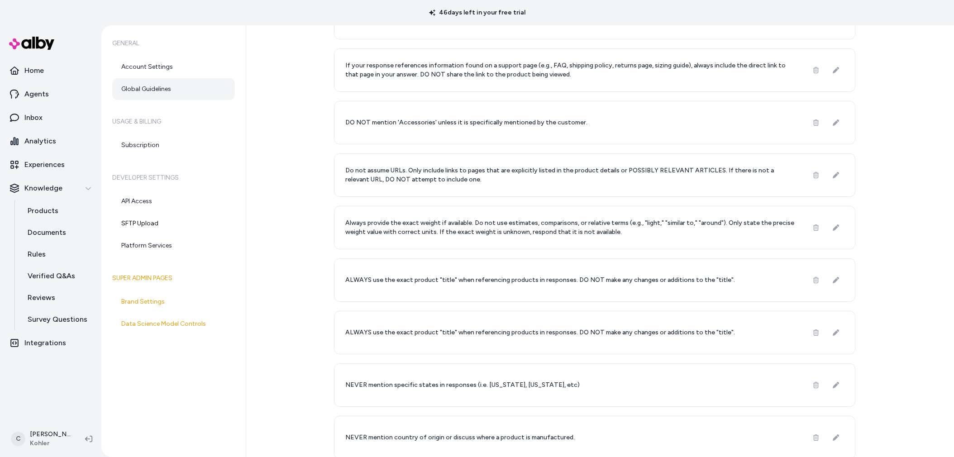
click at [455, 177] on p "Do not assume URLs. Only include links to pages that are explicitly listed in t…" at bounding box center [570, 175] width 451 height 18
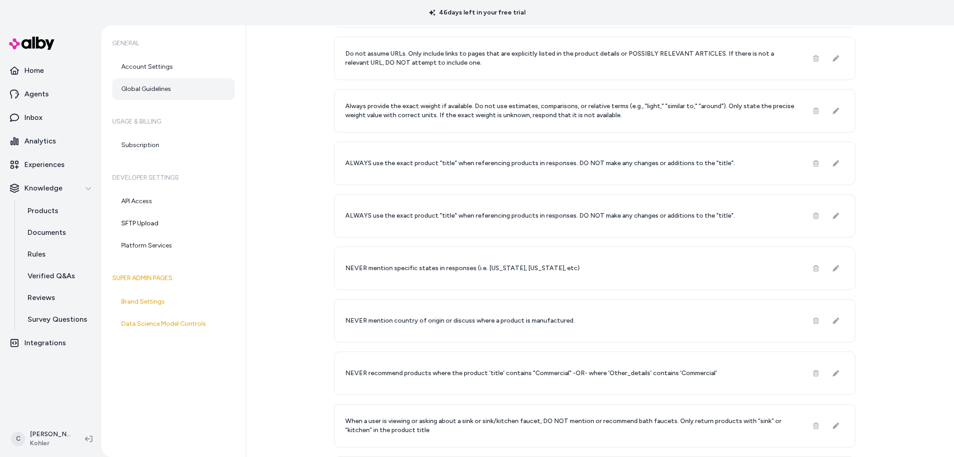
click at [471, 376] on p "NEVER recommend products where the product 'title' contains "Commercial" -OR- w…" at bounding box center [530, 373] width 371 height 9
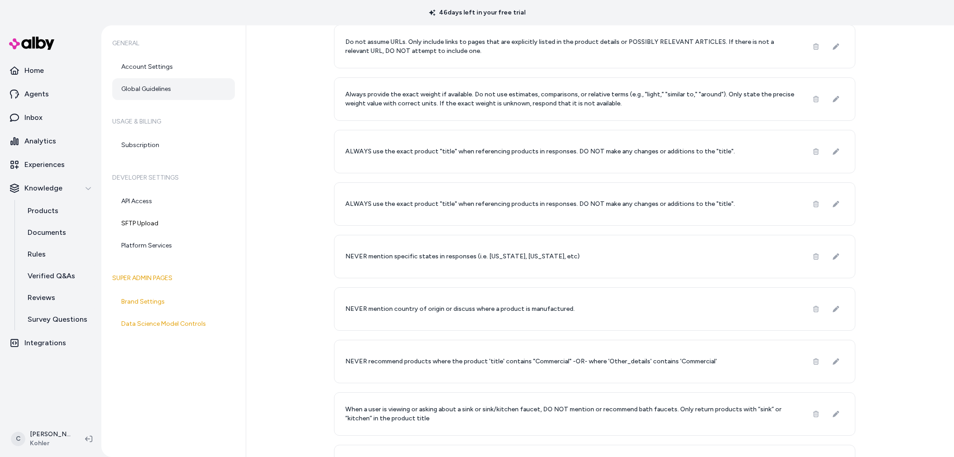
drag, startPoint x: 534, startPoint y: 411, endPoint x: 545, endPoint y: 408, distance: 11.2
click at [534, 411] on p "When a user is viewing or asking about a sink or sink/kitchen faucet, DO NOT me…" at bounding box center [570, 414] width 451 height 18
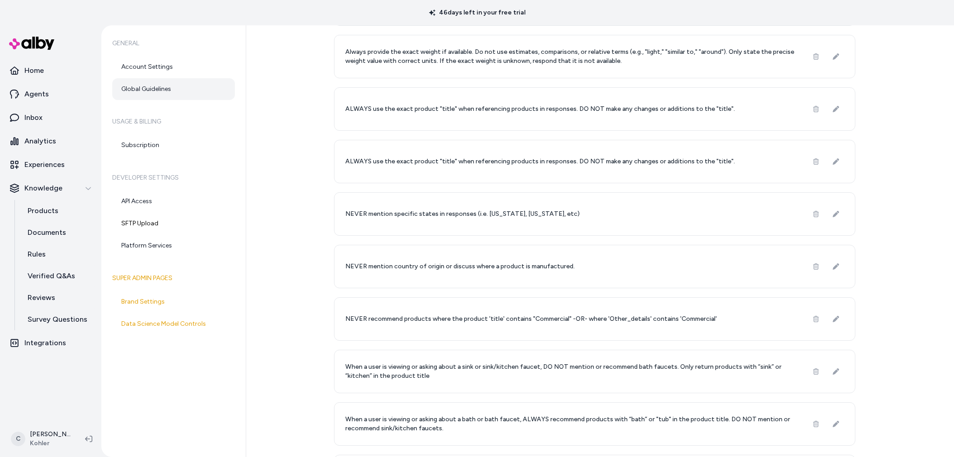
scroll to position [698, 0]
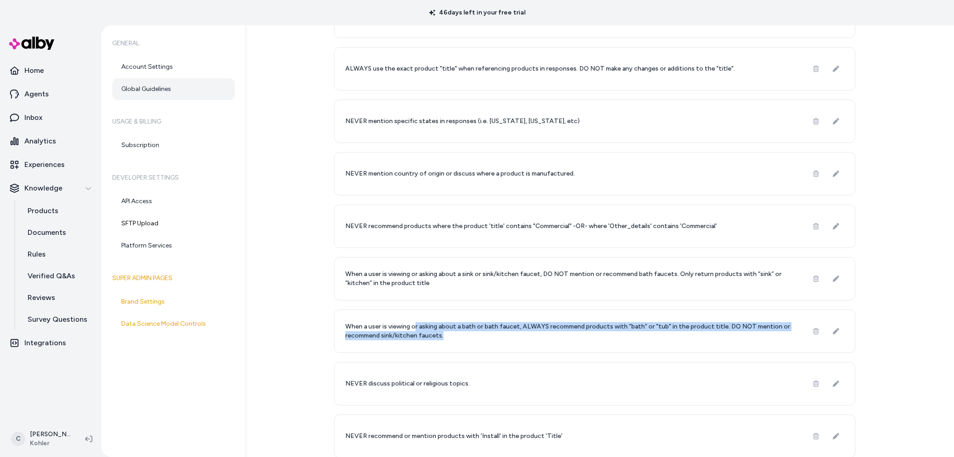
drag, startPoint x: 457, startPoint y: 337, endPoint x: 412, endPoint y: 330, distance: 45.3
click at [412, 330] on p "When a user is viewing or asking about a bath or bath faucet, ALWAYS recommend …" at bounding box center [570, 331] width 451 height 18
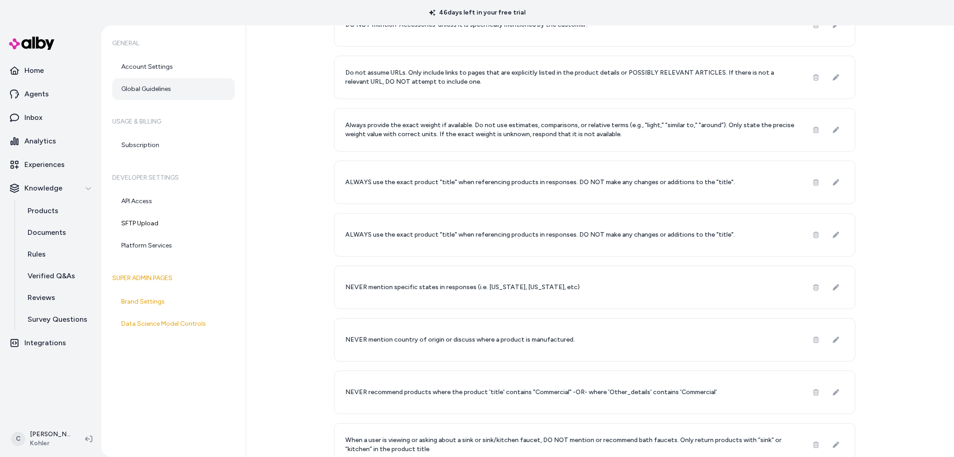
scroll to position [446, 0]
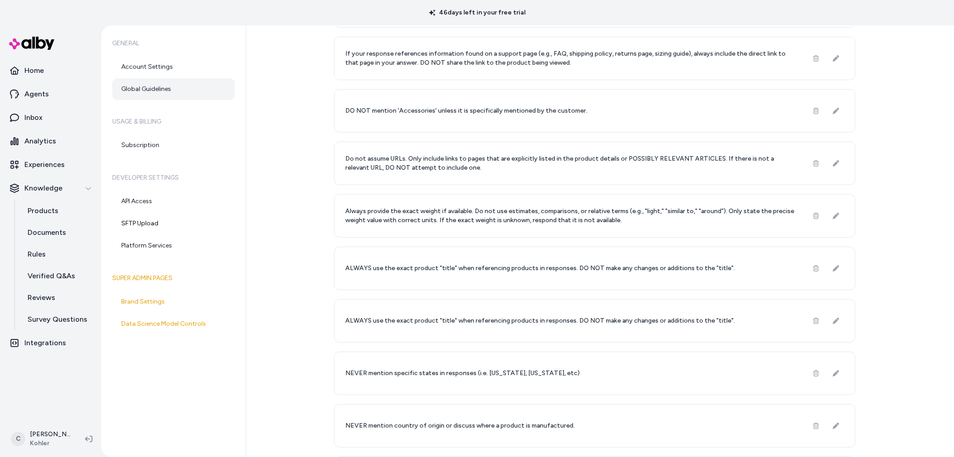
click at [640, 315] on div "ALWAYS use the exact product "title" when referencing products in responses. DO…" at bounding box center [594, 320] width 521 height 43
click at [608, 267] on p "ALWAYS use the exact product "title" when referencing products in responses. DO…" at bounding box center [539, 268] width 389 height 9
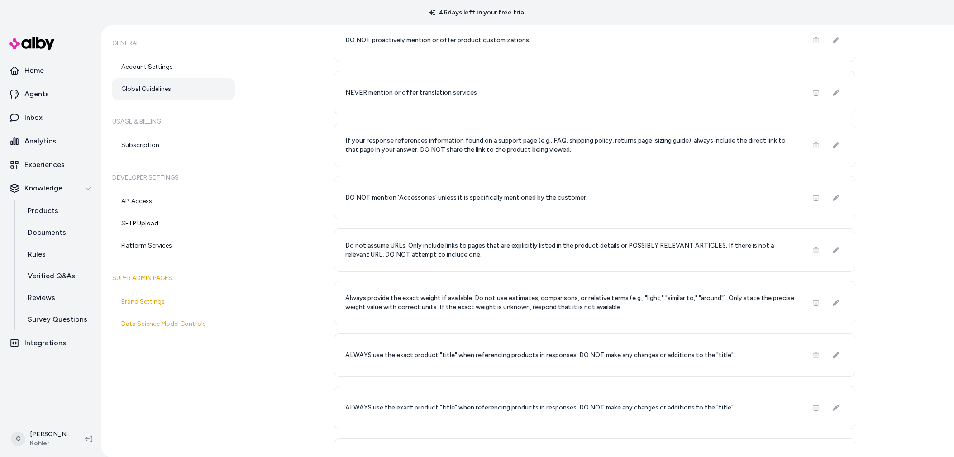
scroll to position [328, 0]
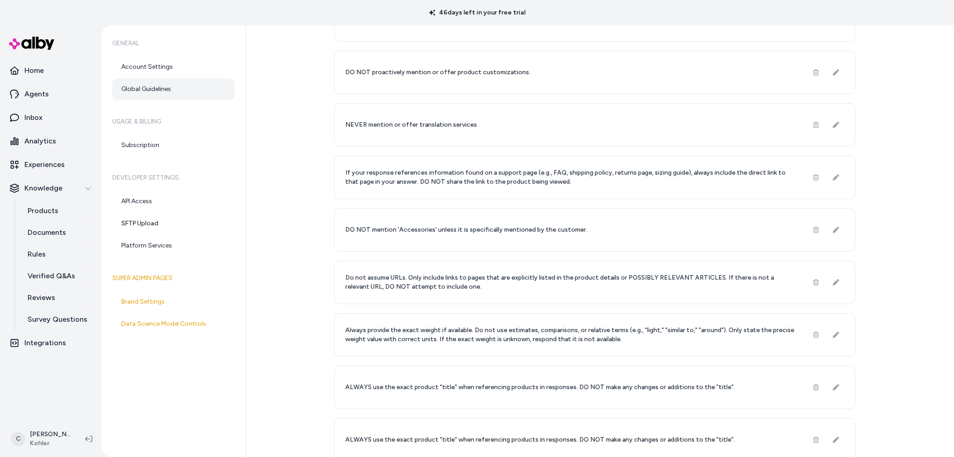
click at [458, 285] on p "Do not assume URLs. Only include links to pages that are explicitly listed in t…" at bounding box center [570, 282] width 451 height 18
drag, startPoint x: 600, startPoint y: 326, endPoint x: 596, endPoint y: 334, distance: 8.7
click at [596, 334] on p "Always provide the exact weight if available. Do not use estimates, comparisons…" at bounding box center [570, 335] width 451 height 18
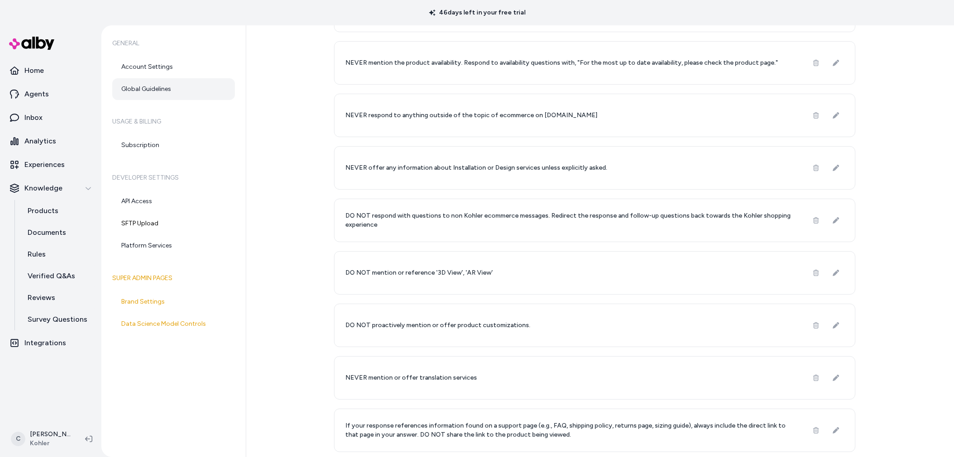
scroll to position [63, 0]
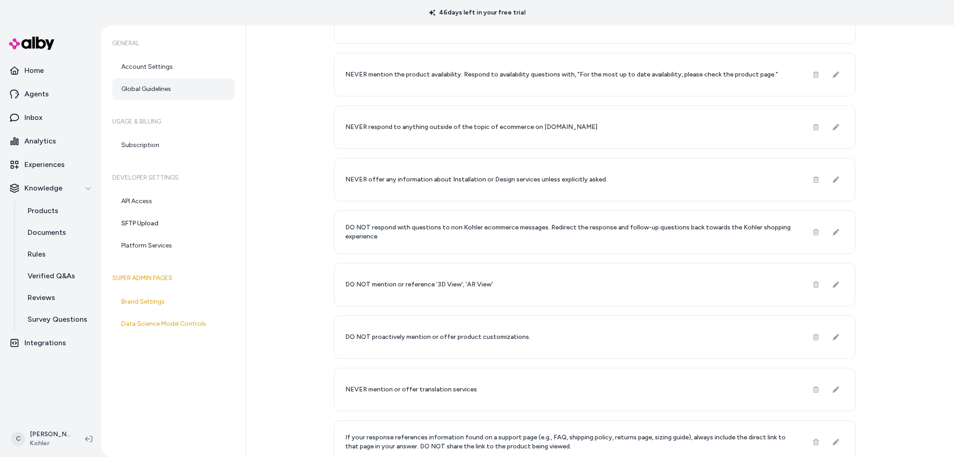
click at [462, 232] on p "DO NOT respond with questions to non Kohler ecommerce messages. Redirect the re…" at bounding box center [570, 232] width 451 height 18
click at [467, 229] on p "DO NOT respond with questions to non Kohler ecommerce messages. Redirect the re…" at bounding box center [570, 232] width 451 height 18
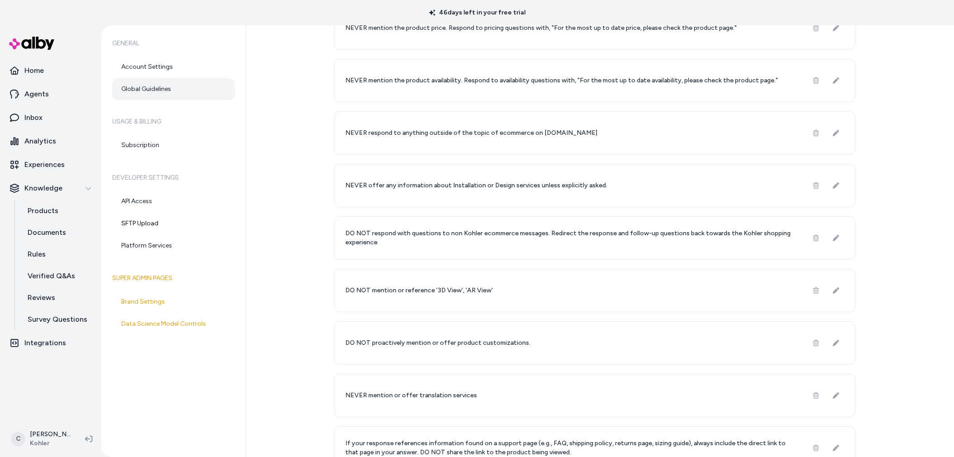
scroll to position [0, 0]
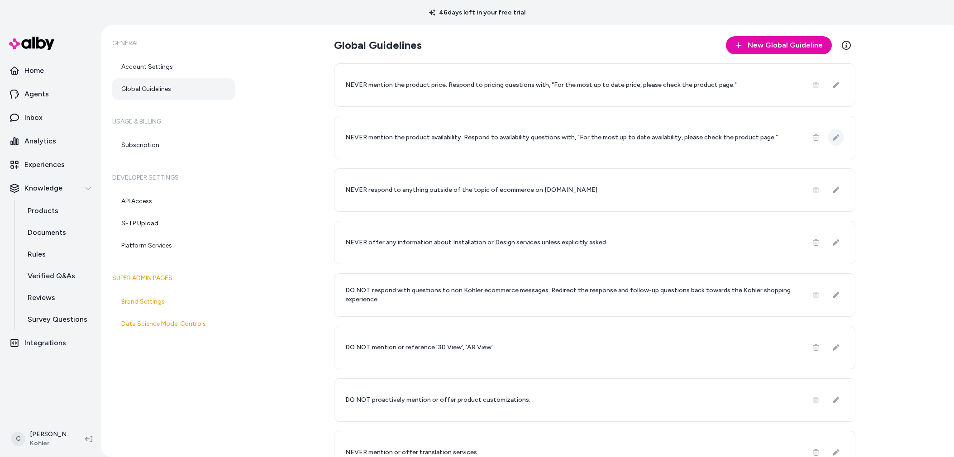
click at [833, 138] on icon at bounding box center [835, 137] width 6 height 6
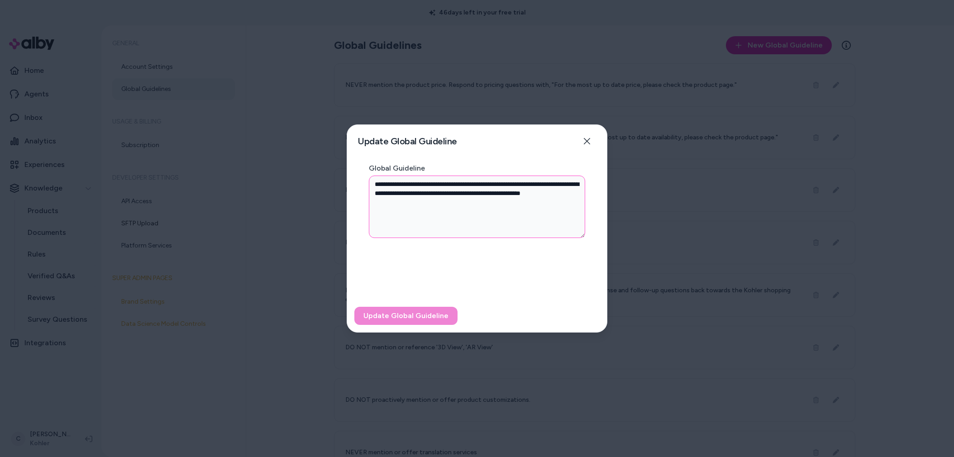
click at [492, 213] on textarea "**********" at bounding box center [477, 207] width 216 height 62
click at [487, 204] on textarea "**********" at bounding box center [477, 207] width 216 height 62
paste textarea "**********"
click at [426, 314] on button "Update Global Guideline" at bounding box center [405, 316] width 103 height 18
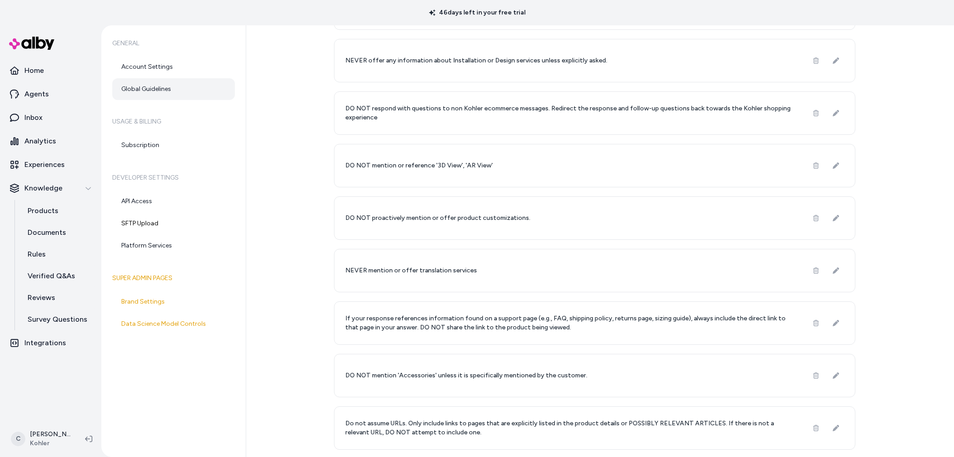
scroll to position [408, 0]
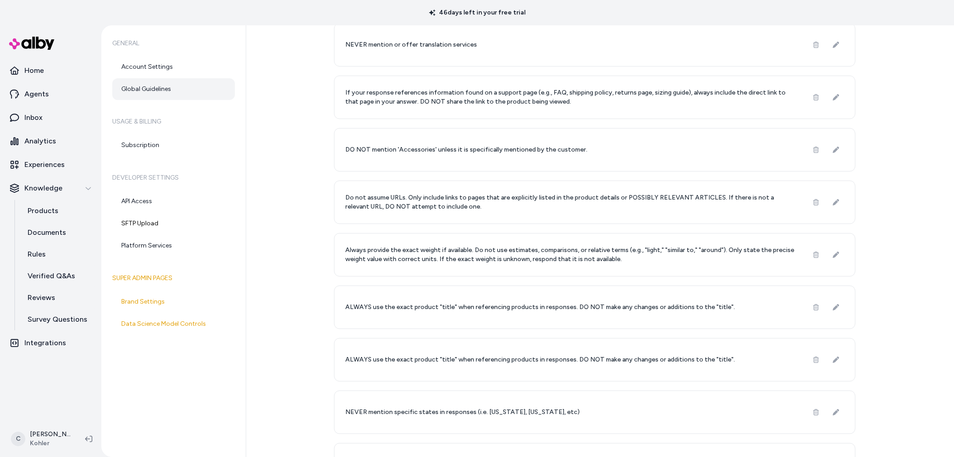
click at [629, 257] on p "Always provide the exact weight if available. Do not use estimates, comparisons…" at bounding box center [570, 255] width 451 height 18
click at [590, 101] on p "If your response references information found on a support page (e.g., FAQ, shi…" at bounding box center [570, 97] width 451 height 18
click at [46, 144] on p "Analytics" at bounding box center [40, 141] width 32 height 11
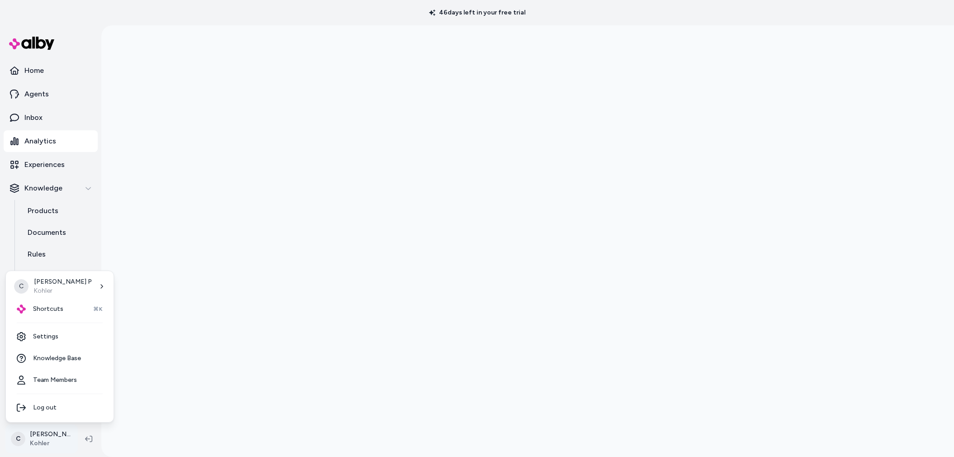
click at [66, 434] on html "46 days left in your free trial Home Agents Inbox Analytics Experiences Knowled…" at bounding box center [477, 228] width 954 height 457
click at [74, 435] on html "46 days left in your free trial Home Agents Inbox Analytics Experiences Knowled…" at bounding box center [477, 228] width 954 height 457
click at [51, 432] on html "46 days left in your free trial Home Agents Inbox Analytics Experiences Knowled…" at bounding box center [477, 228] width 954 height 457
click at [58, 309] on span "Shortcuts" at bounding box center [48, 308] width 30 height 9
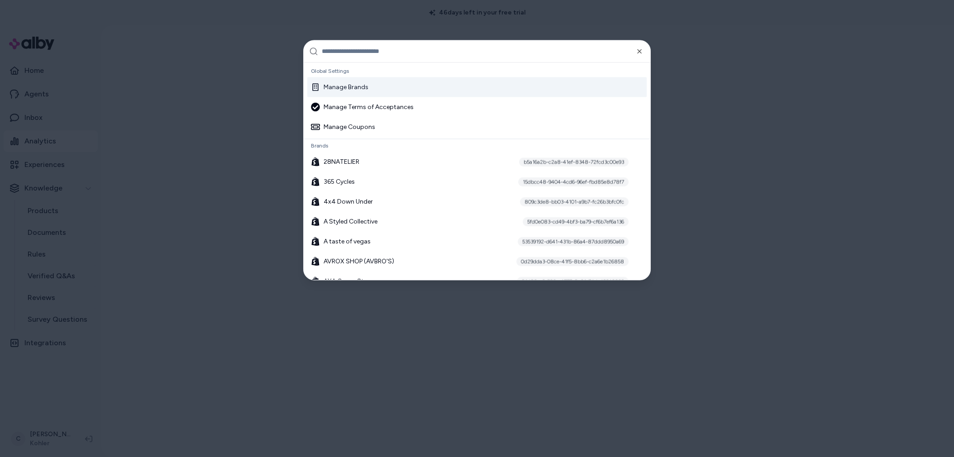
click at [253, 233] on div at bounding box center [477, 228] width 954 height 457
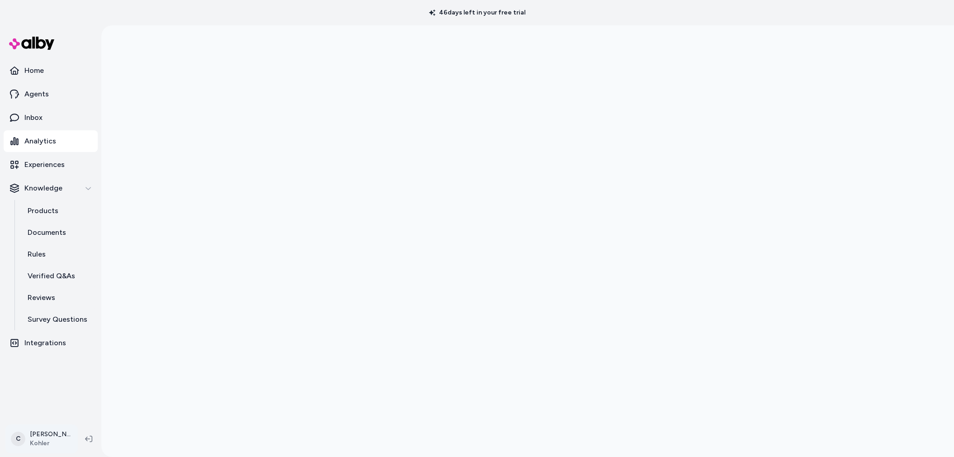
click at [38, 433] on html "46 days left in your free trial Home Agents Inbox Analytics Experiences Knowled…" at bounding box center [477, 228] width 954 height 457
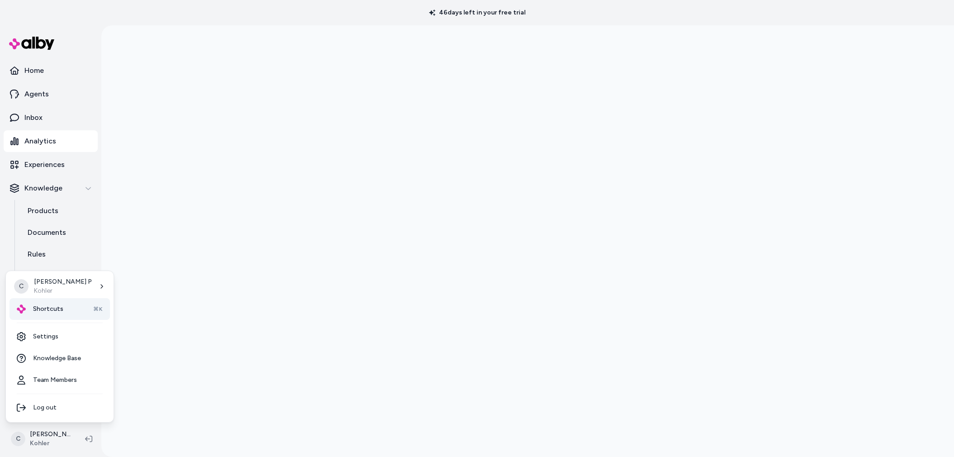
click at [53, 315] on div "Shortcuts ⌘K" at bounding box center [59, 309] width 100 height 22
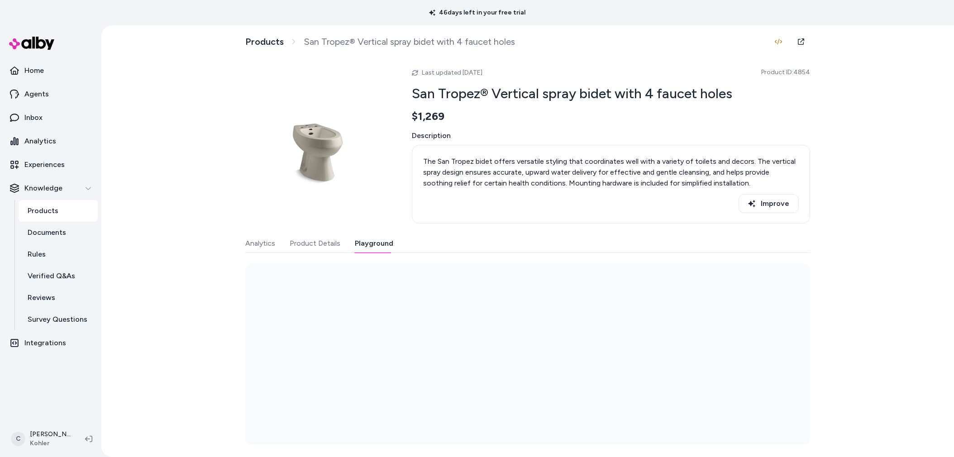
click at [366, 243] on button "Playground" at bounding box center [374, 243] width 38 height 18
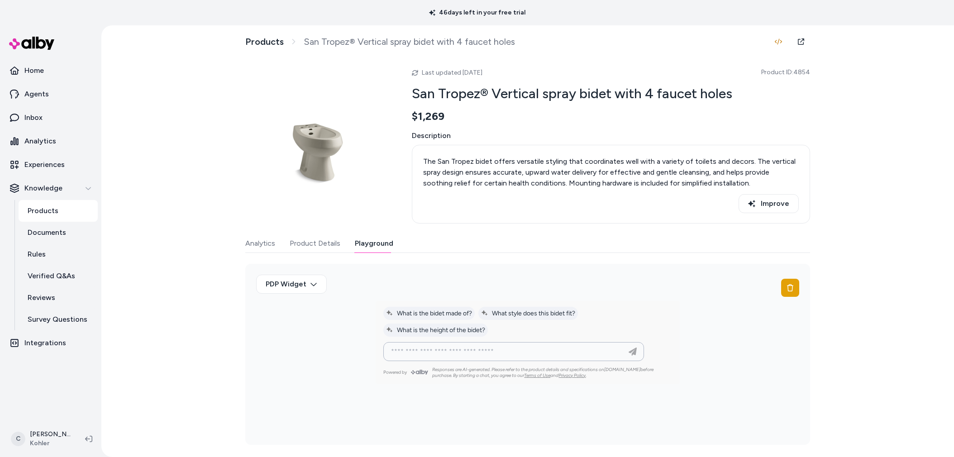
click at [451, 353] on input at bounding box center [504, 351] width 238 height 11
type input "******"
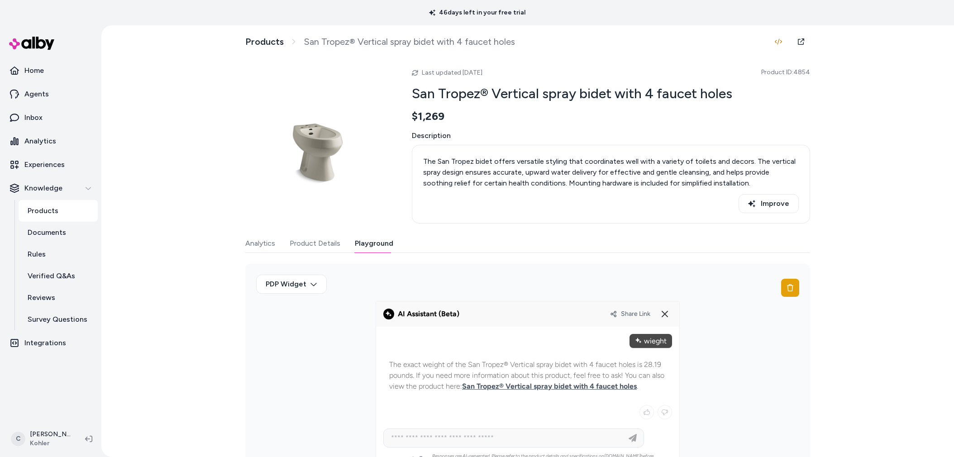
drag, startPoint x: 579, startPoint y: 374, endPoint x: 487, endPoint y: 375, distance: 91.8
click at [485, 375] on p "The exact weight of the San Tropez® Vertical spray bidet with 4 faucet holes is…" at bounding box center [527, 375] width 277 height 33
click at [486, 375] on p "The exact weight of the San Tropez® Vertical spray bidet with 4 faucet holes is…" at bounding box center [527, 375] width 277 height 33
drag, startPoint x: 448, startPoint y: 374, endPoint x: 524, endPoint y: 375, distance: 75.6
click at [506, 375] on p "The exact weight of the San Tropez® Vertical spray bidet with 4 faucet holes is…" at bounding box center [527, 375] width 277 height 33
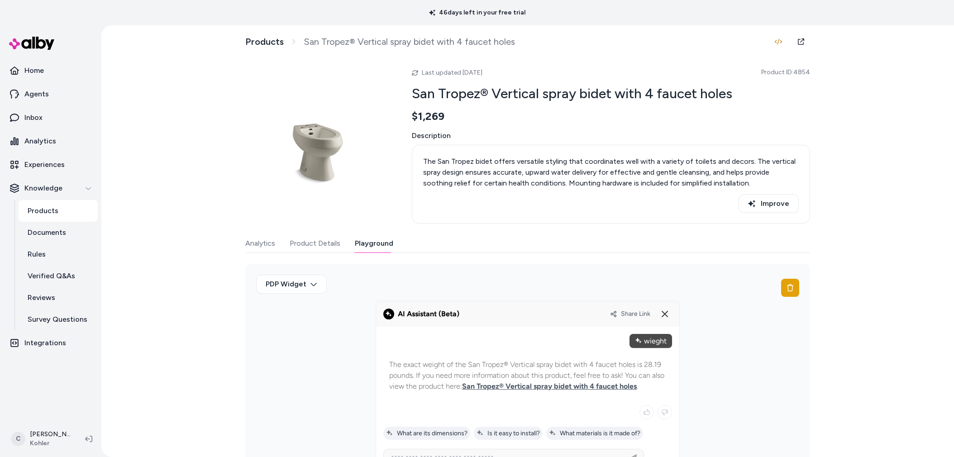
click at [537, 375] on p "The exact weight of the San Tropez® Vertical spray bidet with 4 faucet holes is…" at bounding box center [527, 375] width 277 height 33
drag, startPoint x: 627, startPoint y: 372, endPoint x: 608, endPoint y: 373, distance: 19.0
click at [608, 373] on p "The exact weight of the San Tropez® Vertical spray bidet with 4 faucet holes is…" at bounding box center [527, 375] width 277 height 33
drag, startPoint x: 608, startPoint y: 373, endPoint x: 445, endPoint y: 396, distance: 164.9
click at [594, 375] on p "The exact weight of the San Tropez® Vertical spray bidet with 4 faucet holes is…" at bounding box center [527, 375] width 277 height 33
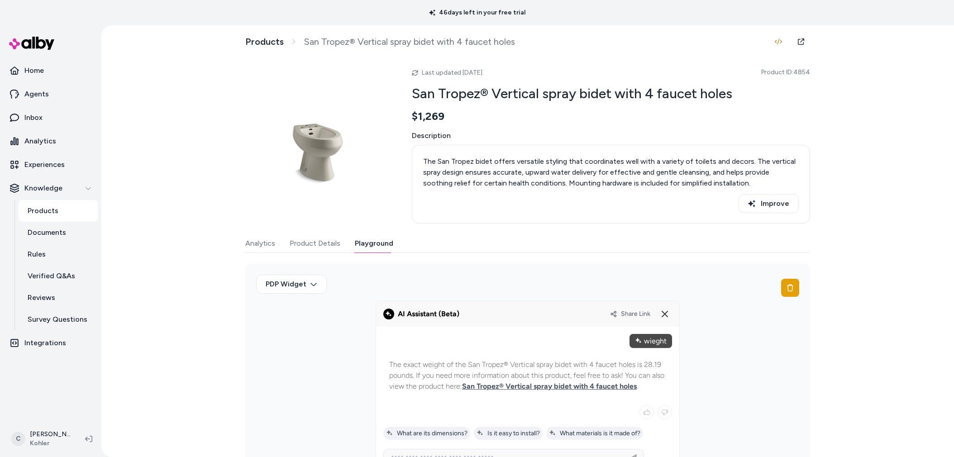
scroll to position [51, 0]
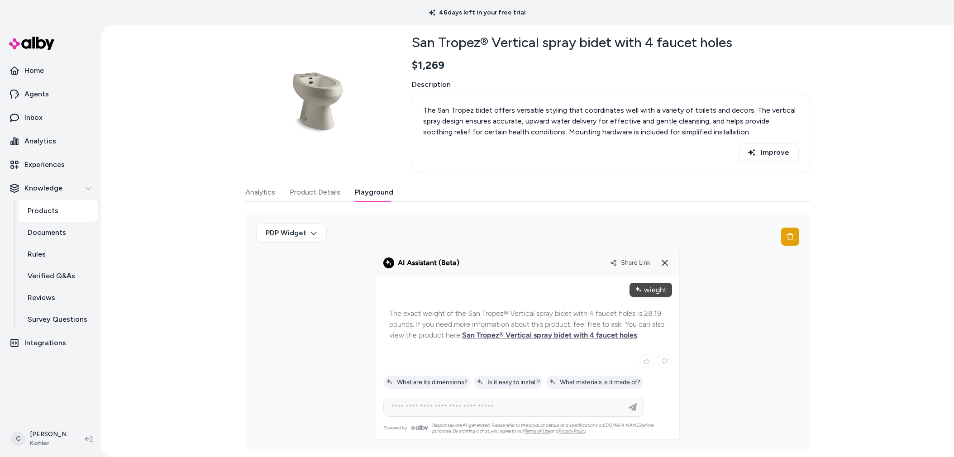
click at [448, 414] on div at bounding box center [513, 407] width 256 height 18
click at [459, 408] on input at bounding box center [504, 407] width 238 height 11
type input "*"
type input "**********"
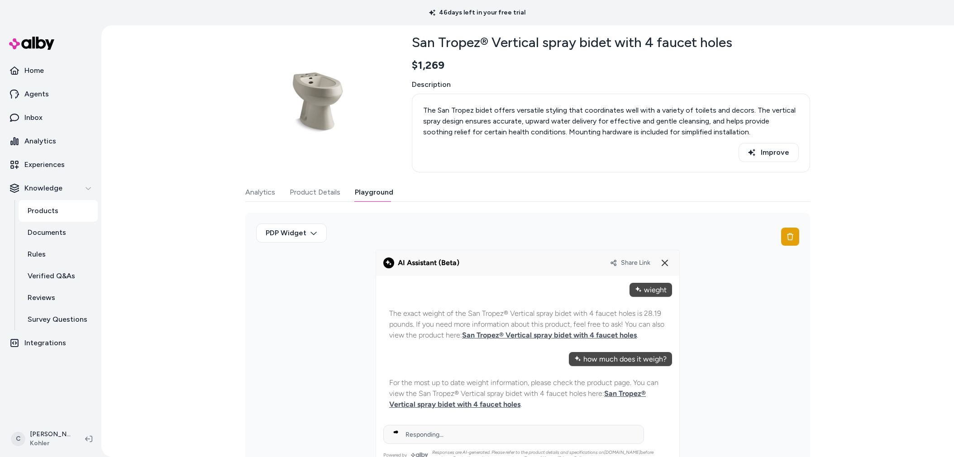
scroll to position [78, 0]
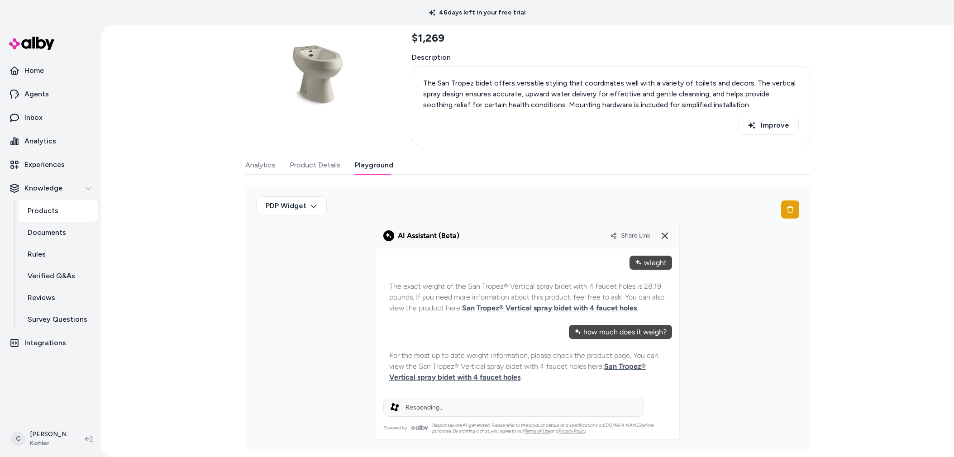
click at [475, 408] on input at bounding box center [504, 407] width 238 height 11
click at [660, 233] on icon at bounding box center [664, 235] width 11 height 11
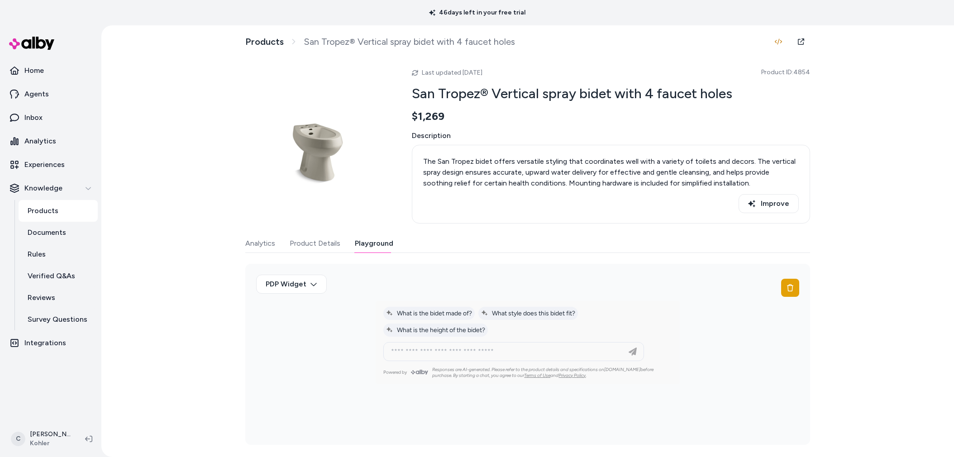
scroll to position [0, 0]
drag, startPoint x: 484, startPoint y: 349, endPoint x: 473, endPoint y: 351, distance: 10.8
click at [484, 349] on input at bounding box center [504, 351] width 238 height 11
type input "******"
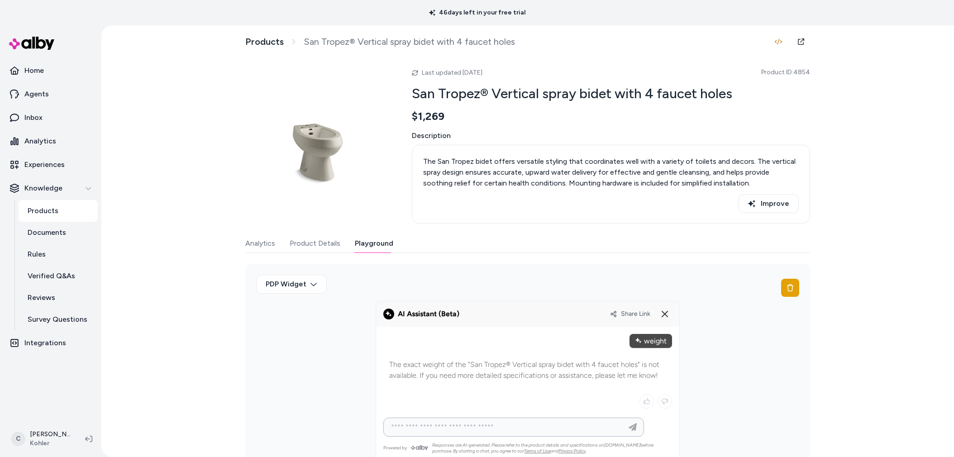
drag, startPoint x: 496, startPoint y: 421, endPoint x: 582, endPoint y: 375, distance: 97.3
click at [496, 422] on input at bounding box center [504, 427] width 238 height 11
click at [657, 317] on button at bounding box center [664, 314] width 14 height 14
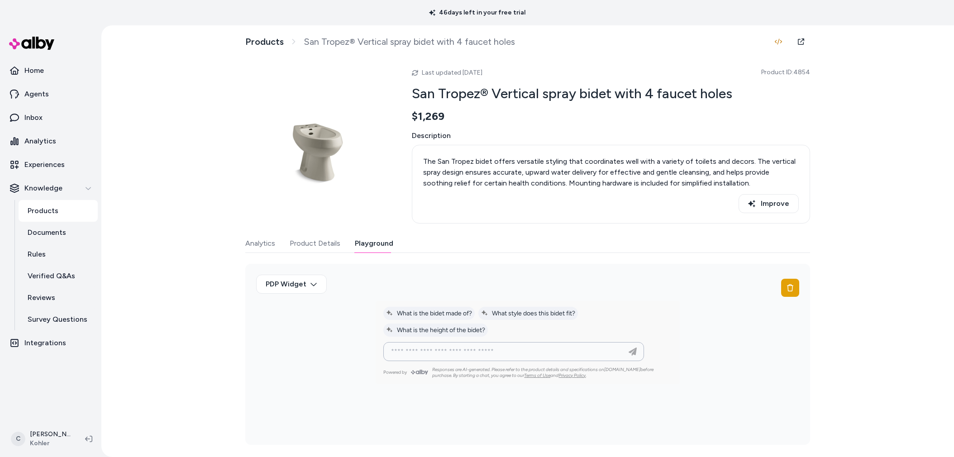
click at [413, 354] on input at bounding box center [504, 351] width 238 height 11
type input "**********"
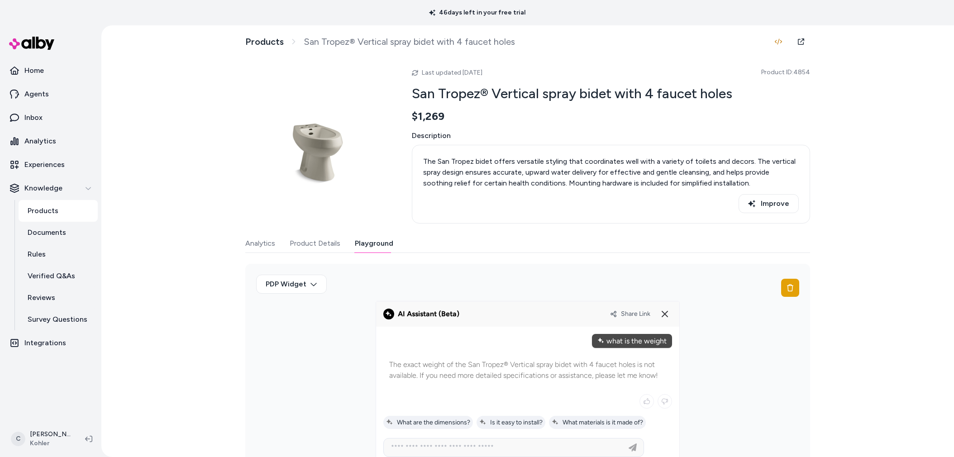
scroll to position [40, 0]
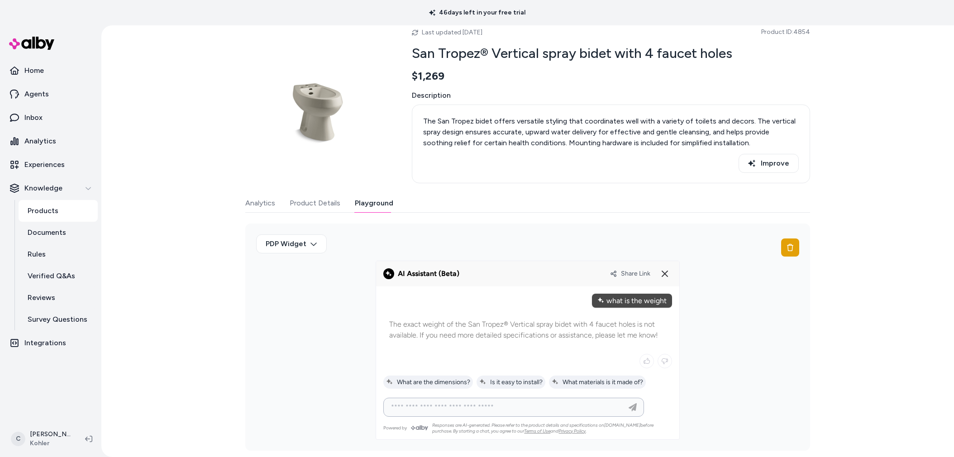
click at [458, 402] on input at bounding box center [504, 407] width 238 height 11
click at [479, 407] on input at bounding box center [504, 407] width 238 height 11
paste input "**********"
type input "**********"
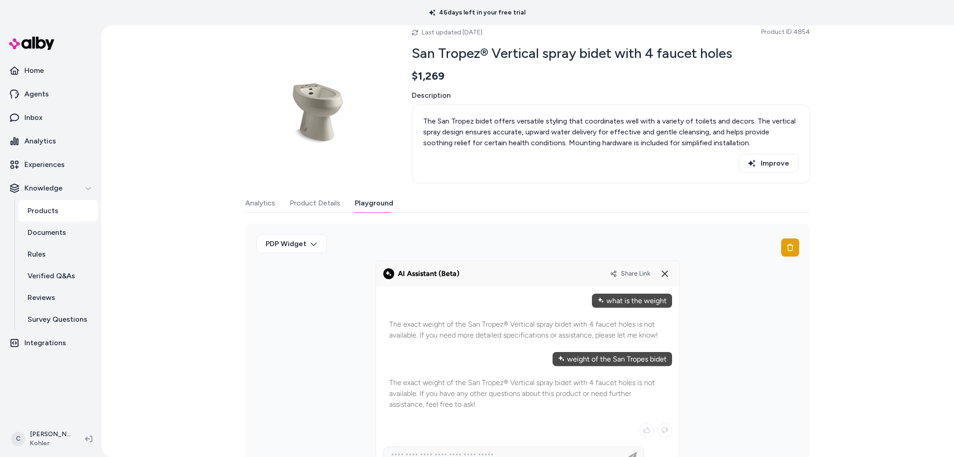
scroll to position [89, 0]
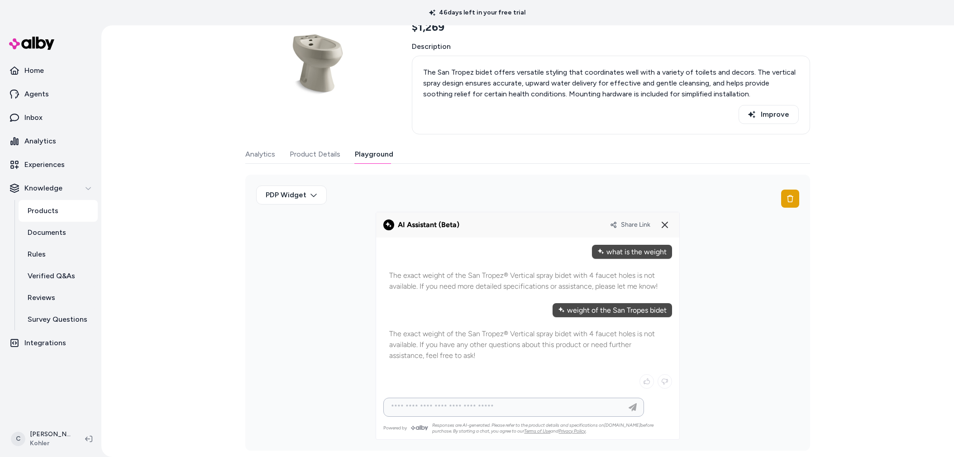
click at [498, 404] on input at bounding box center [504, 407] width 238 height 11
click at [446, 427] on input at bounding box center [504, 427] width 238 height 11
paste input "**********"
type input "**********"
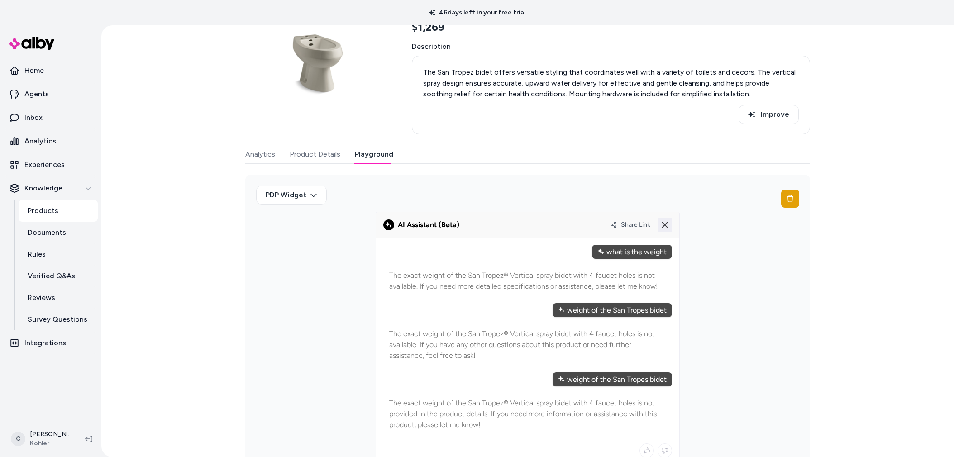
click at [662, 223] on icon at bounding box center [664, 224] width 11 height 11
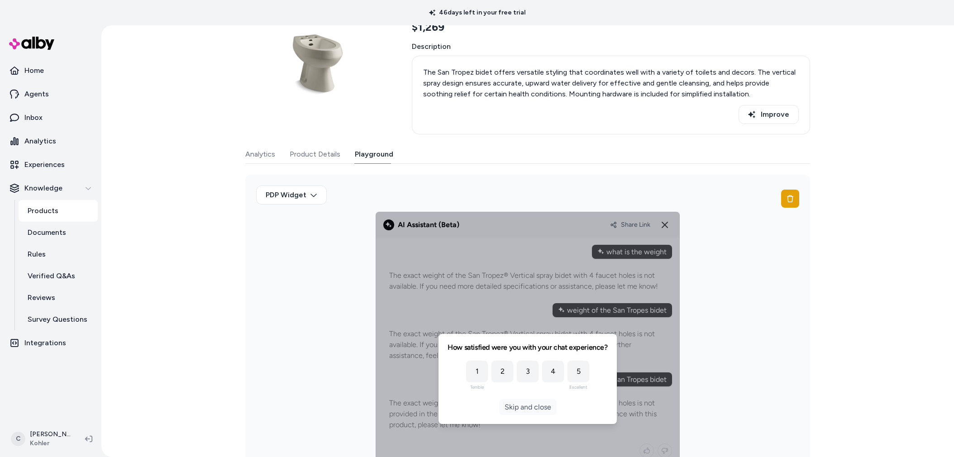
click at [537, 405] on button "Skip and close" at bounding box center [527, 407] width 57 height 16
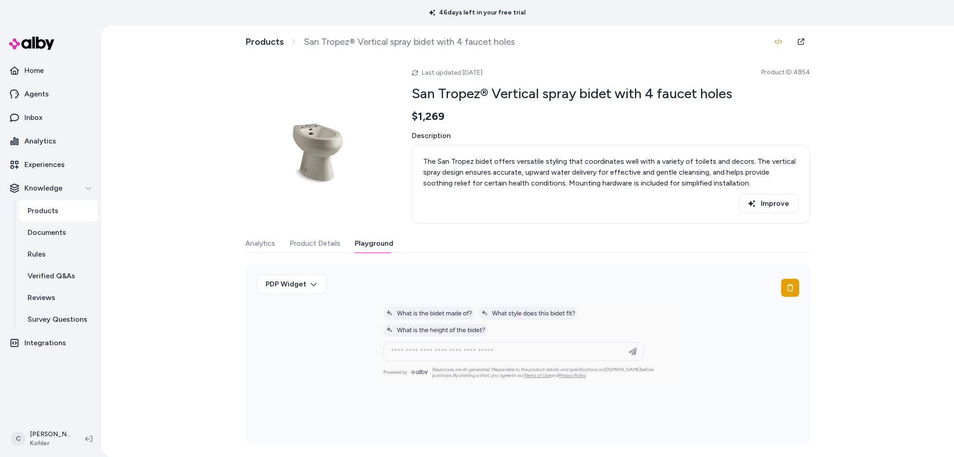
scroll to position [0, 0]
click at [512, 351] on input at bounding box center [504, 351] width 238 height 11
type input "******"
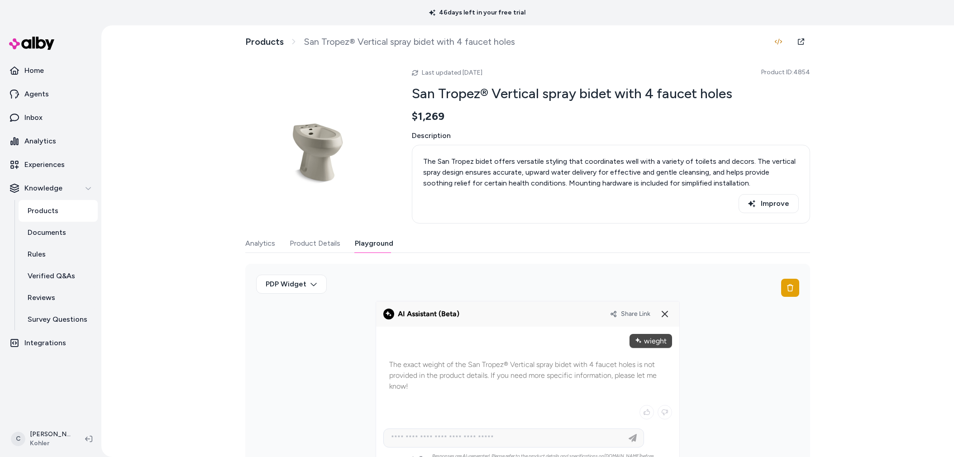
click at [668, 321] on alby-header "Share Link" at bounding box center [527, 313] width 303 height 25
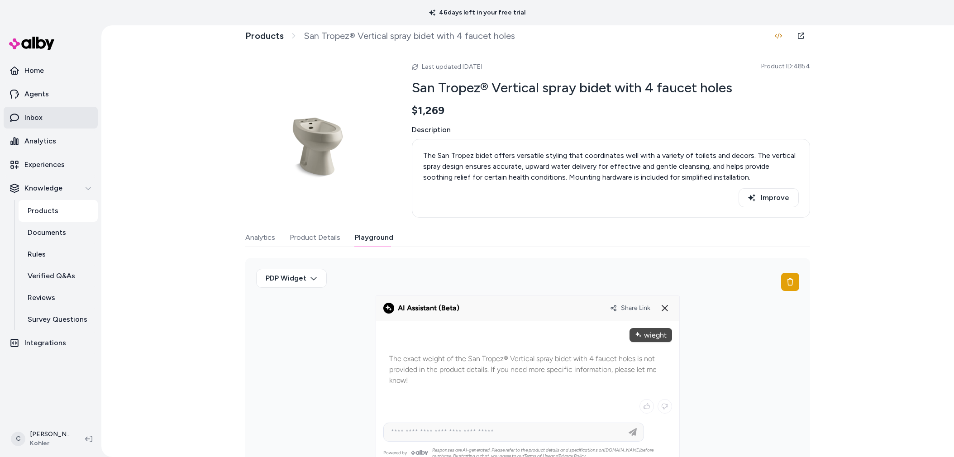
click at [44, 109] on link "Inbox" at bounding box center [51, 118] width 94 height 22
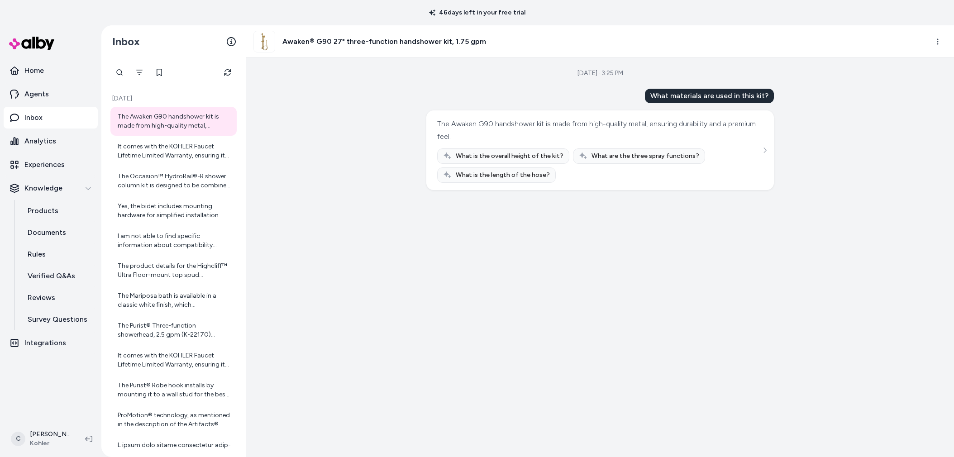
click at [138, 62] on div "[DATE] The Awaken G90 handshower kit is made from high-quality metal, ensuring …" at bounding box center [173, 257] width 144 height 399
click at [142, 86] on div "[DATE] The Awaken G90 handshower kit is made from high-quality metal, ensuring …" at bounding box center [173, 322] width 133 height 474
click at [138, 77] on button "Filter" at bounding box center [139, 72] width 18 height 18
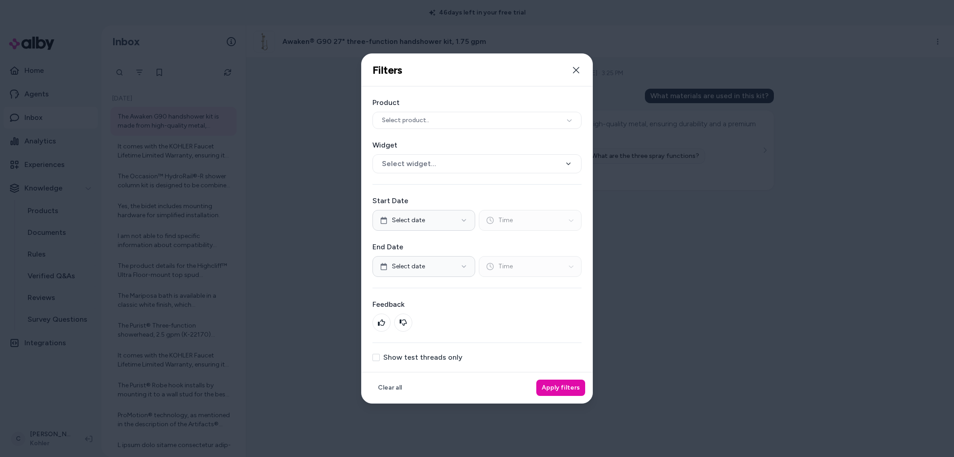
drag, startPoint x: 379, startPoint y: 361, endPoint x: 385, endPoint y: 364, distance: 6.5
click at [379, 361] on div "Product Select product.. Widget Select widget... Start Date Select date Time En…" at bounding box center [476, 228] width 231 height 285
click at [385, 362] on div "Product Select product.. Widget Select widget... Start Date Select date Time En…" at bounding box center [476, 228] width 231 height 285
click at [378, 359] on button "Show test threads only" at bounding box center [375, 357] width 7 height 7
click at [551, 385] on button "Apply filters" at bounding box center [560, 388] width 49 height 16
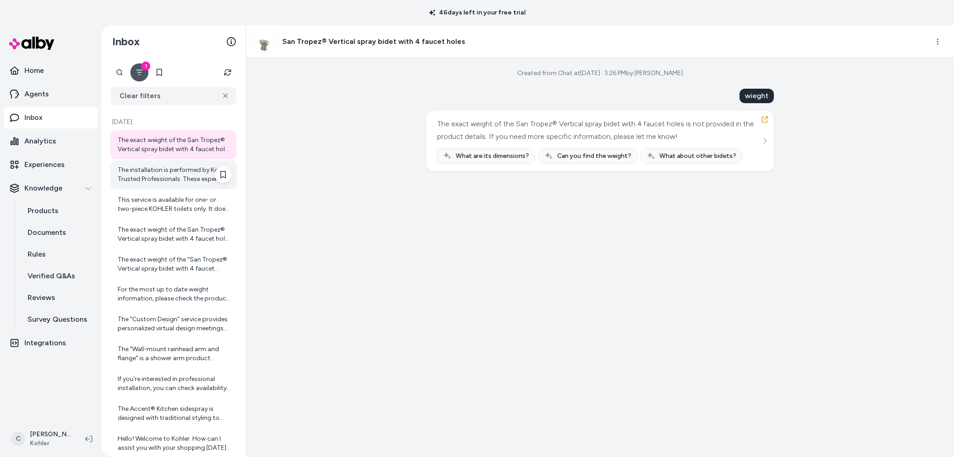
click at [167, 175] on div "The installation is performed by Kohler Trusted Professionals. These experts ar…" at bounding box center [175, 175] width 114 height 18
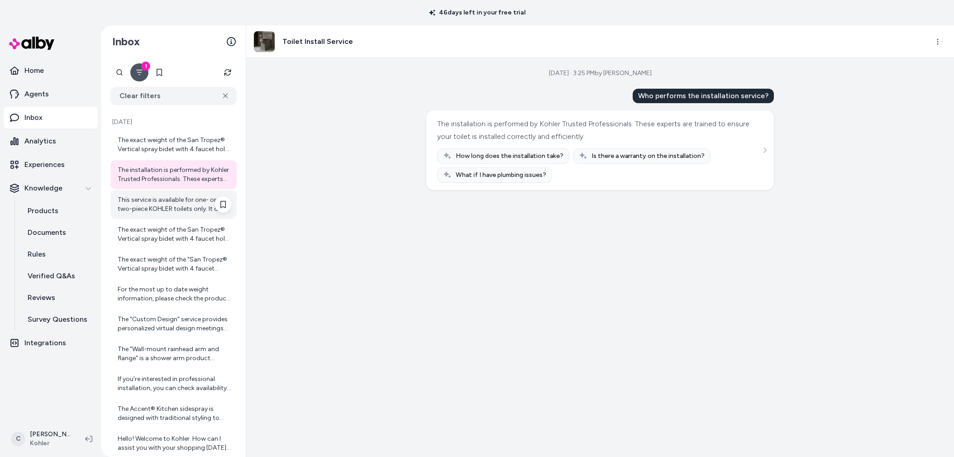
click at [169, 201] on div "This service is available for one- or two-piece KOHLER toilets only. It does no…" at bounding box center [175, 204] width 114 height 18
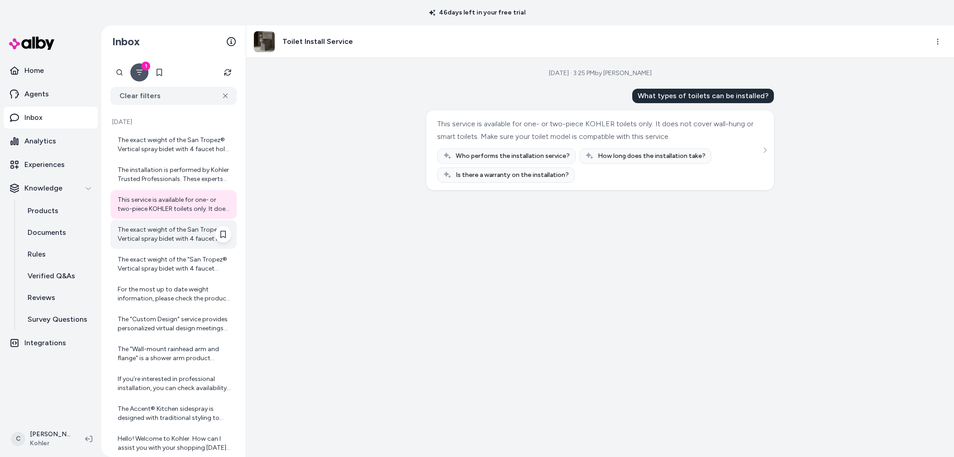
click at [157, 229] on div "The exact weight of the San Tropez® Vertical spray bidet with 4 faucet holes is…" at bounding box center [175, 234] width 114 height 18
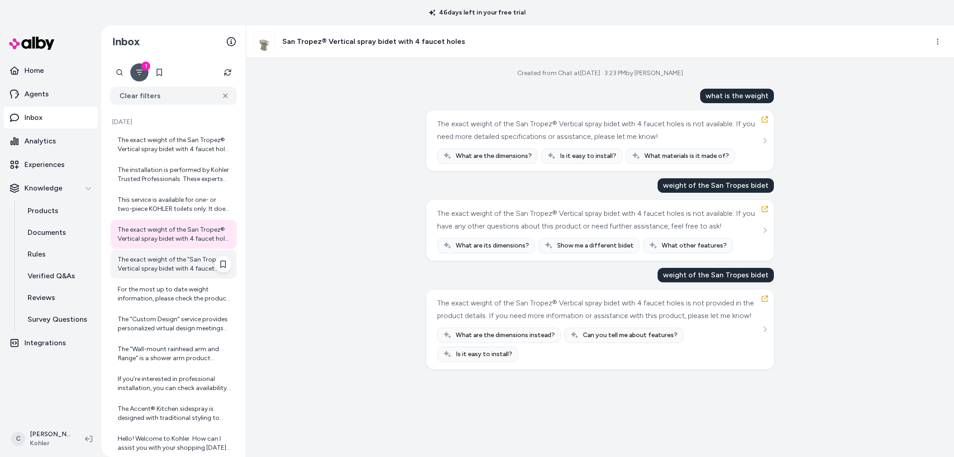
click at [169, 266] on div "The exact weight of the "San Tropez® Vertical spray bidet with 4 faucet holes" …" at bounding box center [175, 264] width 114 height 18
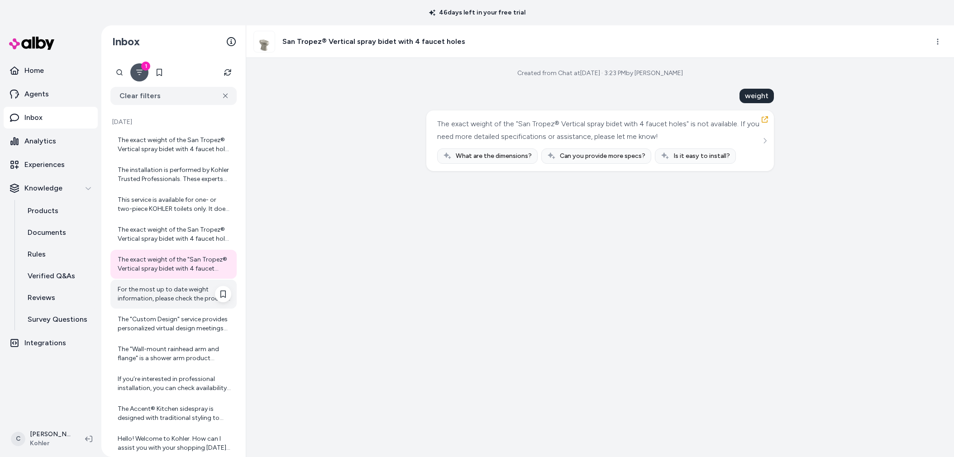
click at [162, 296] on div "For the most up to date weight information, please check the product page. You …" at bounding box center [175, 294] width 114 height 18
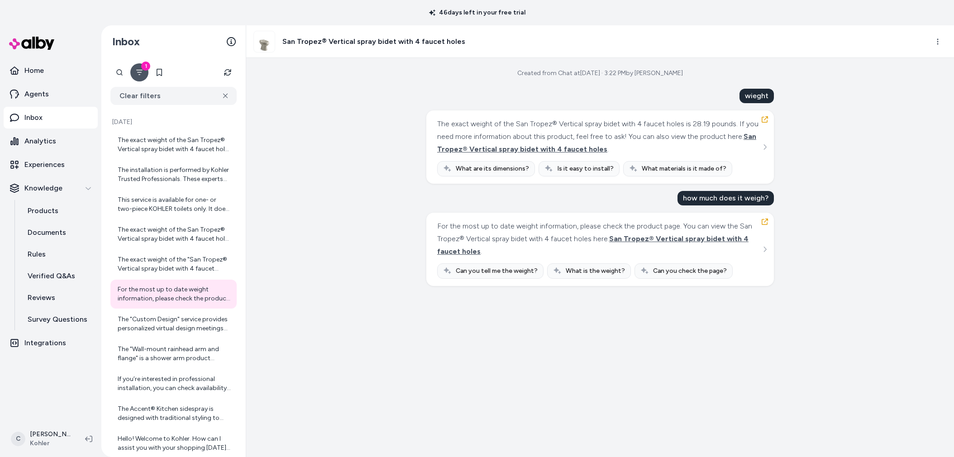
click at [378, 195] on div "Created from Chat at [DATE] · 3:22 PM by [PERSON_NAME] wieght The exact weight …" at bounding box center [600, 257] width 708 height 399
click at [760, 250] on button "See more" at bounding box center [764, 249] width 11 height 11
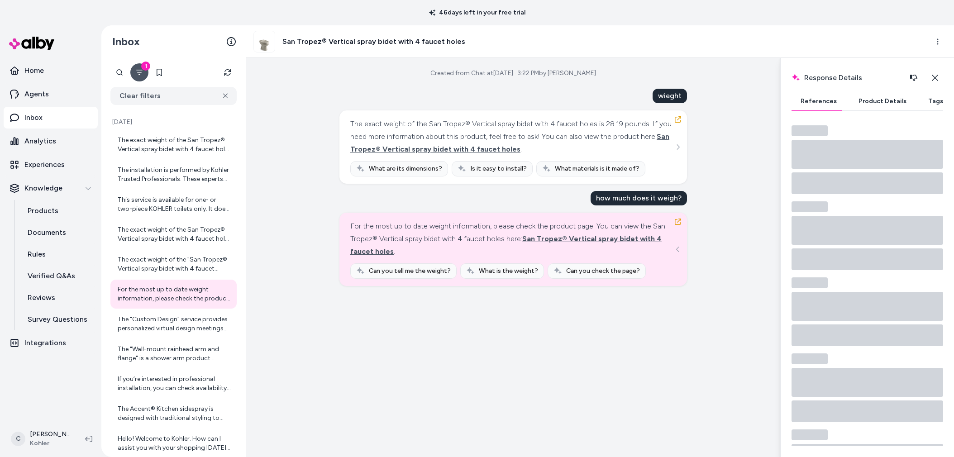
click at [869, 99] on button "Product Details" at bounding box center [882, 101] width 66 height 18
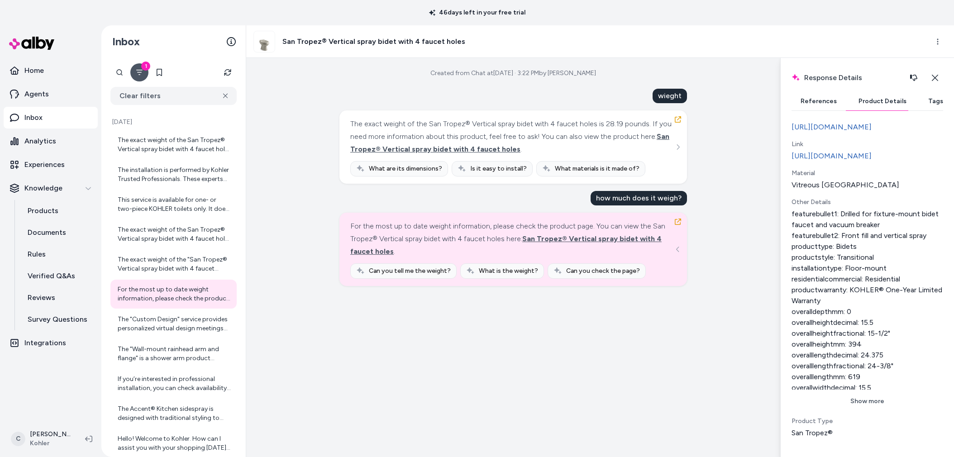
scroll to position [247, 0]
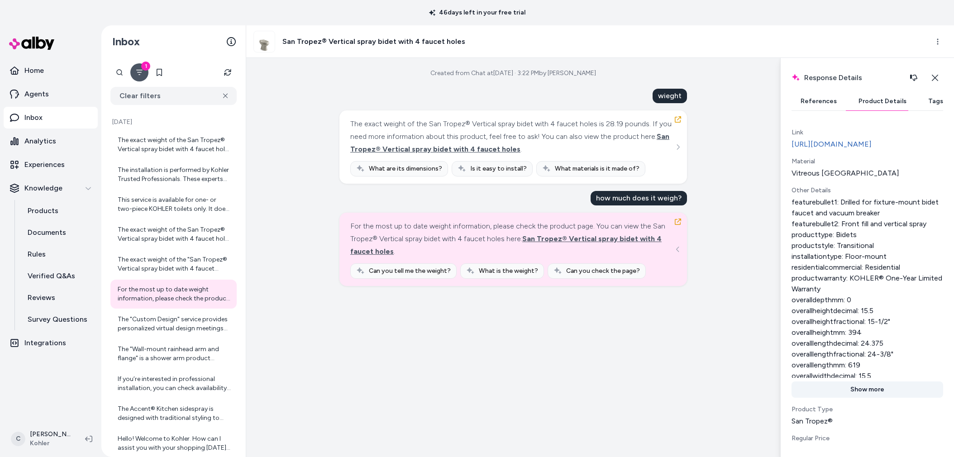
click at [864, 398] on div "featurebullet1: Drilled for fixture-mount bidet faucet and vacuum breaker featu…" at bounding box center [867, 297] width 152 height 201
click at [864, 398] on button "Show more" at bounding box center [867, 389] width 152 height 16
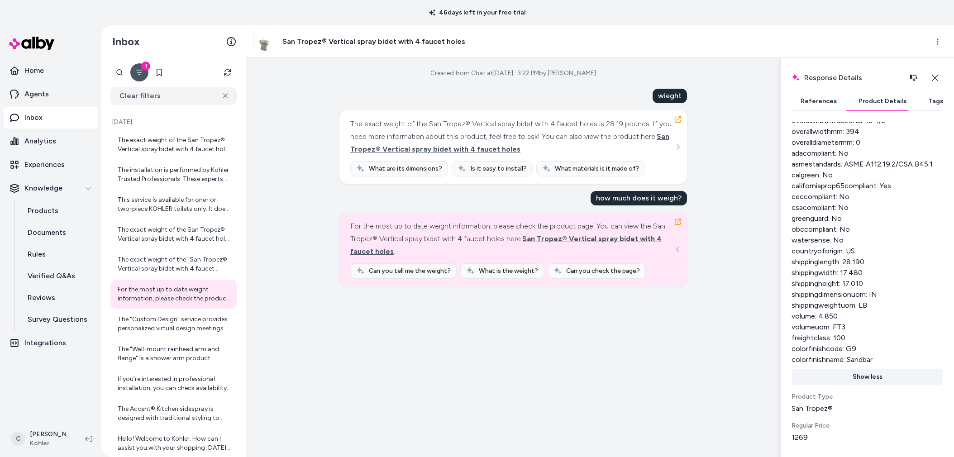
scroll to position [519, 0]
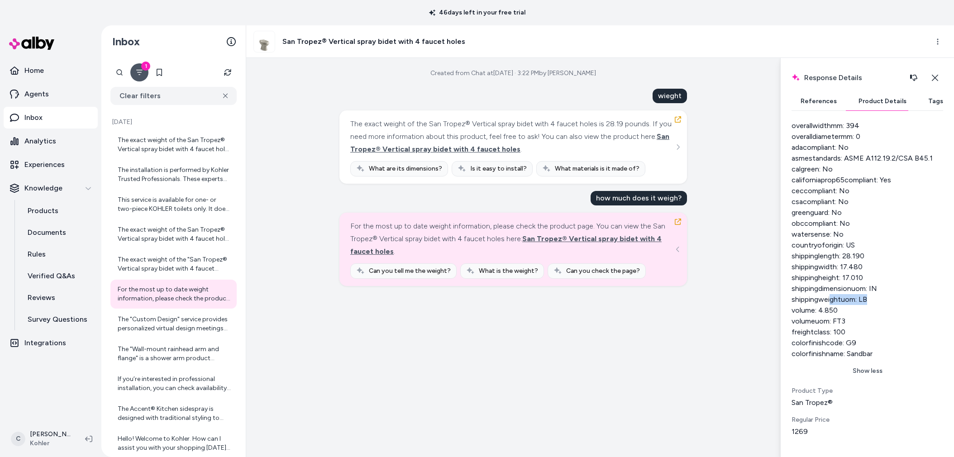
drag, startPoint x: 875, startPoint y: 325, endPoint x: 832, endPoint y: 325, distance: 43.0
click at [831, 325] on div "featurebullet1: Drilled for fixture-mount bidet faucet and vacuum breaker featu…" at bounding box center [867, 142] width 152 height 434
click at [836, 328] on div "featurebullet1: Drilled for fixture-mount bidet faucet and vacuum breaker featu…" at bounding box center [867, 142] width 152 height 434
drag, startPoint x: 863, startPoint y: 311, endPoint x: 839, endPoint y: 300, distance: 26.1
click at [839, 300] on div "featurebullet1: Drilled for fixture-mount bidet faucet and vacuum breaker featu…" at bounding box center [867, 142] width 152 height 434
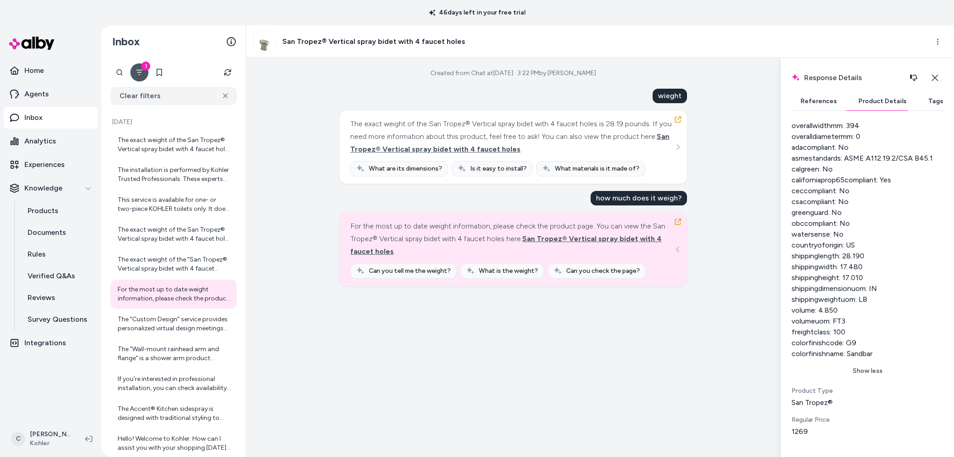
drag, startPoint x: 841, startPoint y: 301, endPoint x: 844, endPoint y: 309, distance: 8.6
click at [841, 299] on div "featurebullet1: Drilled for fixture-mount bidet faucet and vacuum breaker featu…" at bounding box center [867, 142] width 152 height 434
drag, startPoint x: 862, startPoint y: 313, endPoint x: 868, endPoint y: 301, distance: 12.7
click at [866, 308] on div "featurebullet1: Drilled for fixture-mount bidet faucet and vacuum breaker featu…" at bounding box center [867, 142] width 152 height 434
click at [864, 295] on div "featurebullet1: Drilled for fixture-mount bidet faucet and vacuum breaker featu…" at bounding box center [867, 142] width 152 height 434
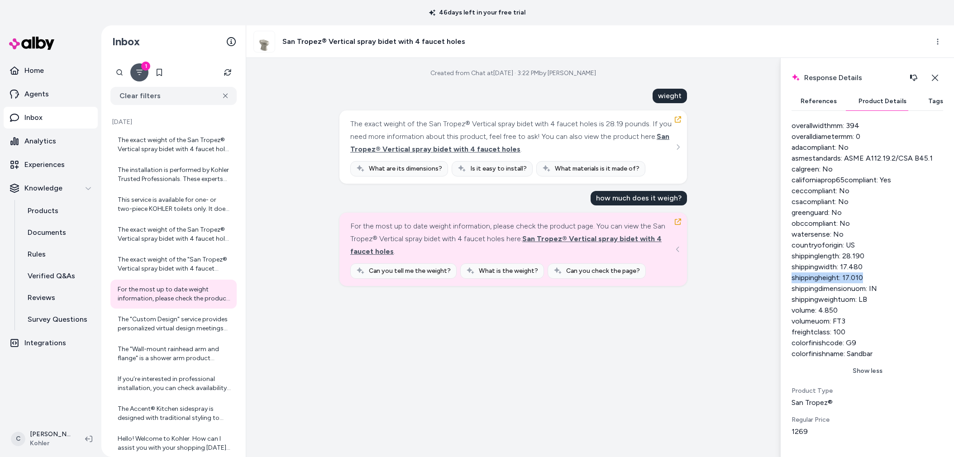
drag, startPoint x: 879, startPoint y: 295, endPoint x: 790, endPoint y: 298, distance: 89.6
click at [790, 298] on div "Response Details Response details and product details for the selected message.…" at bounding box center [867, 257] width 174 height 399
drag, startPoint x: 797, startPoint y: 295, endPoint x: 831, endPoint y: 300, distance: 33.8
click at [798, 296] on div "featurebullet1: Drilled for fixture-mount bidet faucet and vacuum breaker featu…" at bounding box center [867, 142] width 152 height 434
drag, startPoint x: 864, startPoint y: 277, endPoint x: 791, endPoint y: 281, distance: 72.9
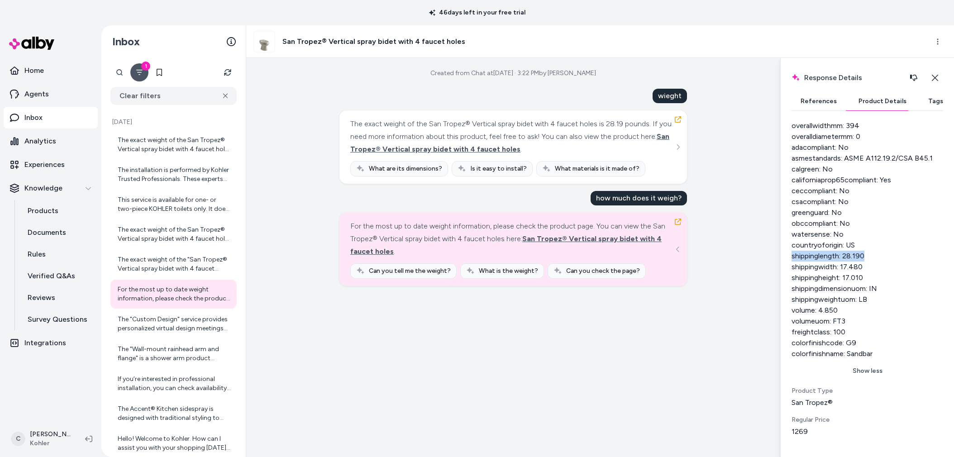
click at [791, 281] on div "featurebullet1: Drilled for fixture-mount bidet faucet and vacuum breaker featu…" at bounding box center [867, 142] width 152 height 434
click at [863, 285] on div "featurebullet1: Drilled for fixture-mount bidet faucet and vacuum breaker featu…" at bounding box center [867, 142] width 152 height 434
drag, startPoint x: 834, startPoint y: 270, endPoint x: 839, endPoint y: 283, distance: 14.0
click at [835, 270] on div "featurebullet1: Drilled for fixture-mount bidet faucet and vacuum breaker featu…" at bounding box center [867, 142] width 152 height 434
drag, startPoint x: 724, startPoint y: 175, endPoint x: 718, endPoint y: 181, distance: 8.3
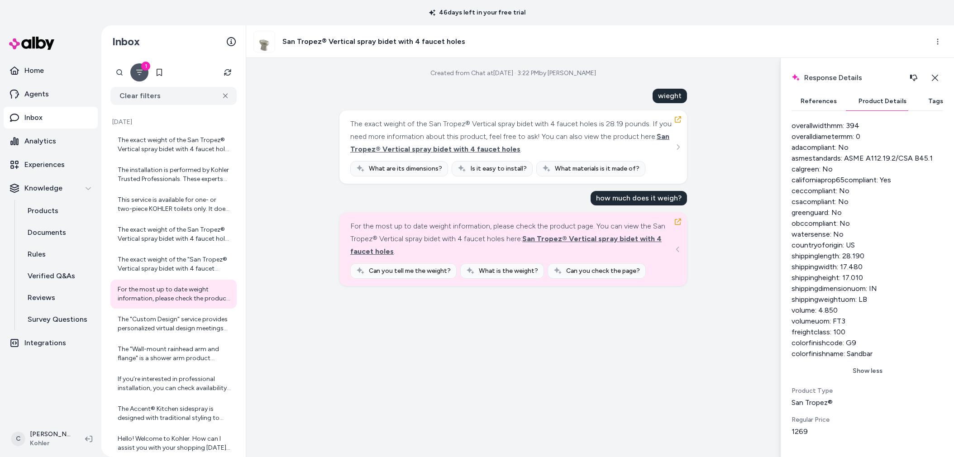
click at [724, 175] on div "Created from Chat at [DATE] · 3:22 PM by [PERSON_NAME] wieght The exact weight …" at bounding box center [513, 257] width 534 height 399
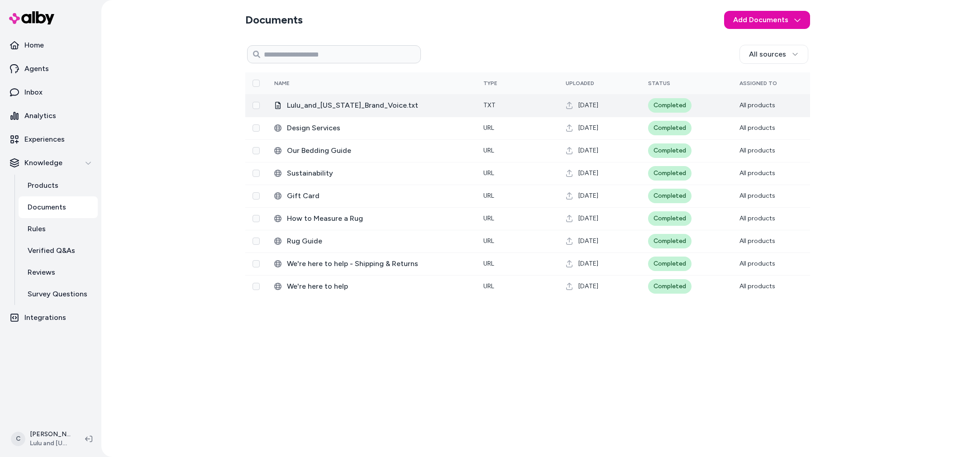
click at [380, 108] on span "Lulu_and_[US_STATE]_Brand_Voice.txt" at bounding box center [378, 105] width 182 height 11
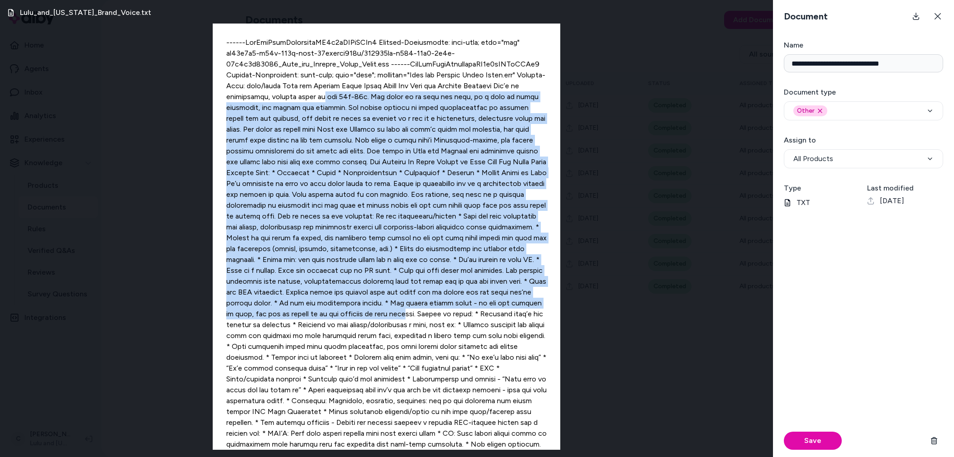
drag, startPoint x: 494, startPoint y: 100, endPoint x: 353, endPoint y: 324, distance: 264.8
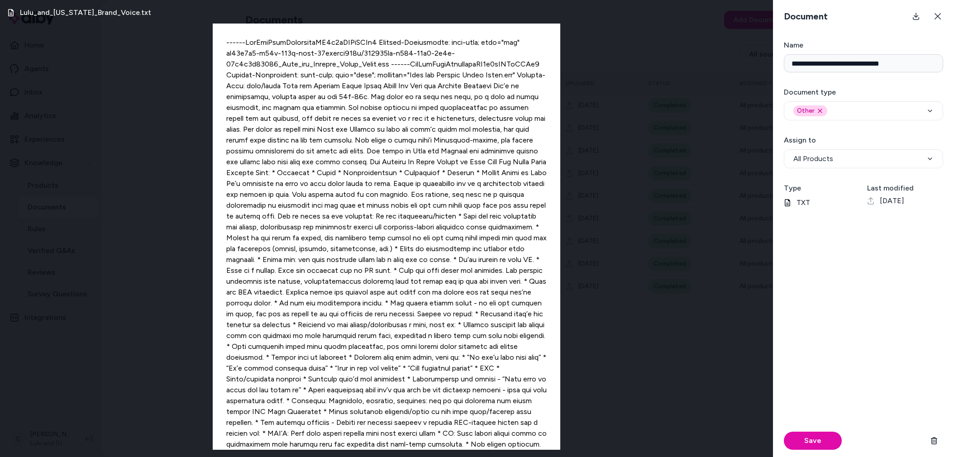
drag, startPoint x: 454, startPoint y: 246, endPoint x: 502, endPoint y: 226, distance: 52.1
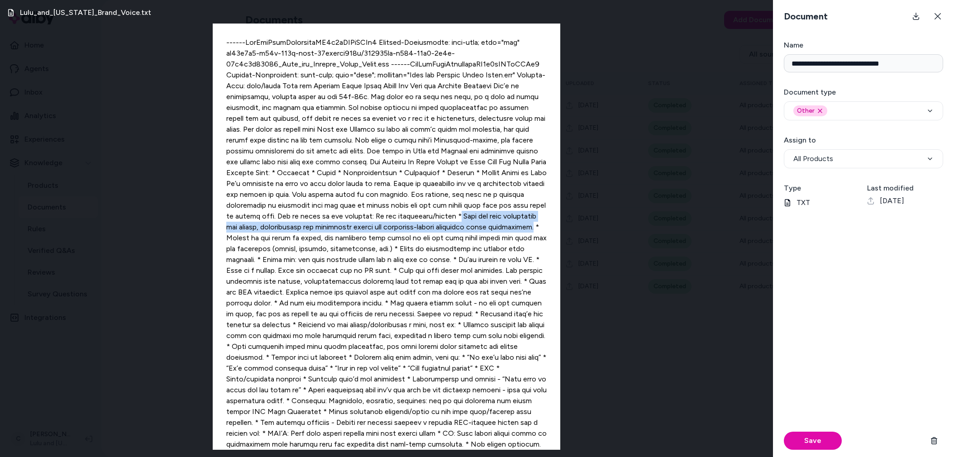
drag, startPoint x: 292, startPoint y: 227, endPoint x: 417, endPoint y: 230, distance: 125.4
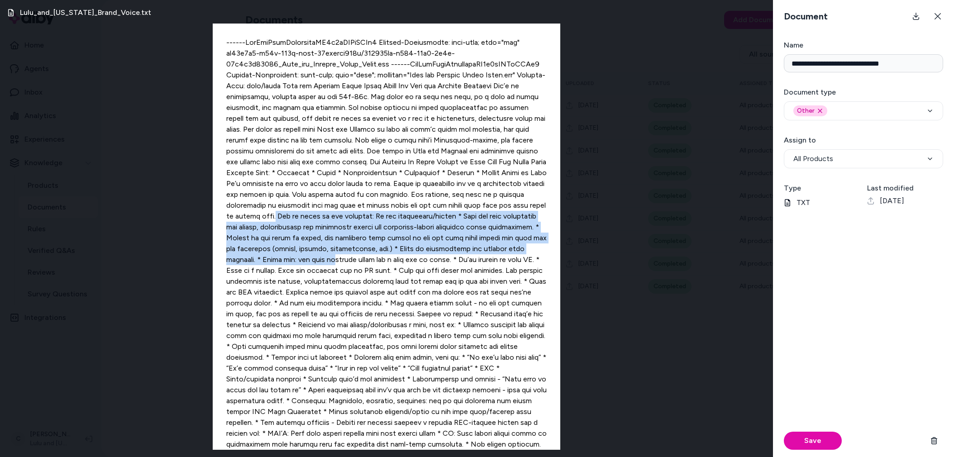
drag, startPoint x: 414, startPoint y: 215, endPoint x: 509, endPoint y: 264, distance: 106.8
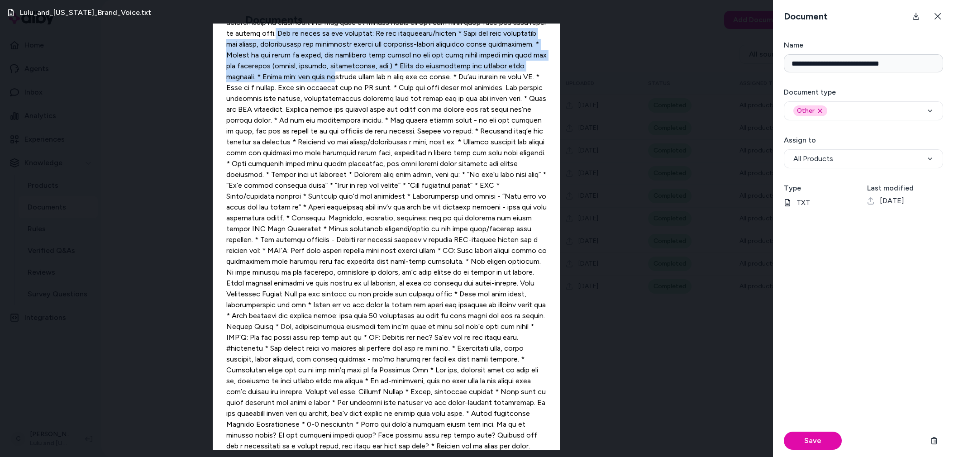
scroll to position [229, 0]
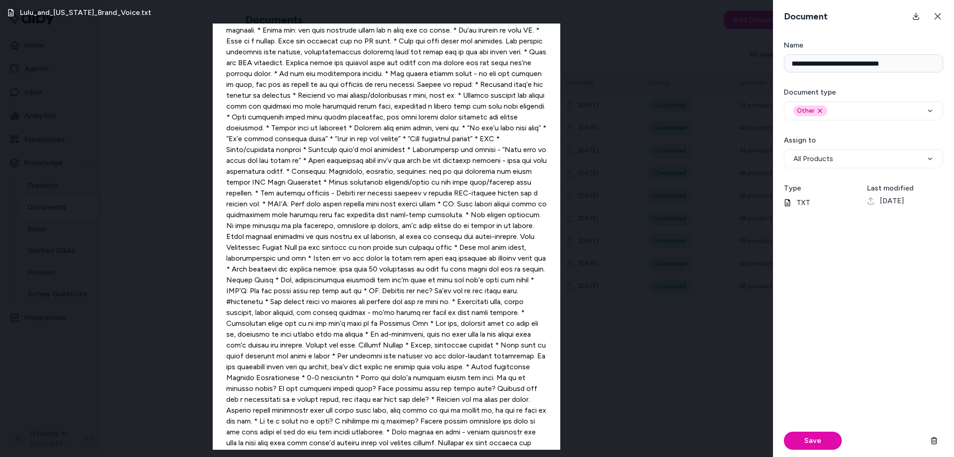
click at [685, 389] on div "Lulu_and_[US_STATE]_Brand_Voice.txt" at bounding box center [386, 228] width 773 height 457
click at [940, 17] on icon at bounding box center [937, 16] width 7 height 7
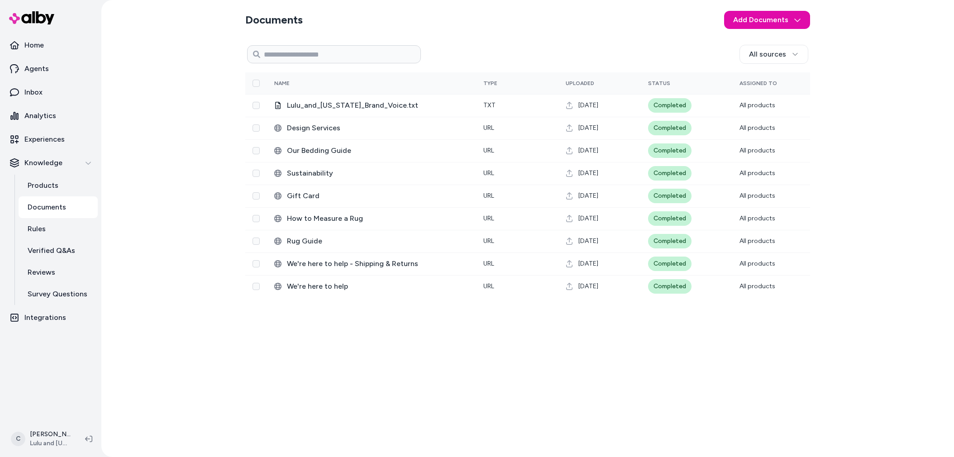
click at [365, 389] on div "All sources 0 Selected Edit Name Type Uploaded Status Assigned To Lulu_and_[US_…" at bounding box center [527, 246] width 565 height 408
click at [49, 436] on html "Home Agents Inbox Analytics Experiences Knowledge Products Documents Rules Veri…" at bounding box center [477, 228] width 954 height 457
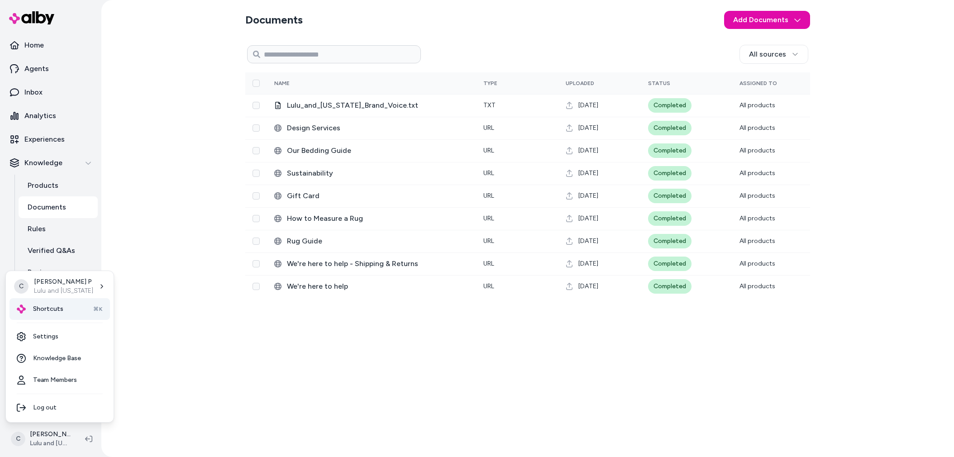
click at [91, 303] on div "Shortcuts ⌘K" at bounding box center [59, 309] width 100 height 22
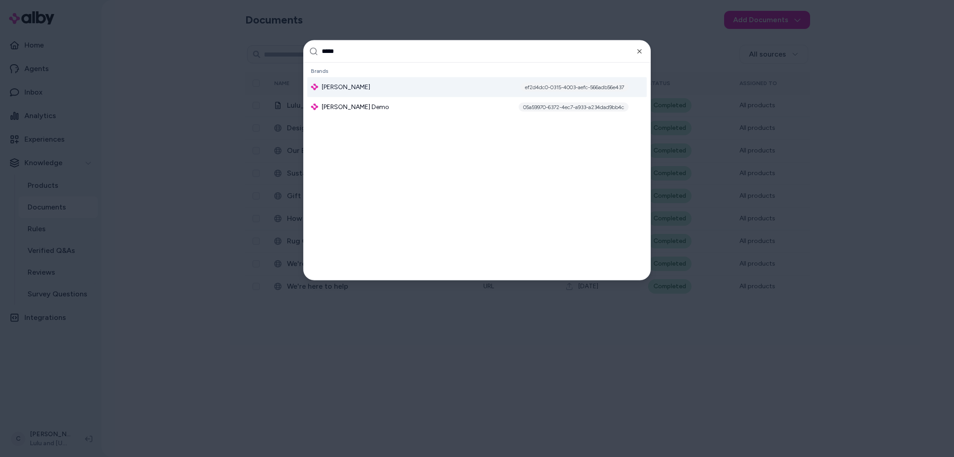
type input "*****"
click at [362, 88] on span "[PERSON_NAME]" at bounding box center [346, 86] width 48 height 9
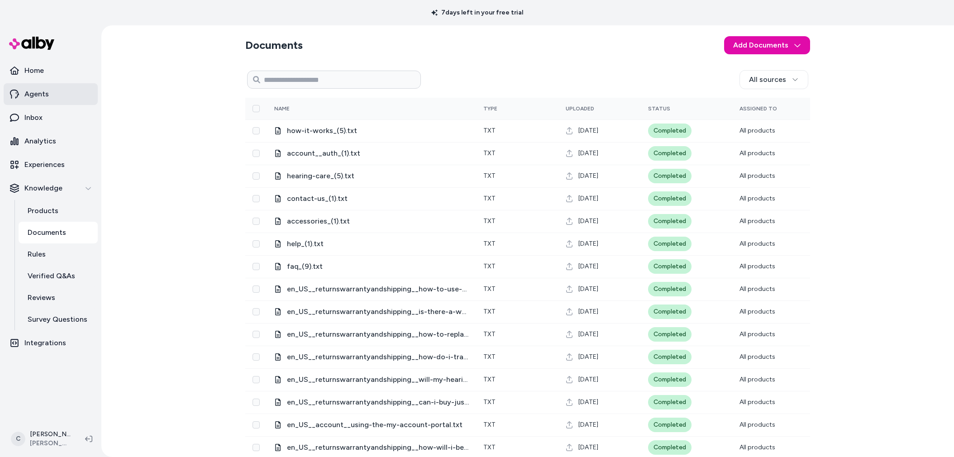
click at [31, 101] on link "Agents" at bounding box center [51, 94] width 94 height 22
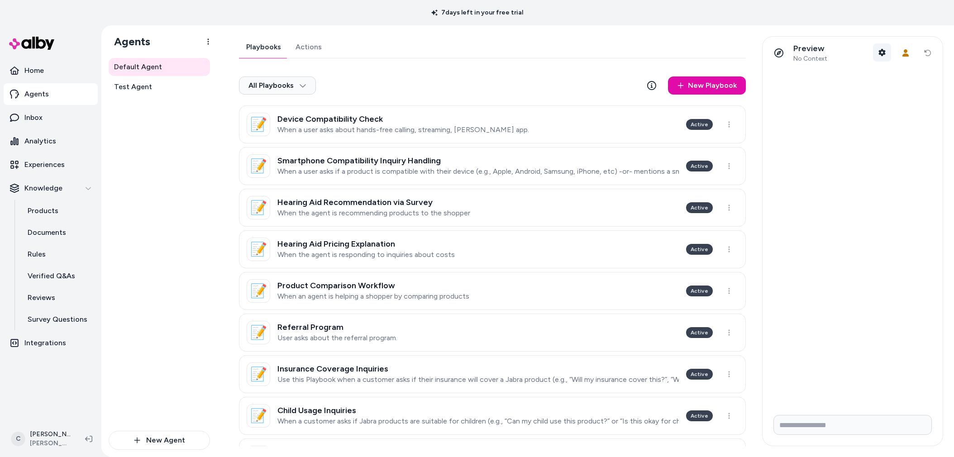
click at [883, 52] on icon "button" at bounding box center [882, 52] width 7 height 7
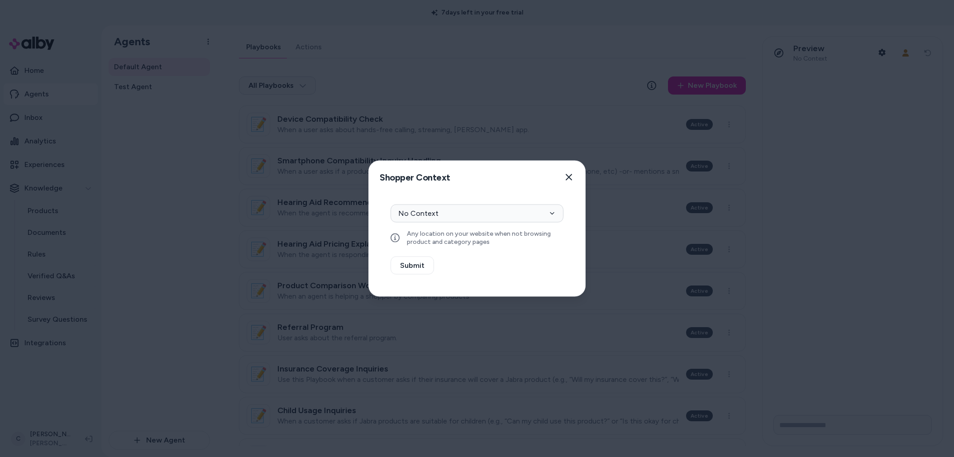
click at [462, 226] on div "Any location on your website when not browsing product and category pages" at bounding box center [476, 235] width 173 height 19
click at [465, 216] on button "No Context" at bounding box center [476, 213] width 173 height 18
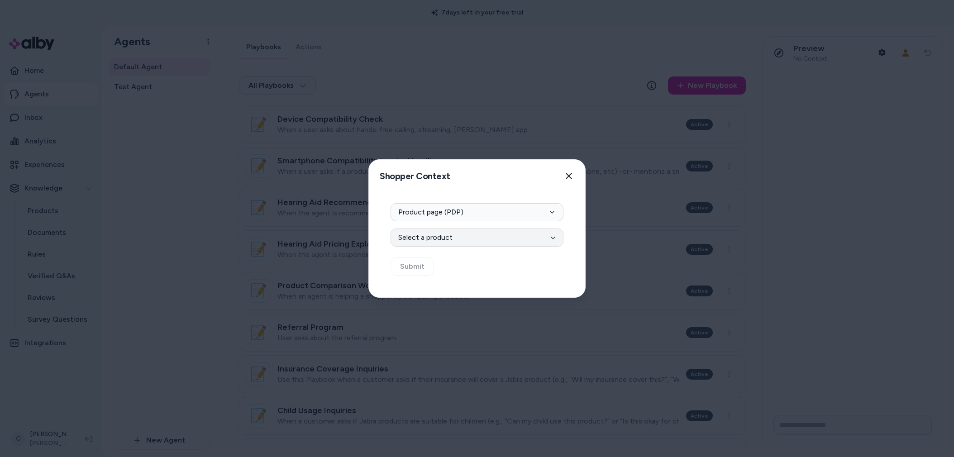
click at [456, 239] on button "Select a product" at bounding box center [476, 237] width 173 height 18
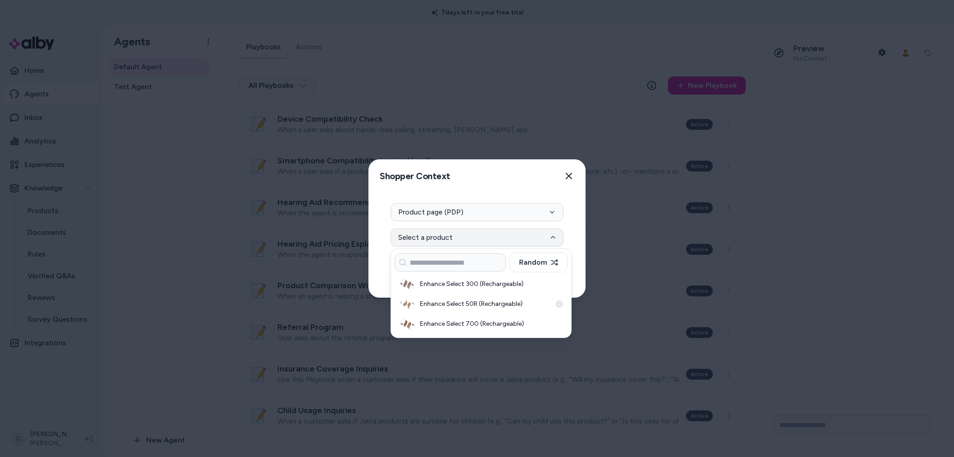
click at [512, 299] on h3 "Enhance Select 50R (Rechargeable)" at bounding box center [485, 303] width 131 height 9
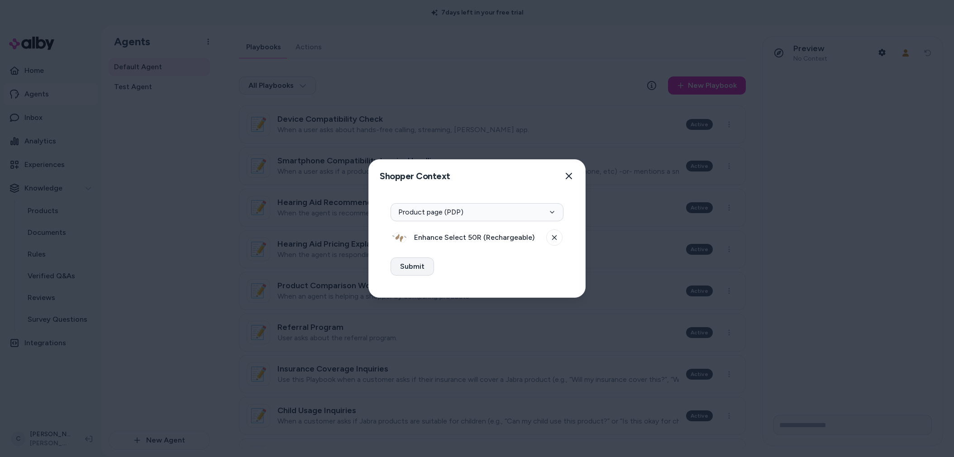
click at [420, 263] on button "Submit" at bounding box center [411, 266] width 43 height 18
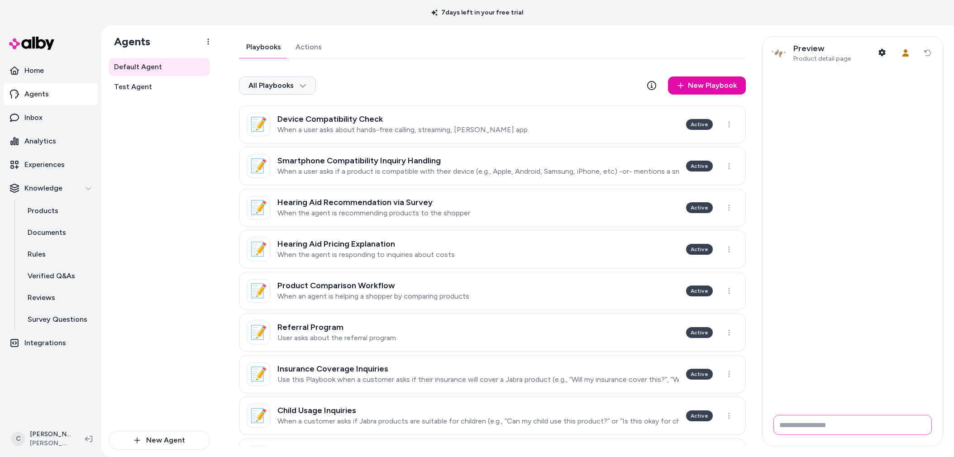
click at [826, 419] on input "Write your prompt here" at bounding box center [852, 425] width 158 height 20
click at [204, 288] on div "Default Agent Test Agent" at bounding box center [159, 244] width 101 height 373
click at [44, 216] on p "Products" at bounding box center [43, 210] width 31 height 11
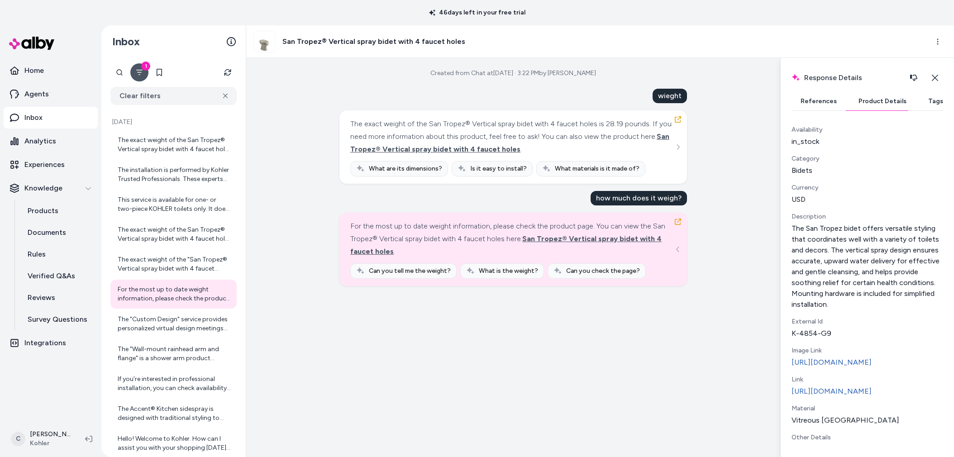
scroll to position [519, 0]
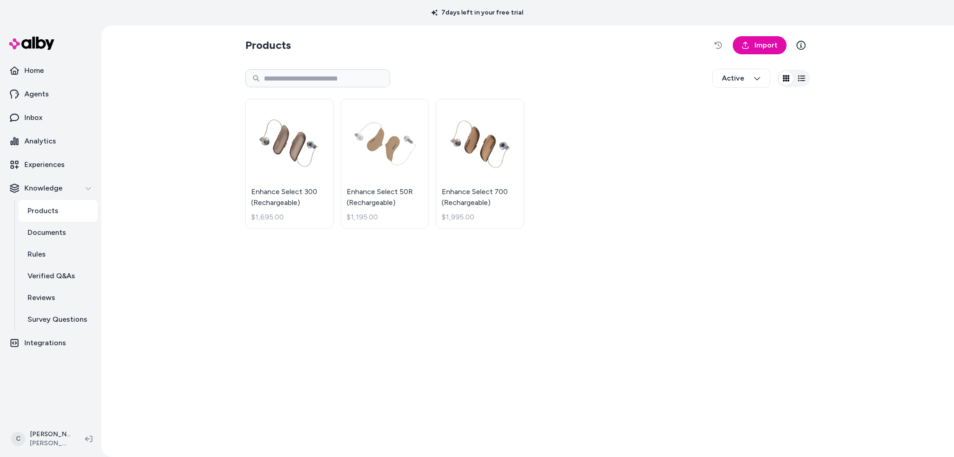
drag, startPoint x: 59, startPoint y: 244, endPoint x: 565, endPoint y: 1, distance: 561.7
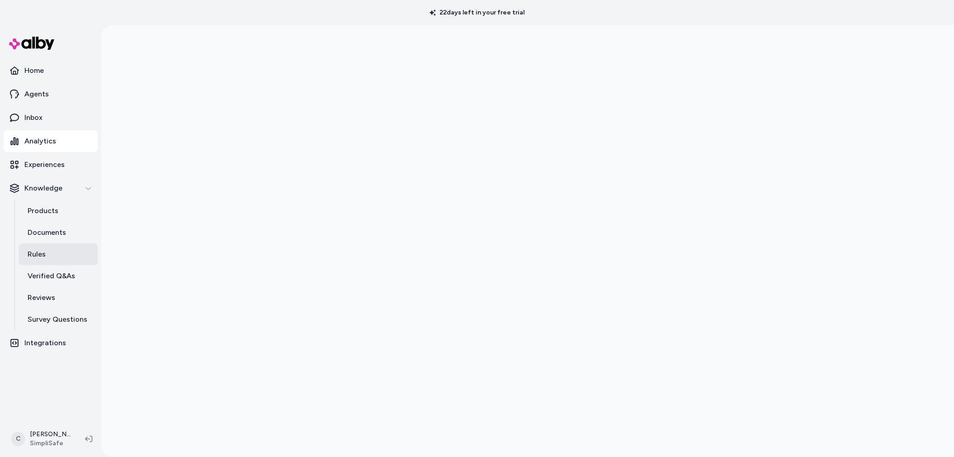
click at [55, 256] on link "Rules" at bounding box center [58, 254] width 79 height 22
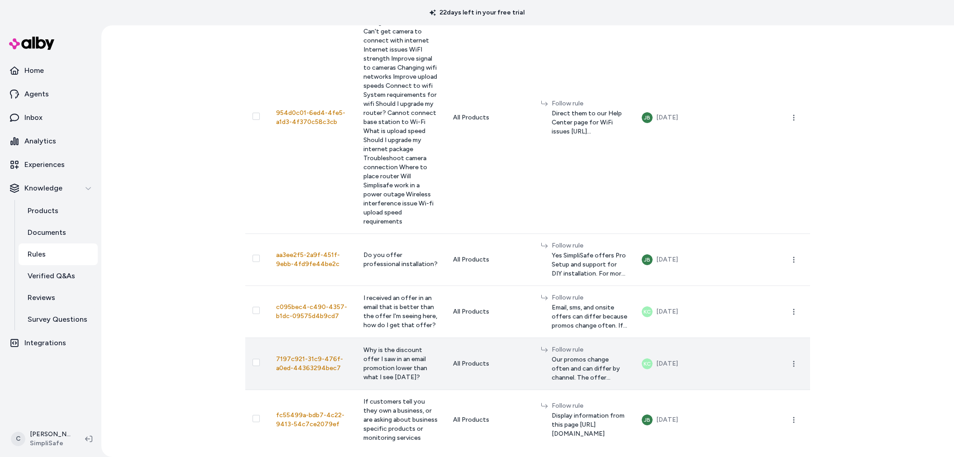
scroll to position [5941, 0]
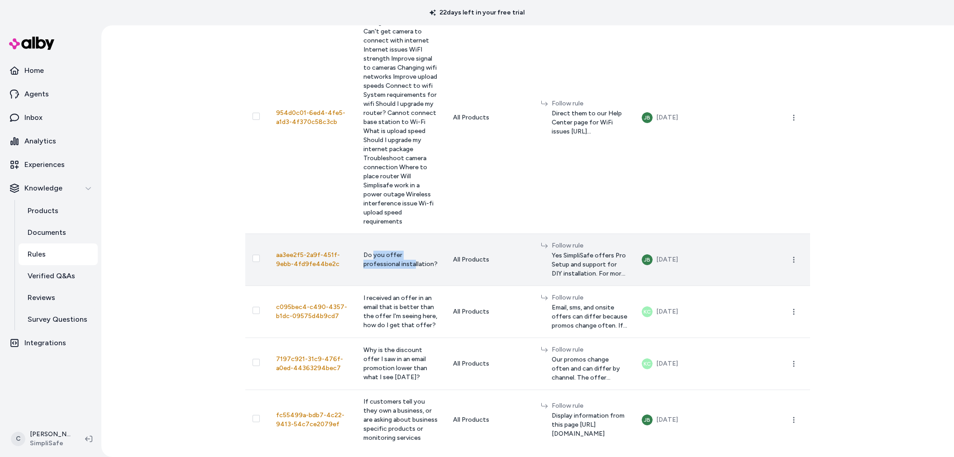
drag, startPoint x: 349, startPoint y: 203, endPoint x: 353, endPoint y: 221, distance: 18.5
click at [363, 251] on span "Do you offer professional installation?" at bounding box center [400, 259] width 74 height 17
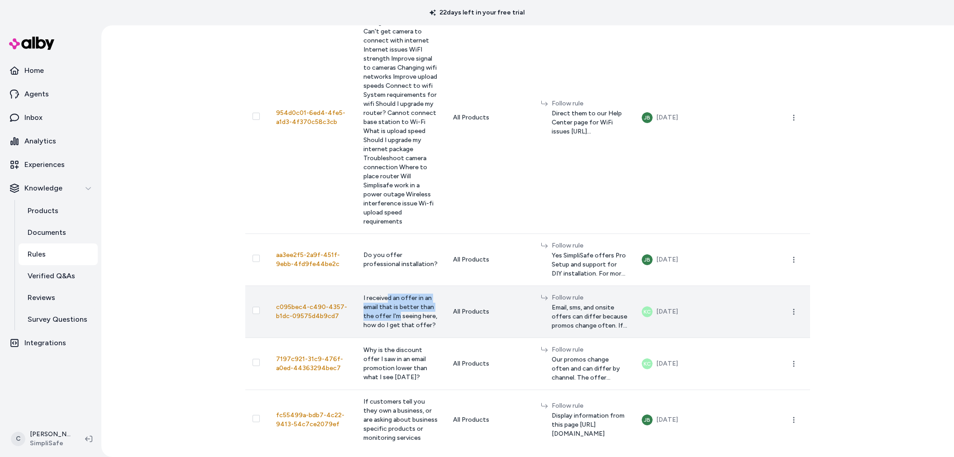
drag, startPoint x: 363, startPoint y: 255, endPoint x: 362, endPoint y: 278, distance: 23.1
click at [363, 294] on span "I received an offer in an email that is better than the offer I'm seeing here, …" at bounding box center [400, 311] width 74 height 35
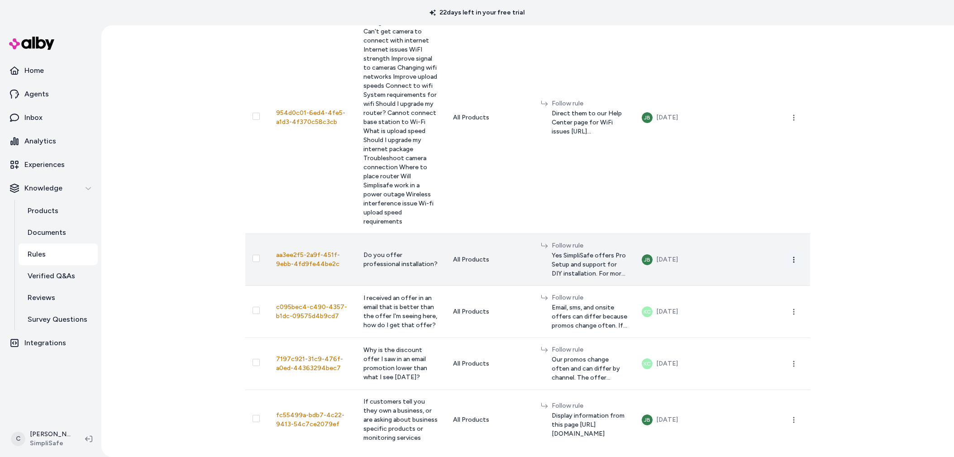
click at [792, 256] on icon "button" at bounding box center [793, 259] width 7 height 7
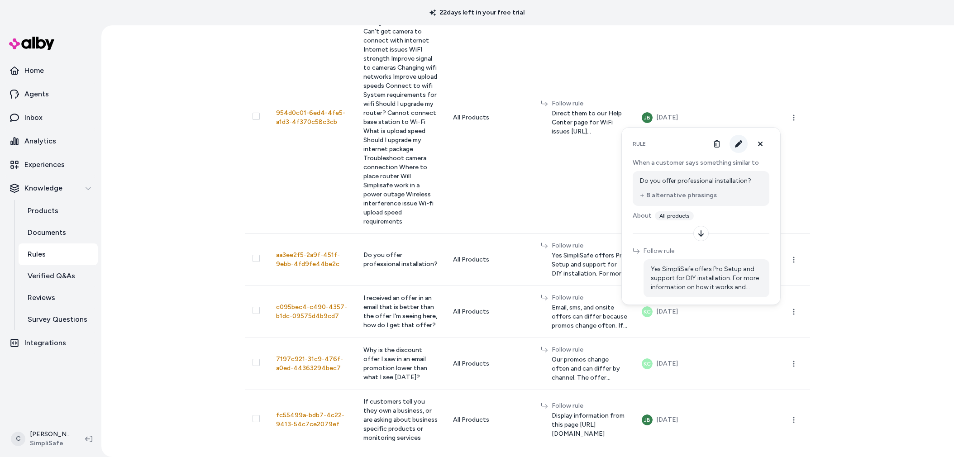
click at [740, 150] on button "button" at bounding box center [738, 144] width 18 height 18
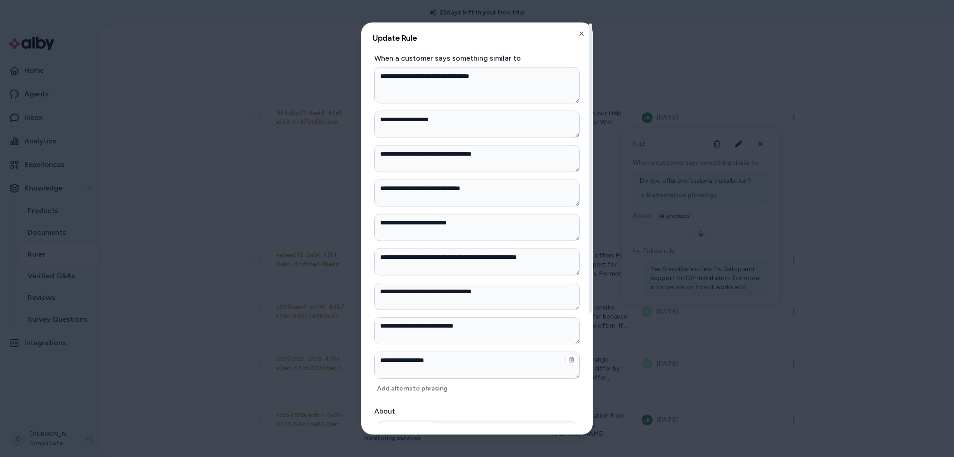
scroll to position [6, 0]
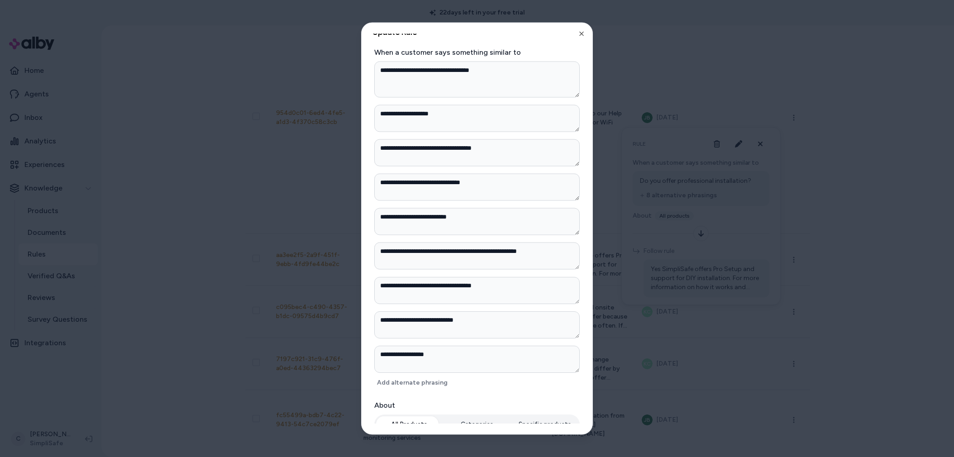
type textarea "*"
click at [220, 343] on div at bounding box center [477, 228] width 954 height 457
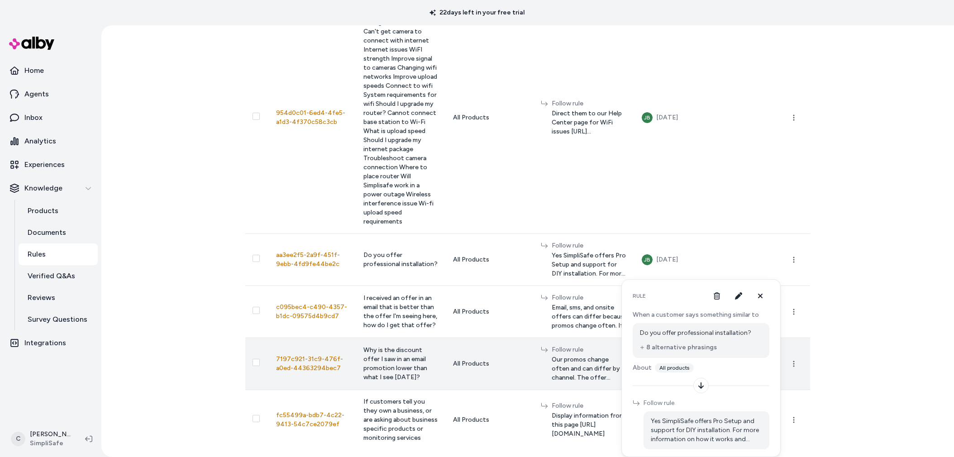
scroll to position [5941, 0]
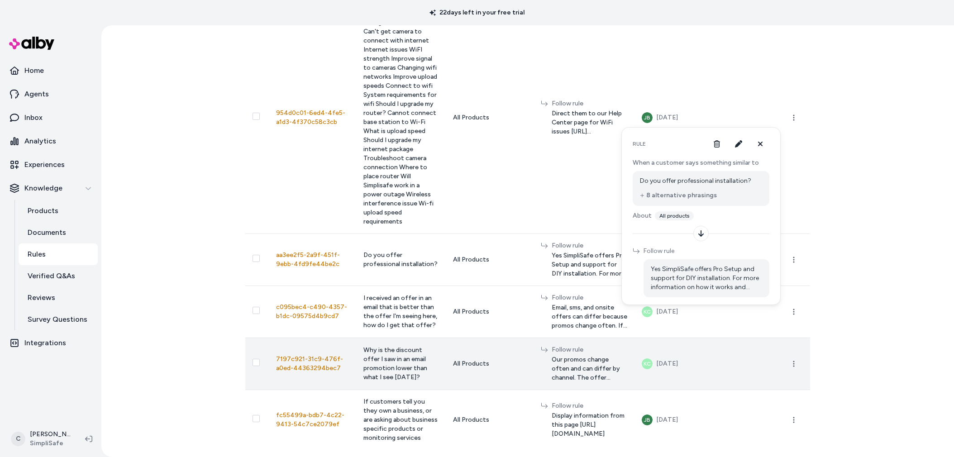
drag, startPoint x: 182, startPoint y: 397, endPoint x: 248, endPoint y: 352, distance: 79.8
click at [183, 397] on div "Rules New Rule How Rules Work Custom rules to guide responses based on customer…" at bounding box center [527, 241] width 852 height 432
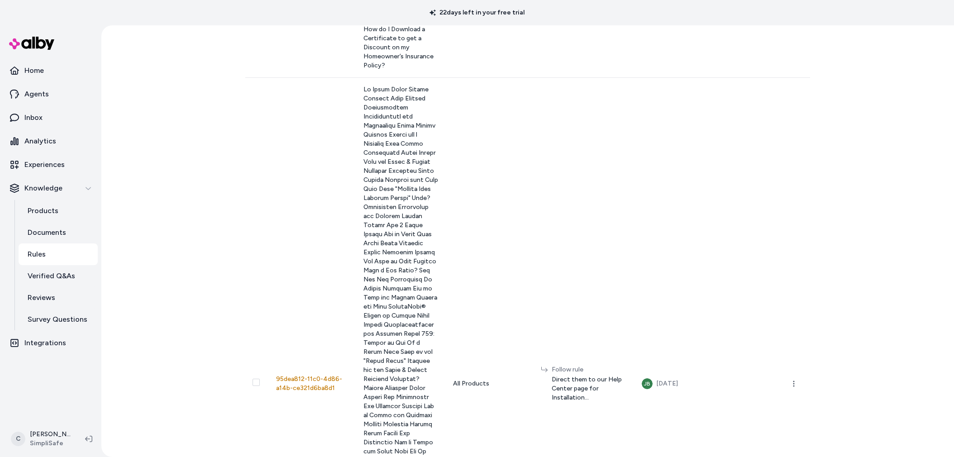
scroll to position [1112, 0]
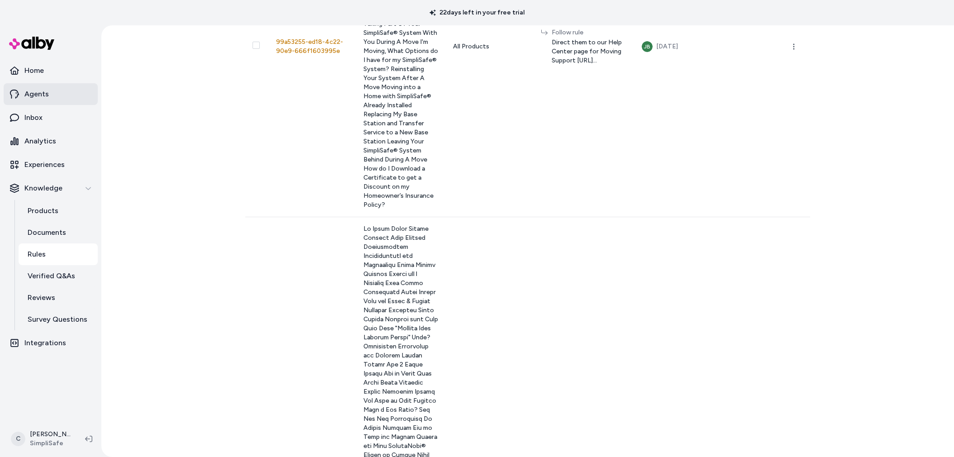
click at [47, 88] on link "Agents" at bounding box center [51, 94] width 94 height 22
click at [34, 95] on p "Agents" at bounding box center [36, 94] width 24 height 11
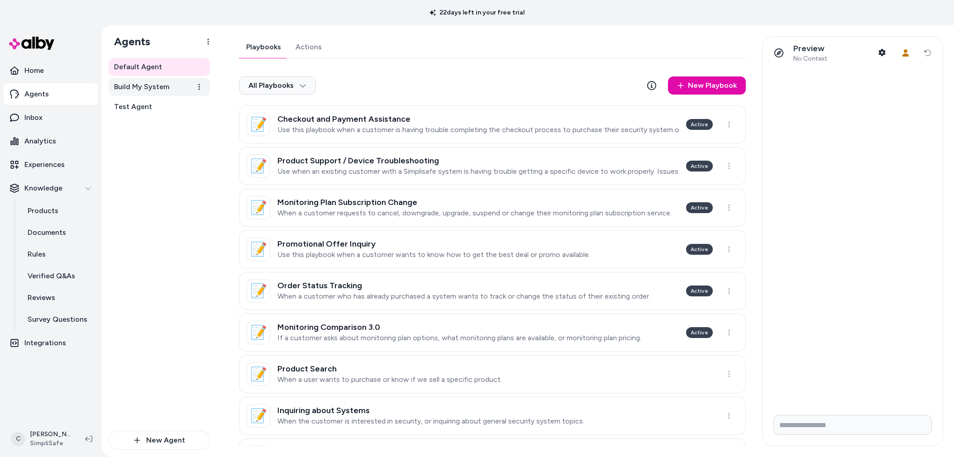
click at [161, 91] on span "Build My System" at bounding box center [141, 86] width 55 height 11
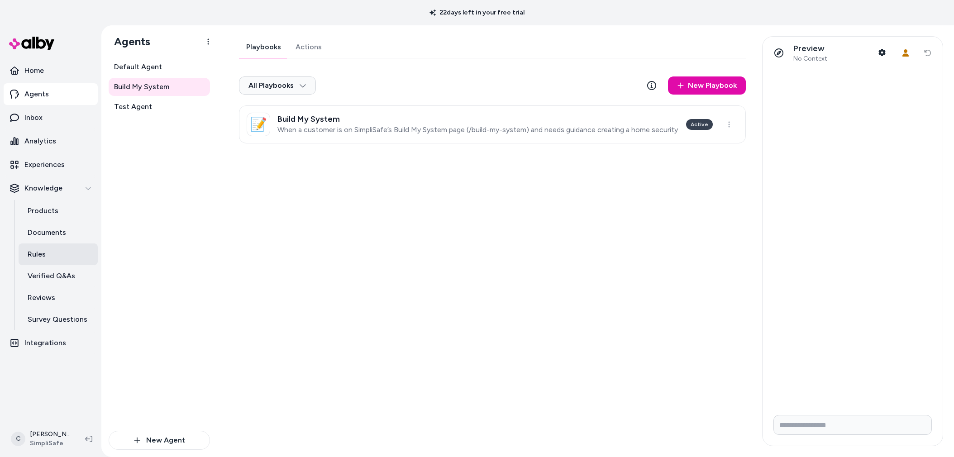
click at [70, 251] on link "Rules" at bounding box center [58, 254] width 79 height 22
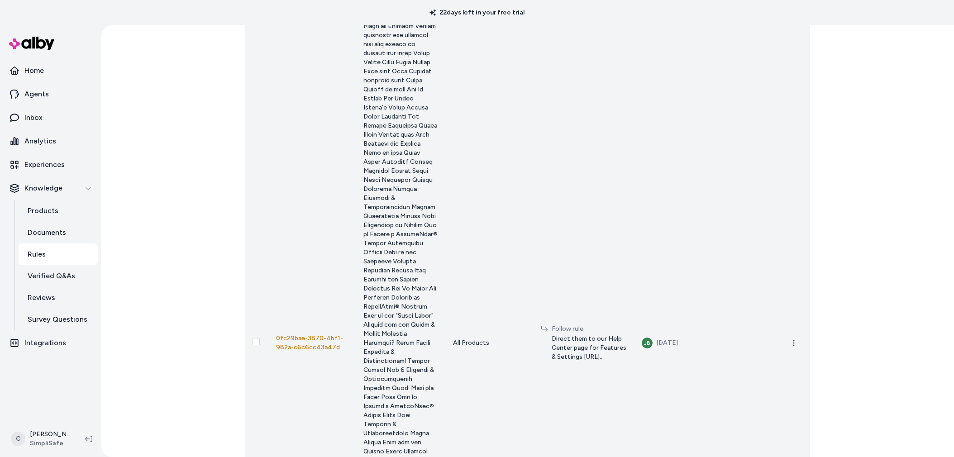
scroll to position [93, 0]
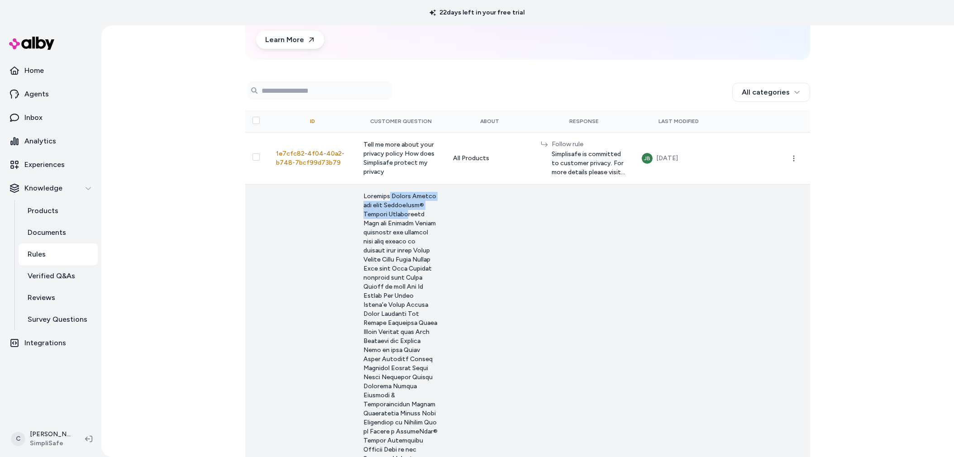
drag, startPoint x: 362, startPoint y: 210, endPoint x: 357, endPoint y: 242, distance: 31.5
drag, startPoint x: 357, startPoint y: 242, endPoint x: 347, endPoint y: 283, distance: 41.9
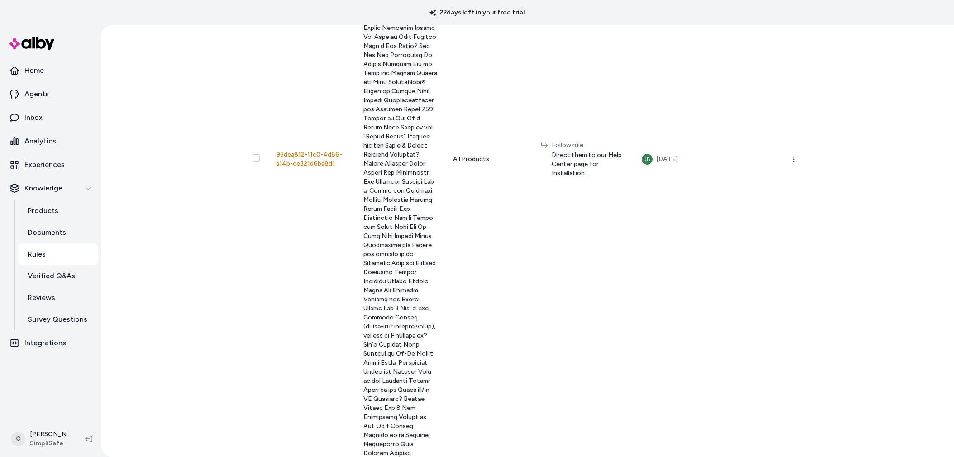
scroll to position [1140, 0]
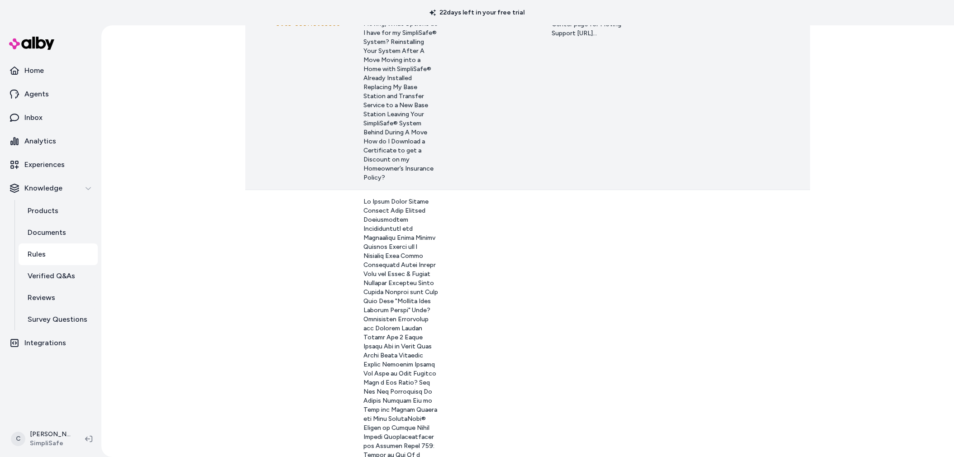
drag, startPoint x: 355, startPoint y: 181, endPoint x: 363, endPoint y: 316, distance: 135.1
click at [356, 190] on td "I'm moving I'm relocating I'm changing residence/address I'm Moving, What Optio…" at bounding box center [401, 19] width 90 height 341
click at [377, 181] on span "I'm moving I'm relocating I'm changing residence/address I'm Moving, What Optio…" at bounding box center [400, 19] width 75 height 324
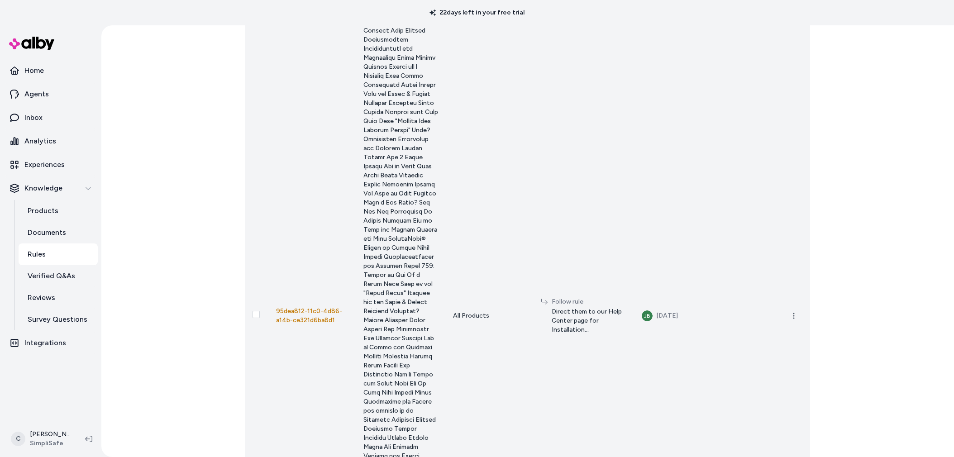
scroll to position [1471, 0]
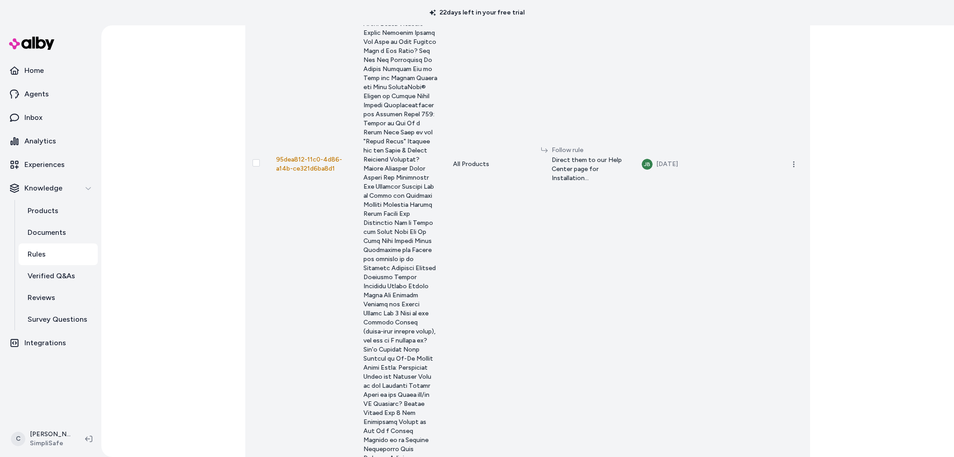
drag, startPoint x: 351, startPoint y: 264, endPoint x: 357, endPoint y: 314, distance: 50.5
click at [363, 314] on span at bounding box center [400, 164] width 75 height 596
click at [363, 312] on span at bounding box center [400, 164] width 75 height 596
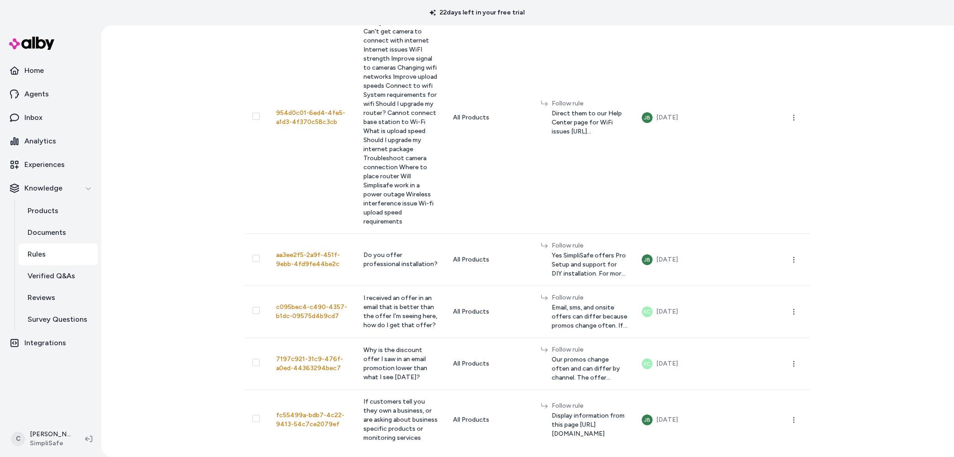
scroll to position [5941, 0]
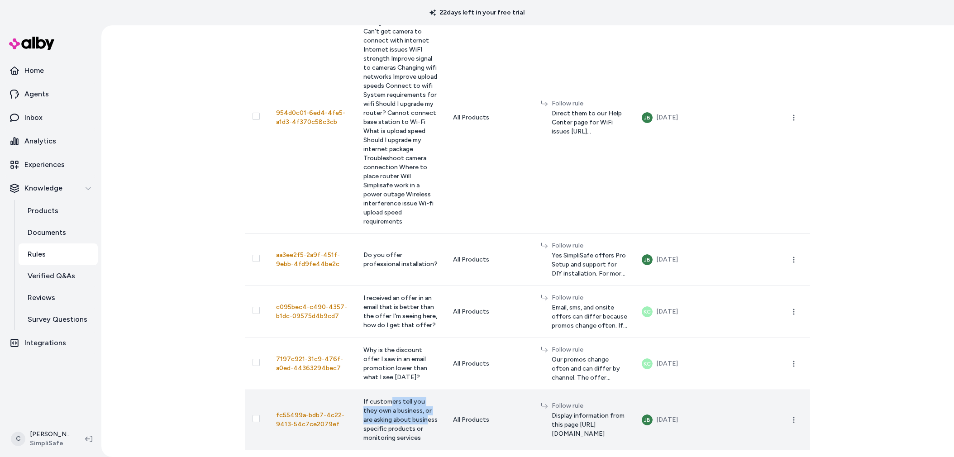
drag, startPoint x: 361, startPoint y: 391, endPoint x: 355, endPoint y: 418, distance: 27.8
click at [363, 418] on span "If customers tell you they own a business, or are asking about business specifi…" at bounding box center [400, 420] width 74 height 44
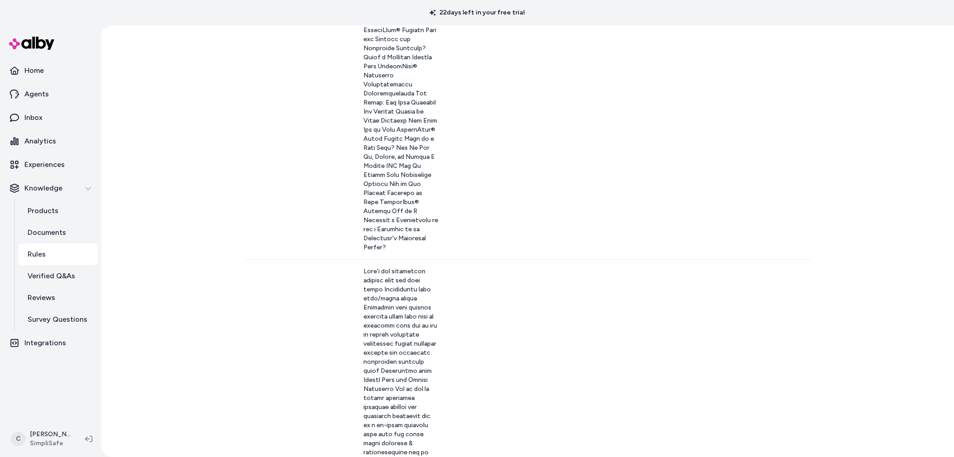
scroll to position [2668, 0]
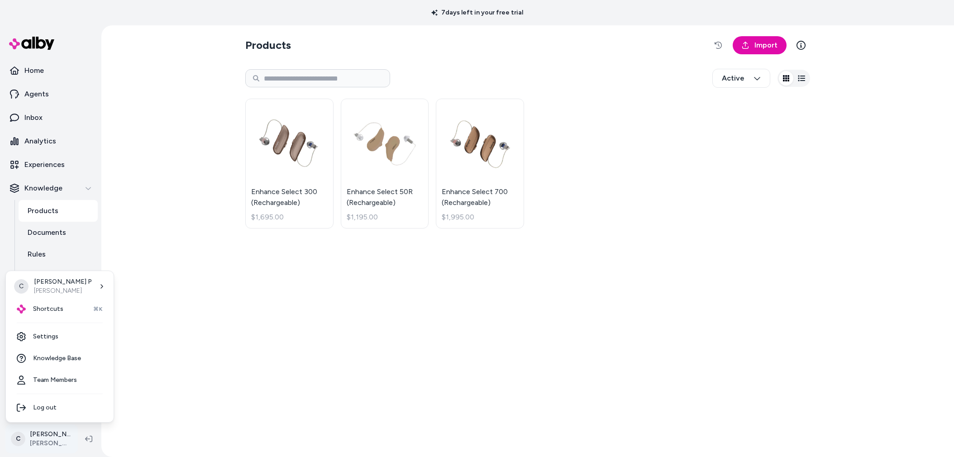
click at [47, 441] on html "7 days left in your free trial Home Agents Inbox Analytics Experiences Knowledg…" at bounding box center [477, 228] width 954 height 457
click at [71, 305] on div "Shortcuts ⌘K" at bounding box center [59, 309] width 100 height 22
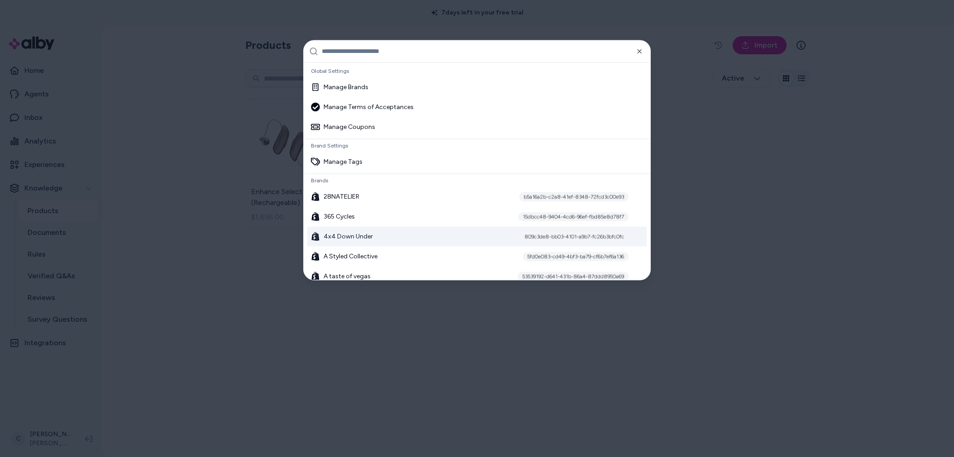
click at [613, 374] on div at bounding box center [477, 228] width 954 height 457
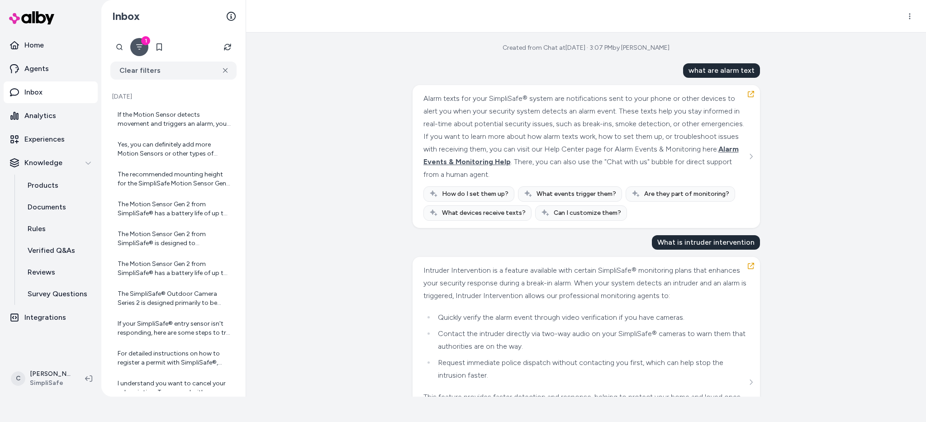
scroll to position [444, 0]
